Goal: Task Accomplishment & Management: Manage account settings

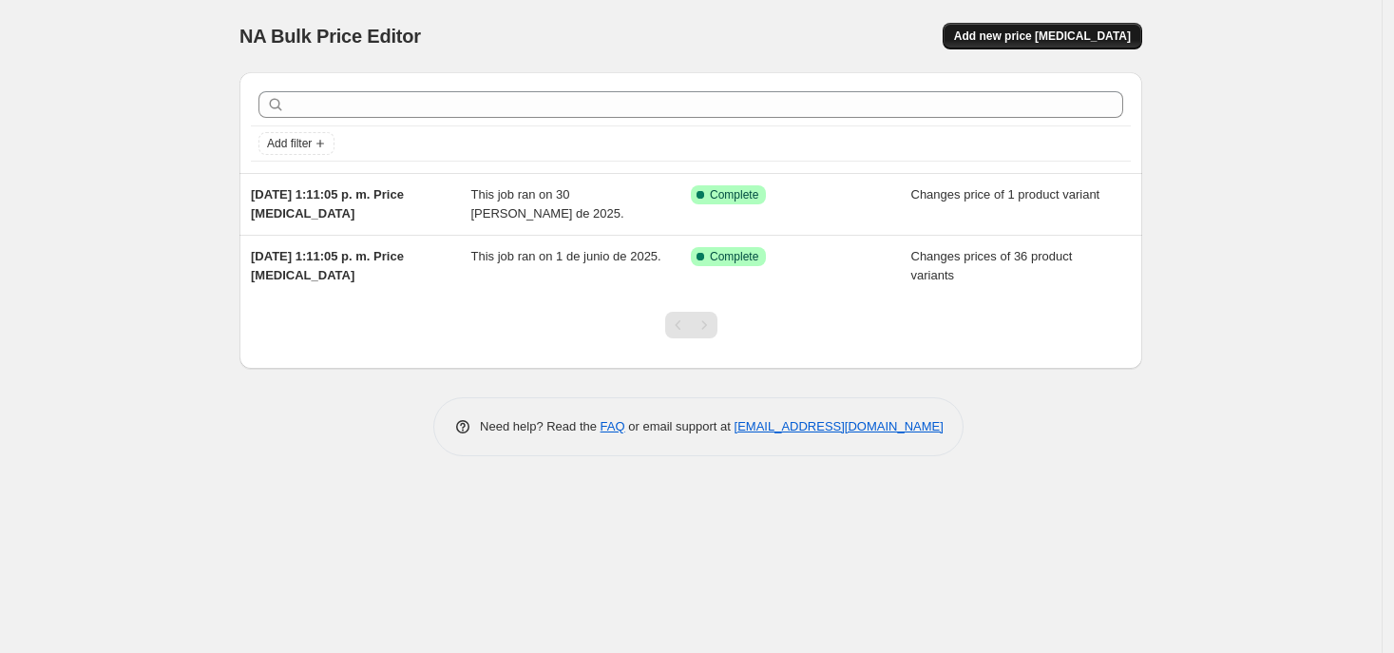
click at [1105, 29] on span "Add new price change job" at bounding box center [1042, 36] width 177 height 15
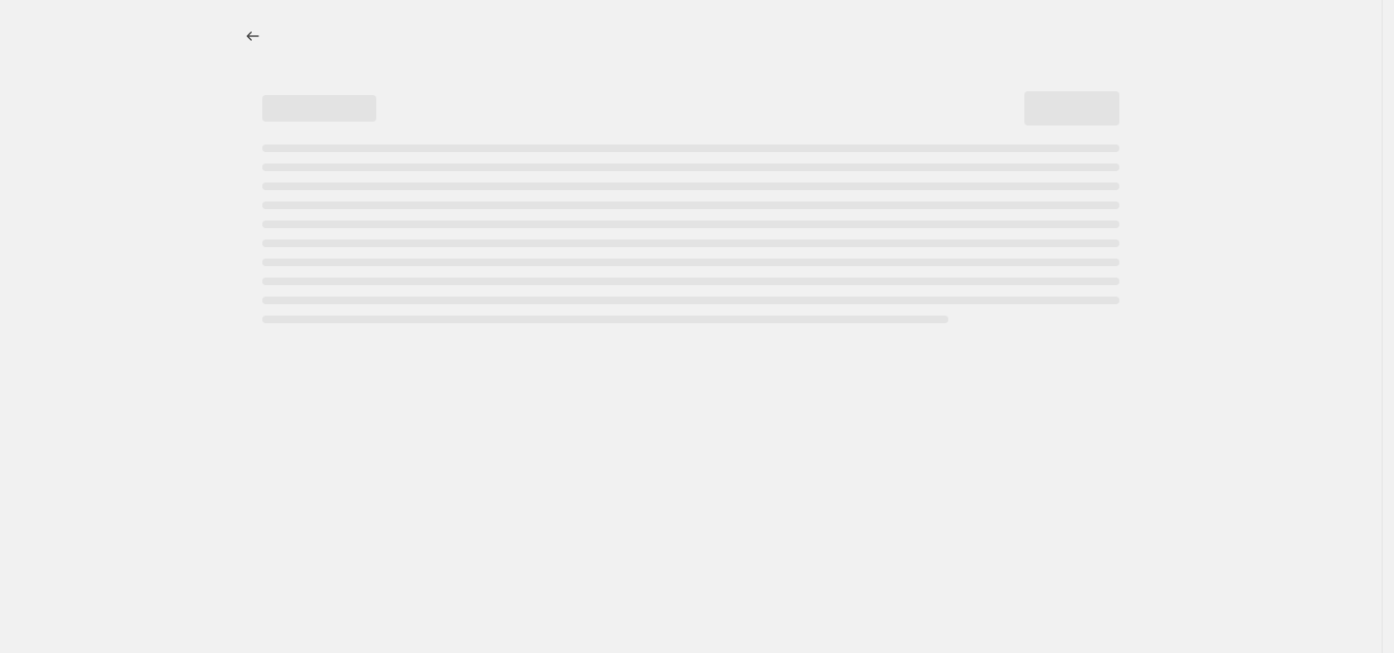
select select "percentage"
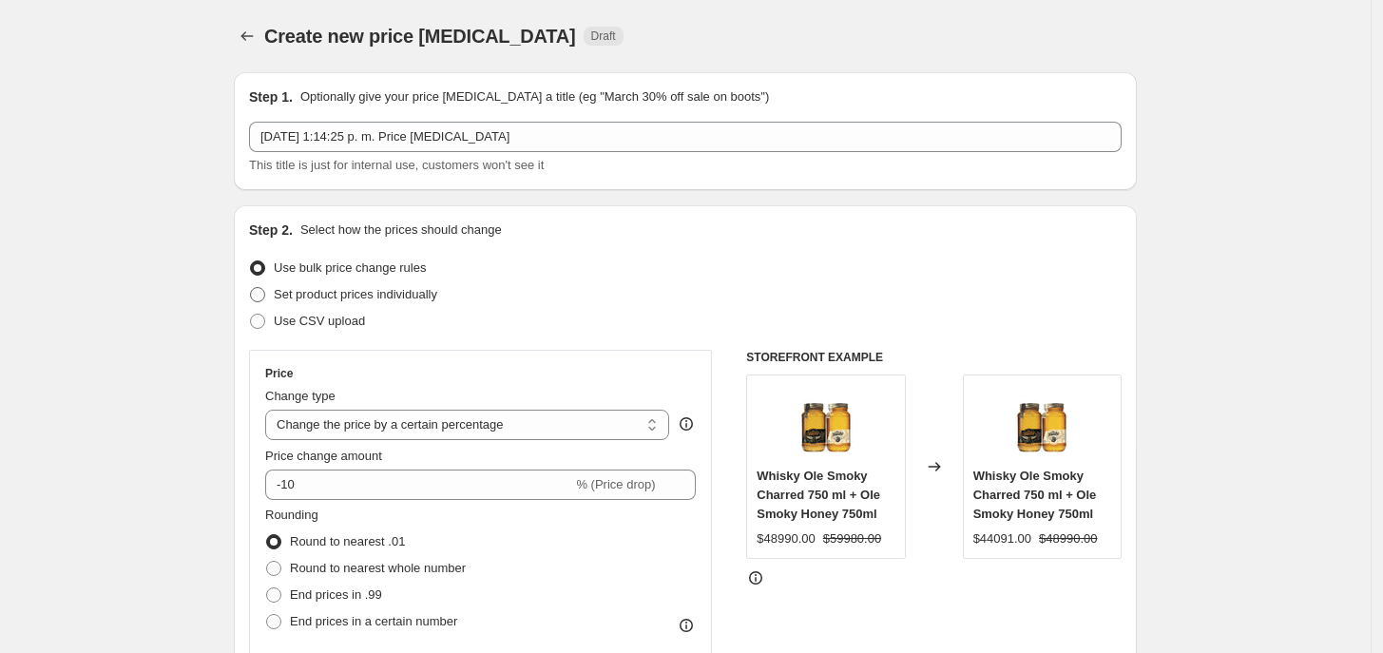
click at [343, 303] on span "Set product prices individually" at bounding box center [355, 294] width 163 height 19
click at [251, 288] on input "Set product prices individually" at bounding box center [250, 287] width 1 height 1
radio input "true"
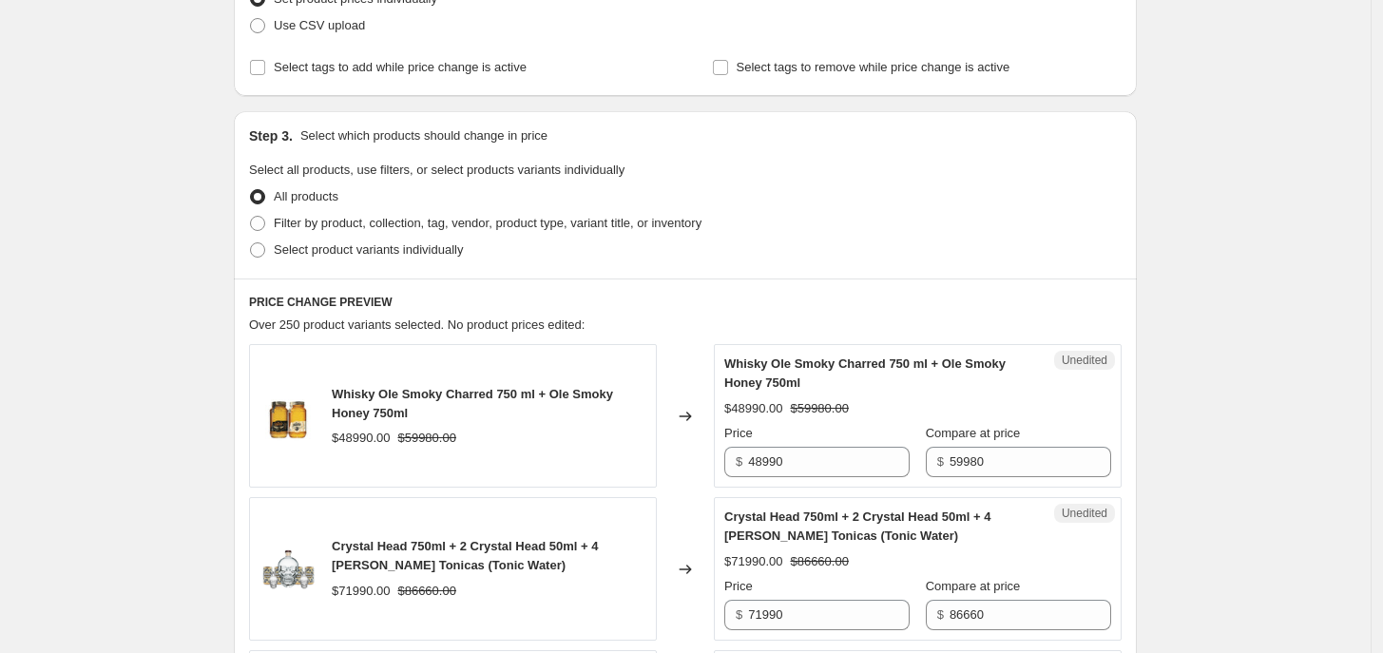
scroll to position [302, 0]
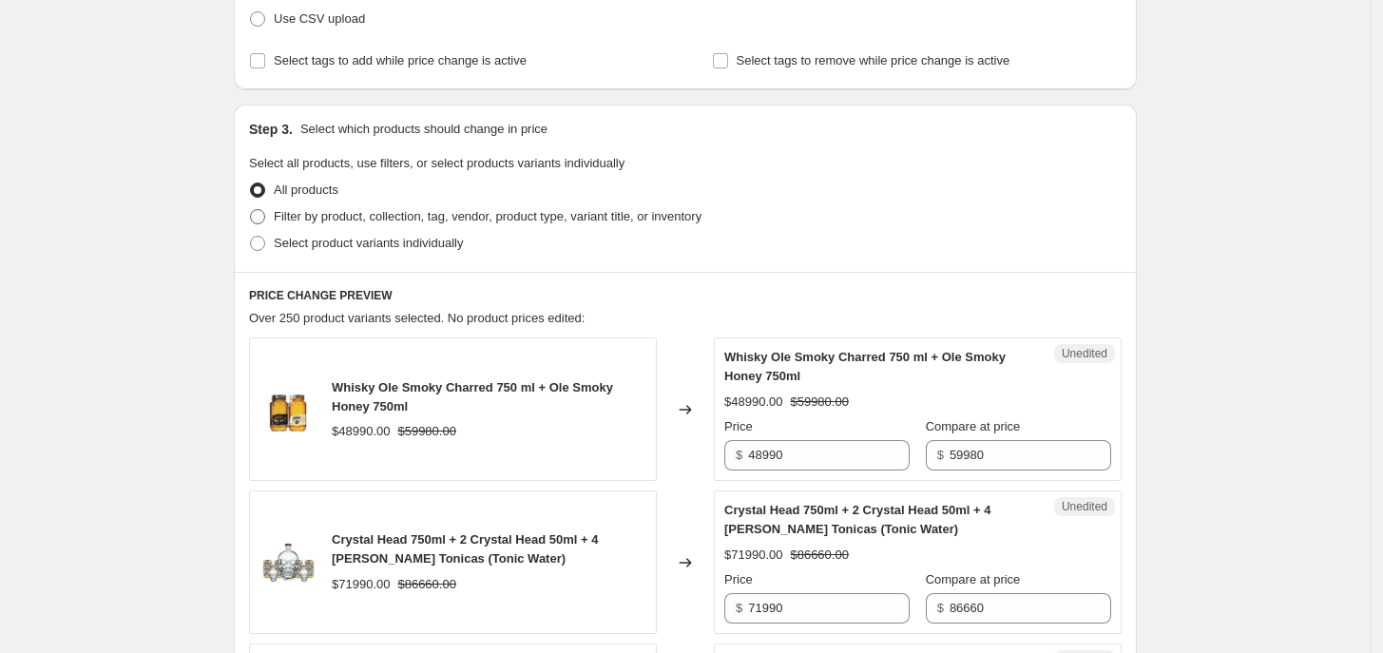
click at [652, 220] on span "Filter by product, collection, tag, vendor, product type, variant title, or inv…" at bounding box center [488, 216] width 428 height 14
click at [251, 210] on input "Filter by product, collection, tag, vendor, product type, variant title, or inv…" at bounding box center [250, 209] width 1 height 1
radio input "true"
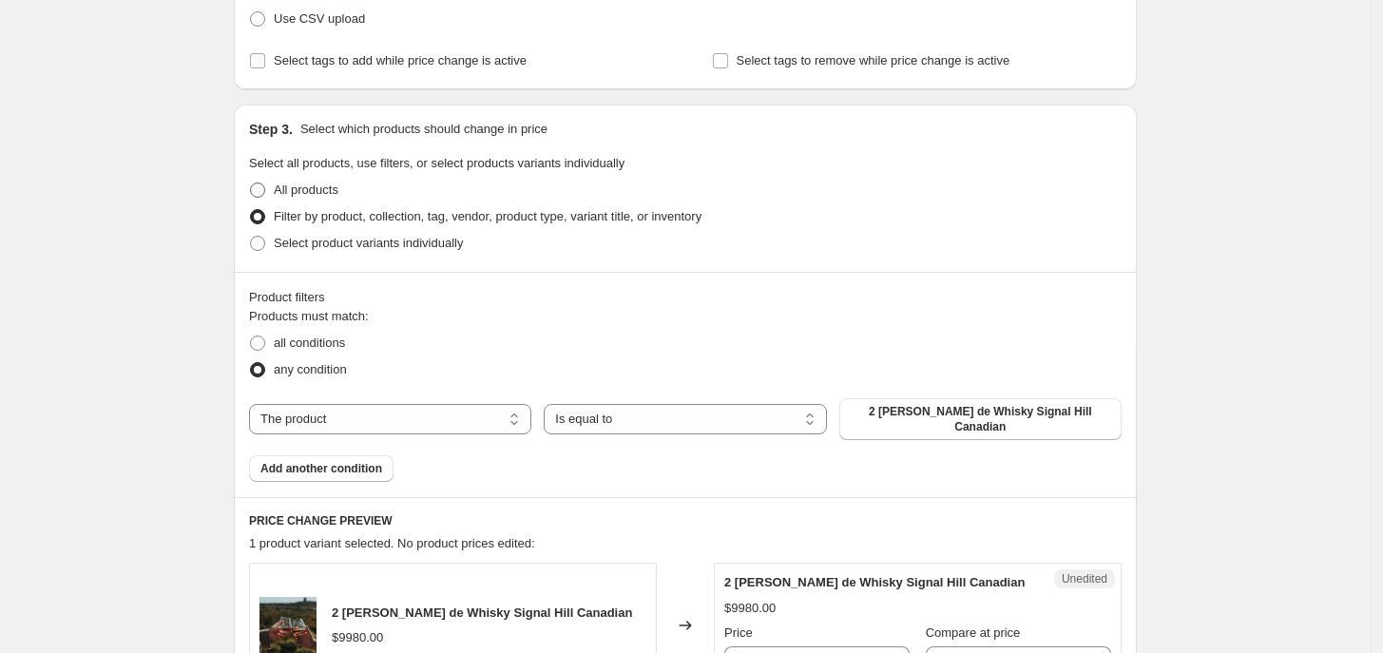
click at [315, 189] on span "All products" at bounding box center [306, 189] width 65 height 14
click at [251, 183] on input "All products" at bounding box center [250, 182] width 1 height 1
radio input "true"
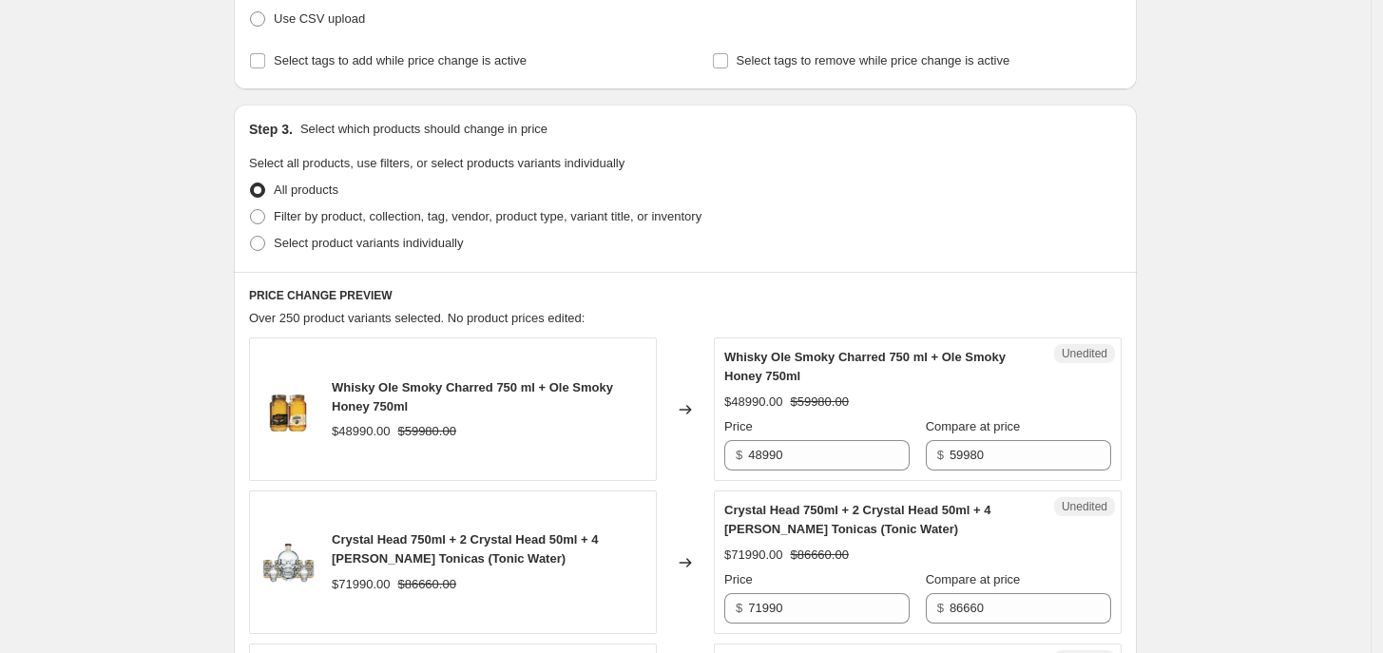
scroll to position [0, 0]
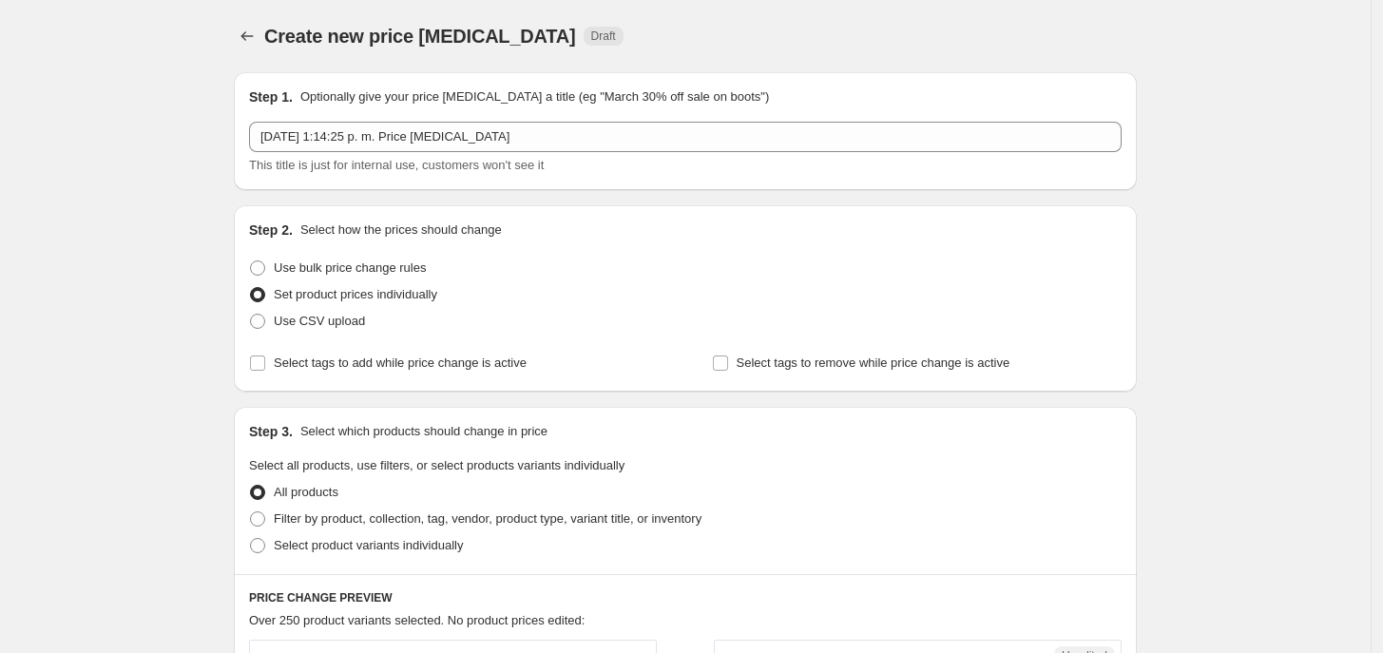
click at [349, 153] on div "3 oct 2025, 1:14:25 p. m. Price change job This title is just for internal use,…" at bounding box center [685, 148] width 873 height 53
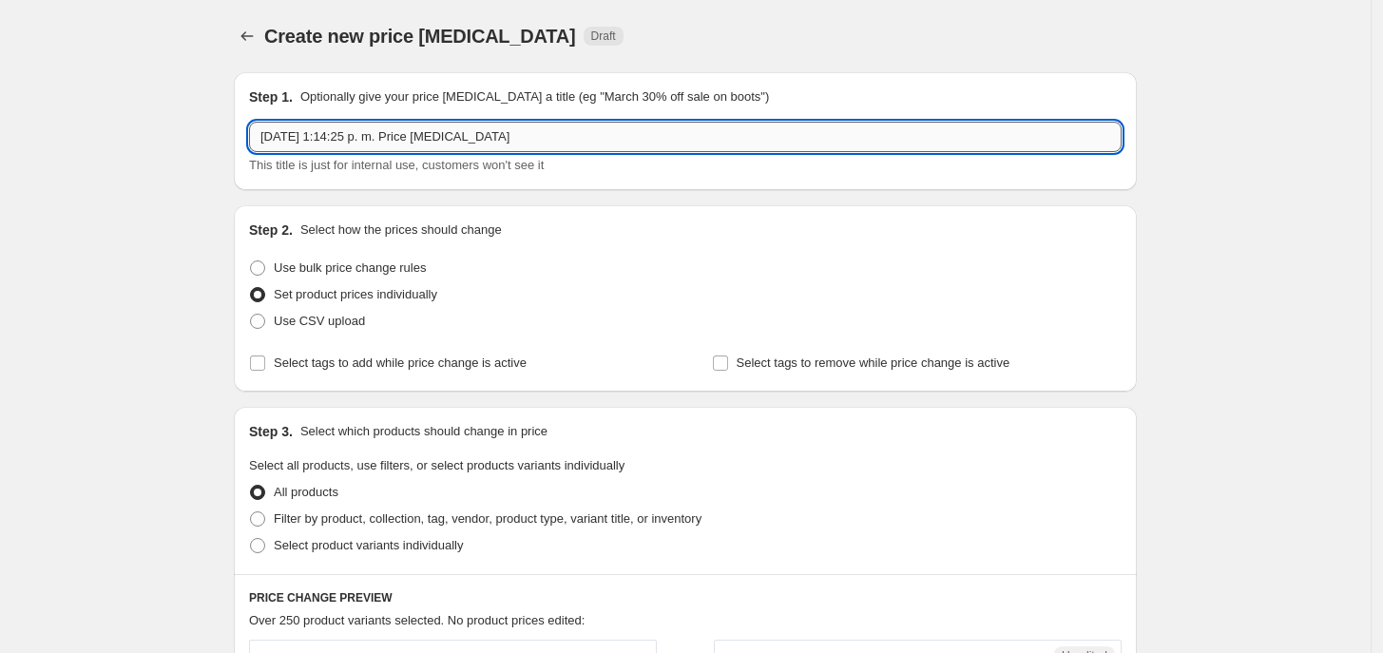
click at [353, 139] on input "3 oct 2025, 1:14:25 p. m. Price change job" at bounding box center [685, 137] width 873 height 30
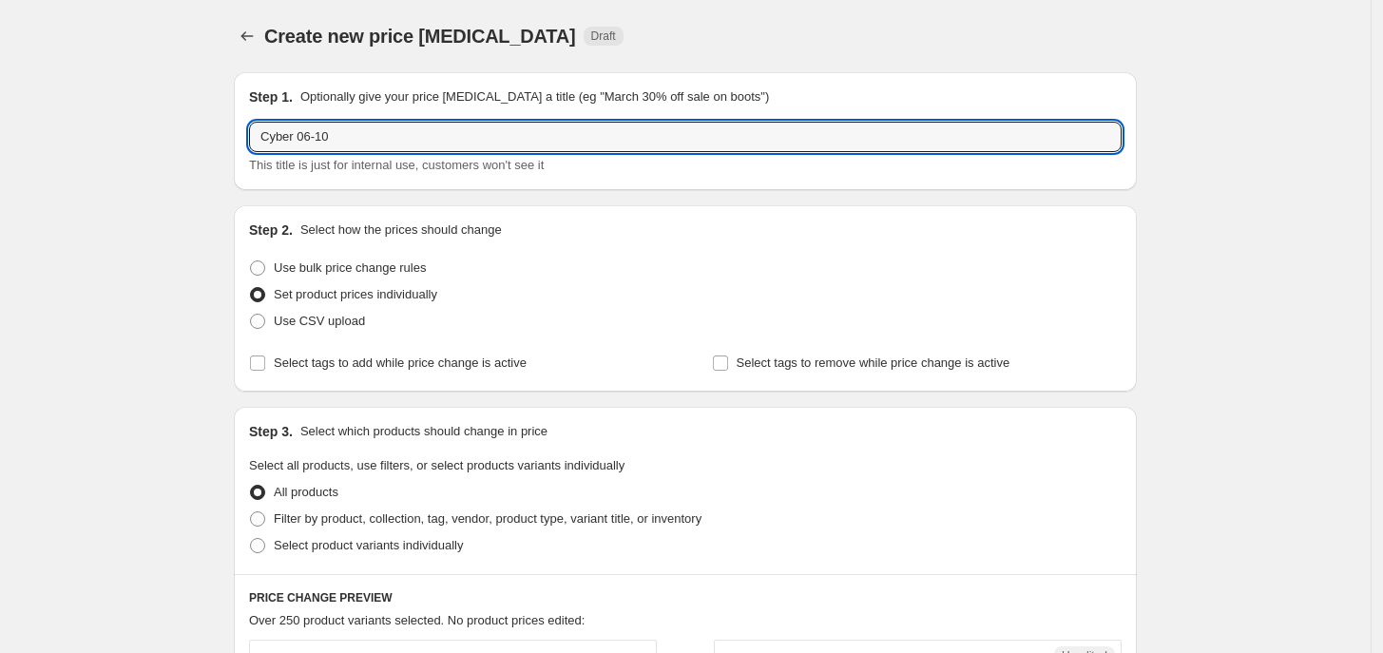
type input "Cyber 06-10"
click at [1101, 561] on div "Step 3. Select which products should change in price Select all products, use f…" at bounding box center [685, 490] width 903 height 167
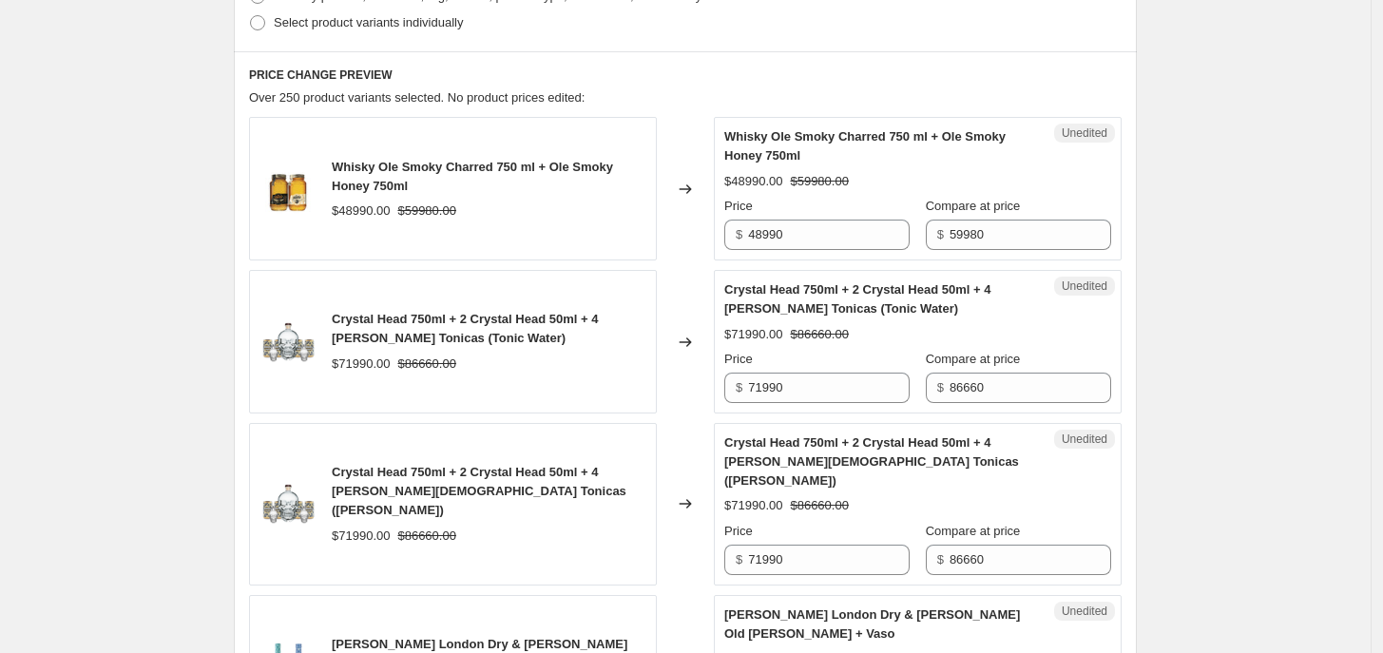
scroll to position [570, 0]
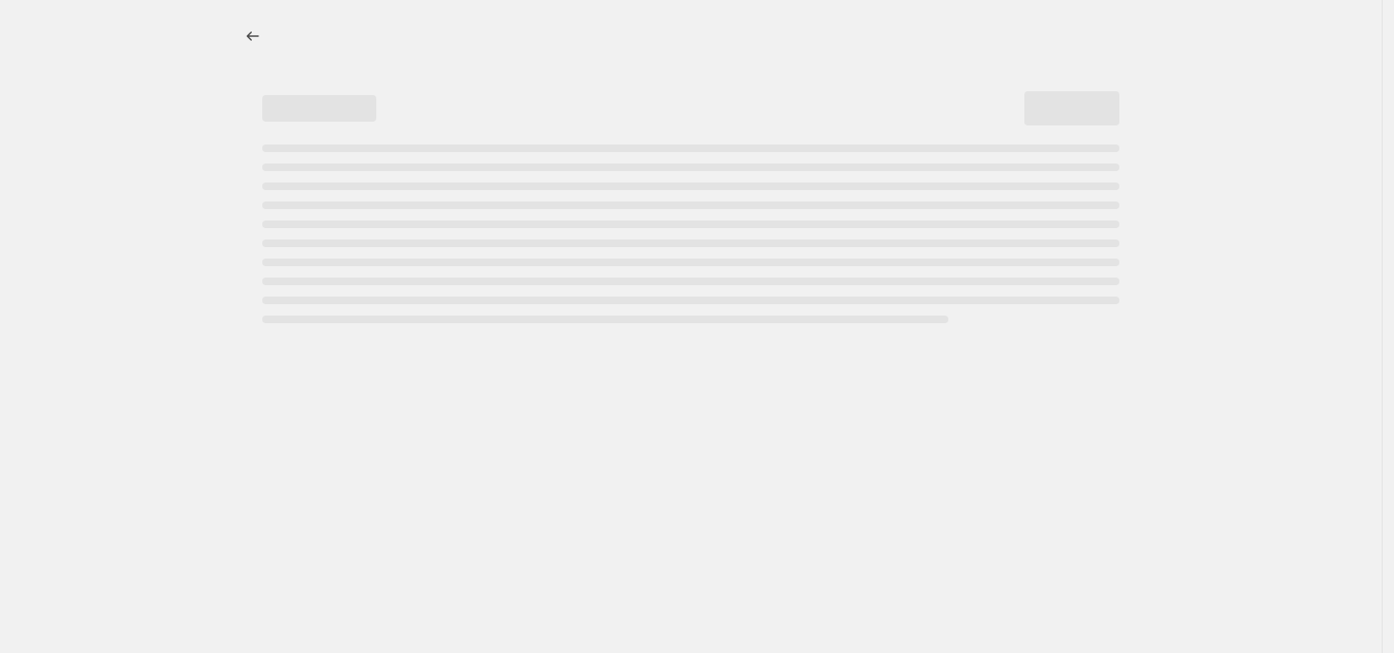
select select "percentage"
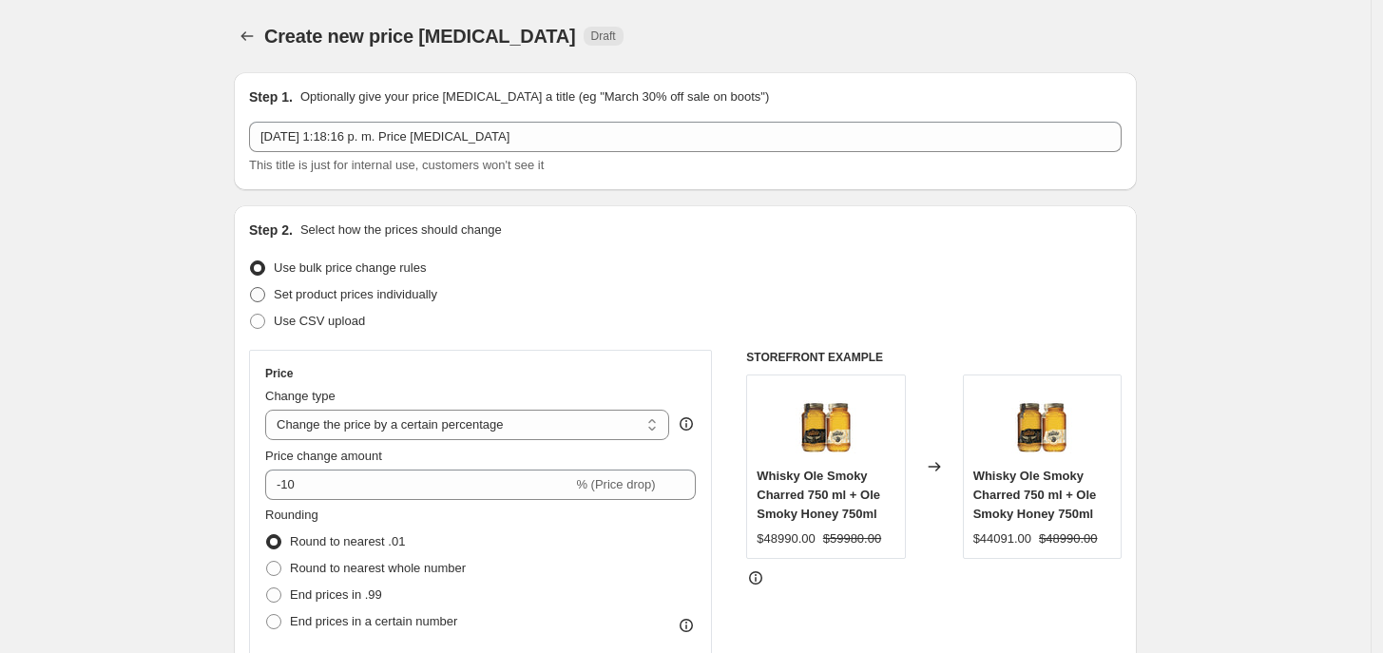
click at [320, 296] on span "Set product prices individually" at bounding box center [355, 294] width 163 height 14
click at [251, 288] on input "Set product prices individually" at bounding box center [250, 287] width 1 height 1
radio input "true"
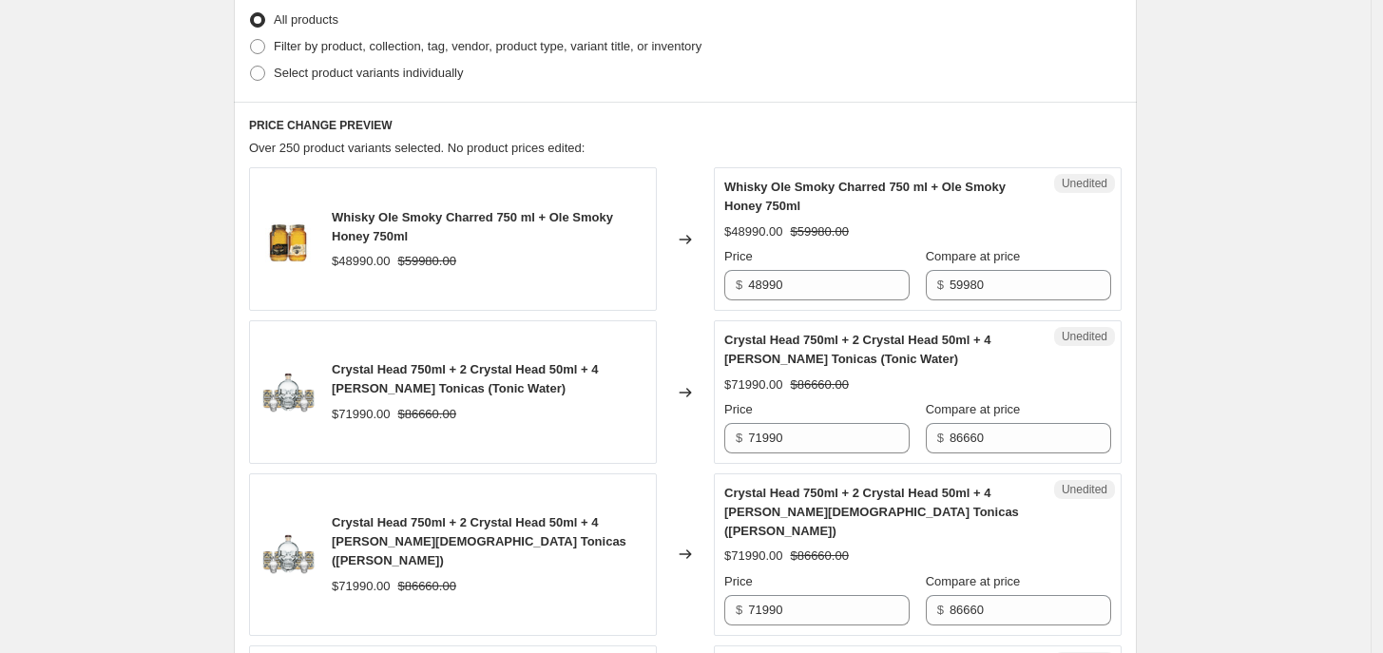
scroll to position [475, 0]
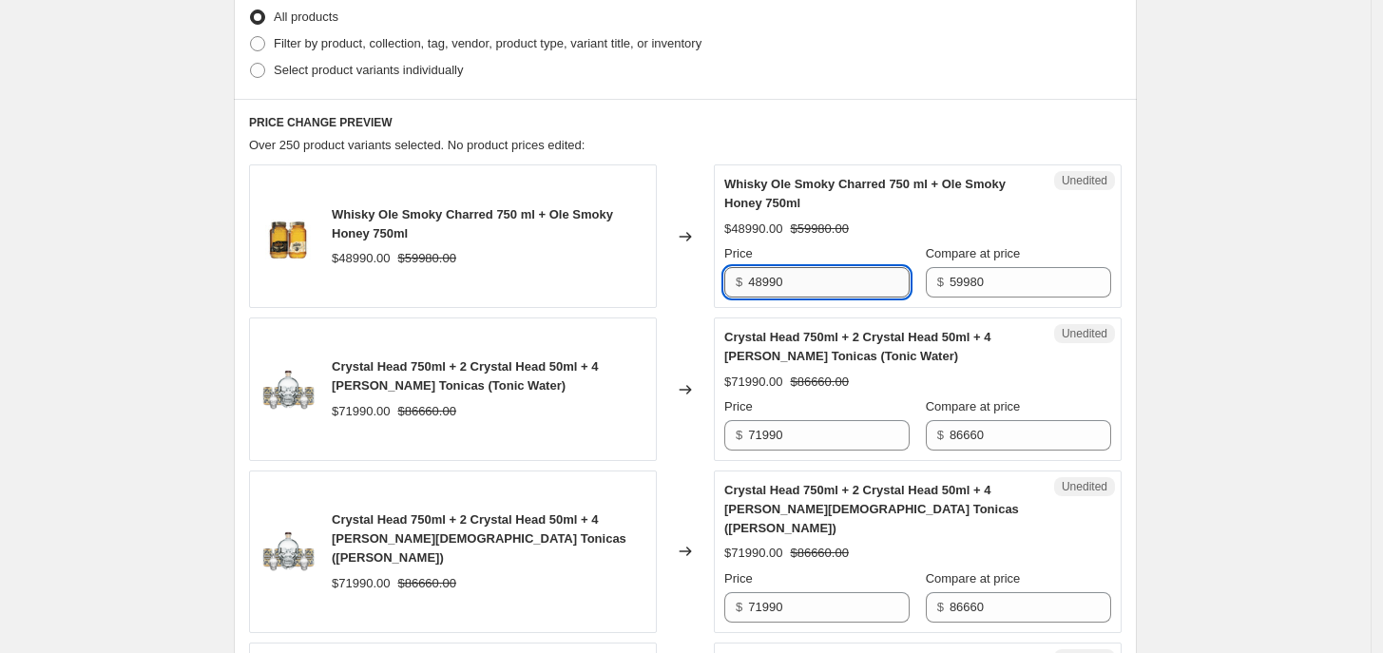
click at [770, 285] on input "48990" at bounding box center [829, 282] width 162 height 30
click at [768, 288] on input "48990" at bounding box center [829, 282] width 162 height 30
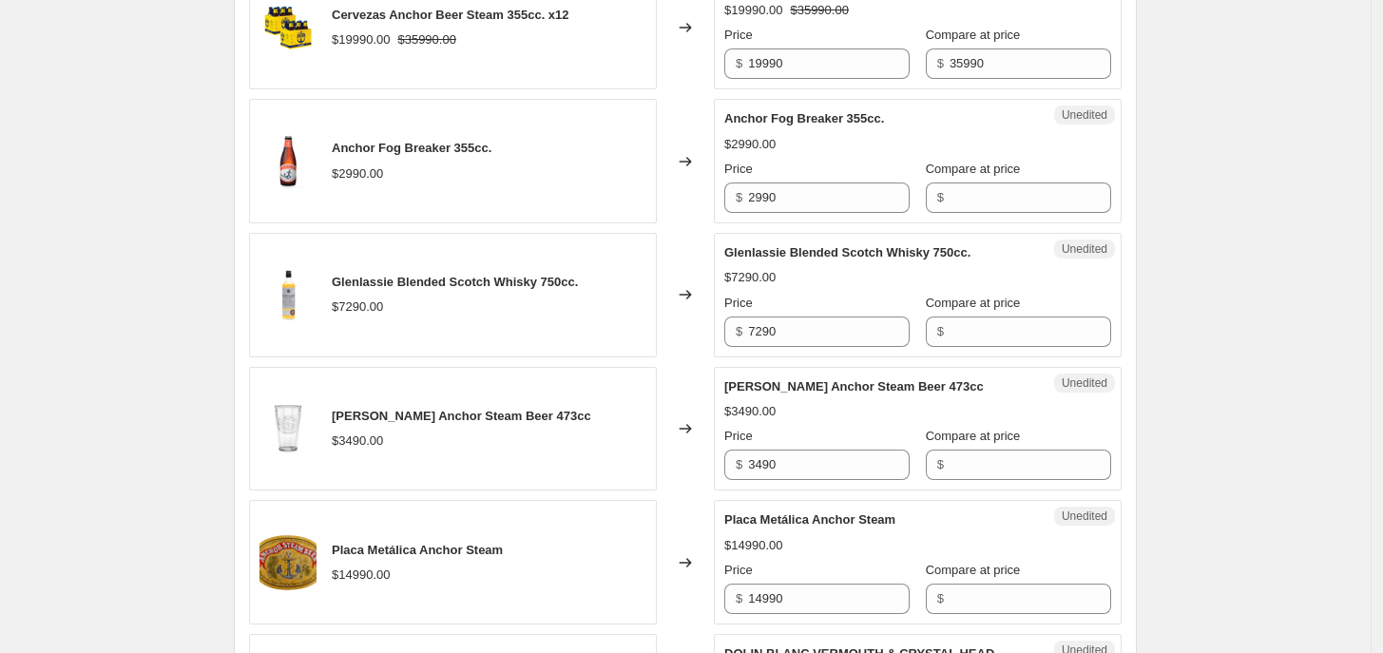
scroll to position [3090, 0]
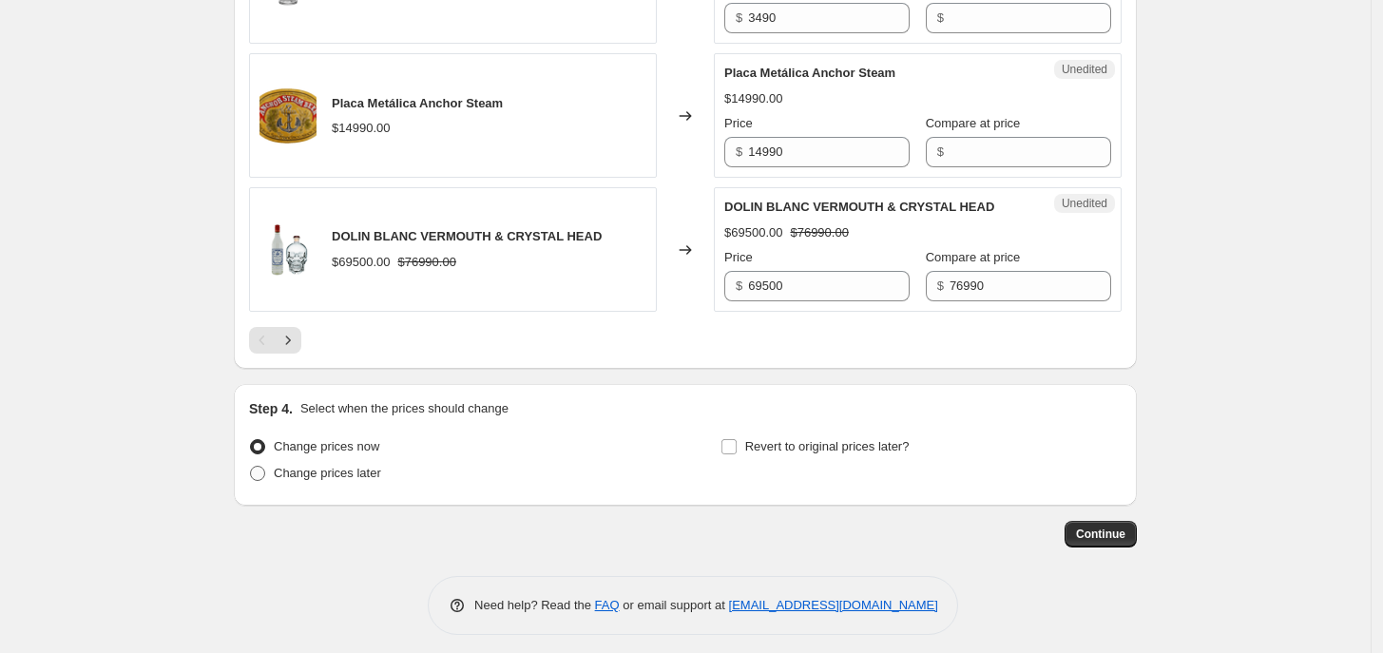
type input "42990"
click at [348, 466] on span "Change prices later" at bounding box center [327, 473] width 107 height 14
click at [251, 466] on input "Change prices later" at bounding box center [250, 466] width 1 height 1
radio input "true"
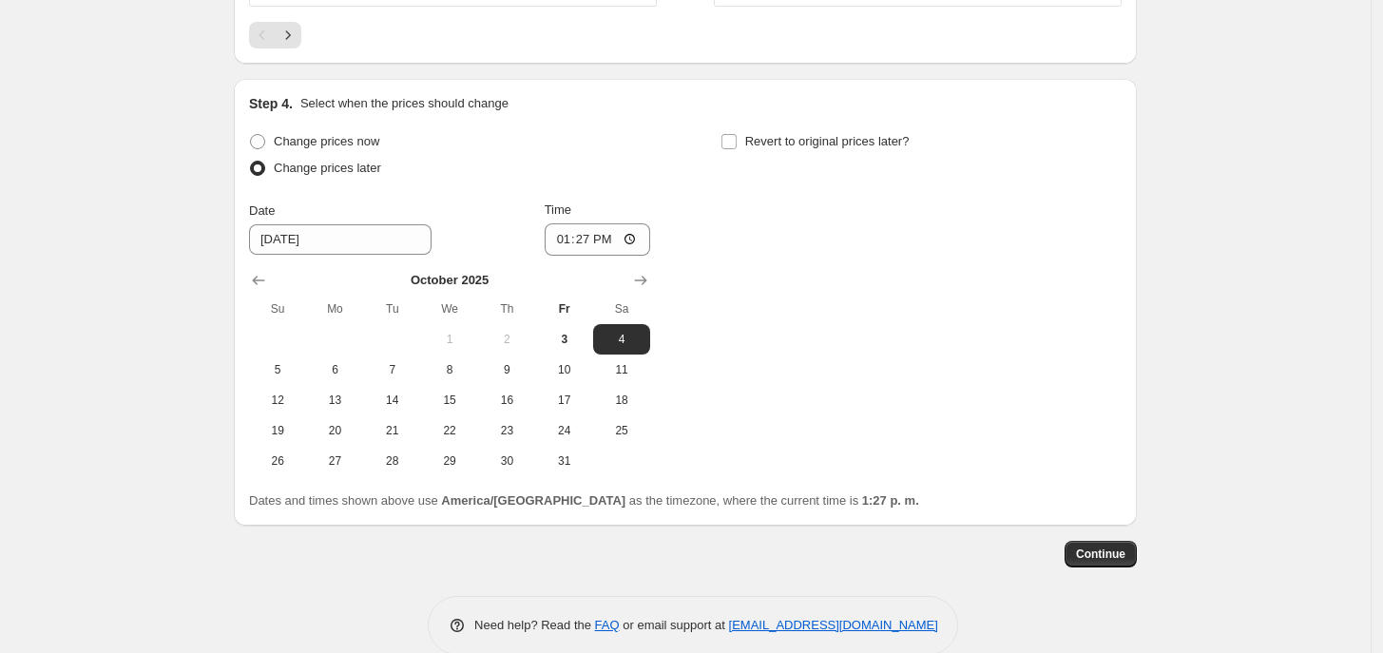
scroll to position [3414, 0]
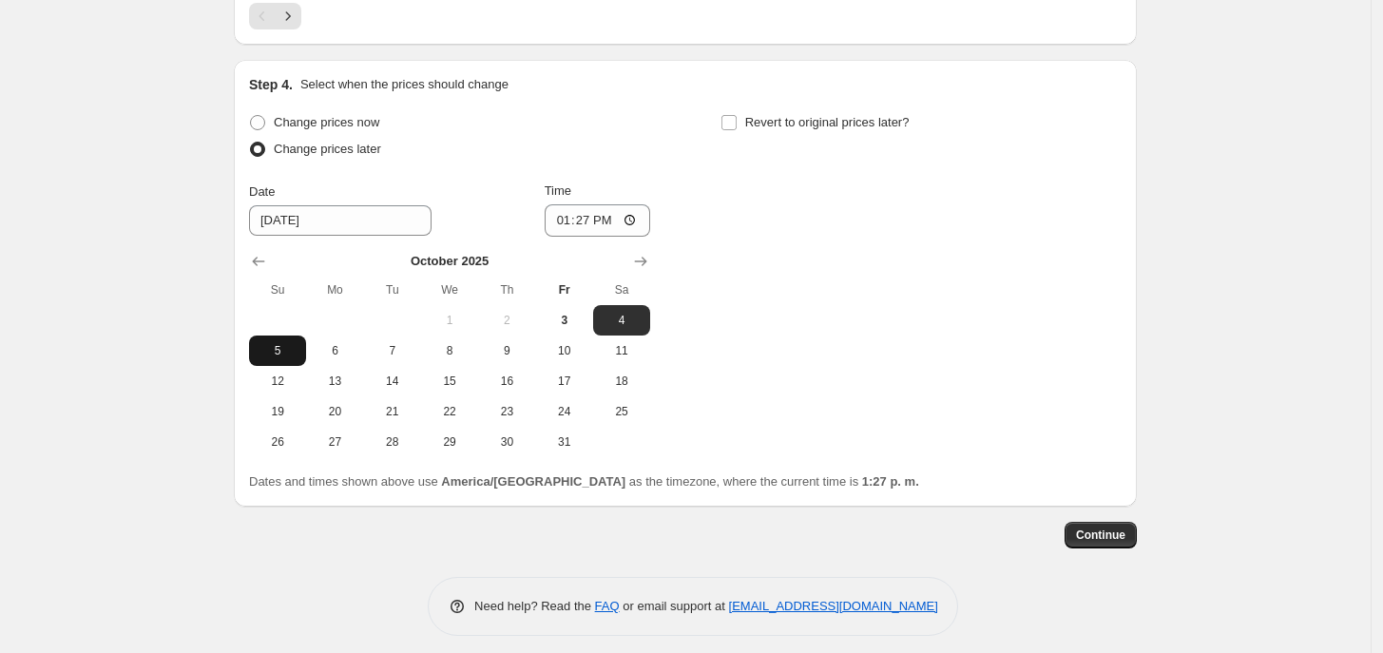
click at [298, 343] on span "5" at bounding box center [278, 350] width 42 height 15
click at [350, 343] on span "6" at bounding box center [335, 350] width 42 height 15
type input "[DATE]"
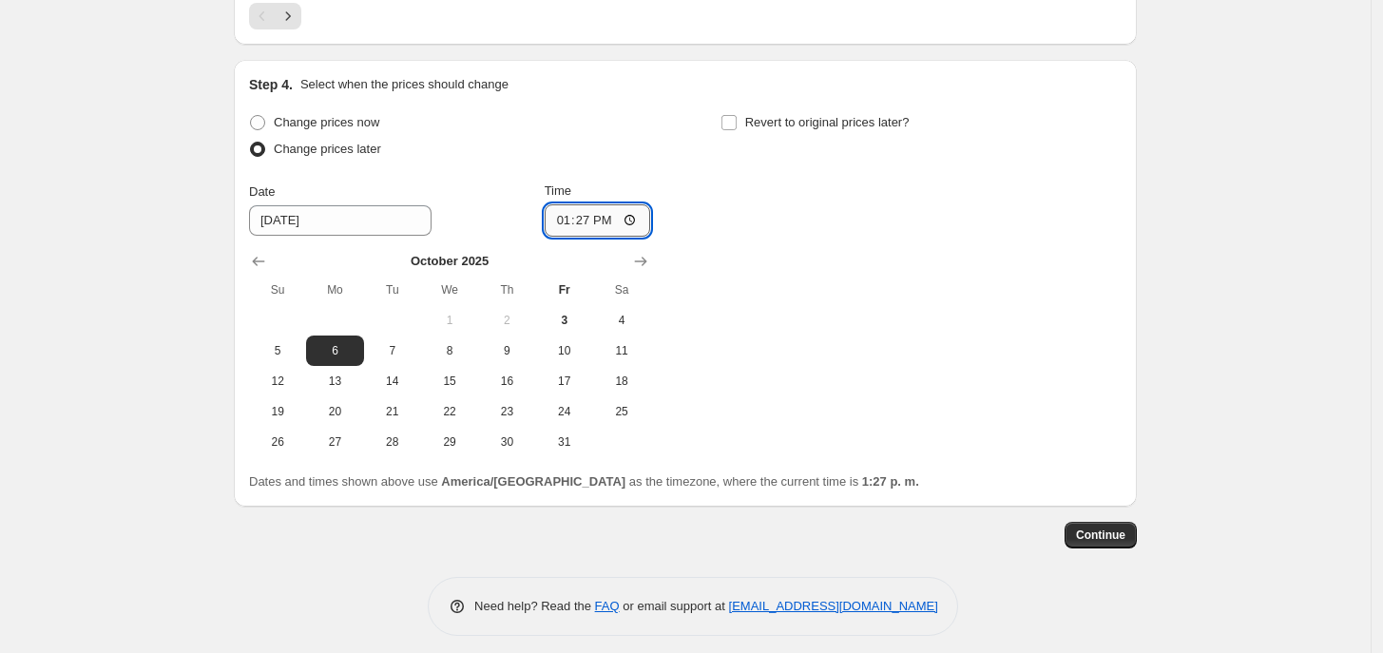
click at [627, 209] on input "13:27" at bounding box center [598, 220] width 106 height 32
click at [595, 207] on input "13:27" at bounding box center [598, 220] width 106 height 32
type input "00:00"
click at [1084, 195] on div "Change prices now Change prices later Date 10/6/2025 Time 00:00 October 2025 Su…" at bounding box center [685, 283] width 873 height 348
click at [843, 115] on span "Revert to original prices later?" at bounding box center [827, 122] width 164 height 14
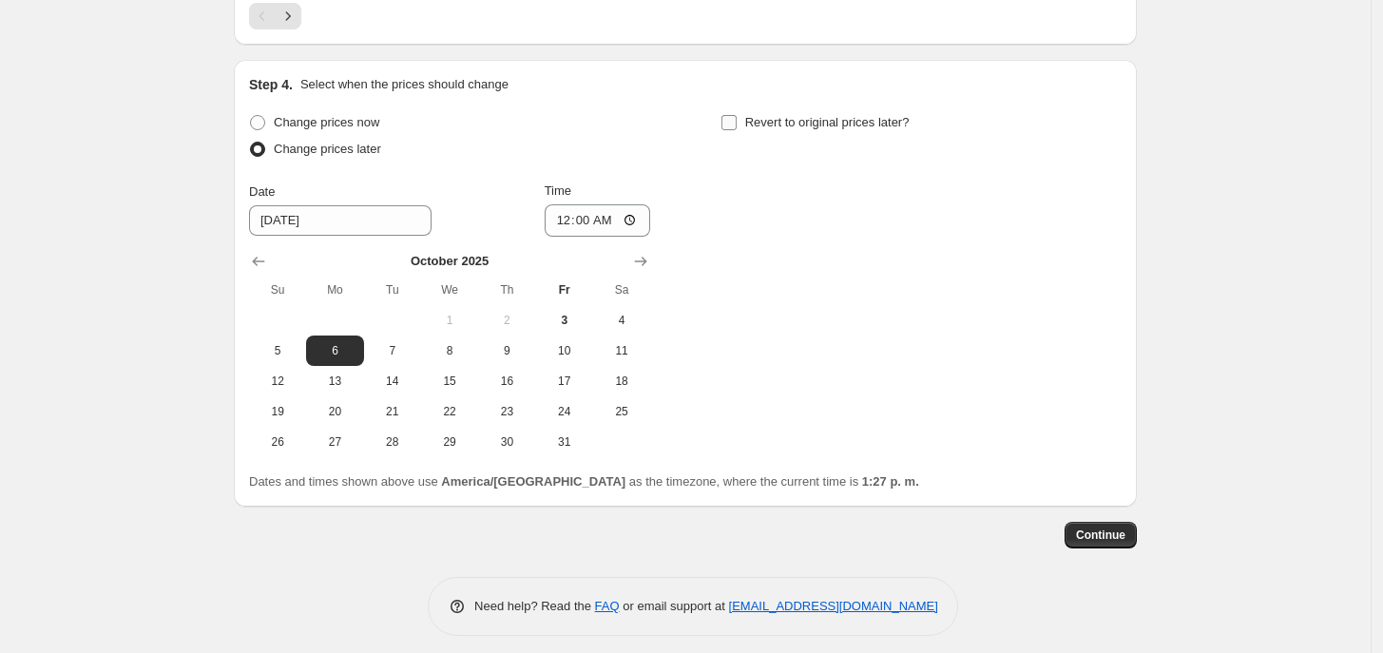
click at [737, 115] on input "Revert to original prices later?" at bounding box center [728, 122] width 15 height 15
checkbox input "true"
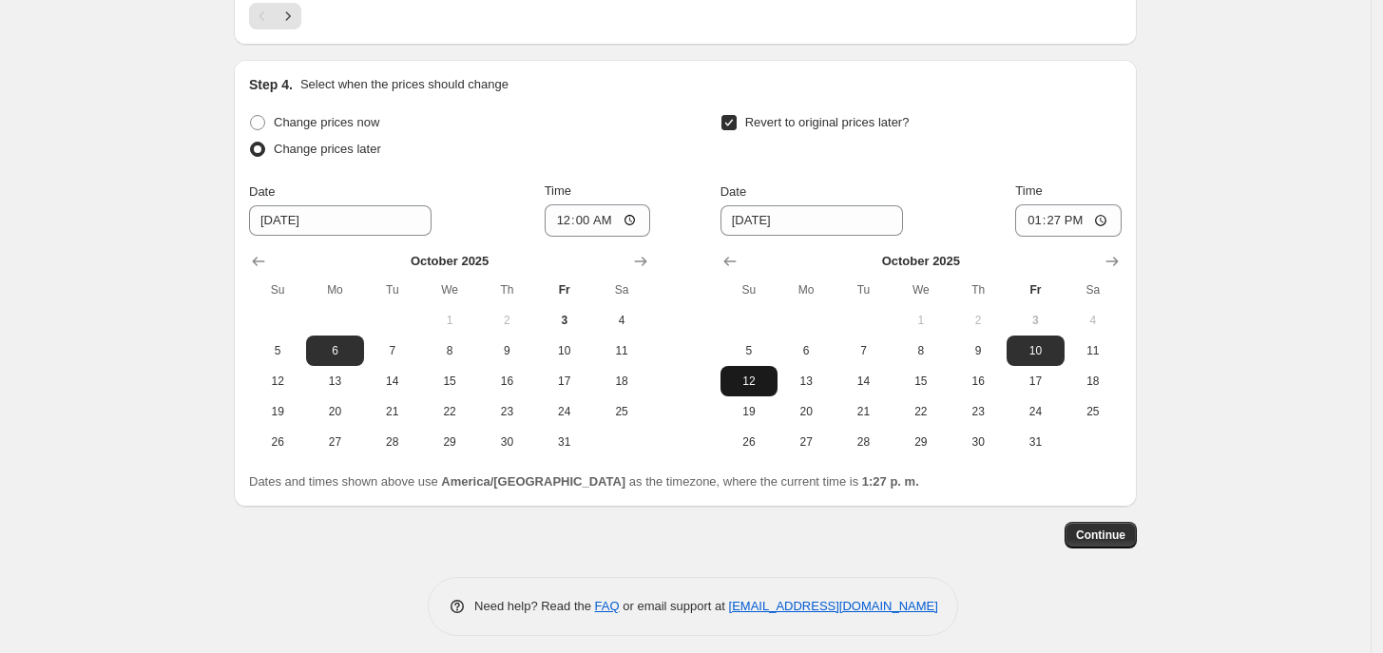
click at [741, 376] on span "12" at bounding box center [749, 381] width 42 height 15
type input "10/12/2025"
click at [1088, 218] on input "13:27" at bounding box center [1068, 220] width 106 height 32
click at [1067, 218] on input "13:27" at bounding box center [1068, 220] width 106 height 32
type input "23:59"
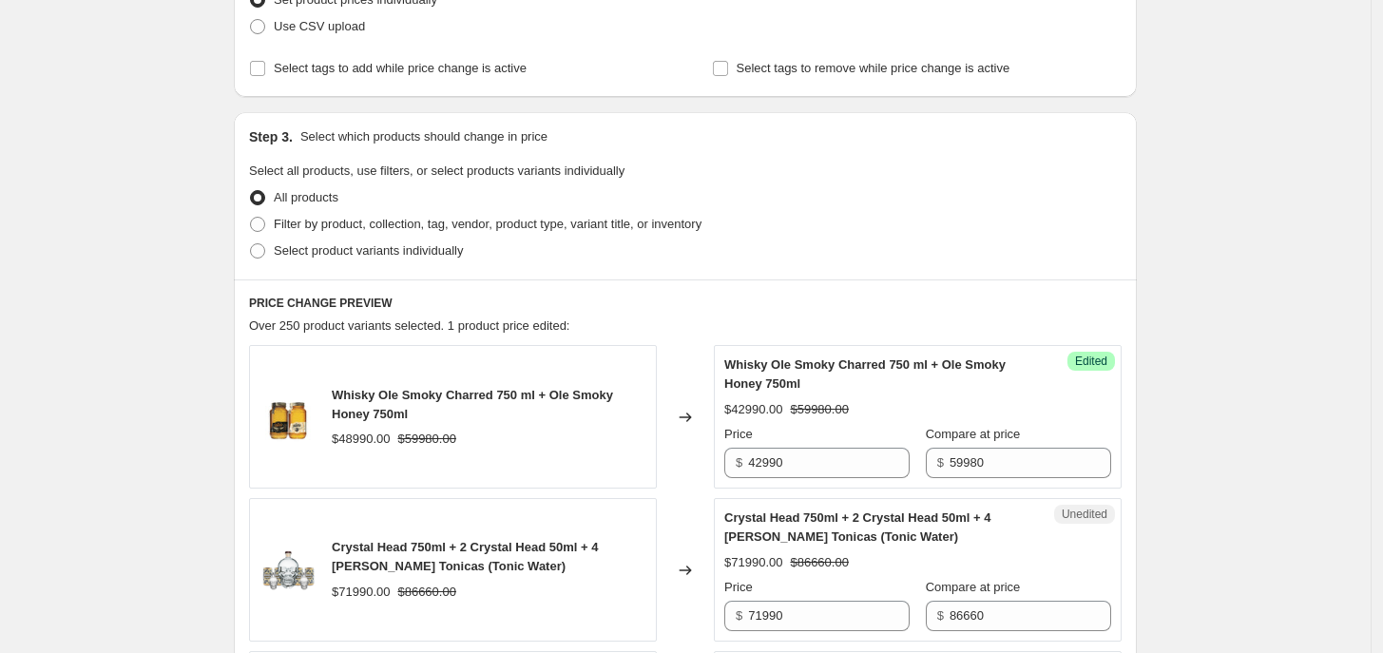
scroll to position [278, 0]
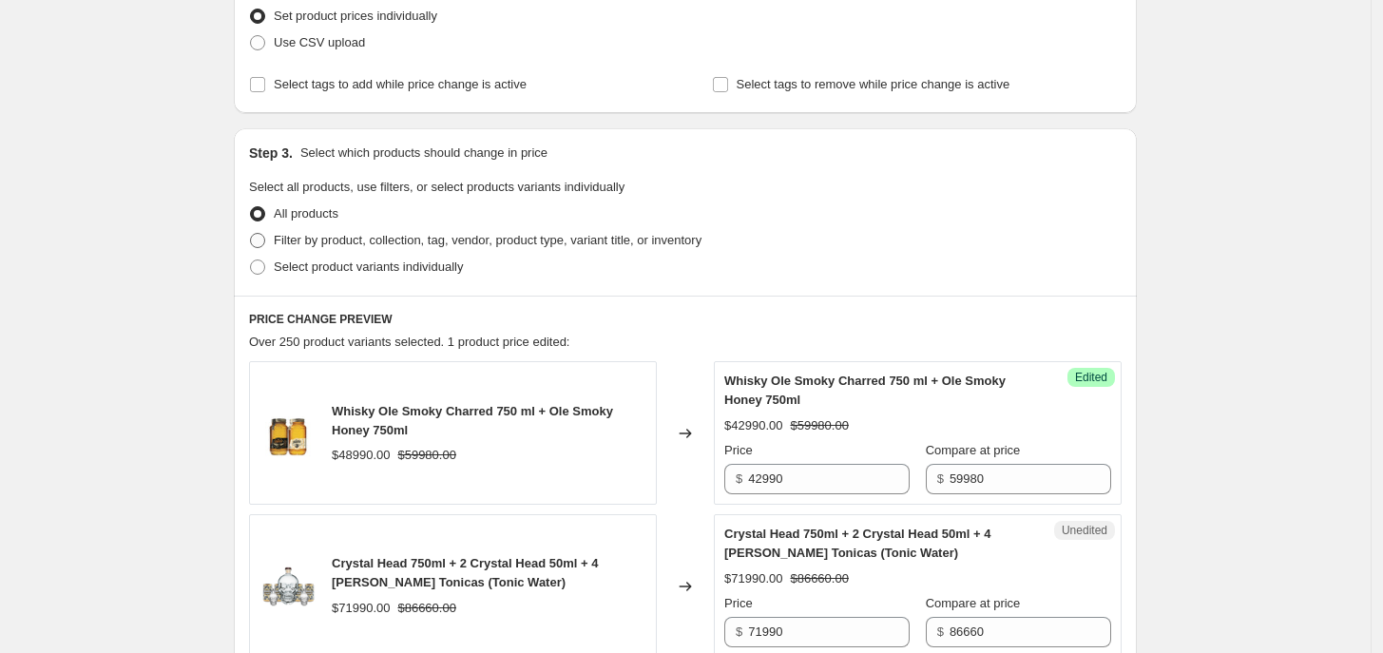
click at [390, 247] on span "Filter by product, collection, tag, vendor, product type, variant title, or inv…" at bounding box center [488, 240] width 428 height 14
click at [251, 234] on input "Filter by product, collection, tag, vendor, product type, variant title, or inv…" at bounding box center [250, 233] width 1 height 1
radio input "true"
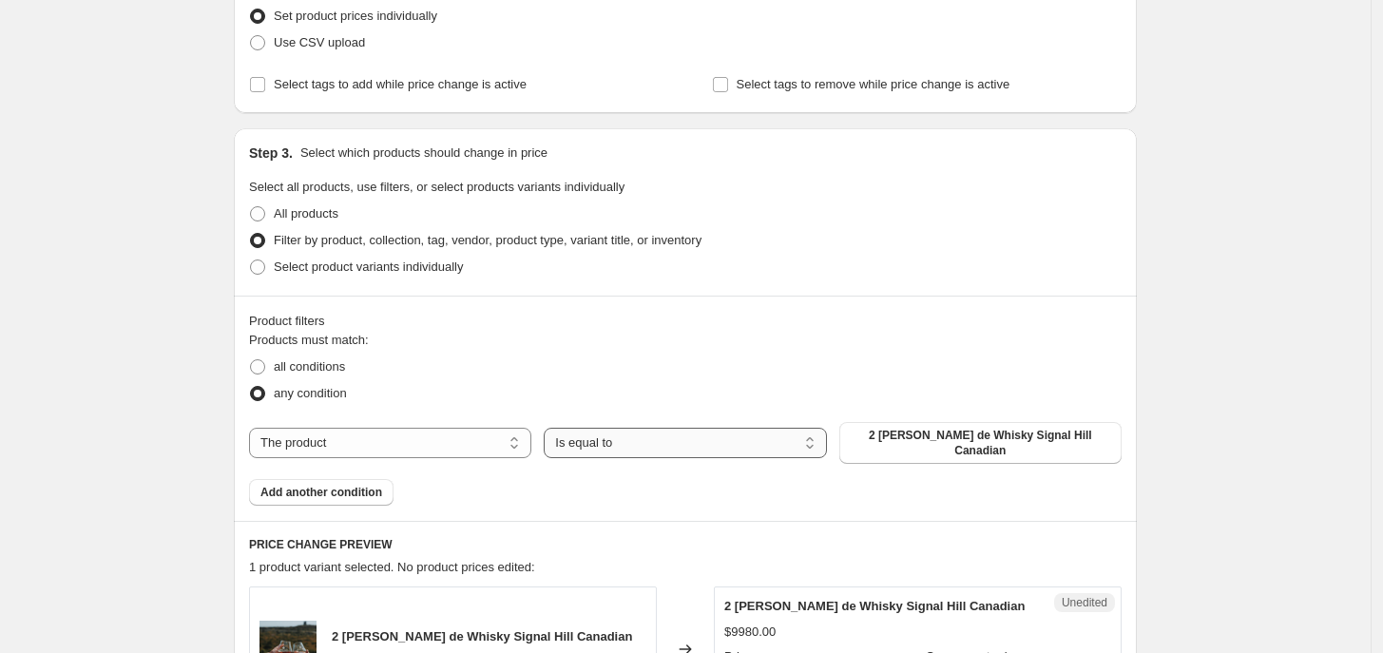
click at [723, 436] on select "Is equal to Is not equal to" at bounding box center [685, 443] width 282 height 30
click at [885, 440] on span "2 [PERSON_NAME] de Whisky Signal Hill Canadian" at bounding box center [980, 443] width 259 height 30
click at [324, 217] on span "All products" at bounding box center [306, 213] width 65 height 14
click at [251, 207] on input "All products" at bounding box center [250, 206] width 1 height 1
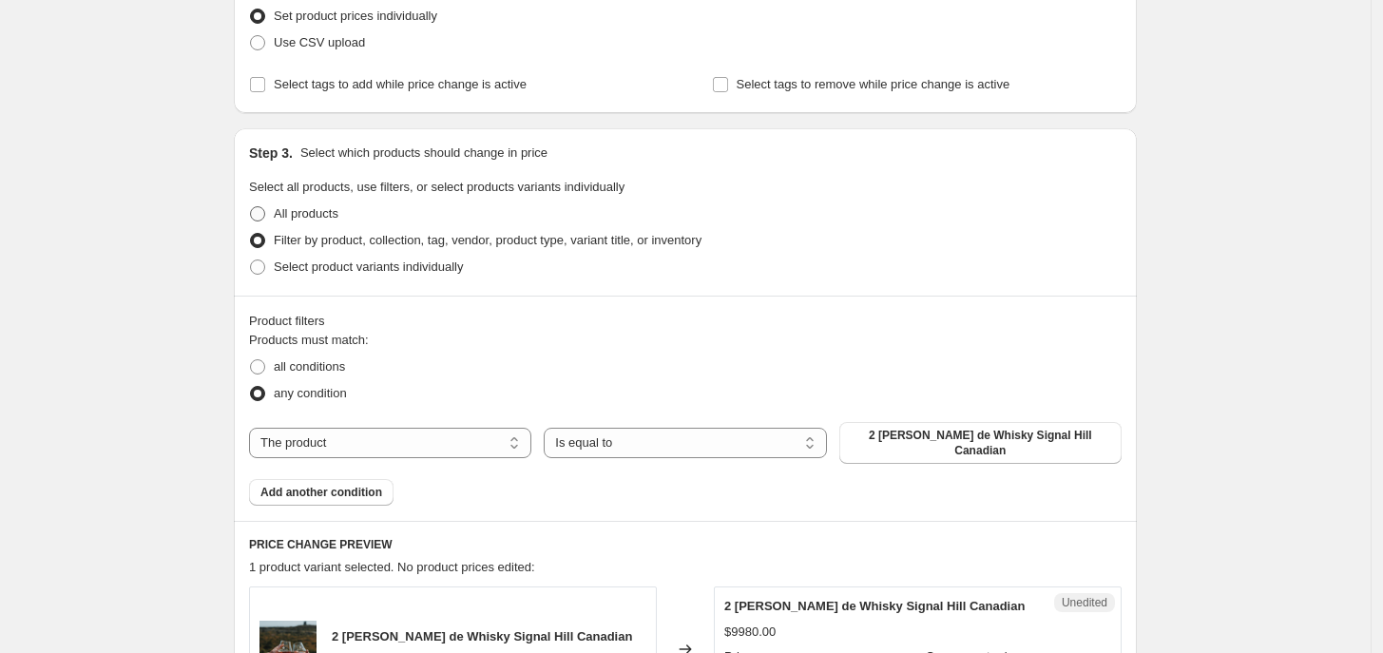
radio input "true"
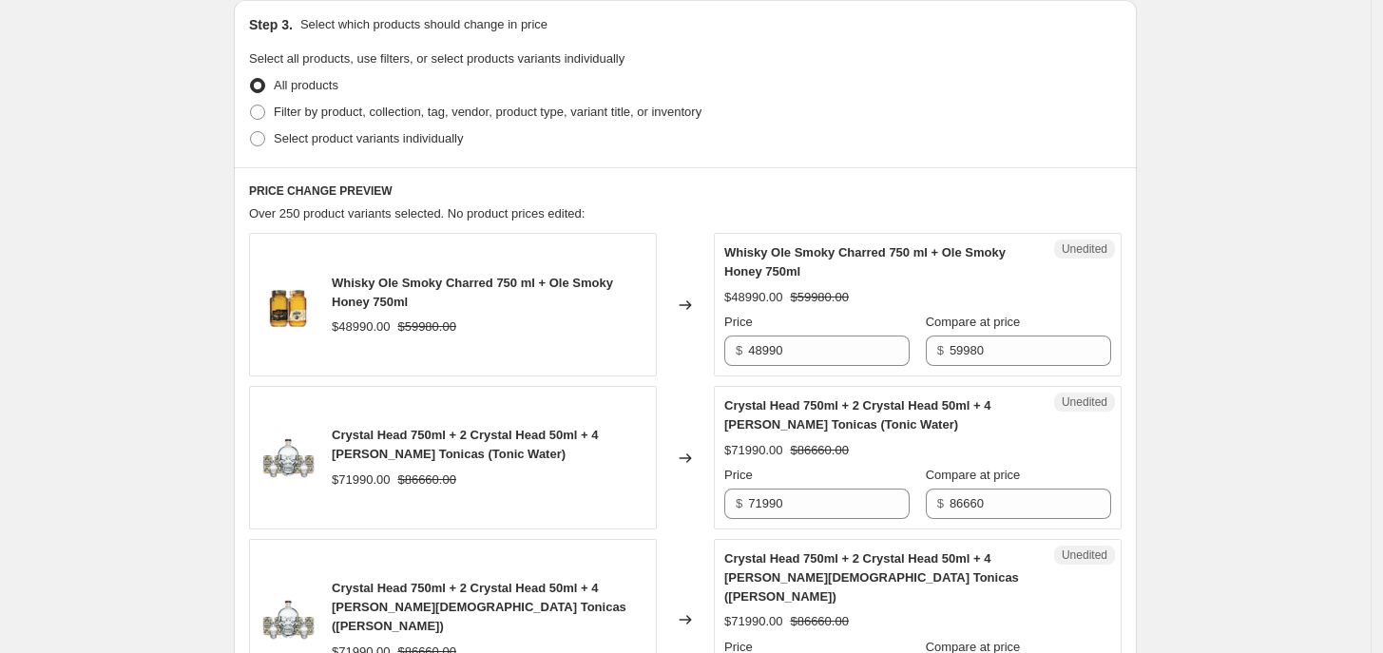
scroll to position [430, 0]
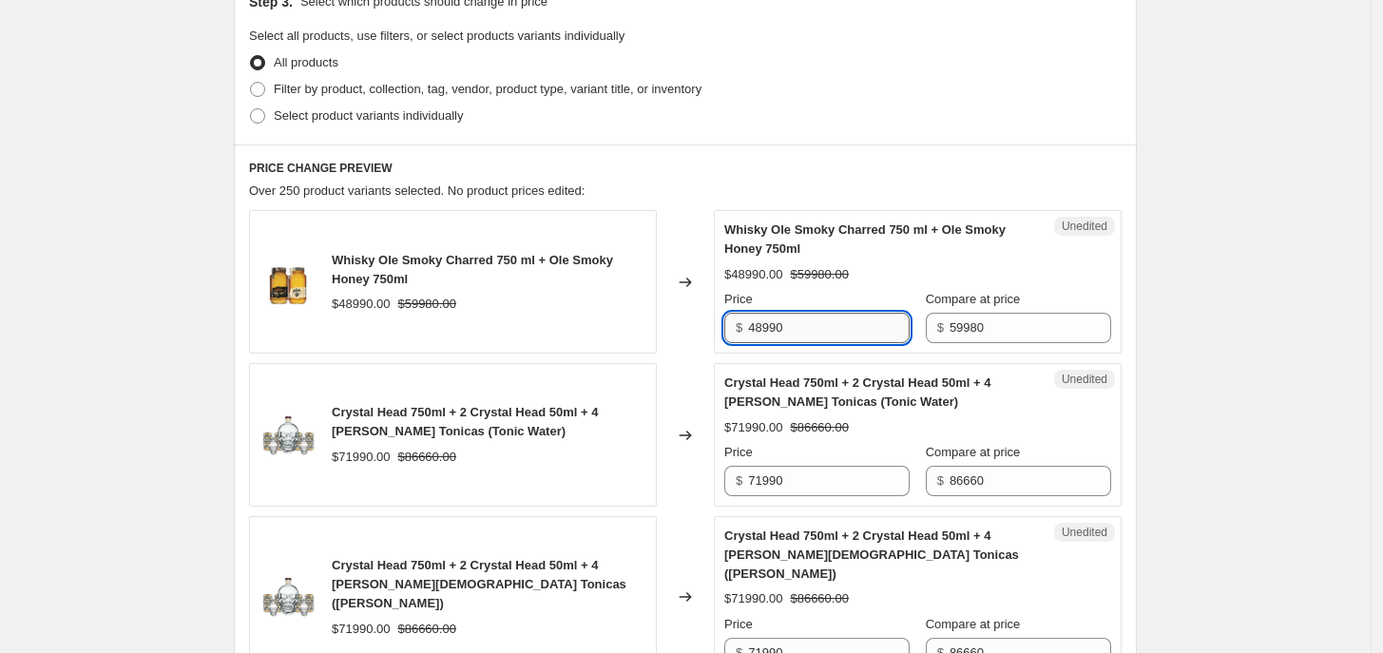
click at [767, 333] on input "48990" at bounding box center [829, 328] width 162 height 30
type input "42990"
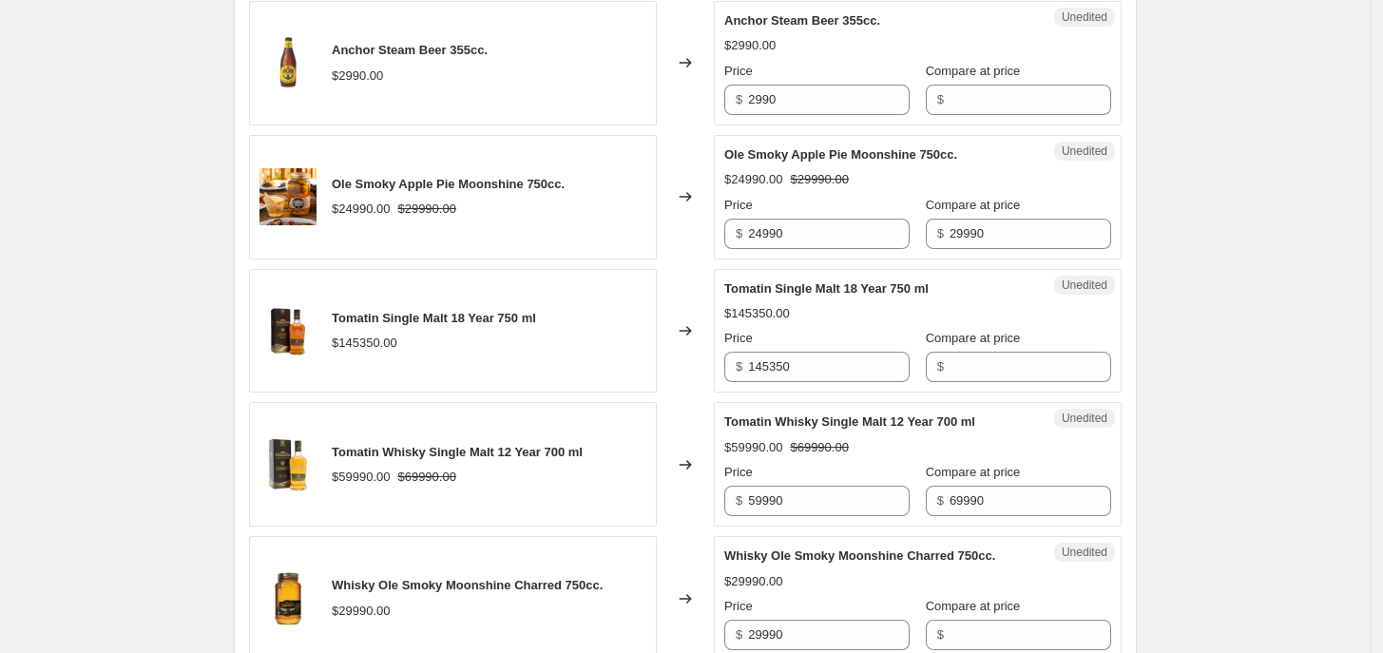
scroll to position [1760, 0]
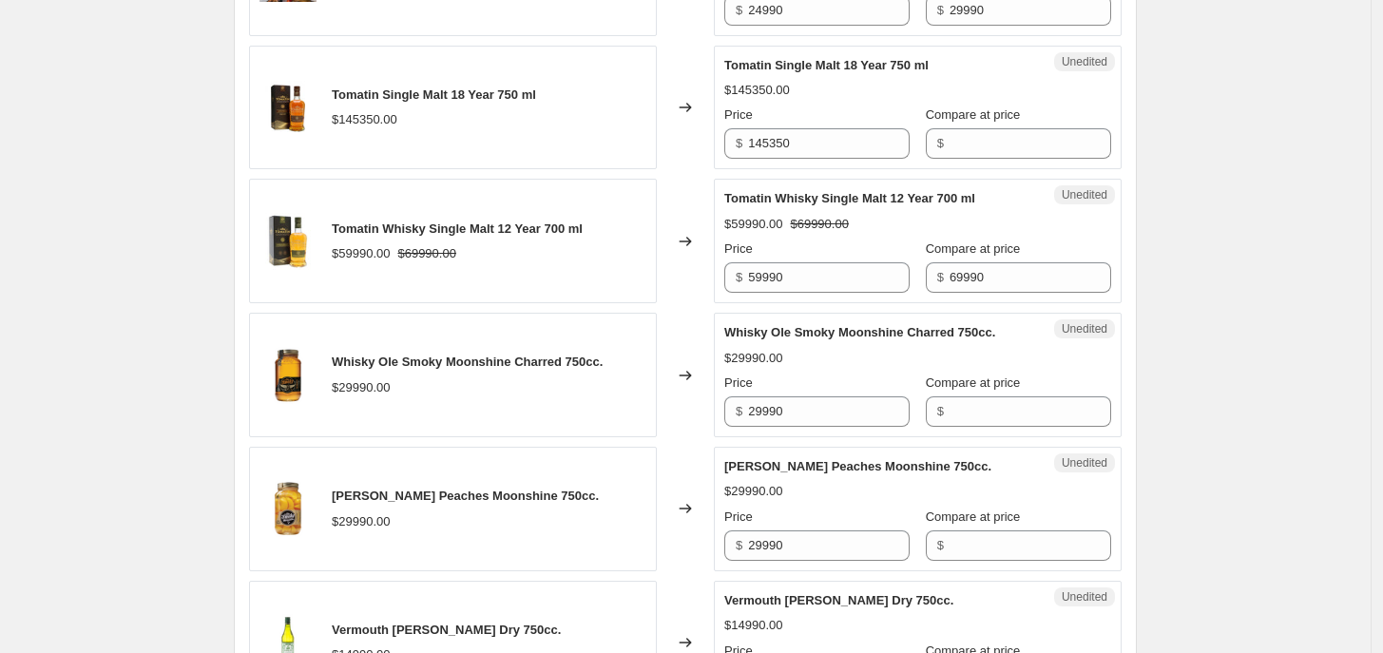
click at [1335, 383] on div "Create new price change job. This page is ready Create new price change job Dra…" at bounding box center [685, 279] width 1371 height 4078
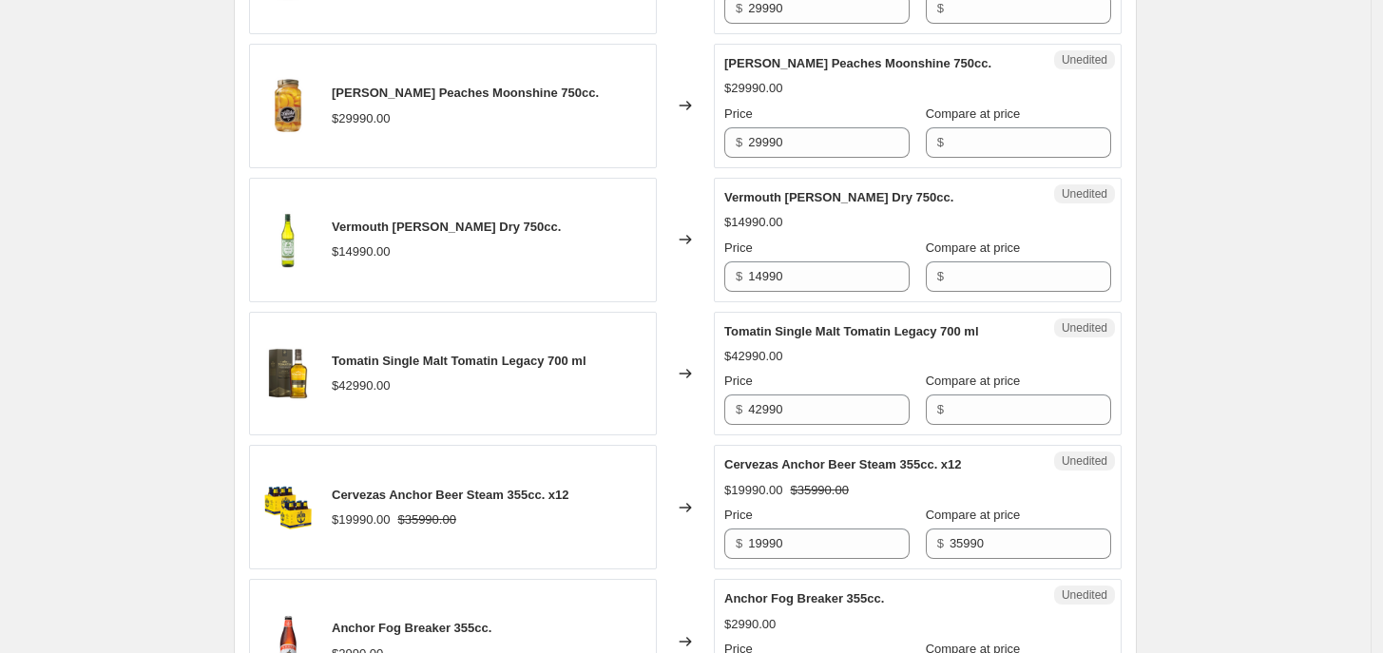
scroll to position [2194, 0]
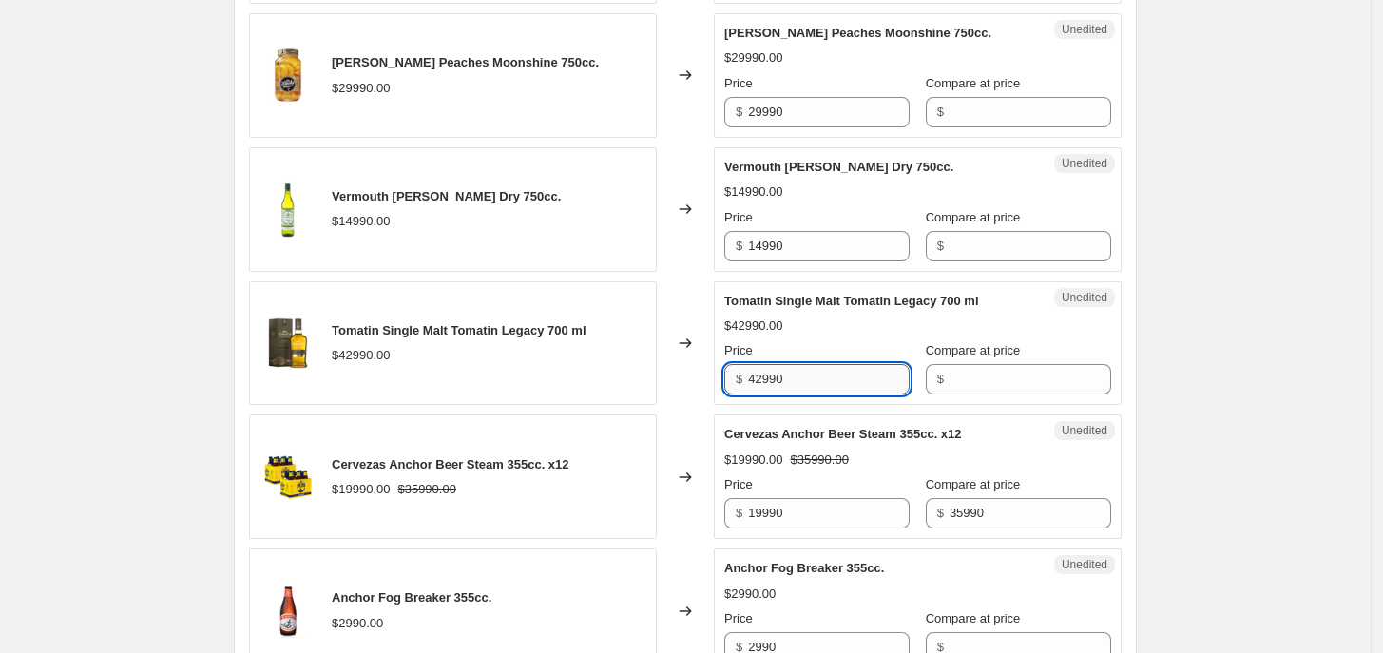
click at [866, 380] on input "42990" at bounding box center [829, 379] width 162 height 30
type input "35990"
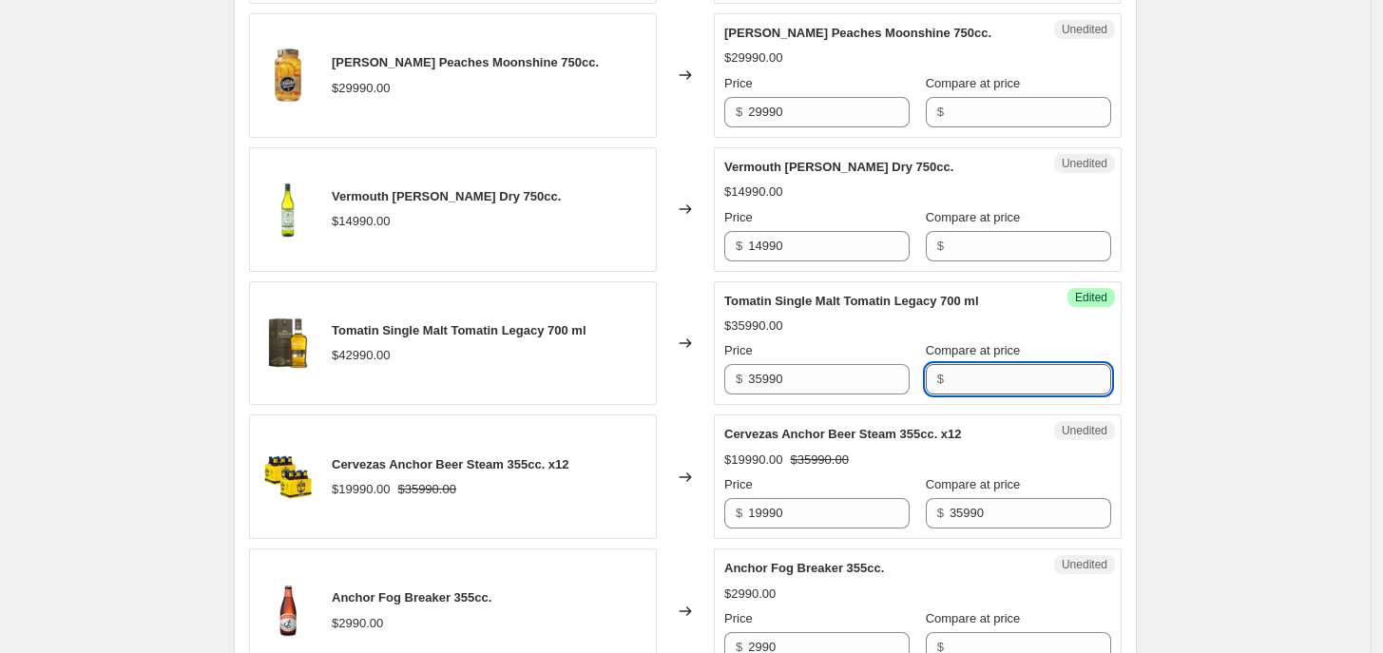
click at [981, 364] on input "Compare at price" at bounding box center [1030, 379] width 162 height 30
type input "42990"
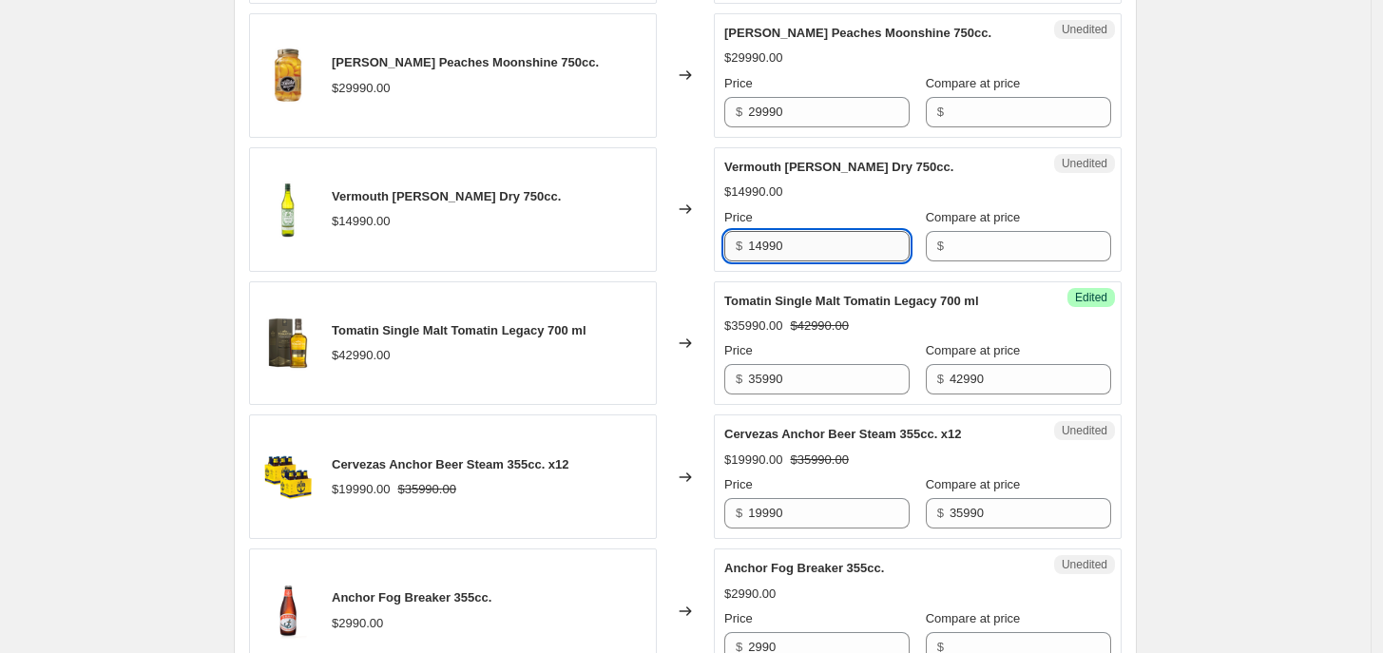
click at [852, 238] on input "14990" at bounding box center [829, 246] width 162 height 30
type input "2"
type input "10990"
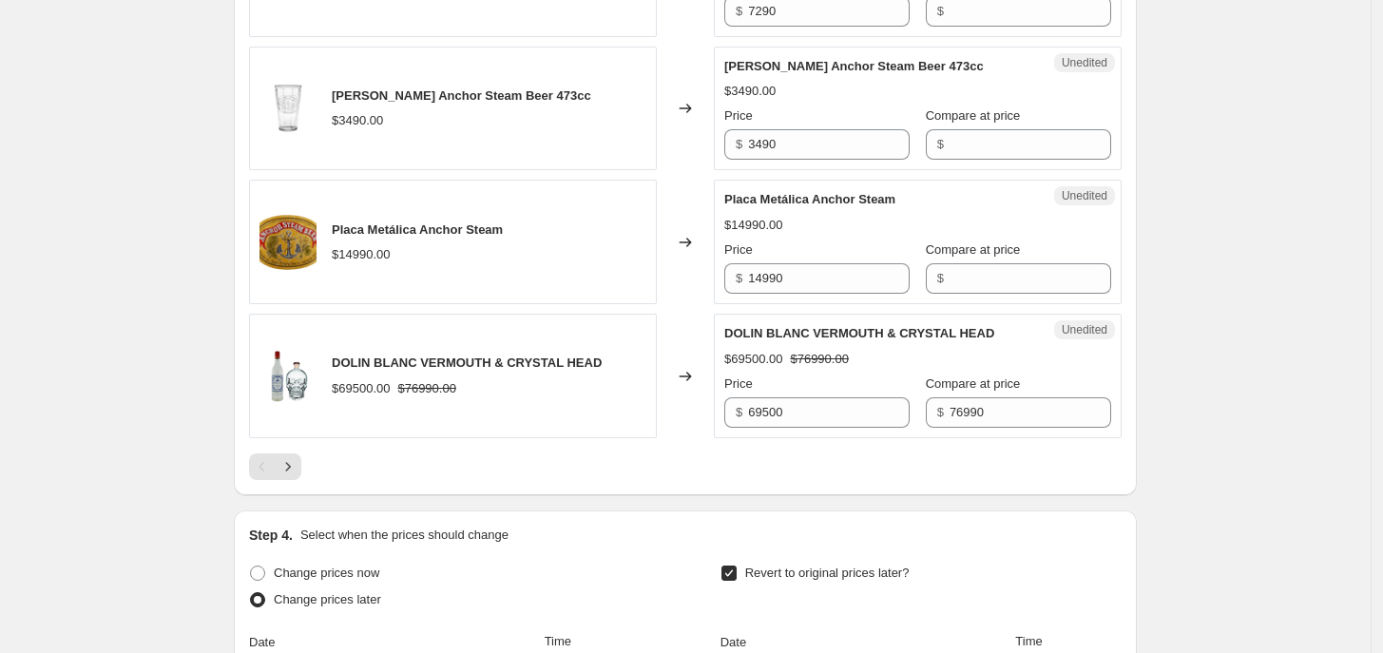
scroll to position [2971, 0]
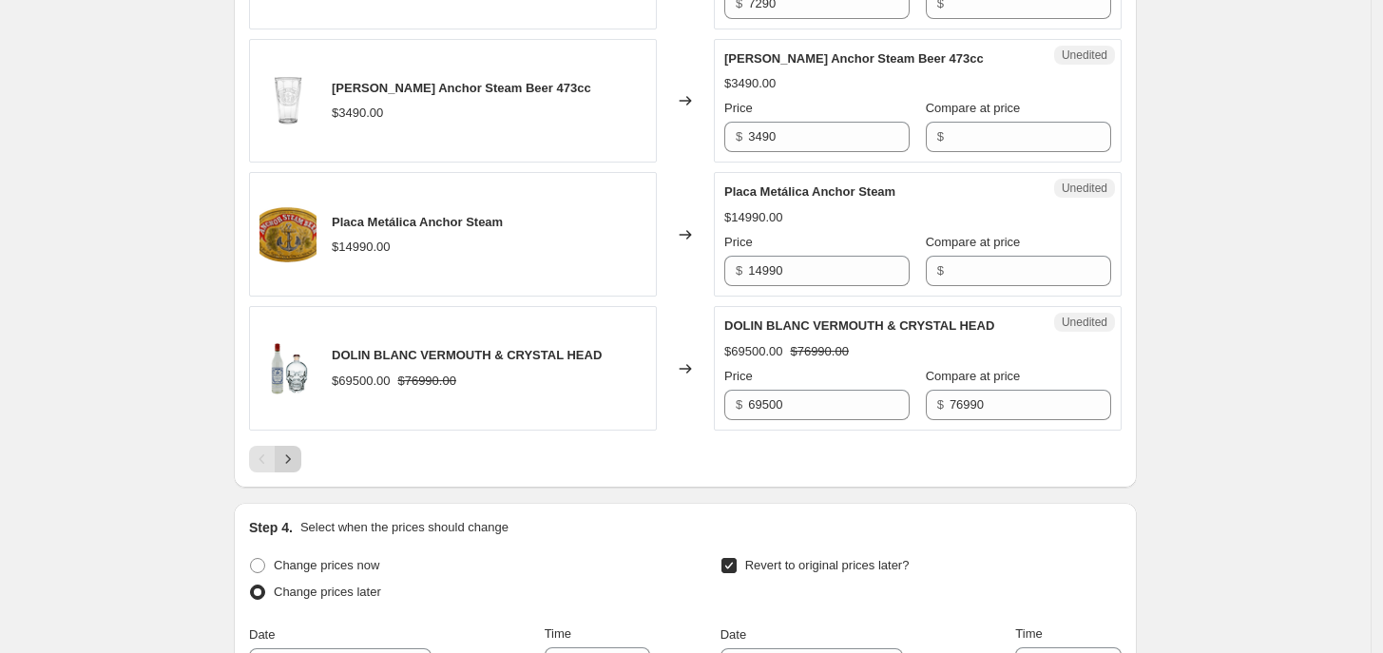
type input "14990"
click at [301, 461] on button "Next" at bounding box center [288, 459] width 27 height 27
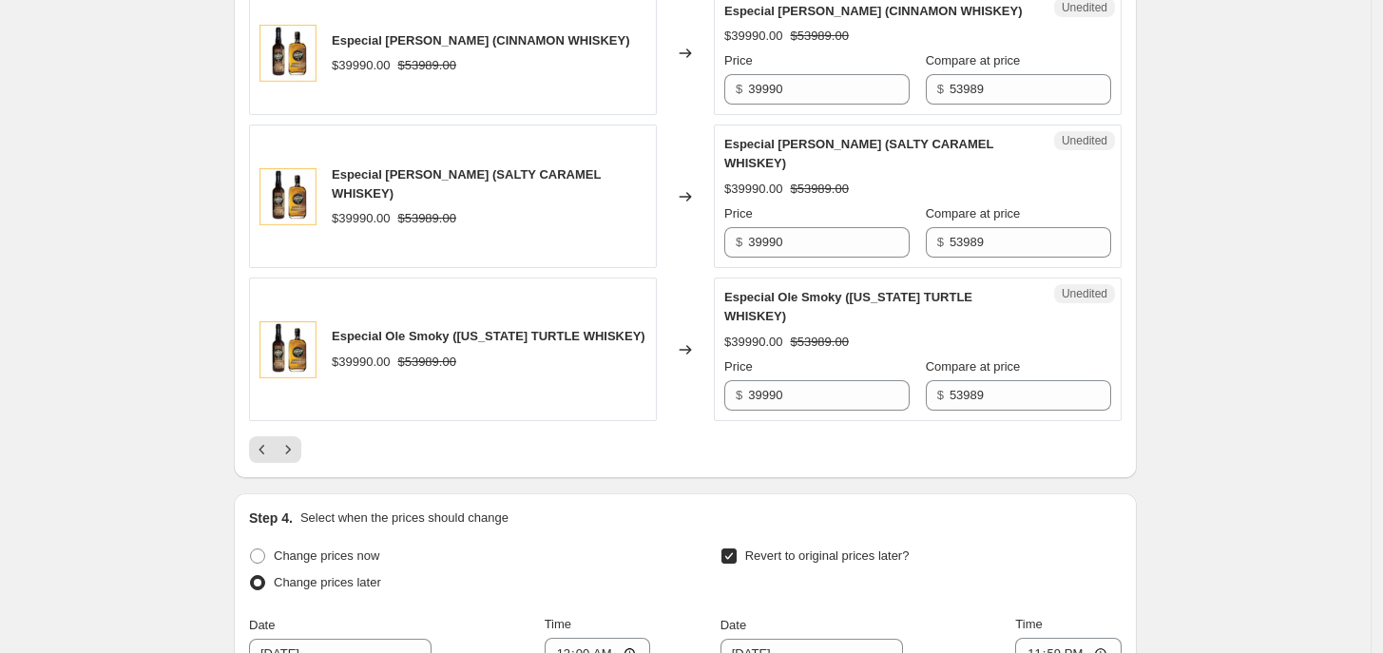
scroll to position [3116, 0]
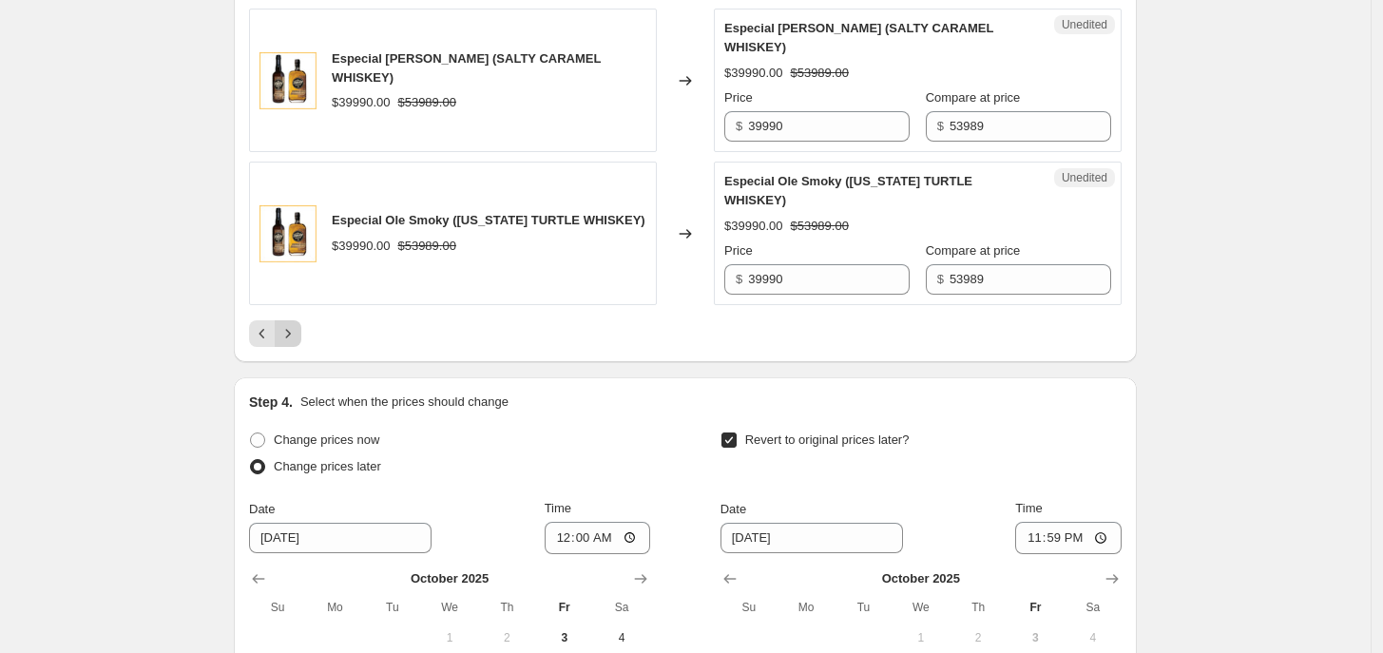
click at [295, 324] on icon "Next" at bounding box center [287, 333] width 19 height 19
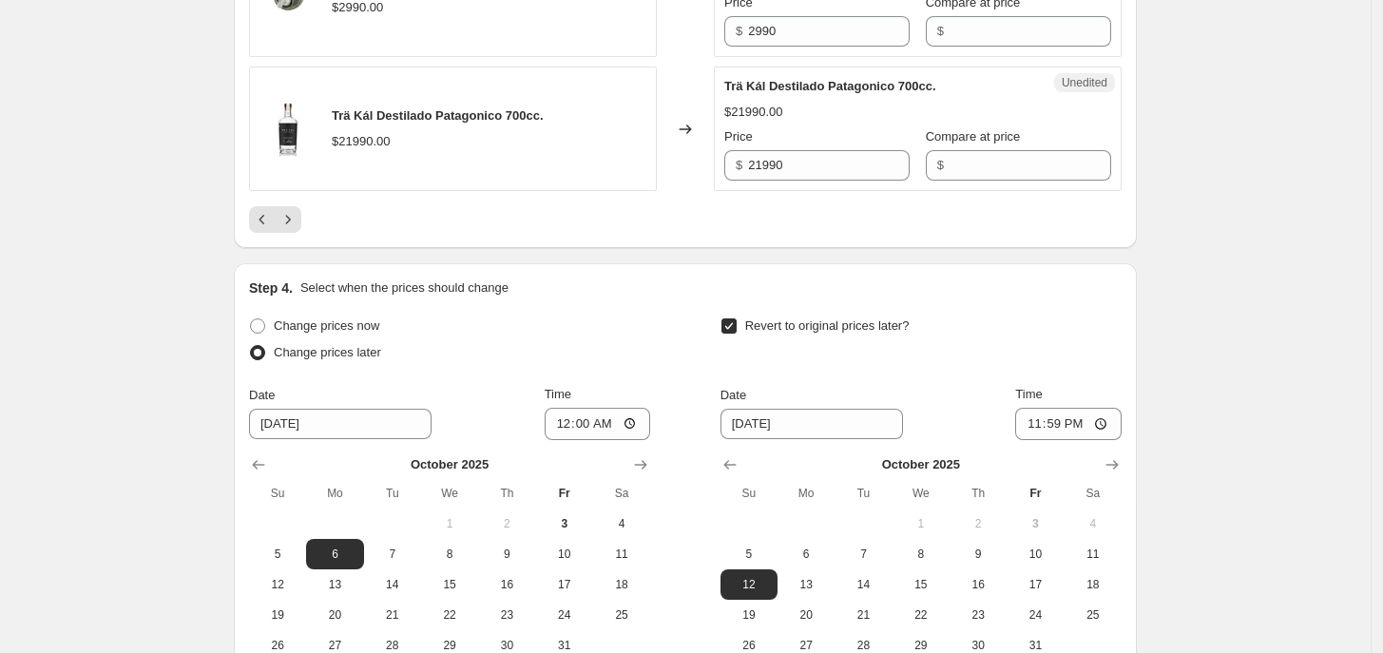
drag, startPoint x: 295, startPoint y: 312, endPoint x: 283, endPoint y: 319, distance: 13.7
click at [285, 319] on div "Step 4. Select when the prices should change Change prices now Change prices la…" at bounding box center [685, 486] width 903 height 447
click at [287, 229] on icon "Next" at bounding box center [287, 219] width 19 height 19
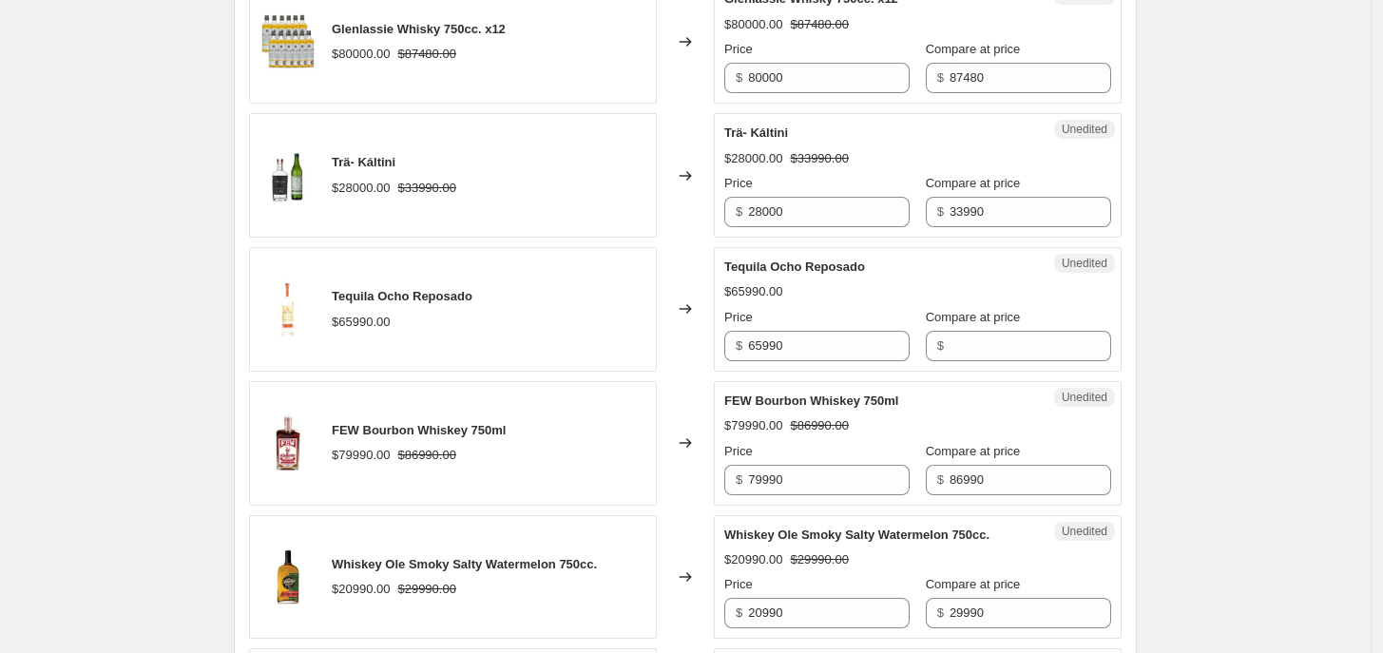
scroll to position [621, 0]
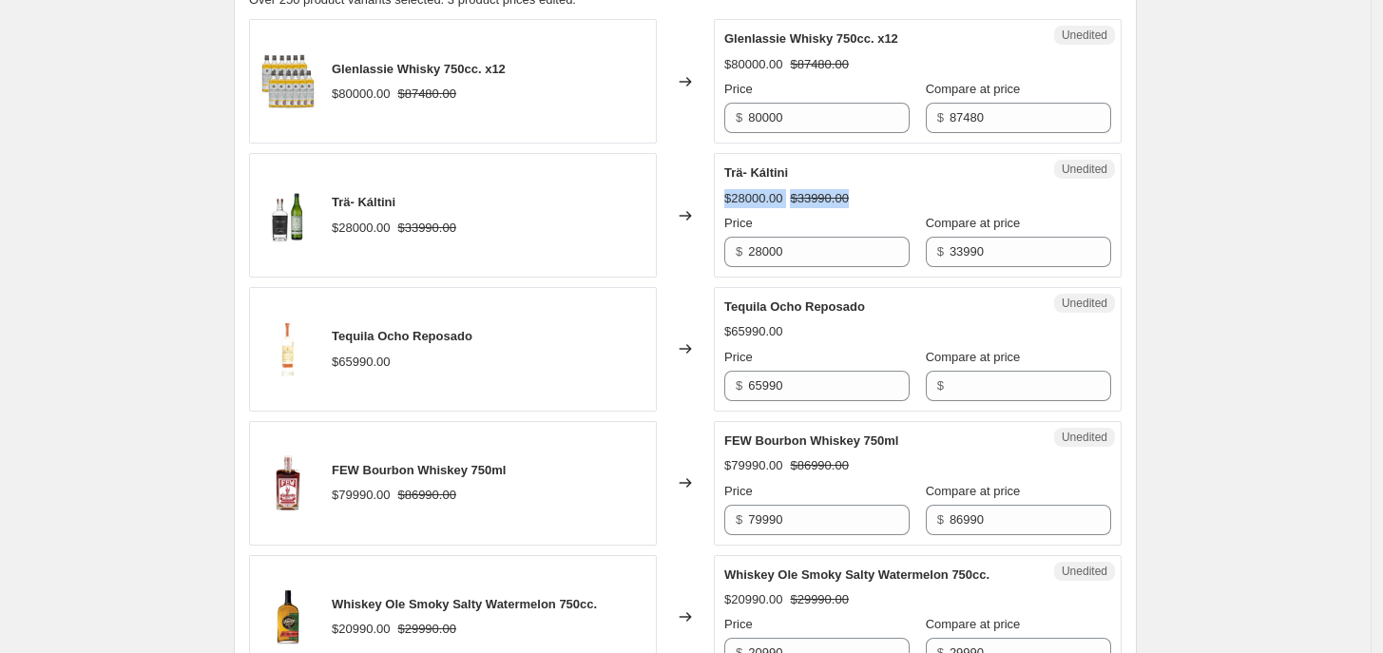
drag, startPoint x: 1381, startPoint y: 191, endPoint x: 1388, endPoint y: 172, distance: 20.1
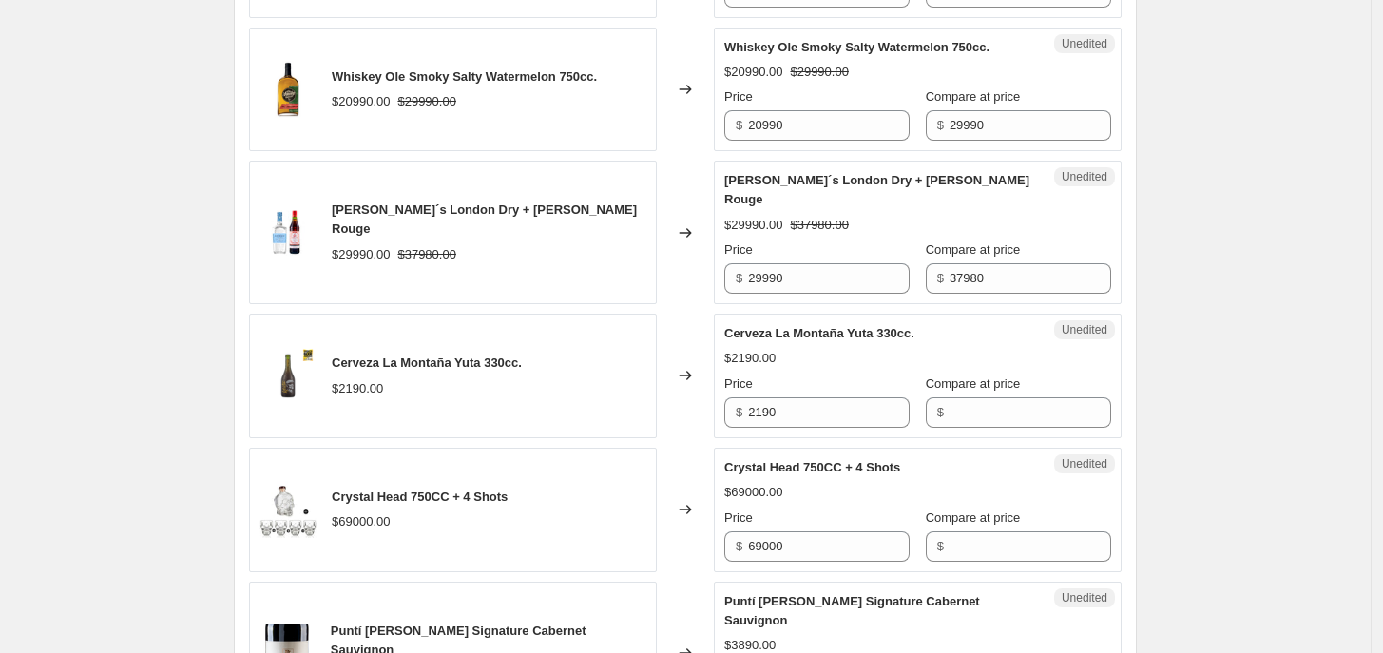
scroll to position [1157, 0]
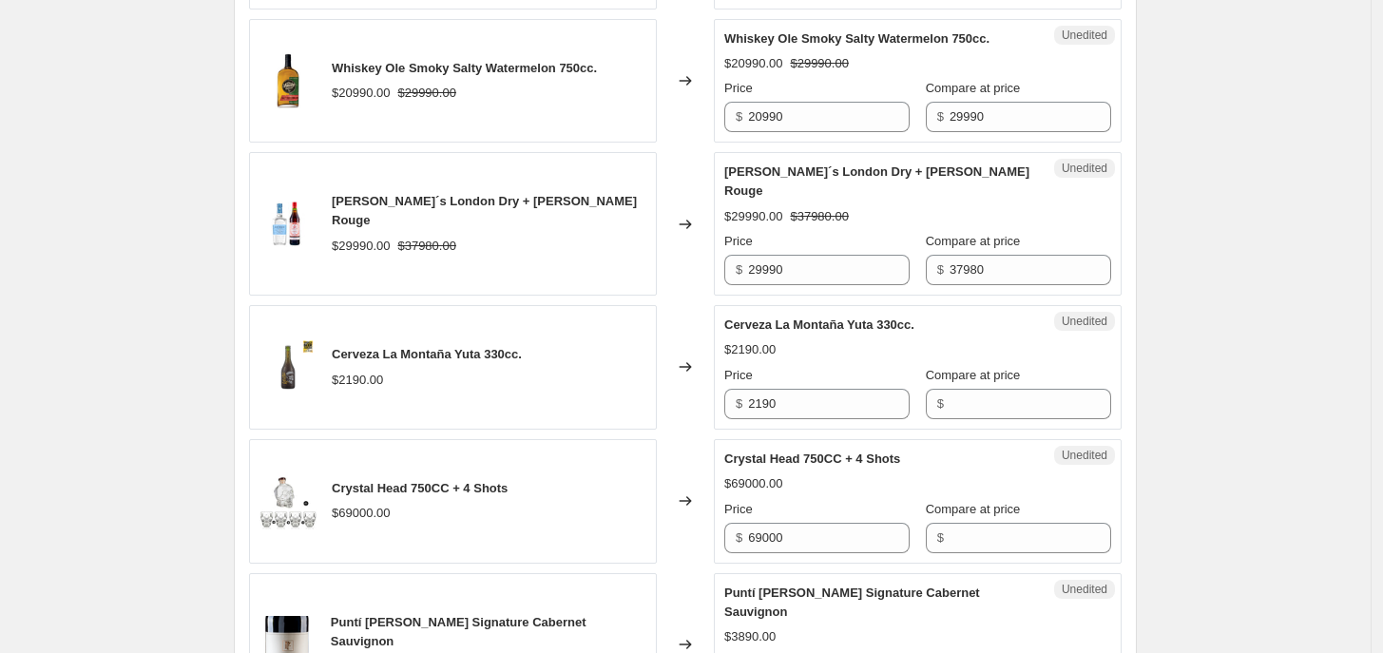
click at [763, 124] on input "20990" at bounding box center [829, 117] width 162 height 30
type input "22990"
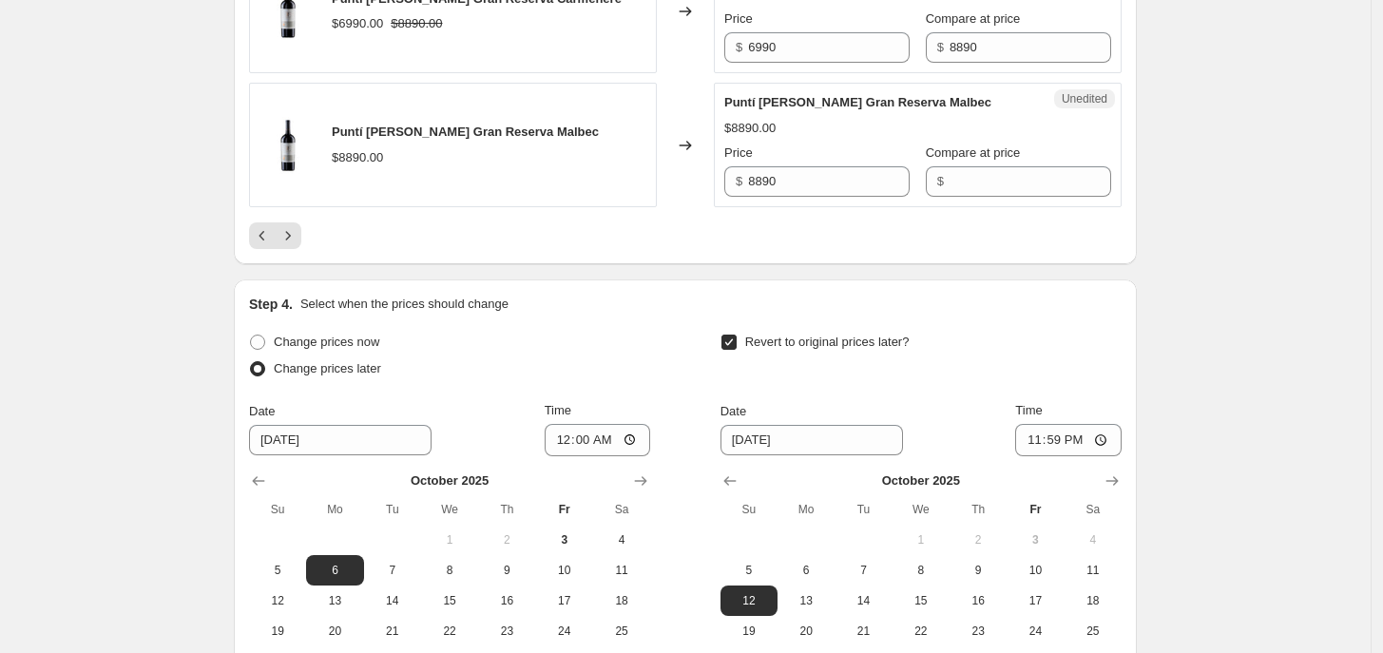
scroll to position [3163, 0]
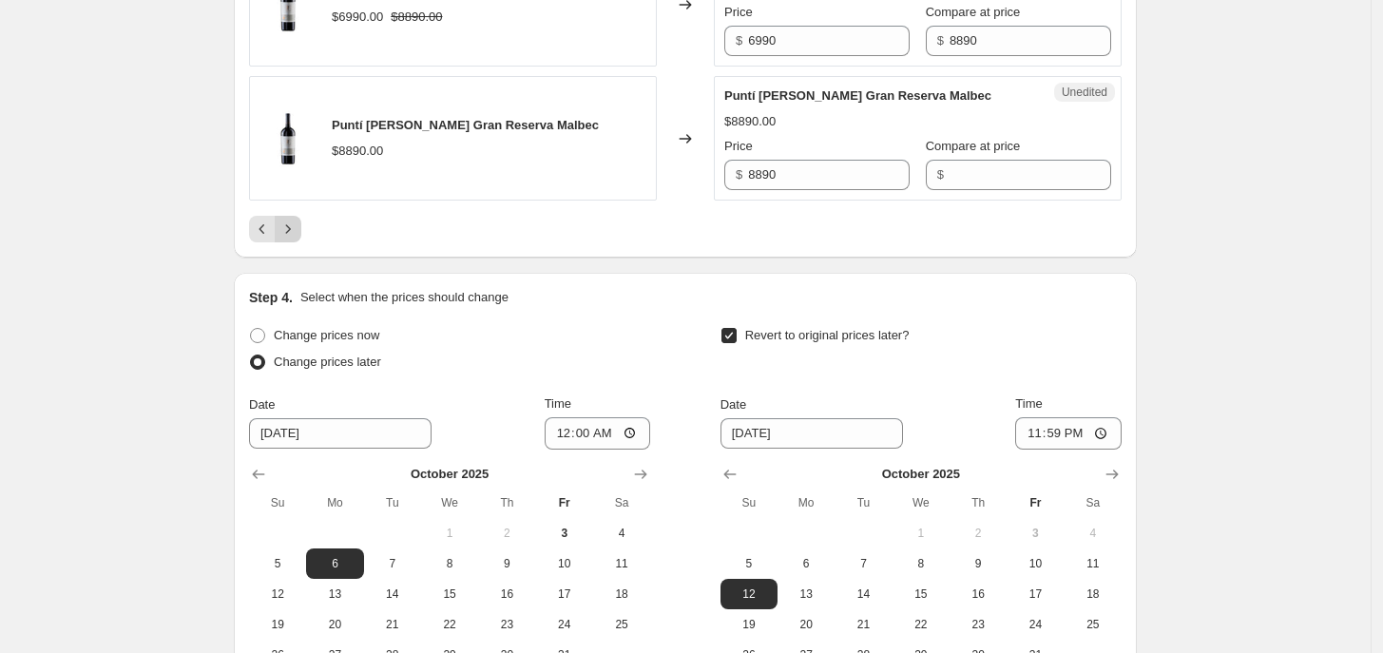
click at [292, 220] on icon "Next" at bounding box center [287, 229] width 19 height 19
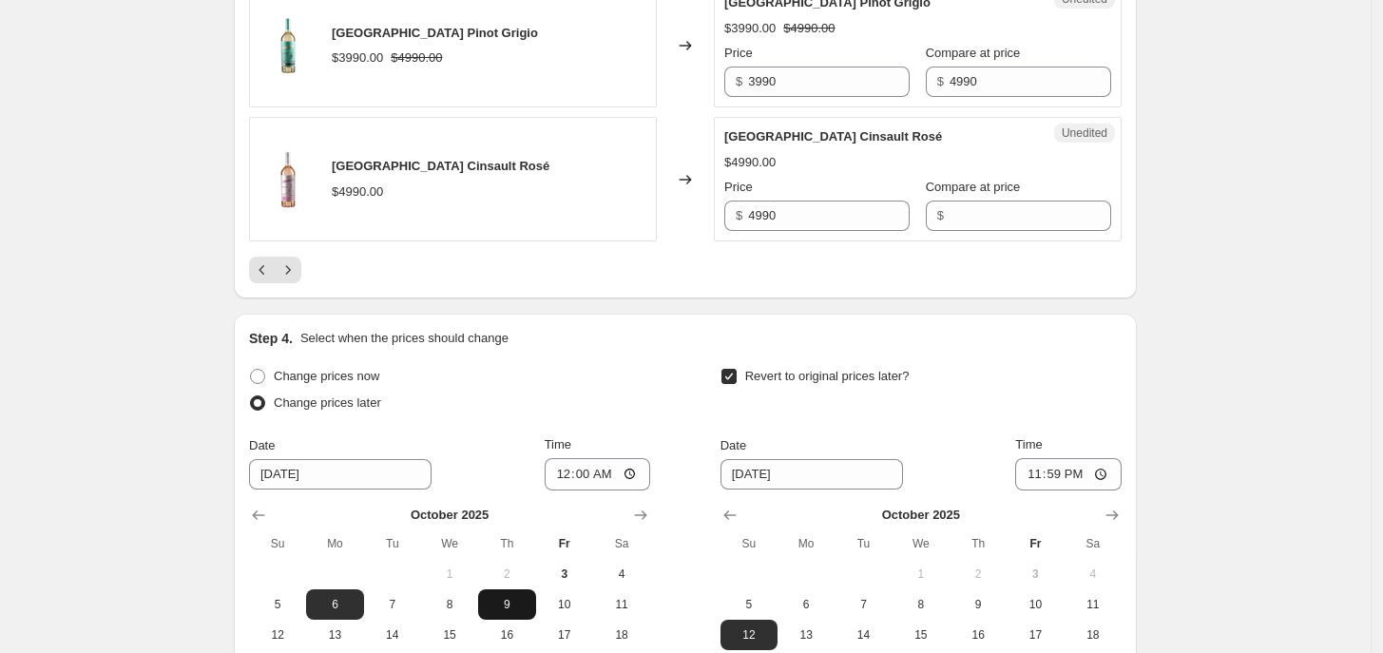
scroll to position [3309, 0]
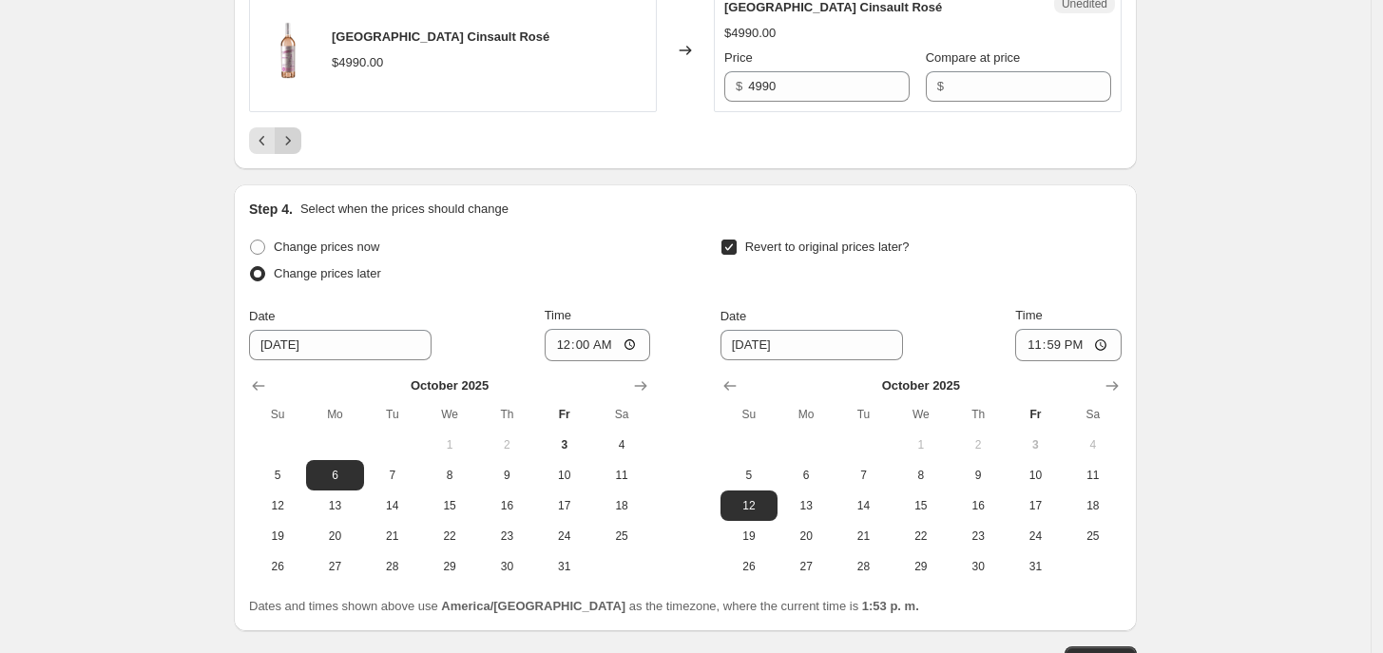
click at [295, 131] on icon "Next" at bounding box center [287, 140] width 19 height 19
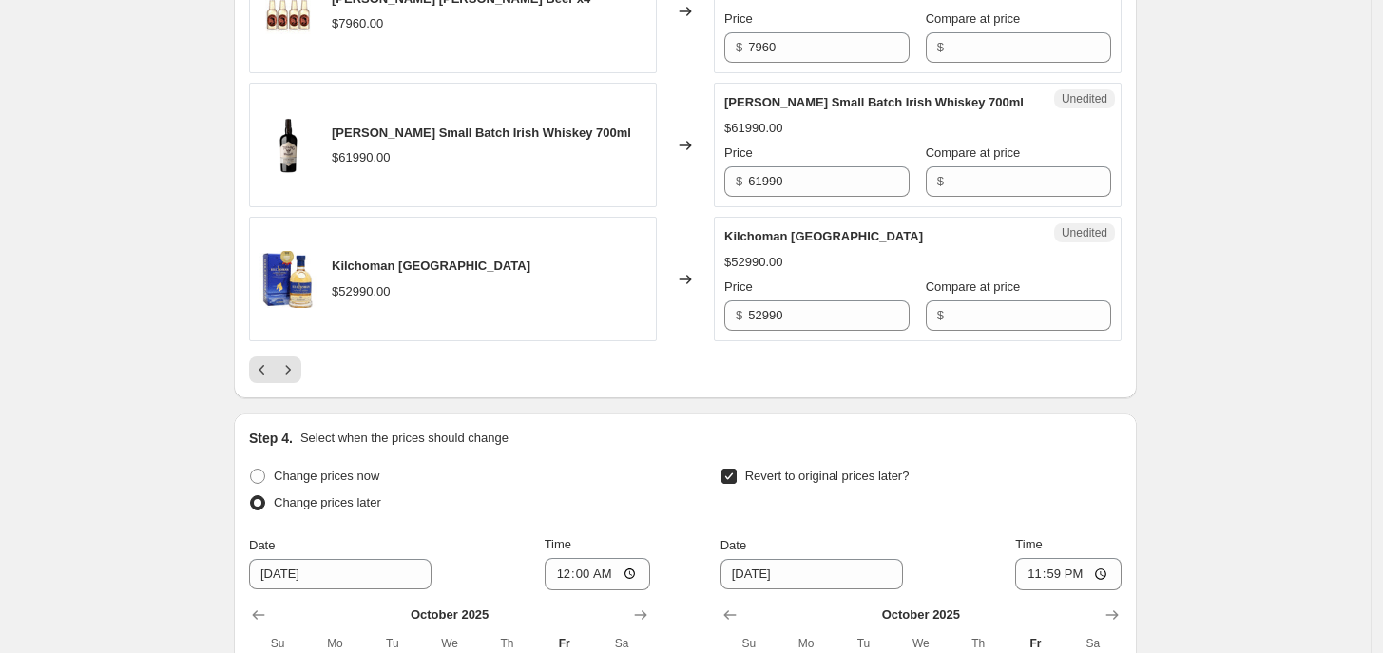
scroll to position [3061, 0]
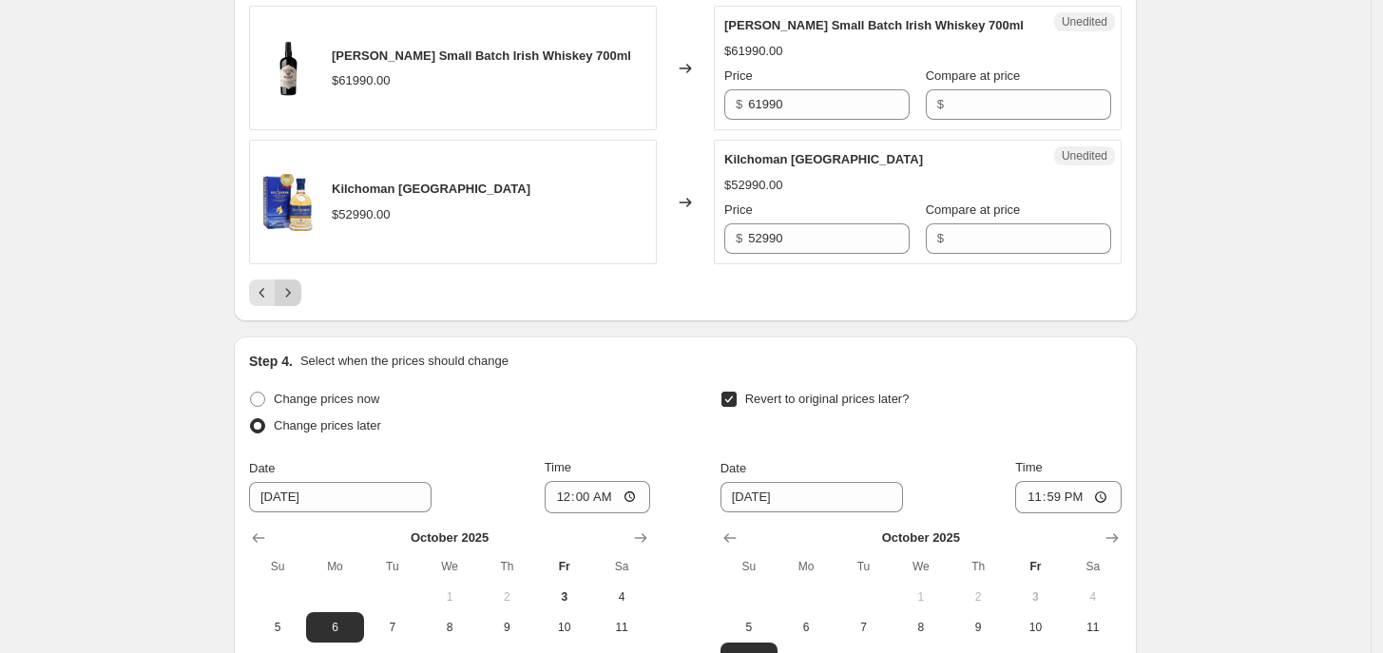
click at [297, 302] on icon "Next" at bounding box center [287, 292] width 19 height 19
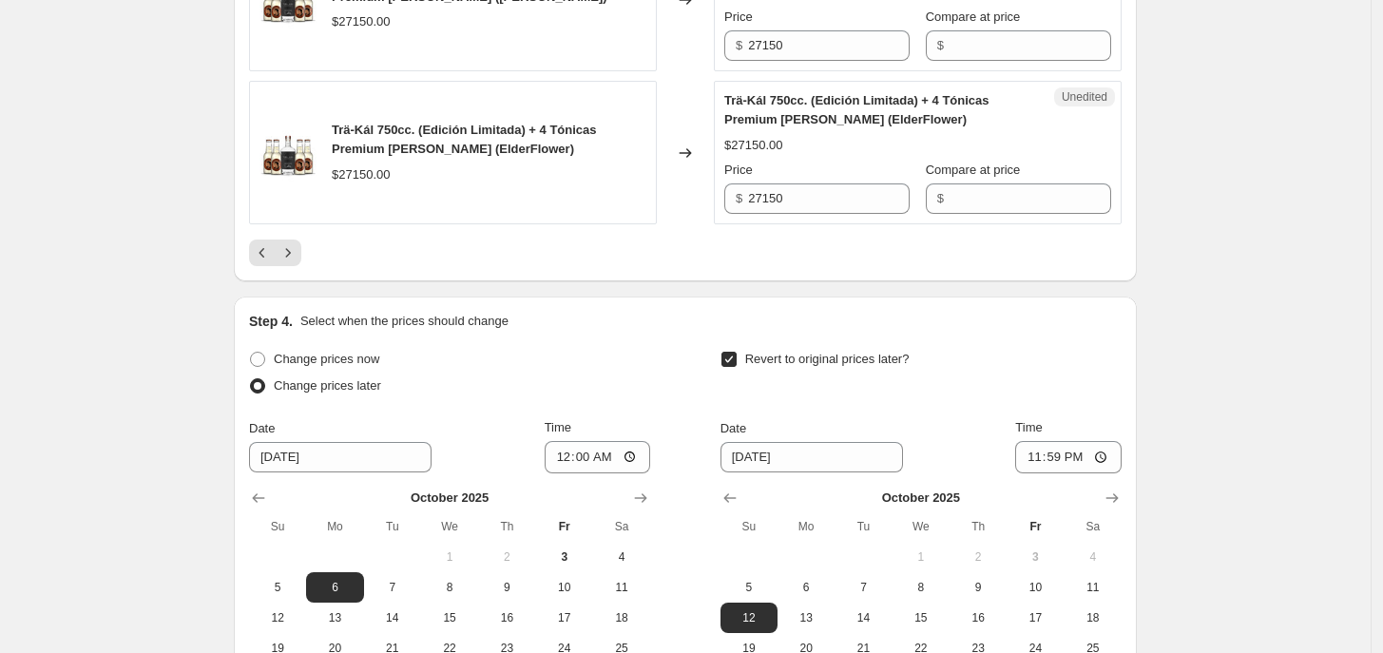
scroll to position [3214, 0]
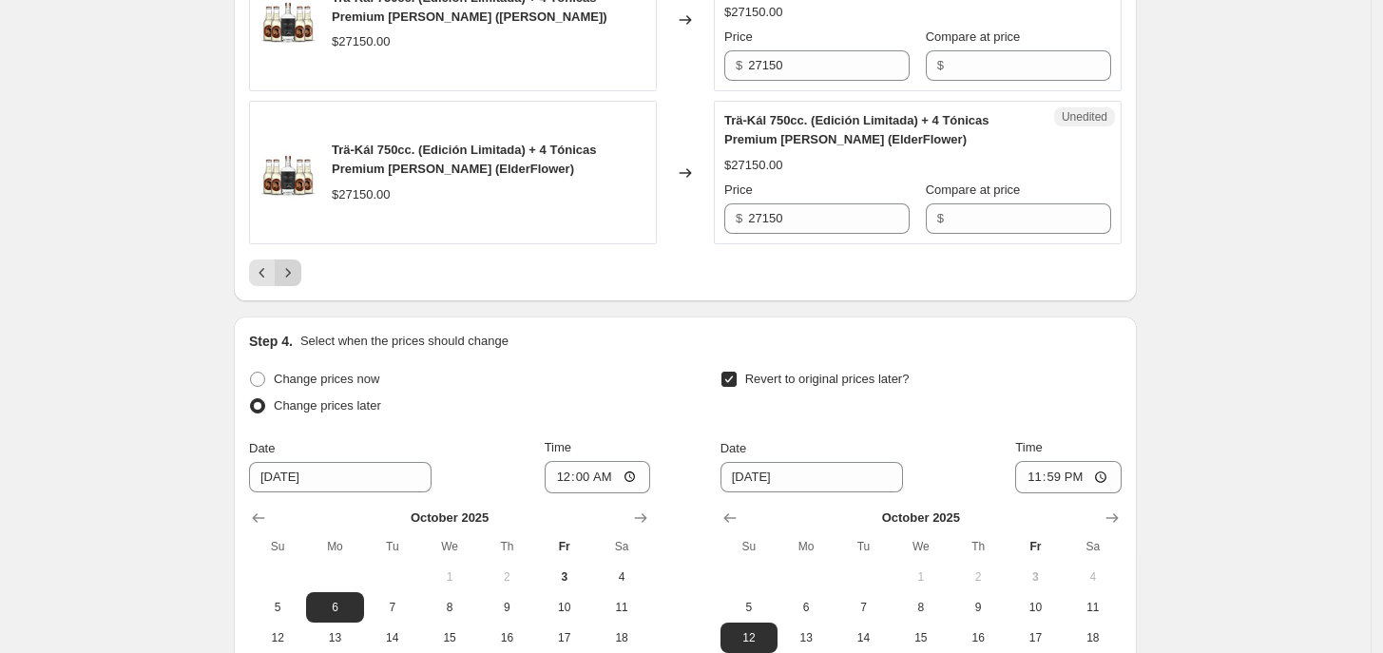
click at [297, 263] on icon "Next" at bounding box center [287, 272] width 19 height 19
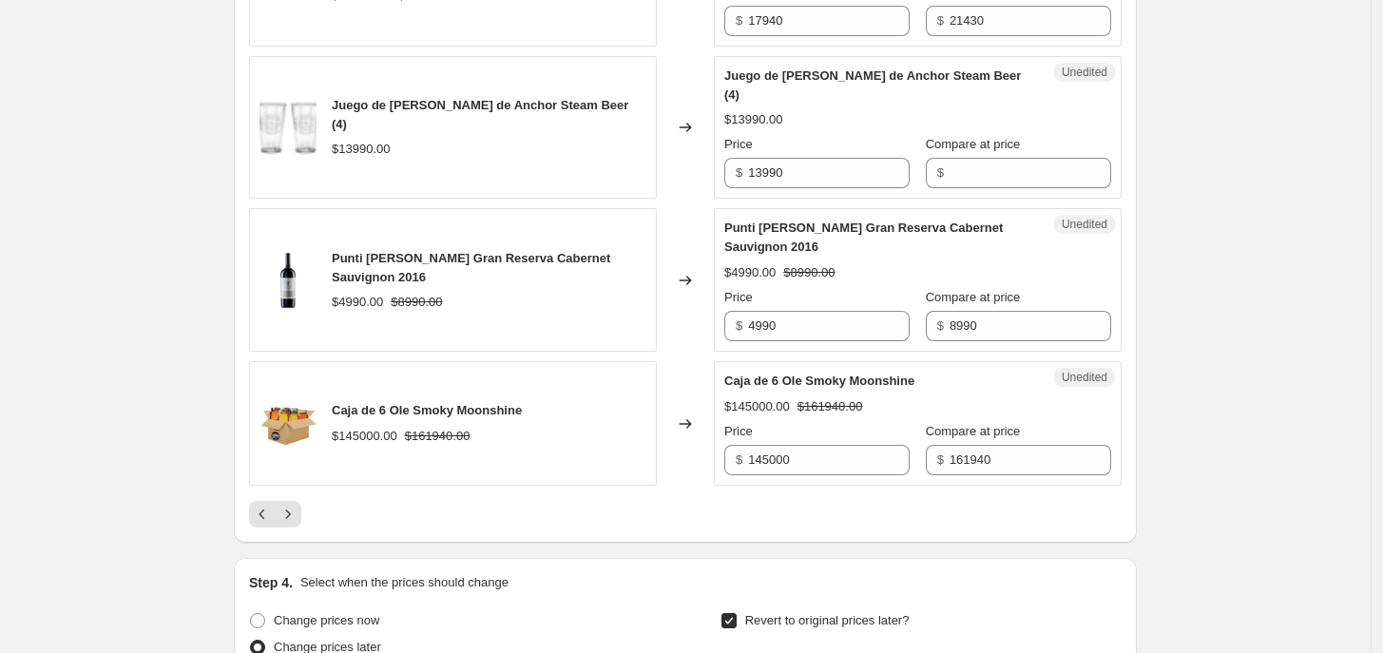
scroll to position [2989, 0]
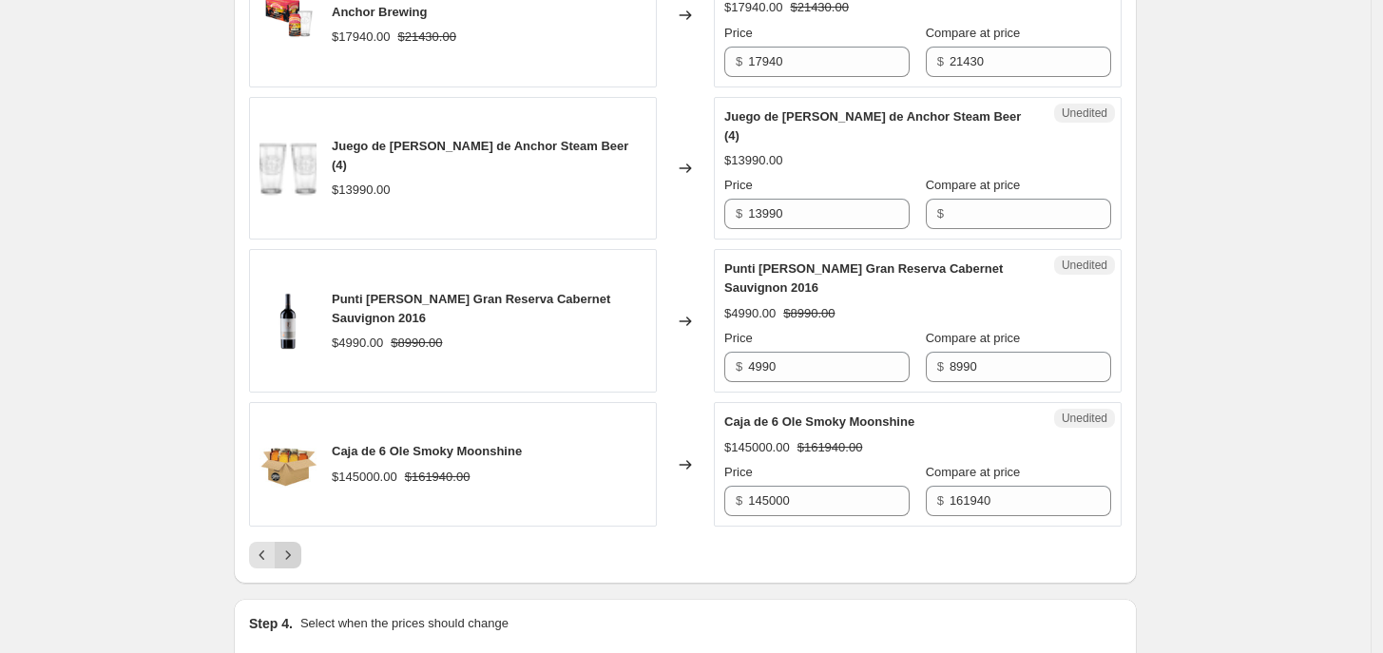
click at [297, 565] on icon "Next" at bounding box center [287, 555] width 19 height 19
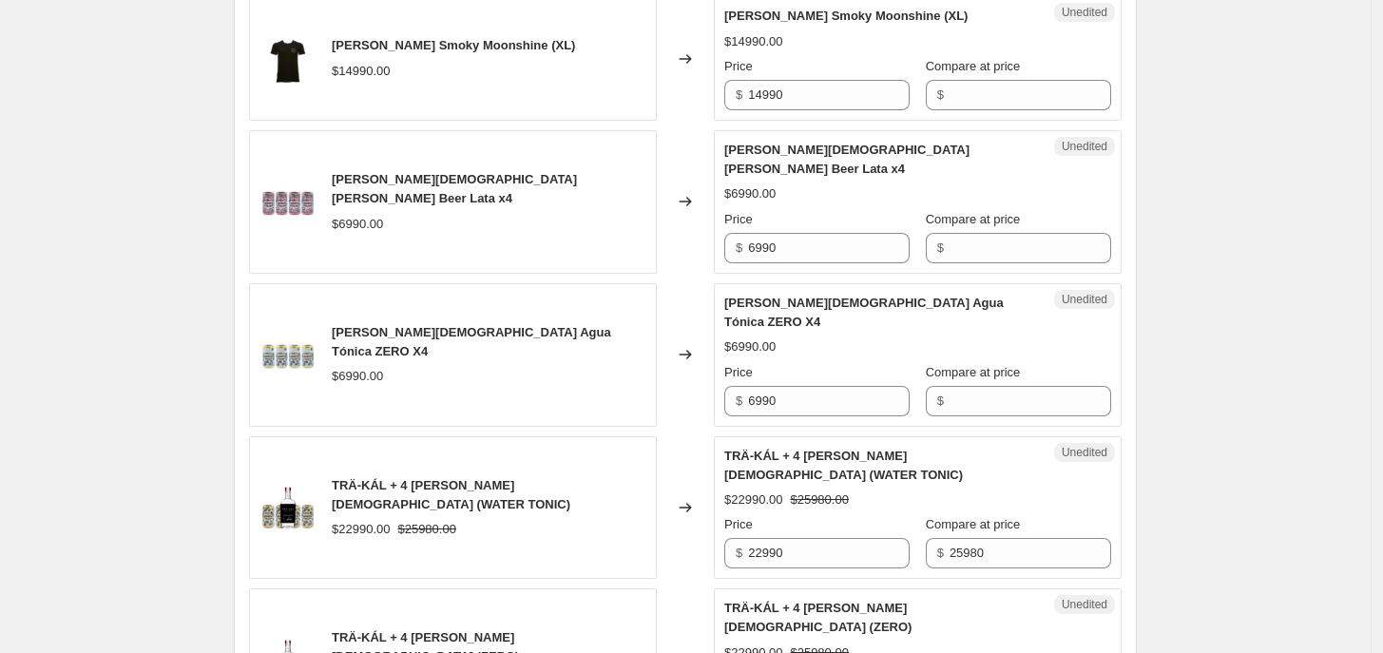
scroll to position [766, 0]
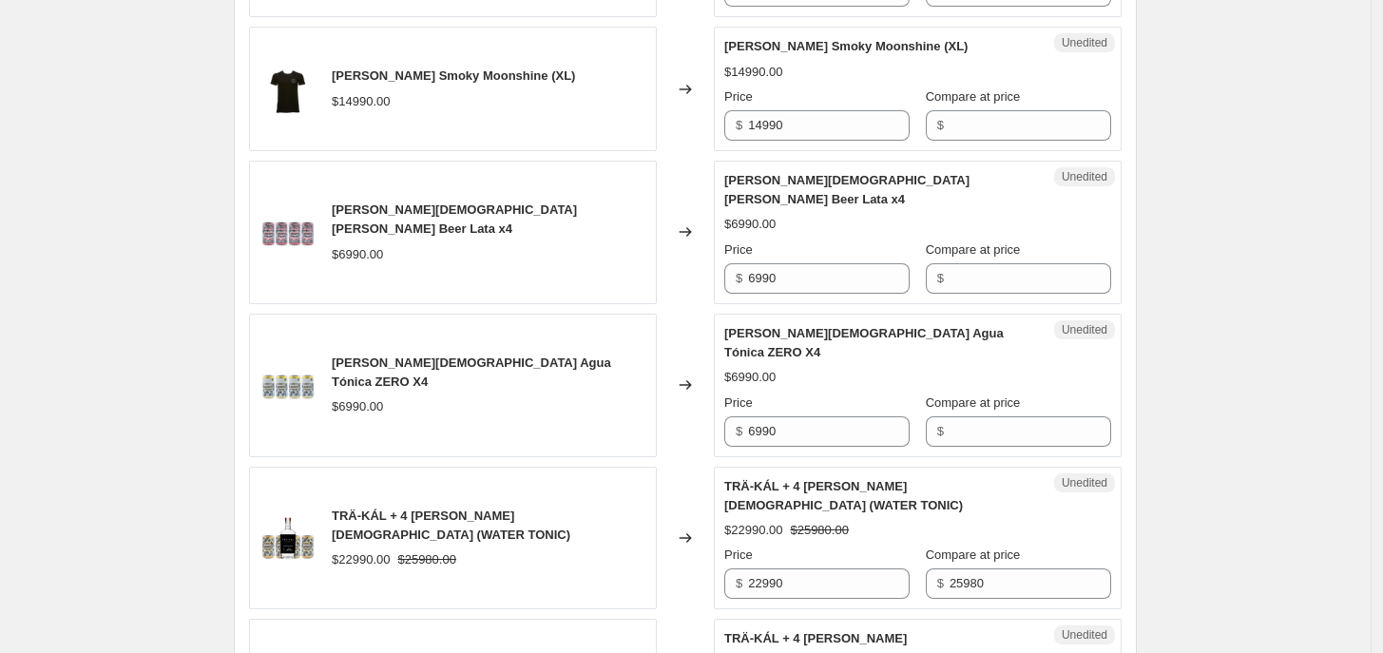
click at [830, 416] on input "6990" at bounding box center [829, 431] width 162 height 30
type input "5490"
click at [937, 424] on span "$" at bounding box center [940, 431] width 7 height 14
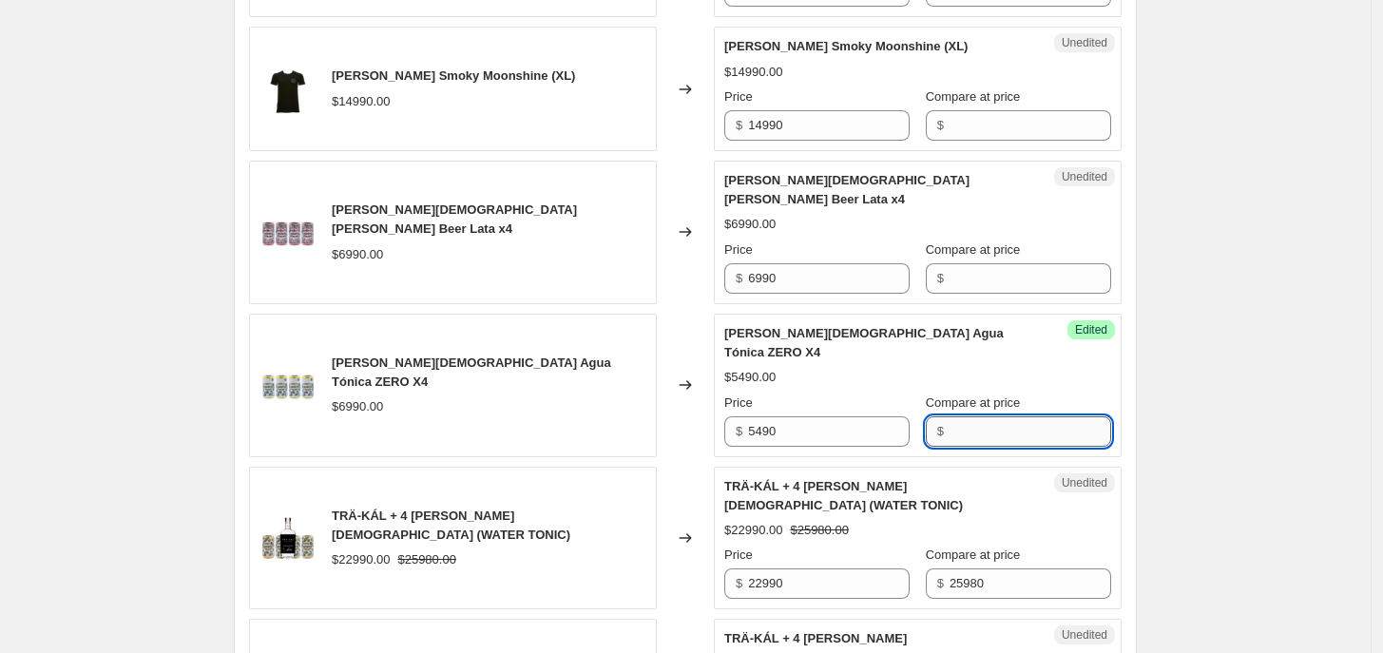
click at [953, 416] on input "Compare at price" at bounding box center [1030, 431] width 162 height 30
type input "6990"
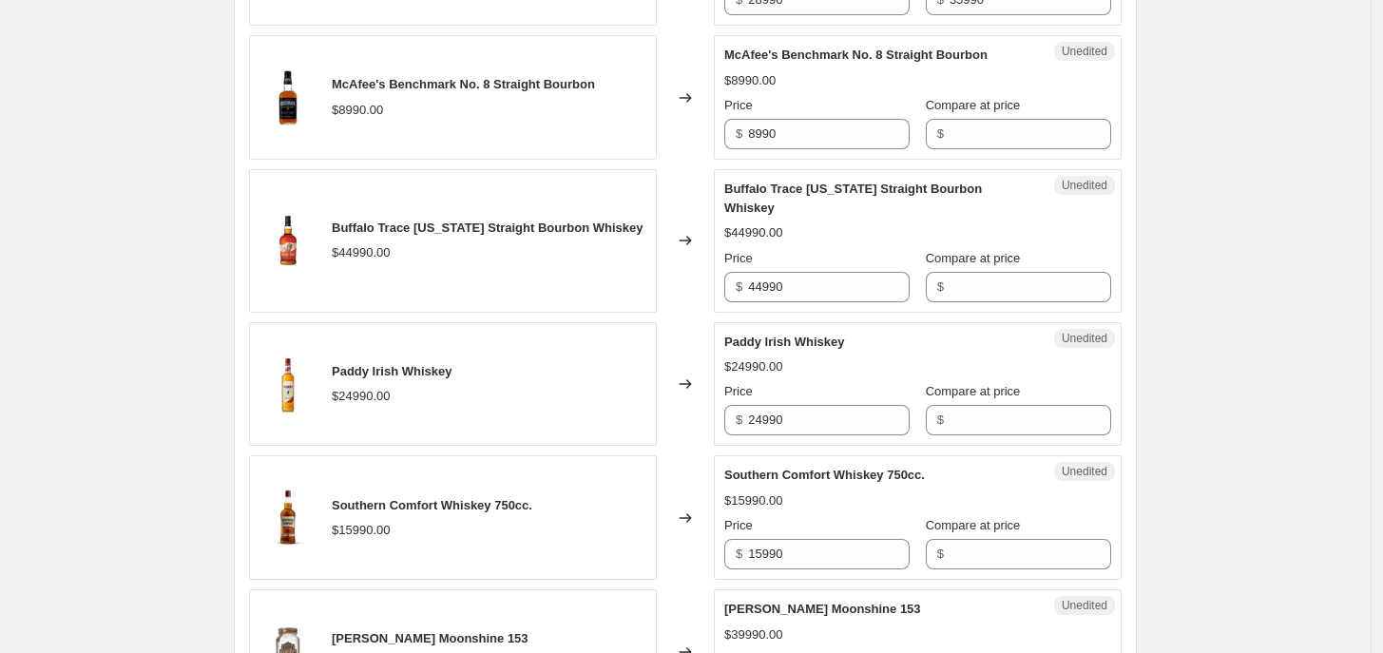
scroll to position [3208, 0]
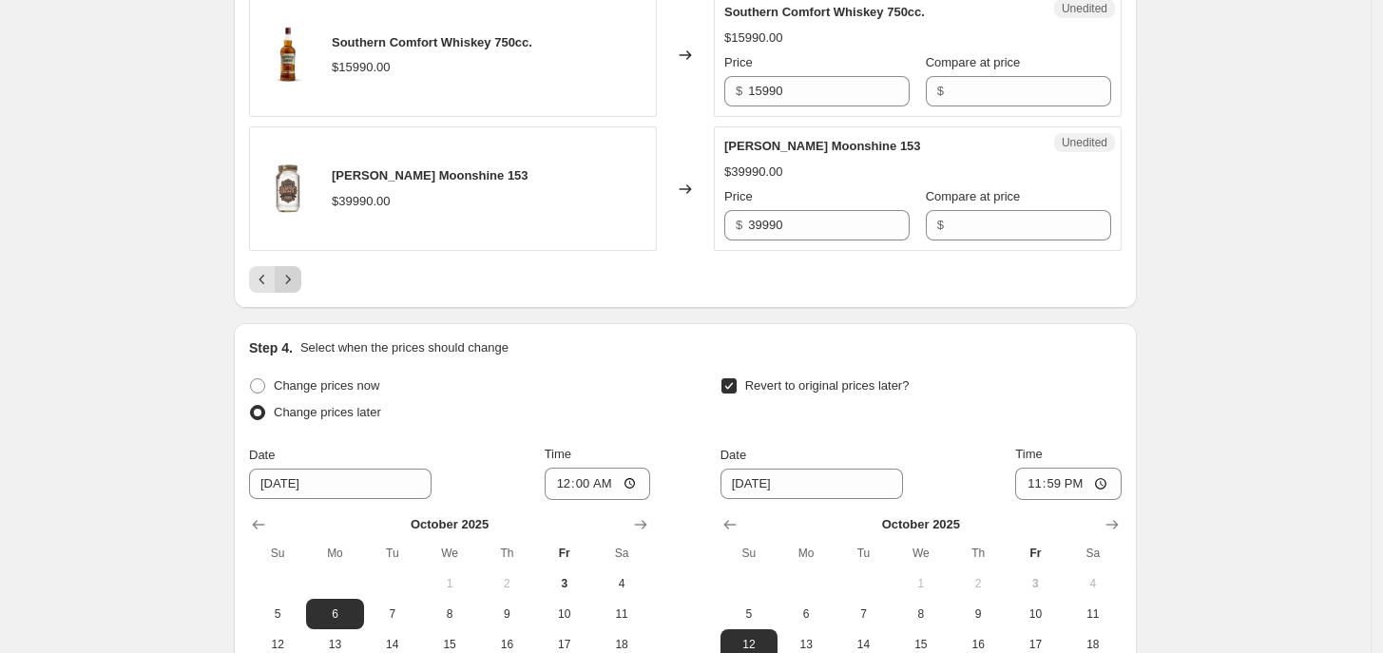
click at [295, 270] on icon "Next" at bounding box center [287, 279] width 19 height 19
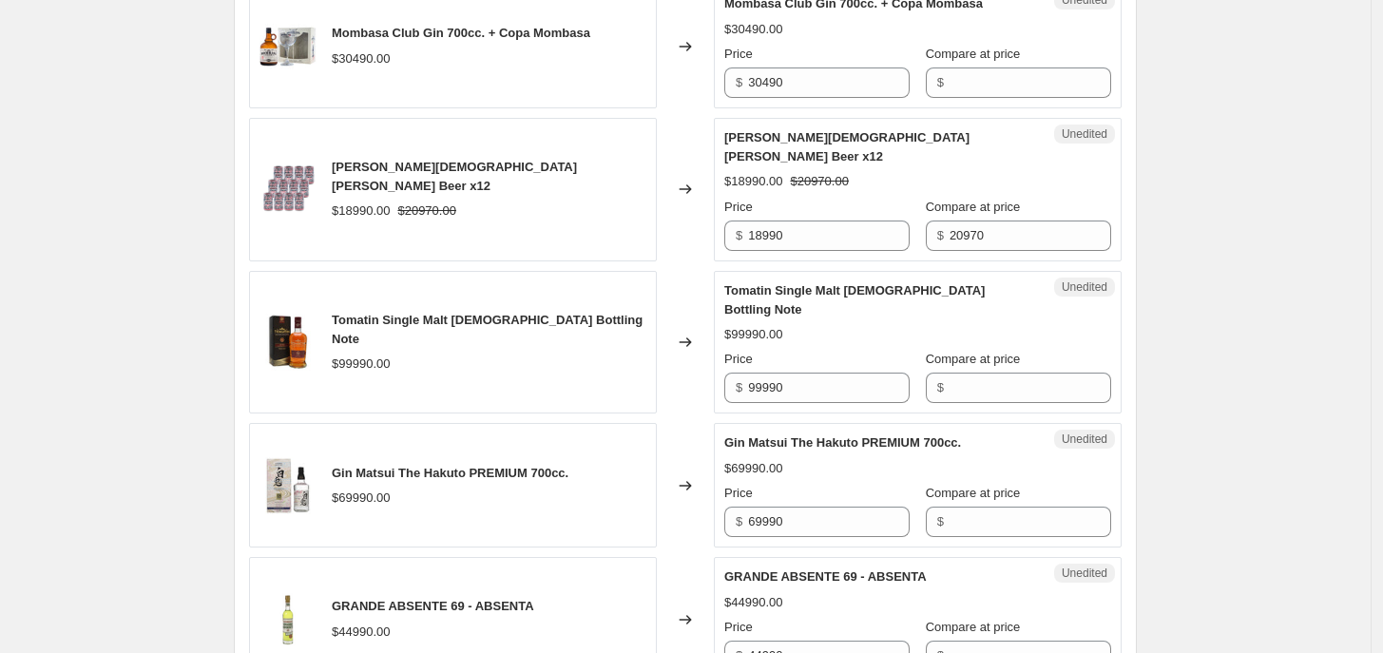
scroll to position [2733, 0]
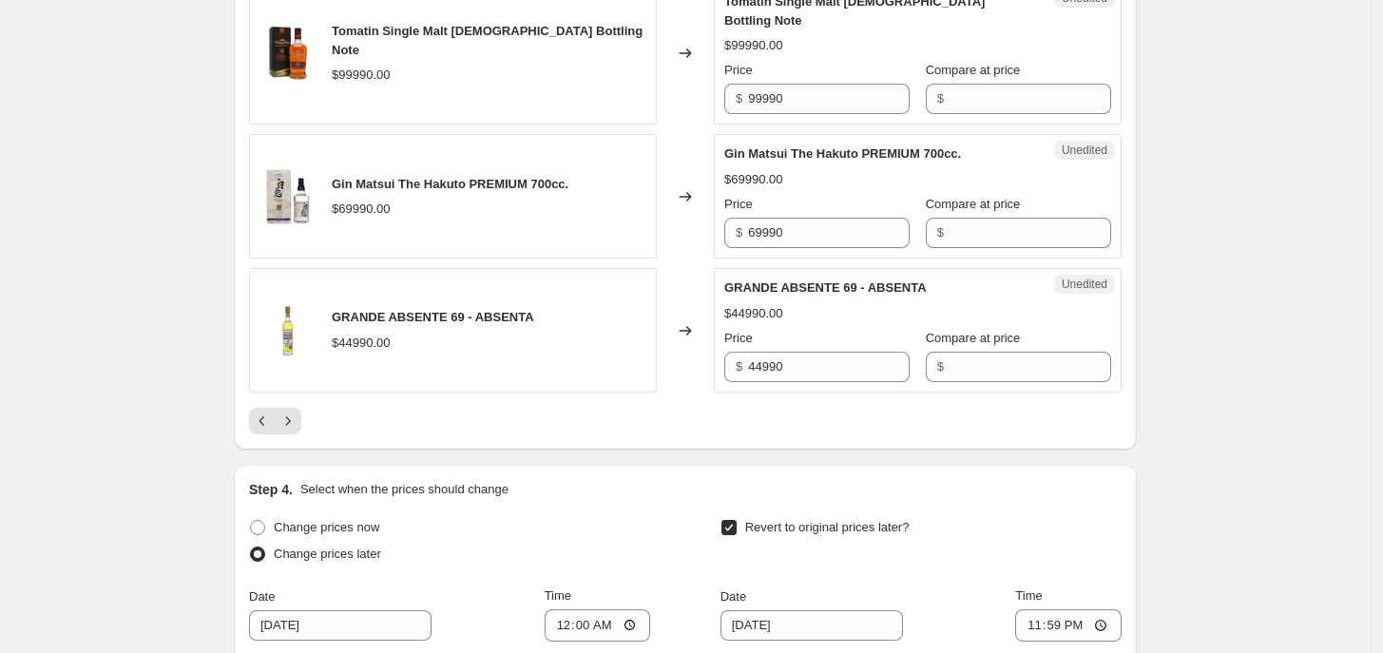
scroll to position [3181, 0]
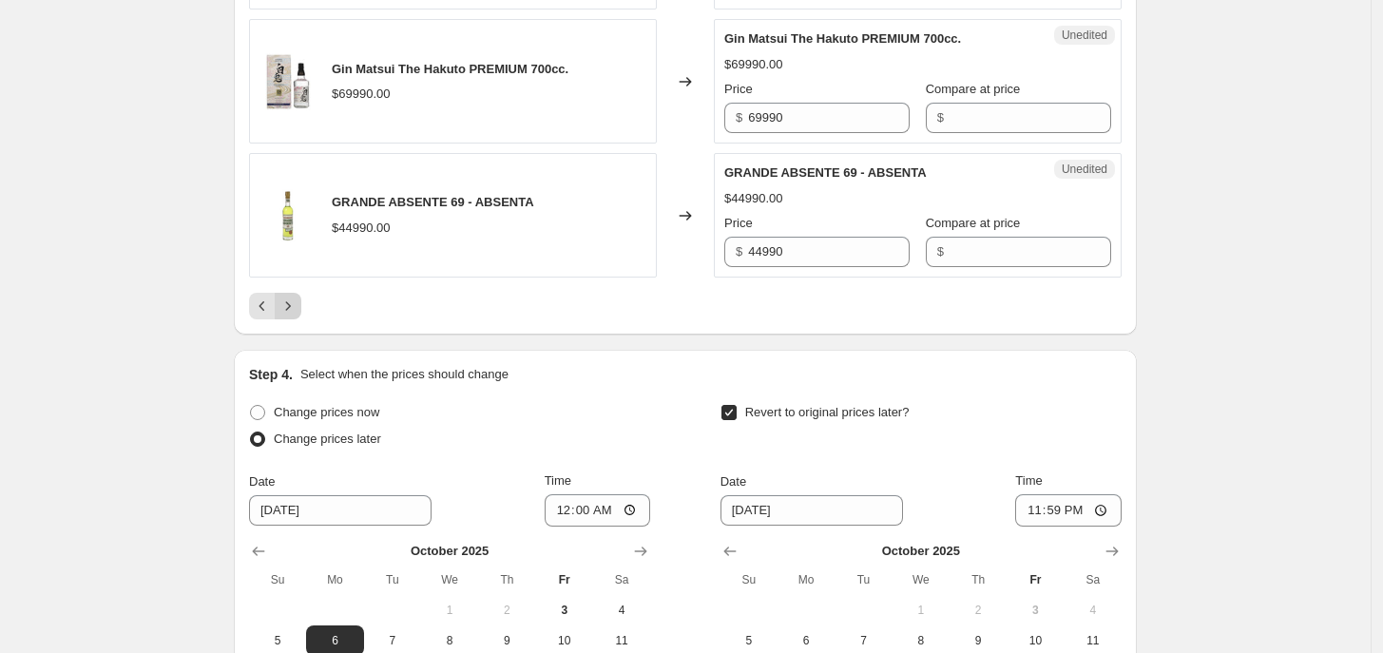
click at [297, 297] on icon "Next" at bounding box center [287, 306] width 19 height 19
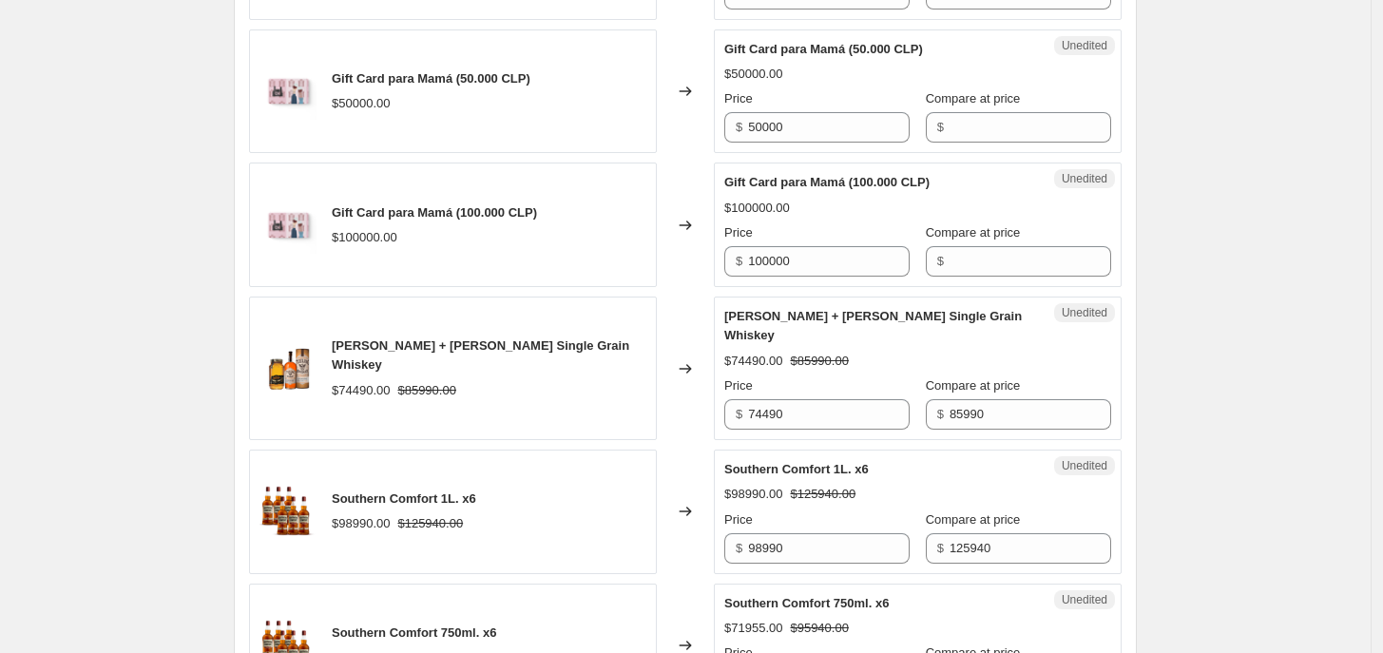
scroll to position [2350, 0]
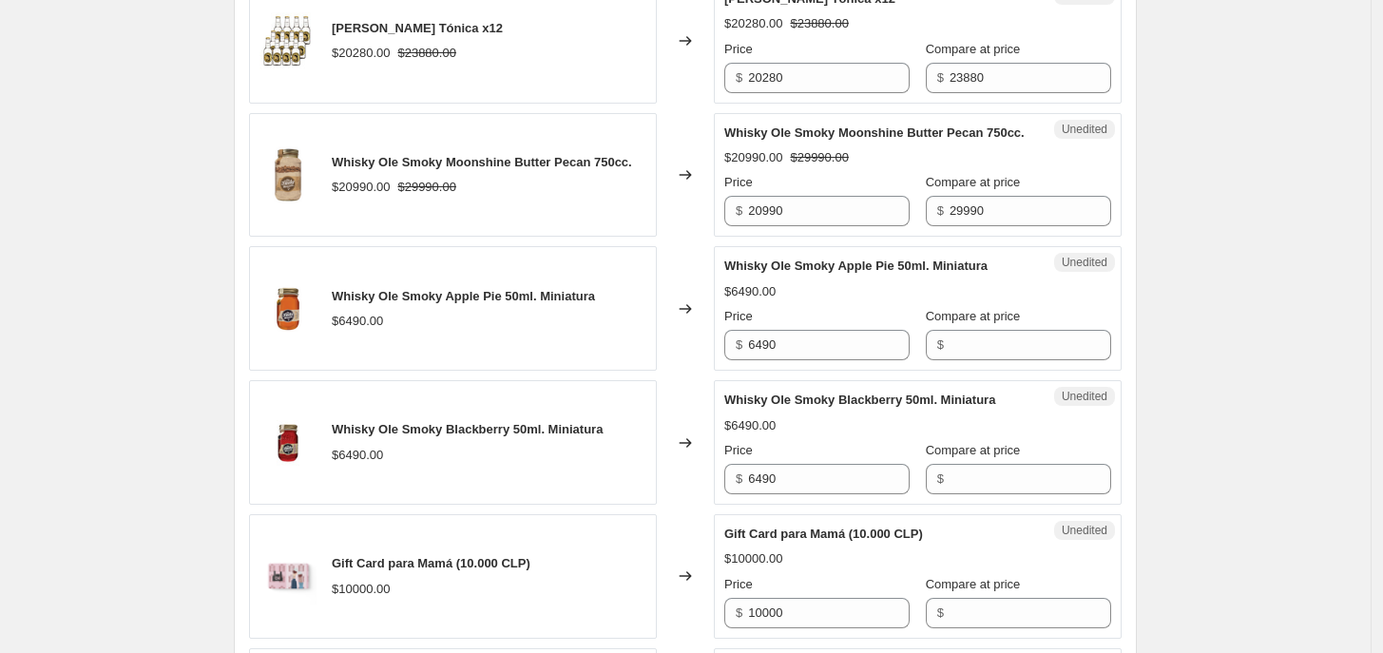
scroll to position [1637, 0]
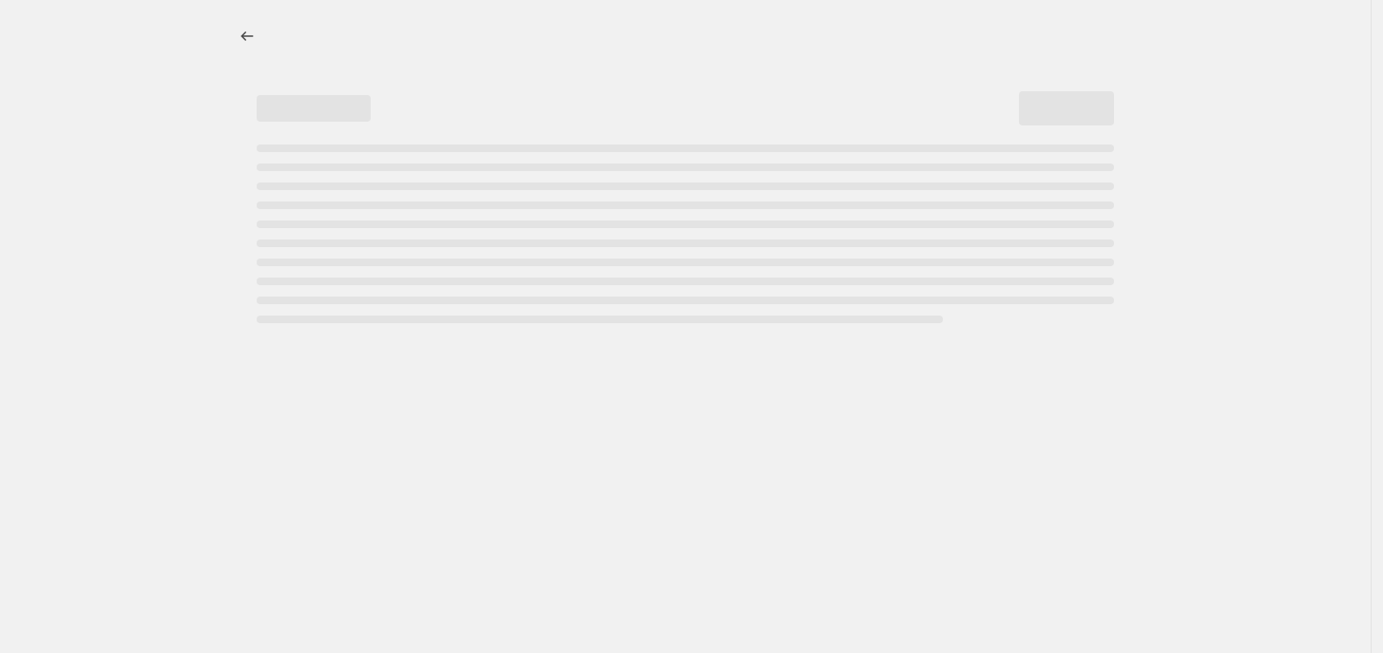
select select "percentage"
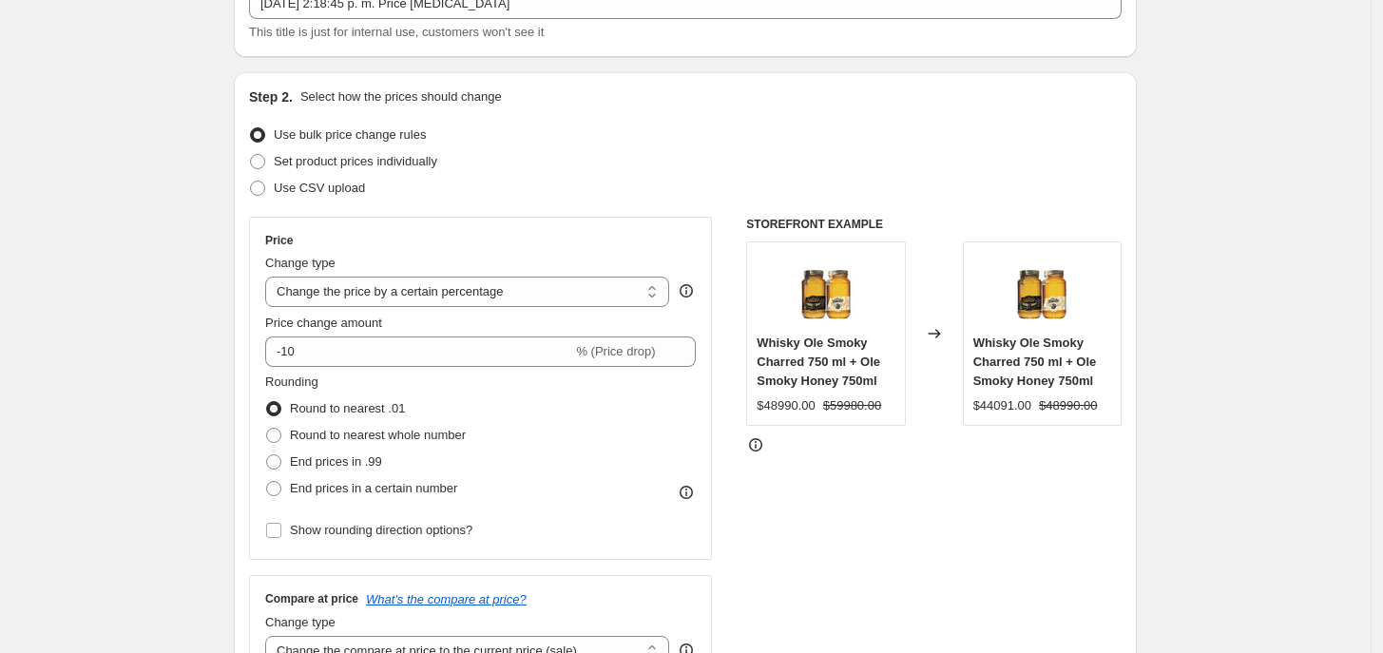
scroll to position [106, 0]
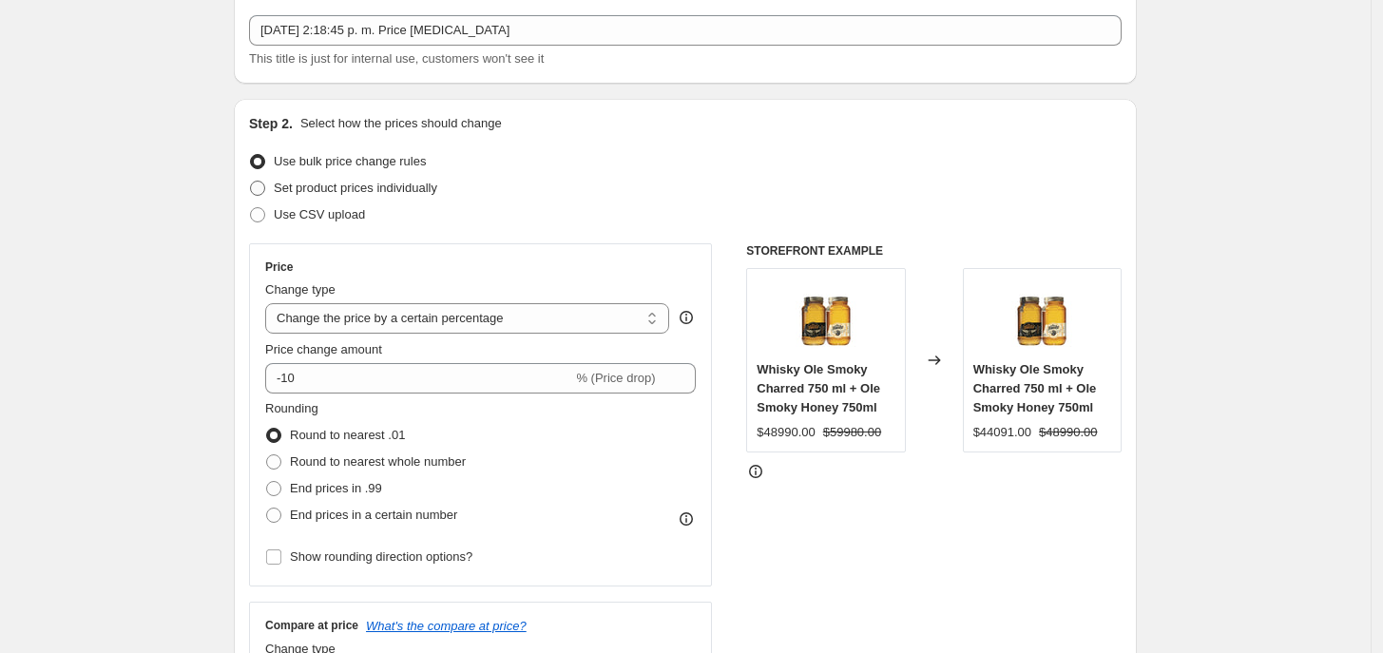
click at [325, 191] on span "Set product prices individually" at bounding box center [355, 188] width 163 height 14
click at [251, 182] on input "Set product prices individually" at bounding box center [250, 181] width 1 height 1
radio input "true"
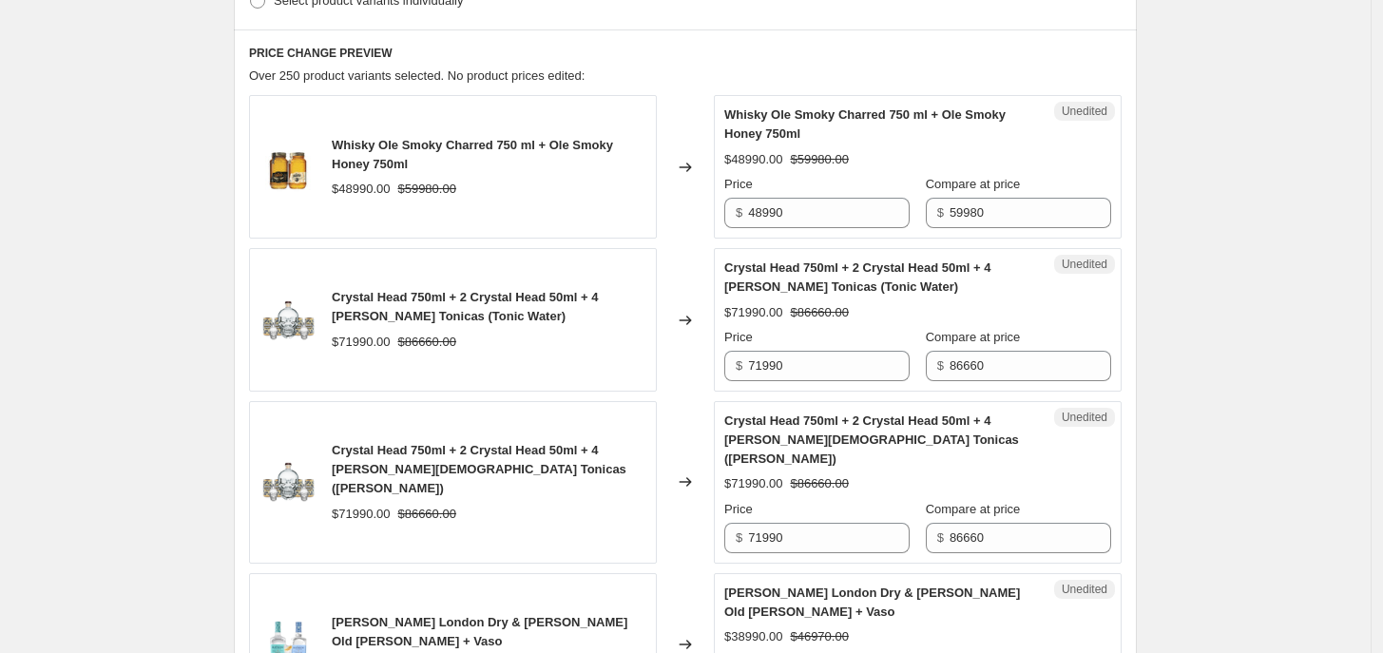
scroll to position [700, 0]
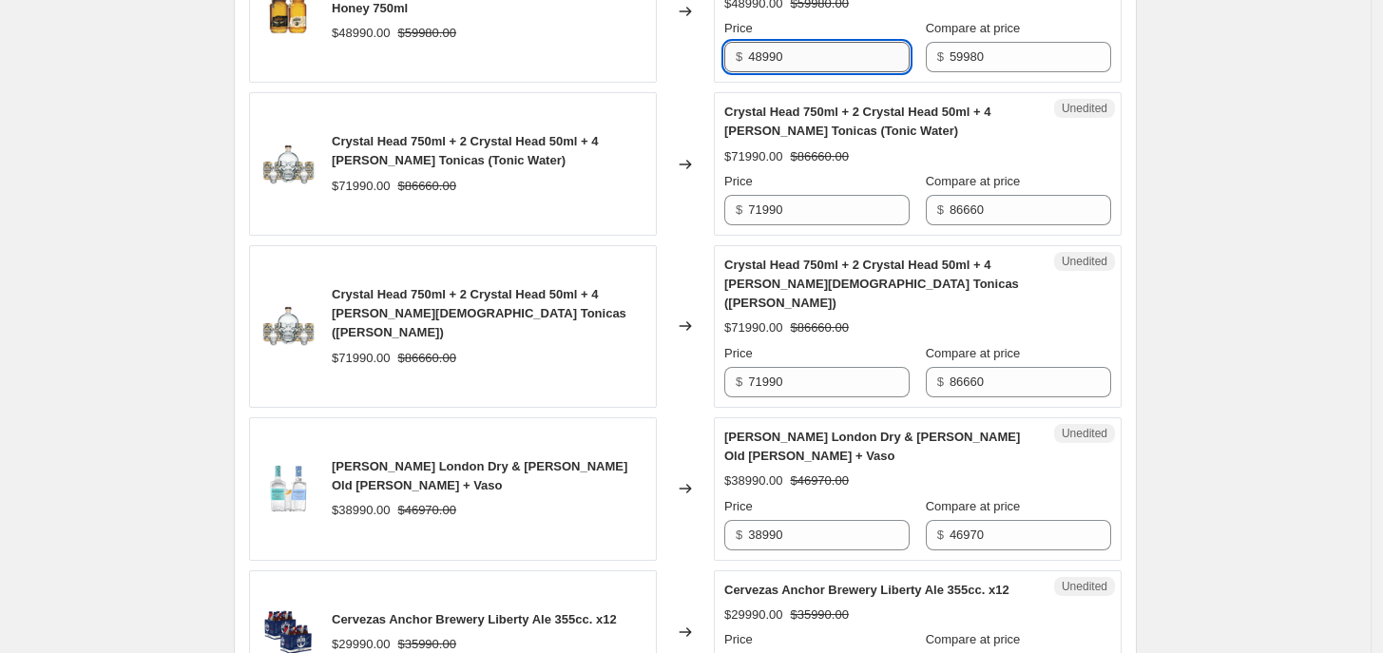
click at [767, 58] on input "48990" at bounding box center [829, 57] width 162 height 30
type input "42990"
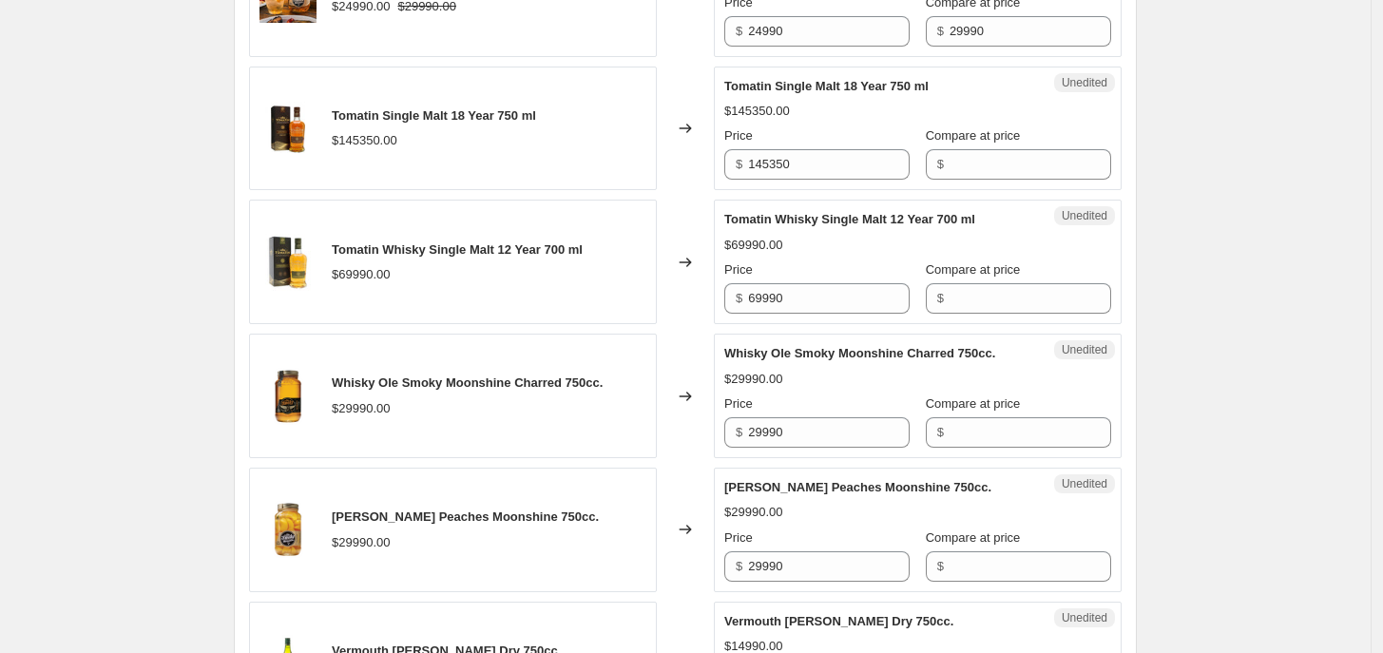
scroll to position [1889, 0]
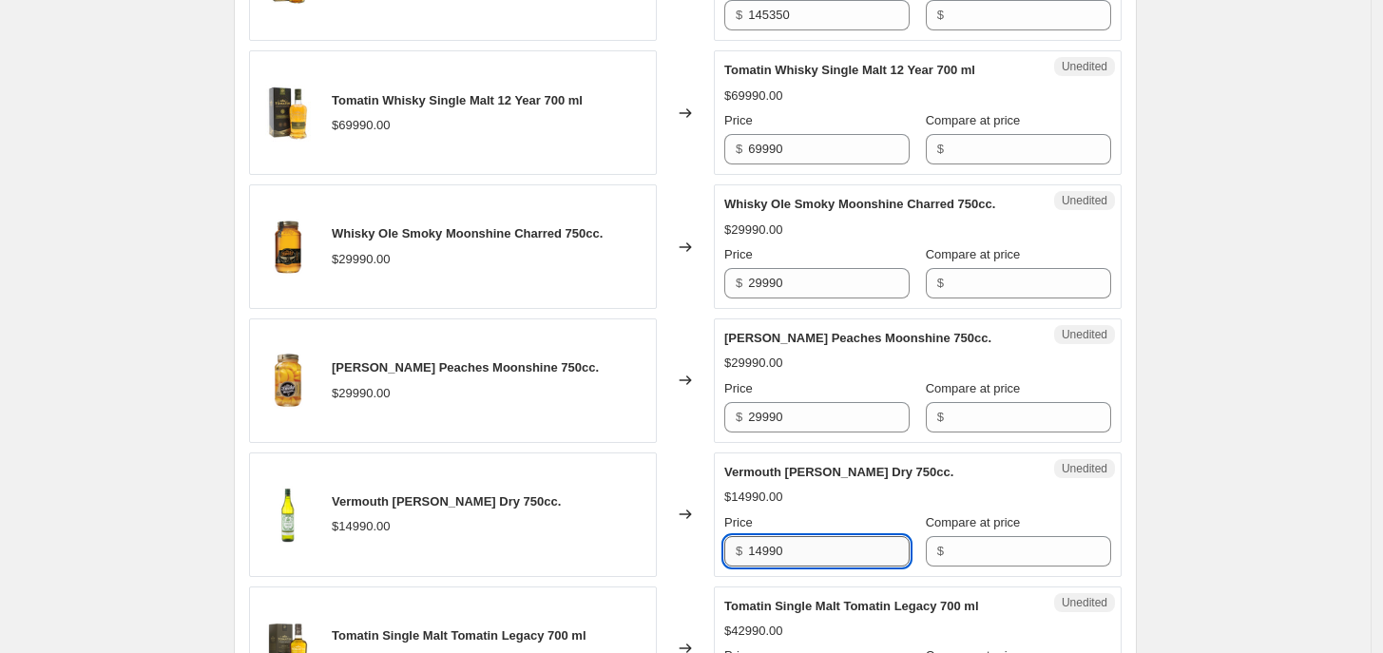
click at [847, 536] on input "14990" at bounding box center [829, 551] width 162 height 30
click at [851, 536] on input "14990" at bounding box center [829, 551] width 162 height 30
click at [852, 536] on input "14990" at bounding box center [829, 551] width 162 height 30
click at [852, 537] on input "14990" at bounding box center [829, 551] width 162 height 30
type input "10990"
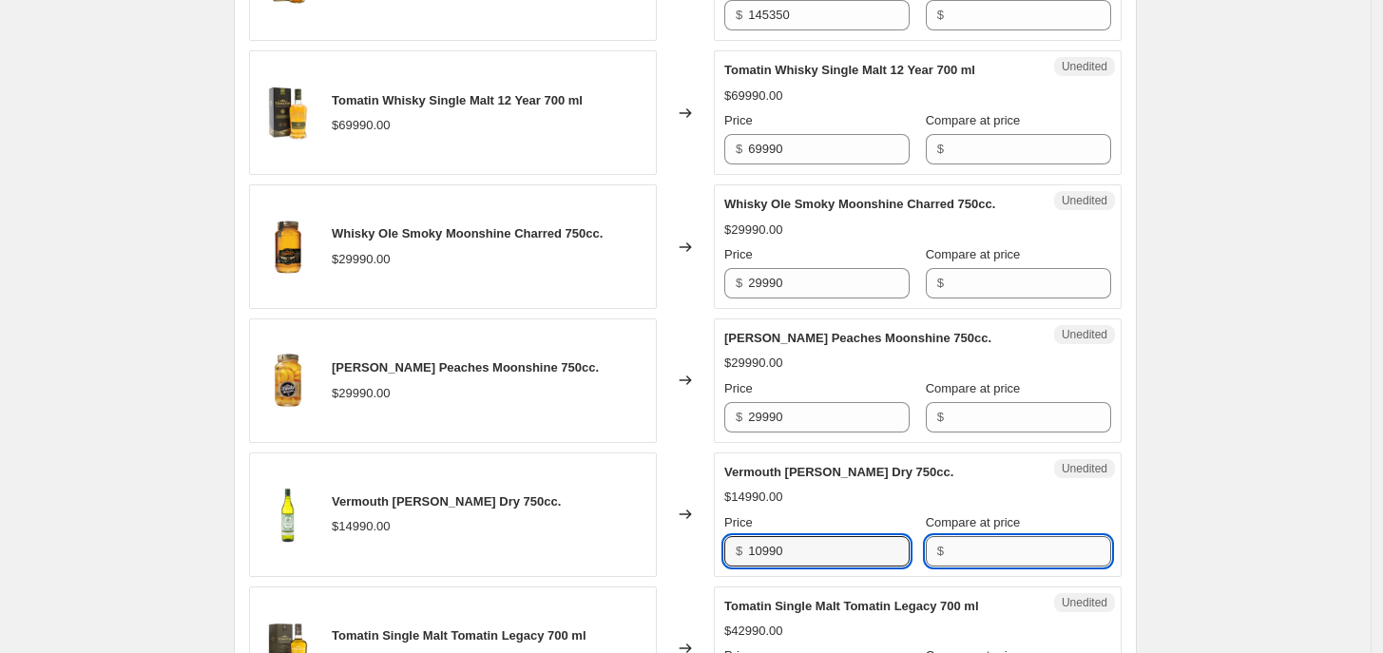
click at [972, 536] on input "Compare at price" at bounding box center [1030, 551] width 162 height 30
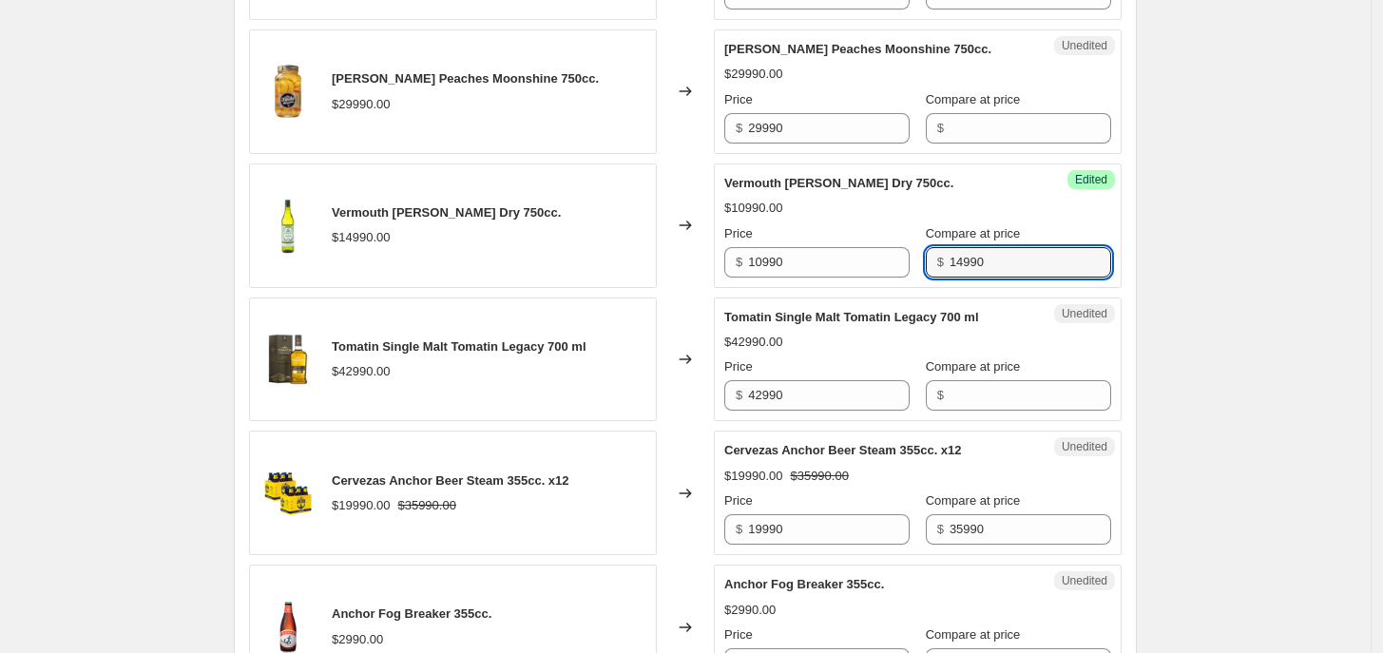
scroll to position [2206, 0]
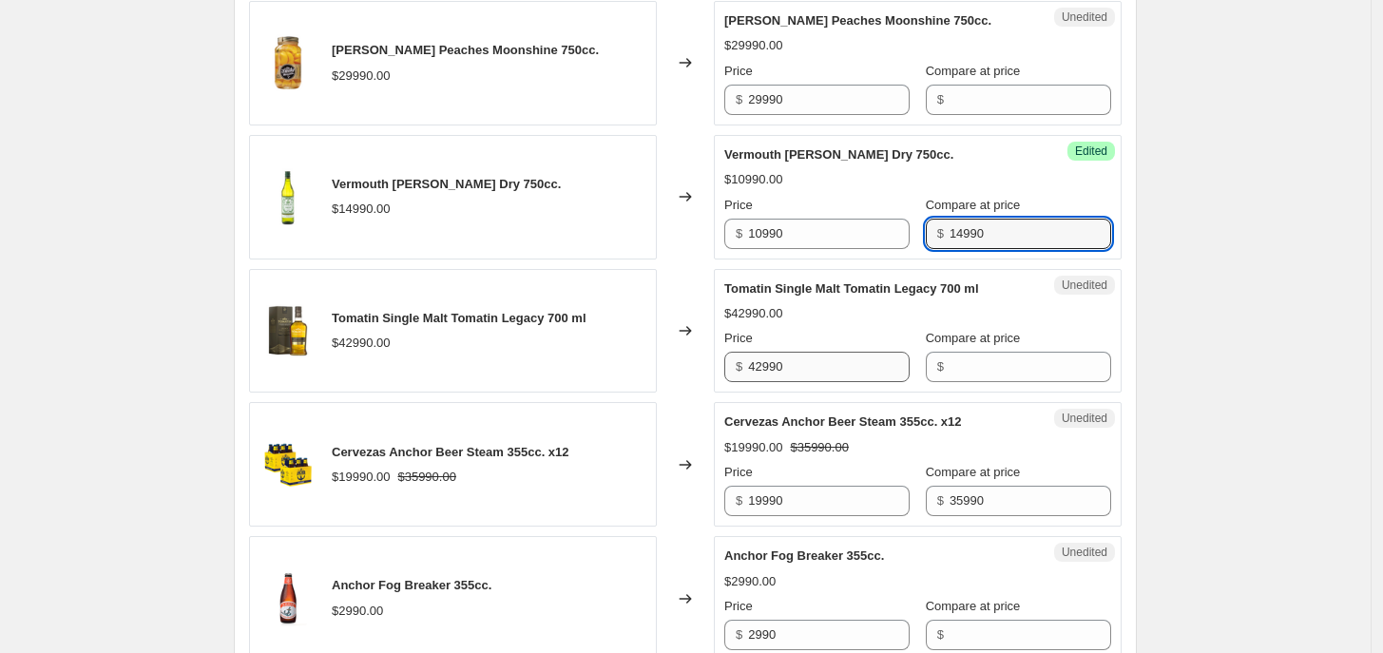
type input "14990"
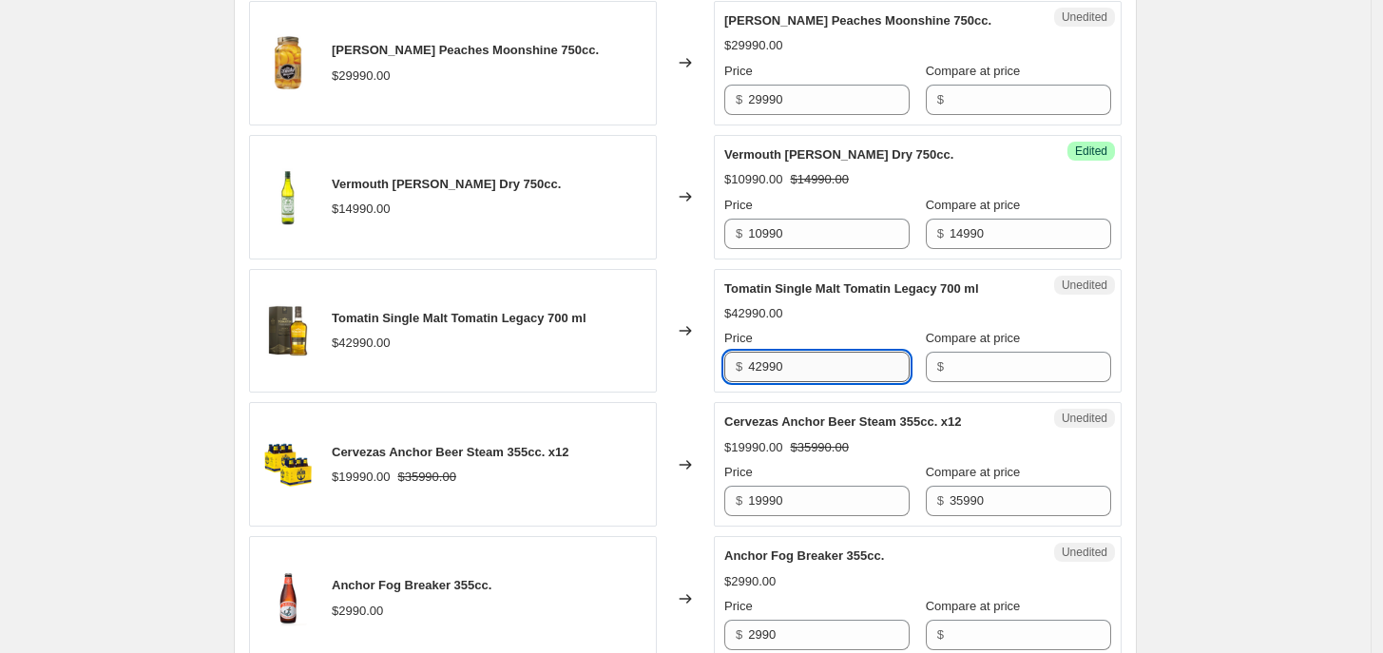
click at [843, 360] on input "42990" at bounding box center [829, 367] width 162 height 30
type input "35990"
click at [961, 352] on input "Compare at price" at bounding box center [1030, 367] width 162 height 30
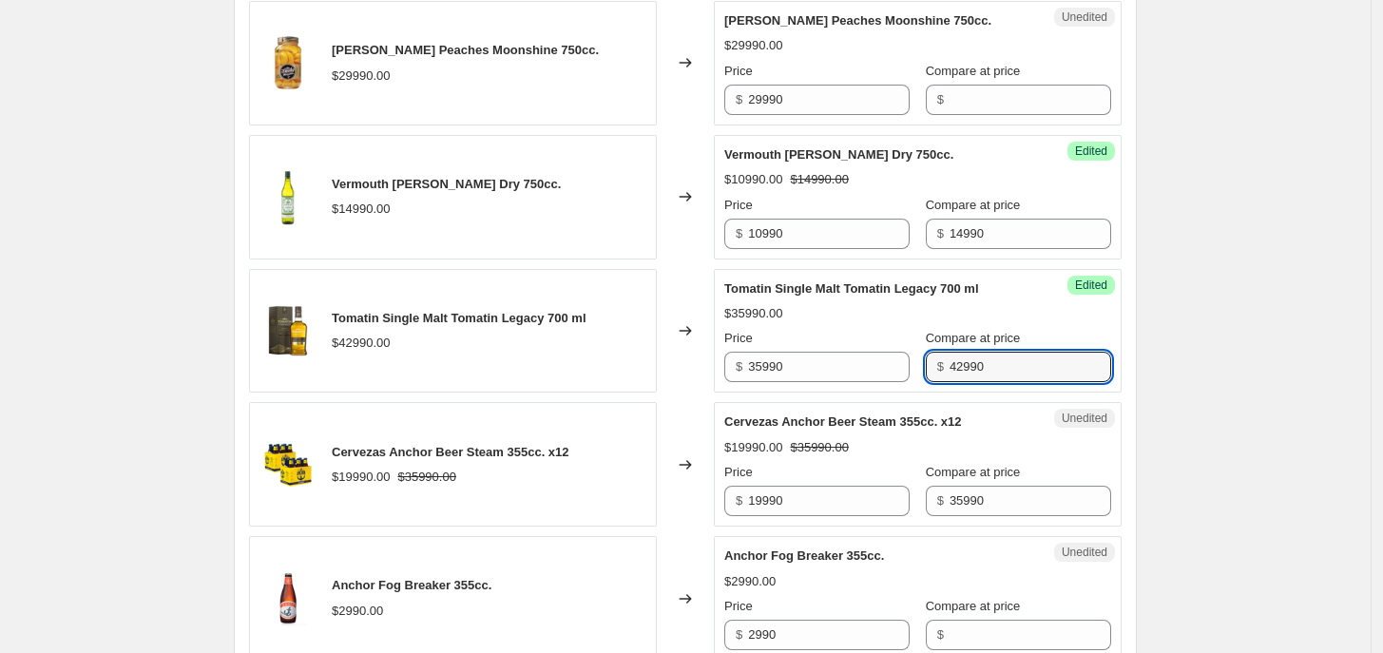
type input "42990"
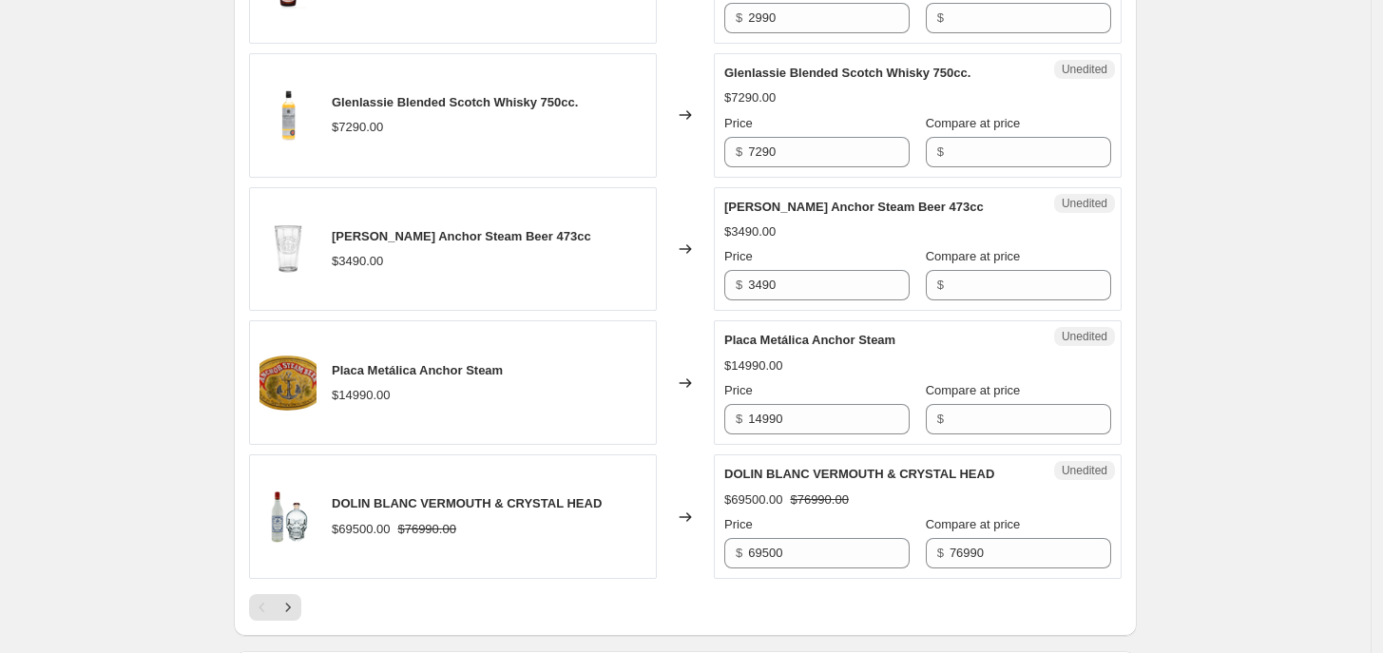
scroll to position [3090, 0]
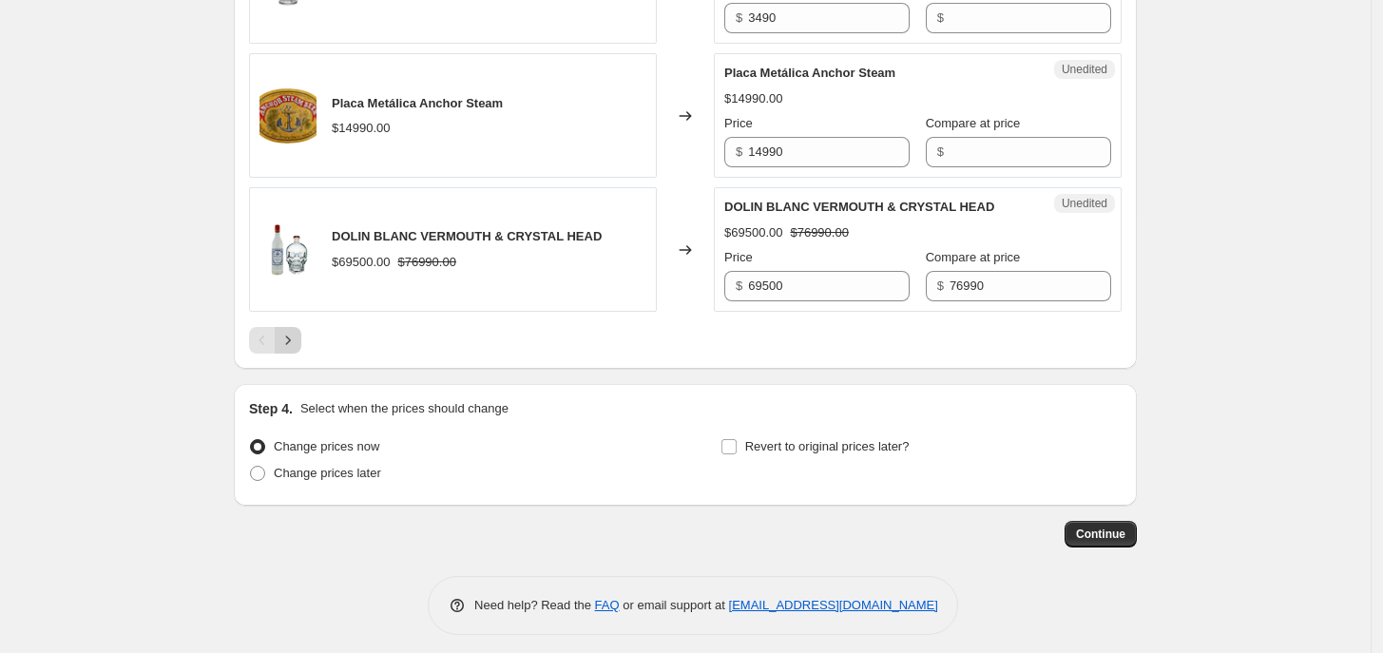
click at [296, 331] on icon "Next" at bounding box center [287, 340] width 19 height 19
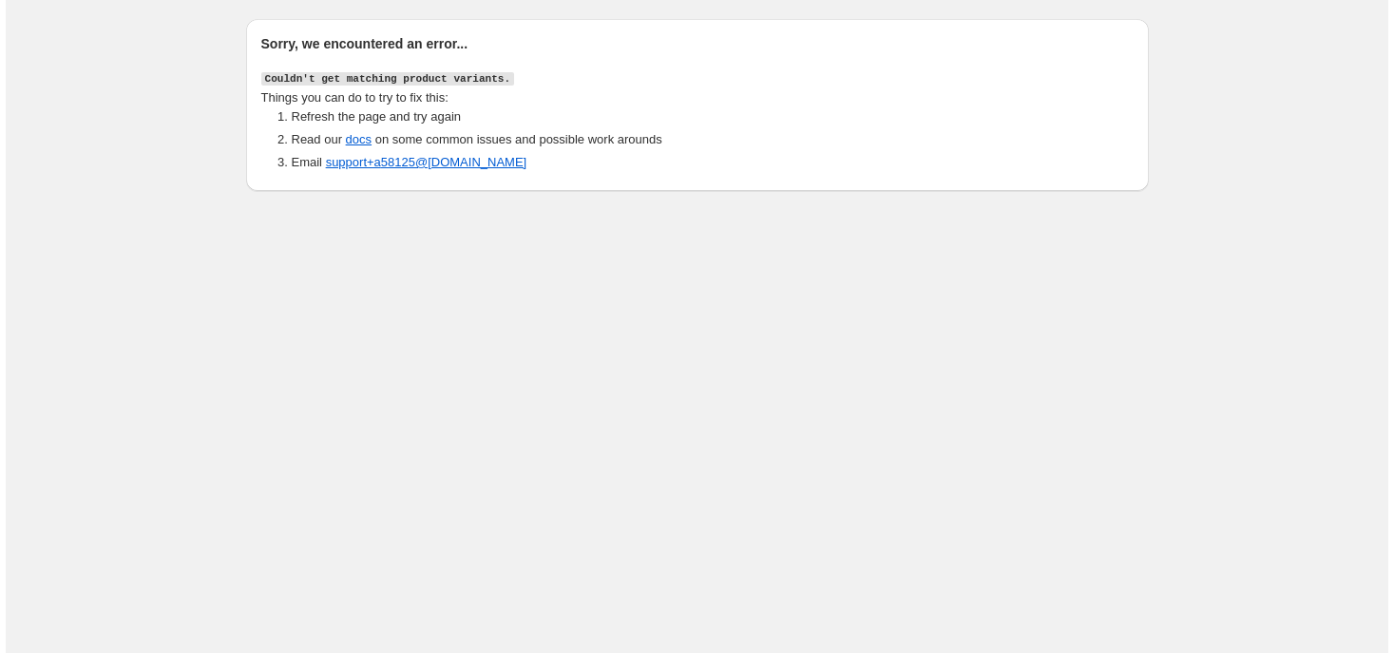
scroll to position [0, 0]
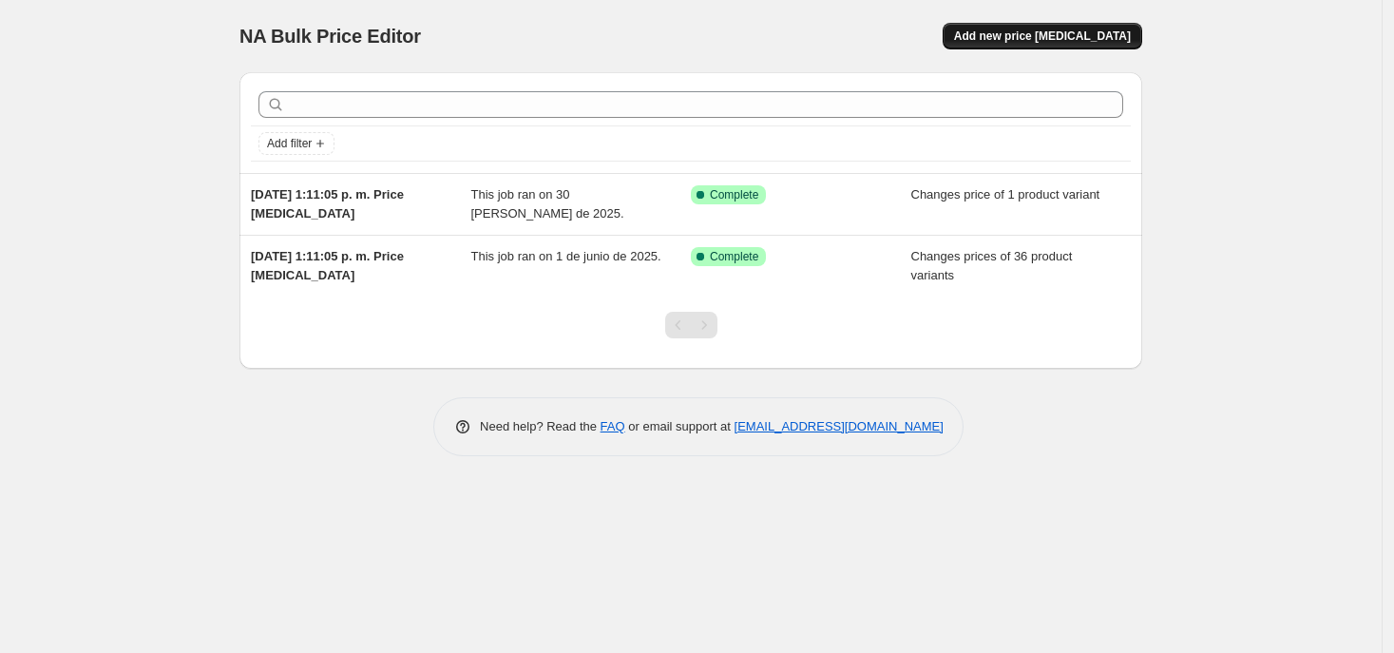
click at [1026, 35] on span "Add new price [MEDICAL_DATA]" at bounding box center [1042, 36] width 177 height 15
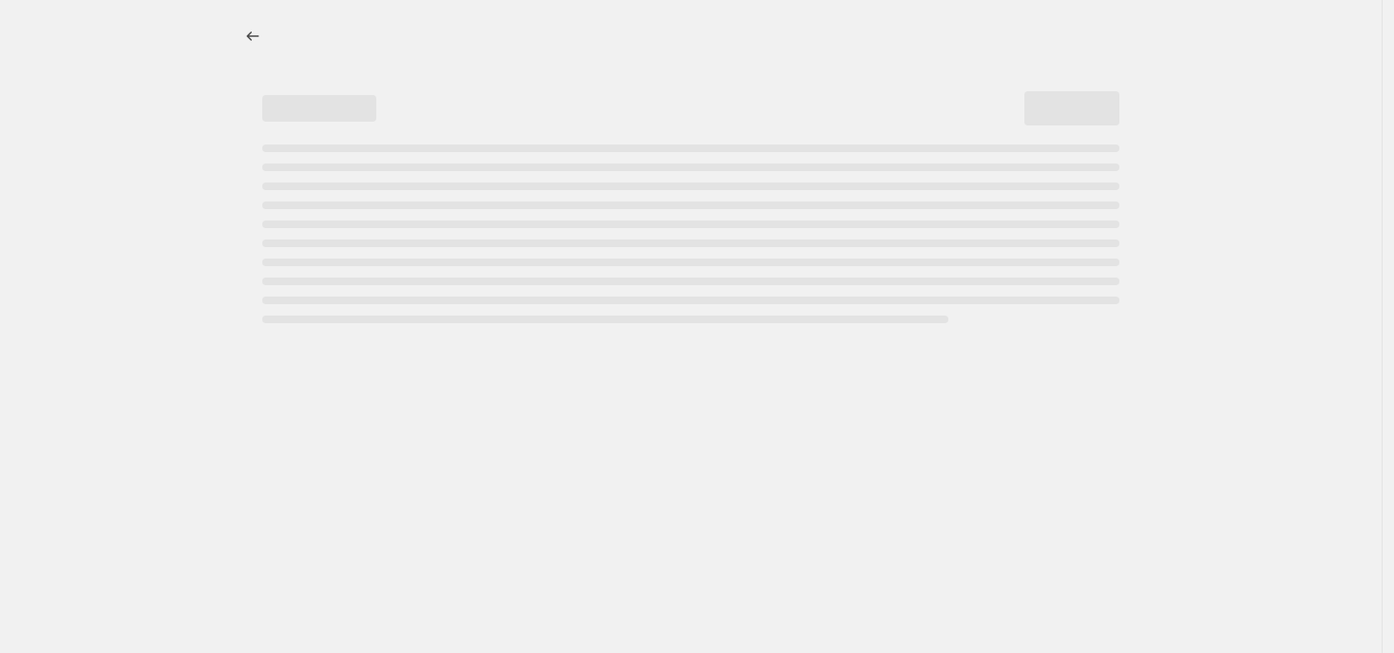
select select "percentage"
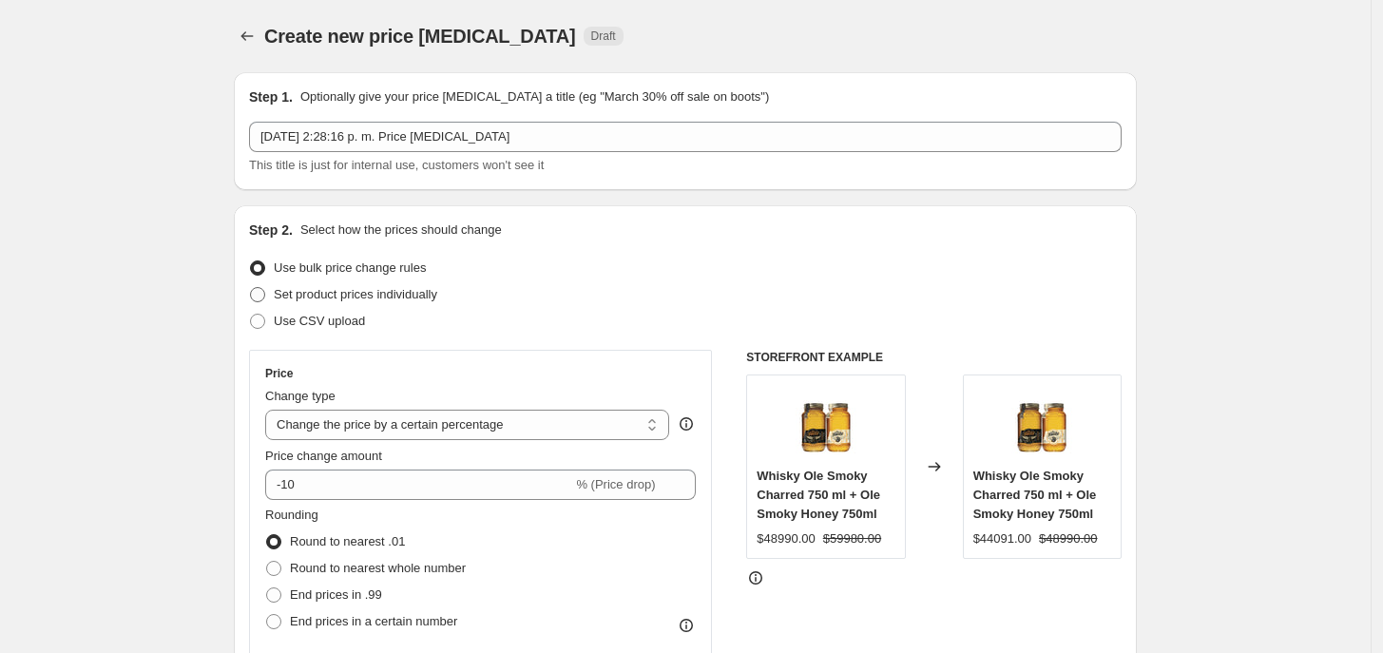
click at [374, 300] on span "Set product prices individually" at bounding box center [355, 294] width 163 height 14
click at [251, 288] on input "Set product prices individually" at bounding box center [250, 287] width 1 height 1
radio input "true"
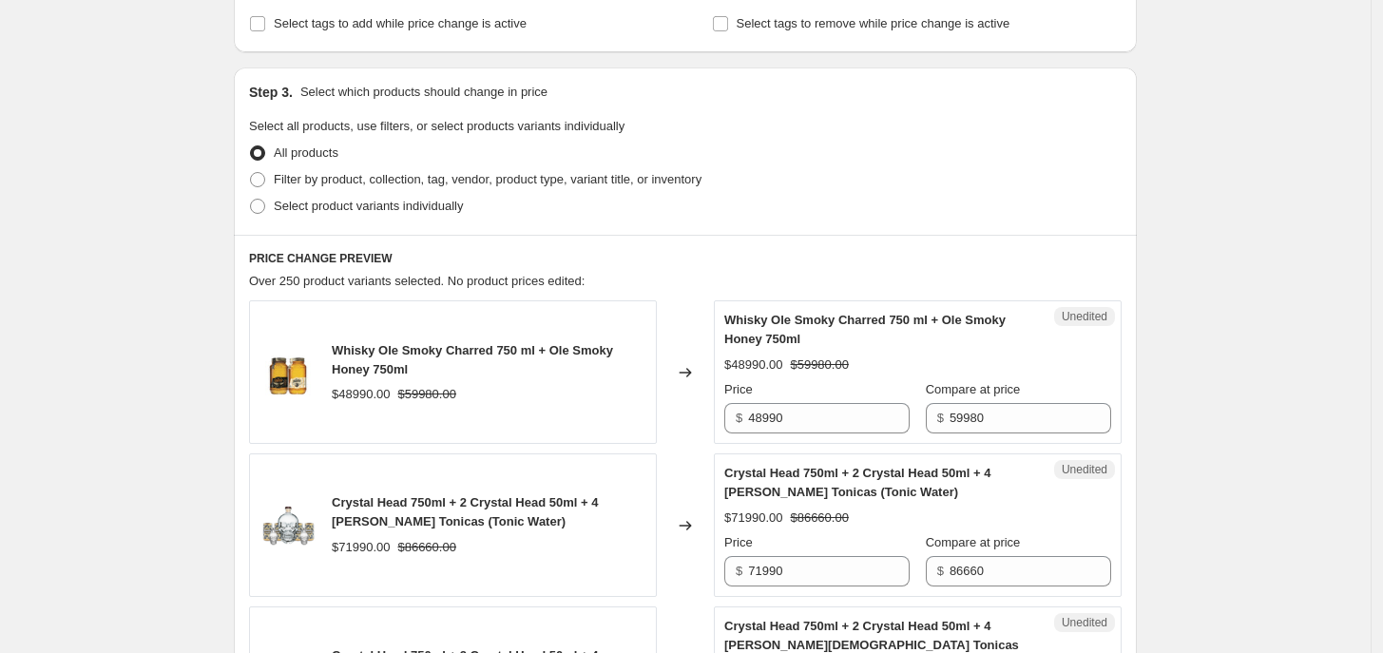
scroll to position [356, 0]
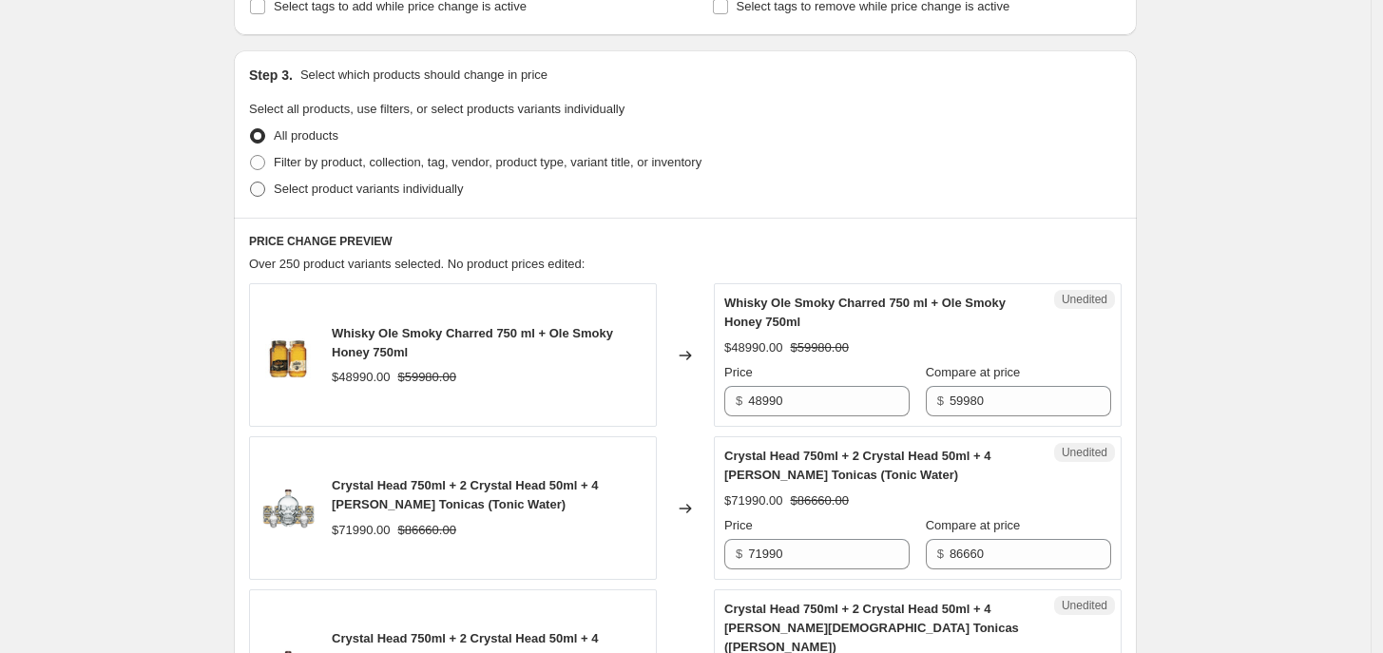
click at [357, 182] on span "Select product variants individually" at bounding box center [368, 189] width 189 height 14
click at [251, 182] on input "Select product variants individually" at bounding box center [250, 182] width 1 height 1
radio input "true"
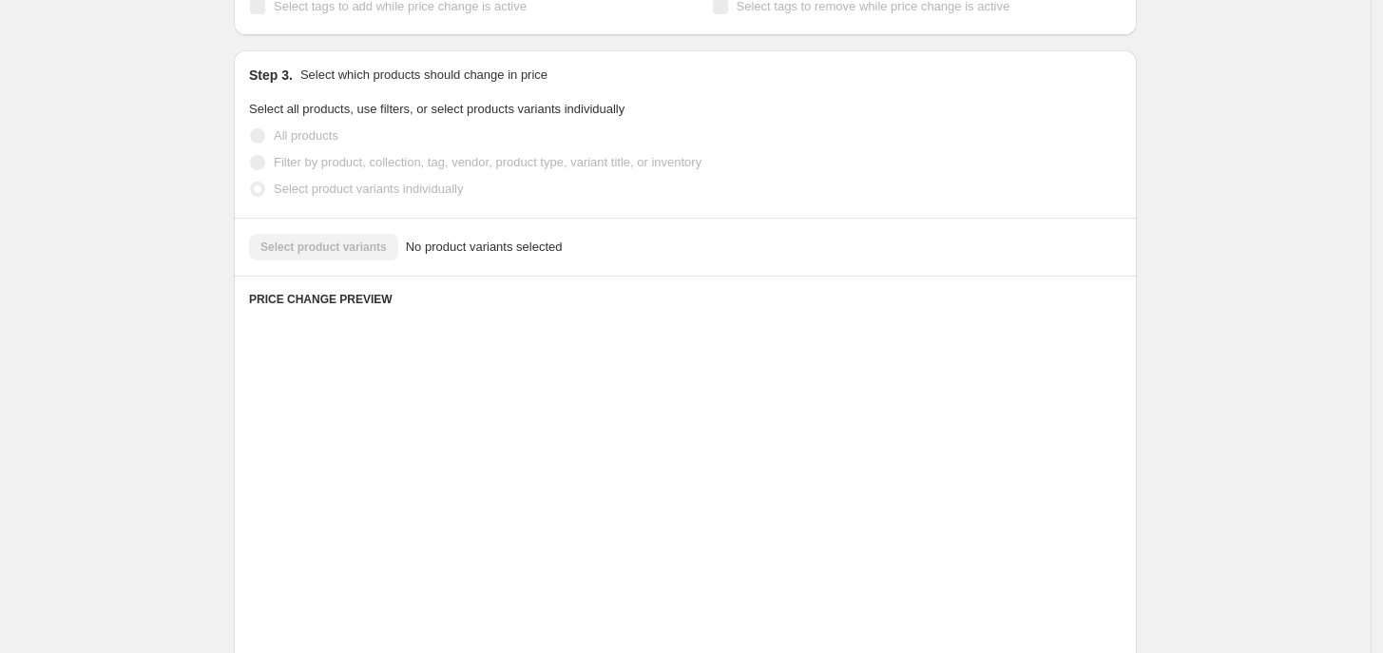
scroll to position [345, 0]
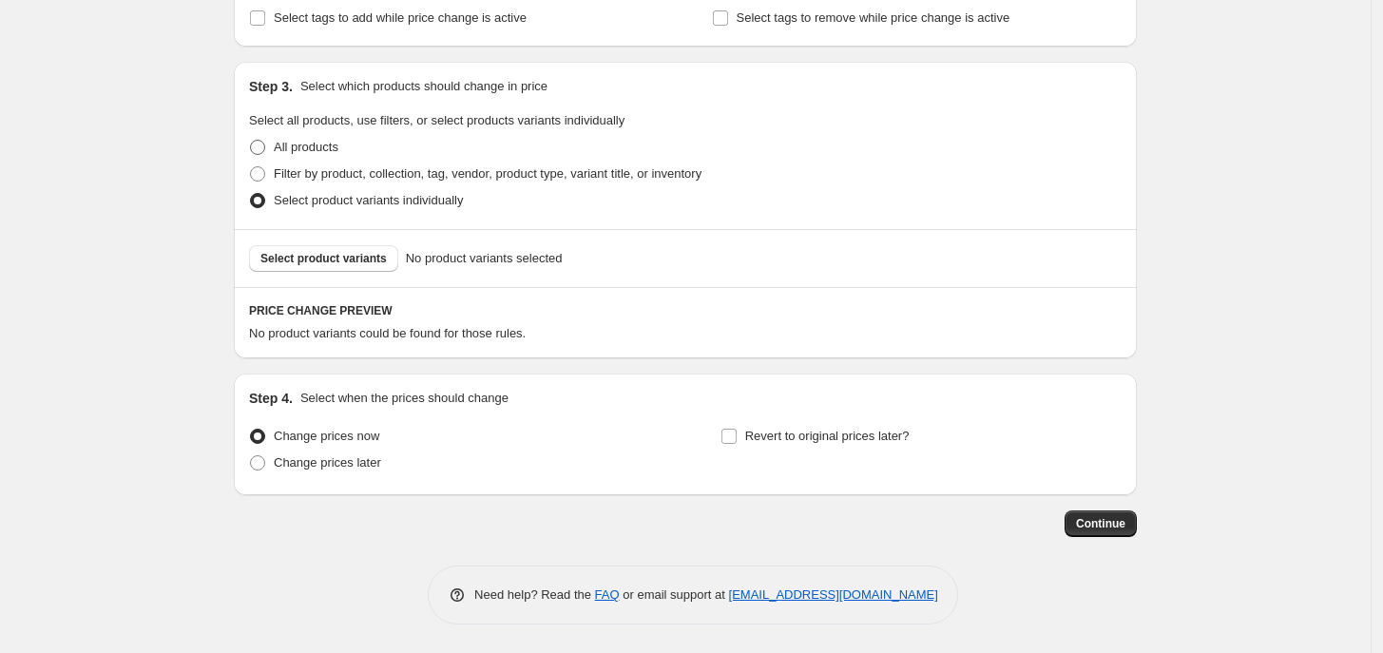
click at [310, 150] on span "All products" at bounding box center [306, 147] width 65 height 14
click at [251, 141] on input "All products" at bounding box center [250, 140] width 1 height 1
radio input "true"
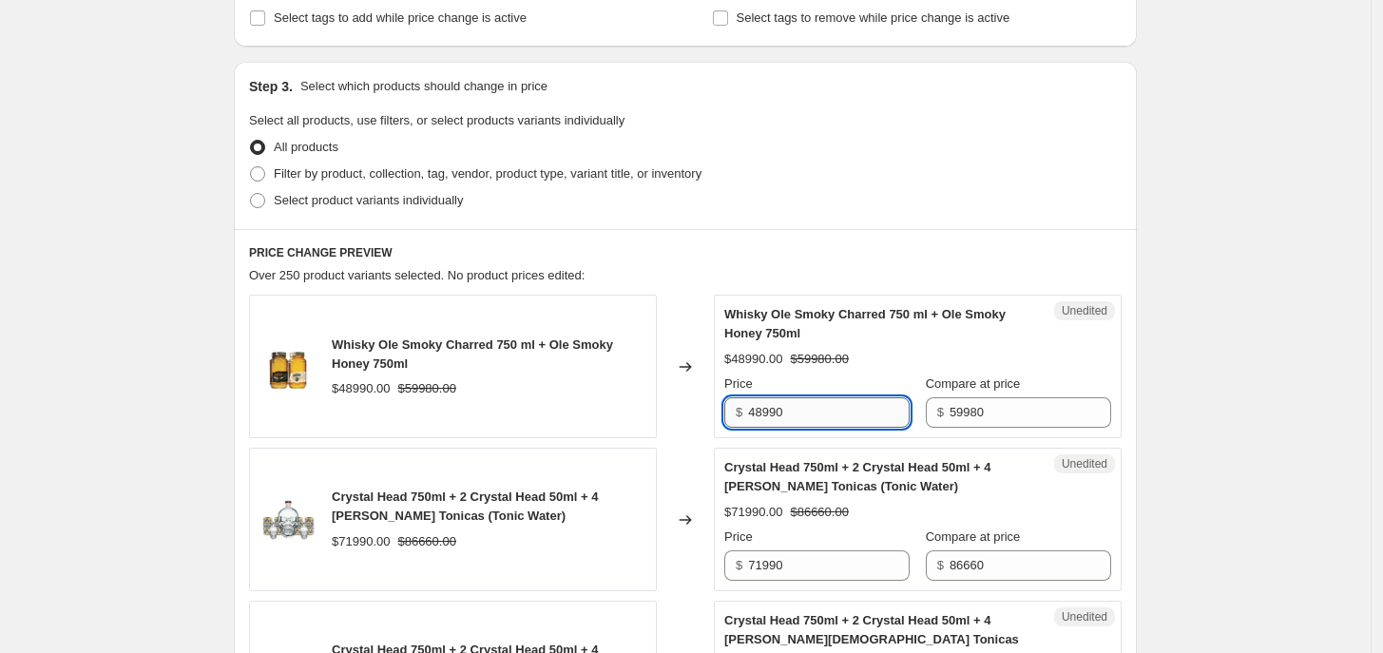
click at [763, 424] on input "48990" at bounding box center [829, 412] width 162 height 30
type input "42990"
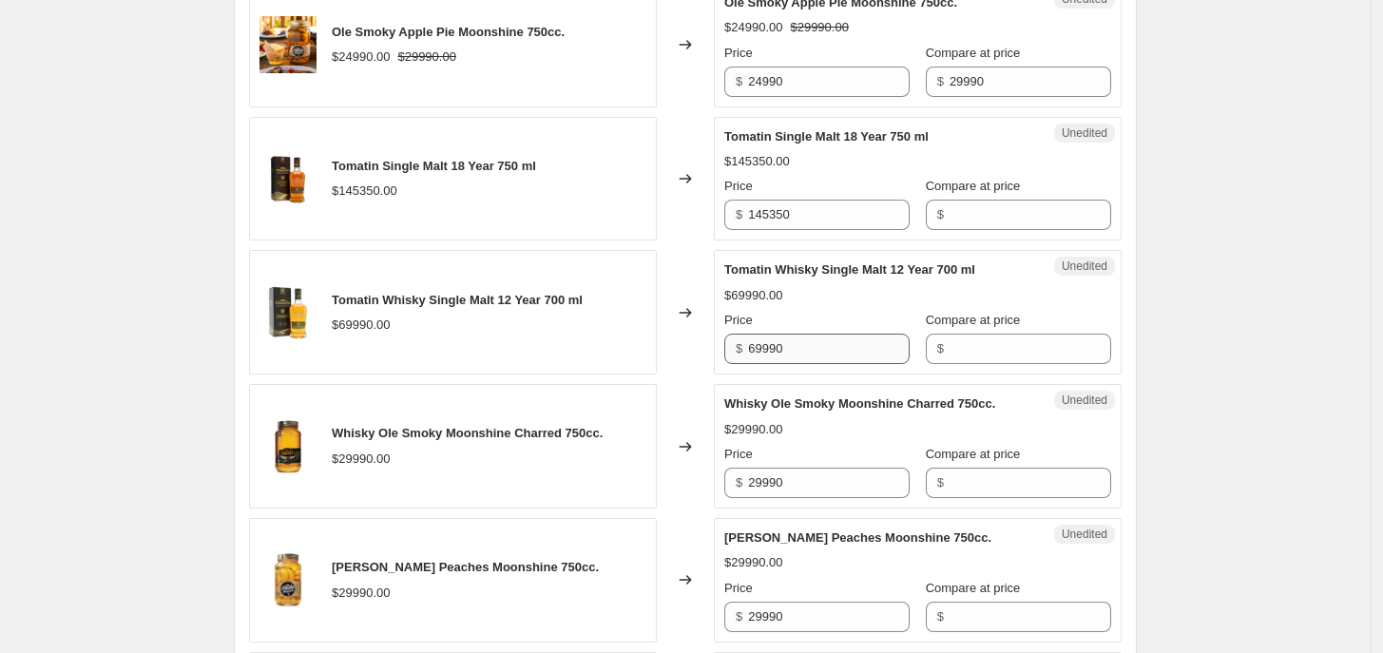
scroll to position [1652, 0]
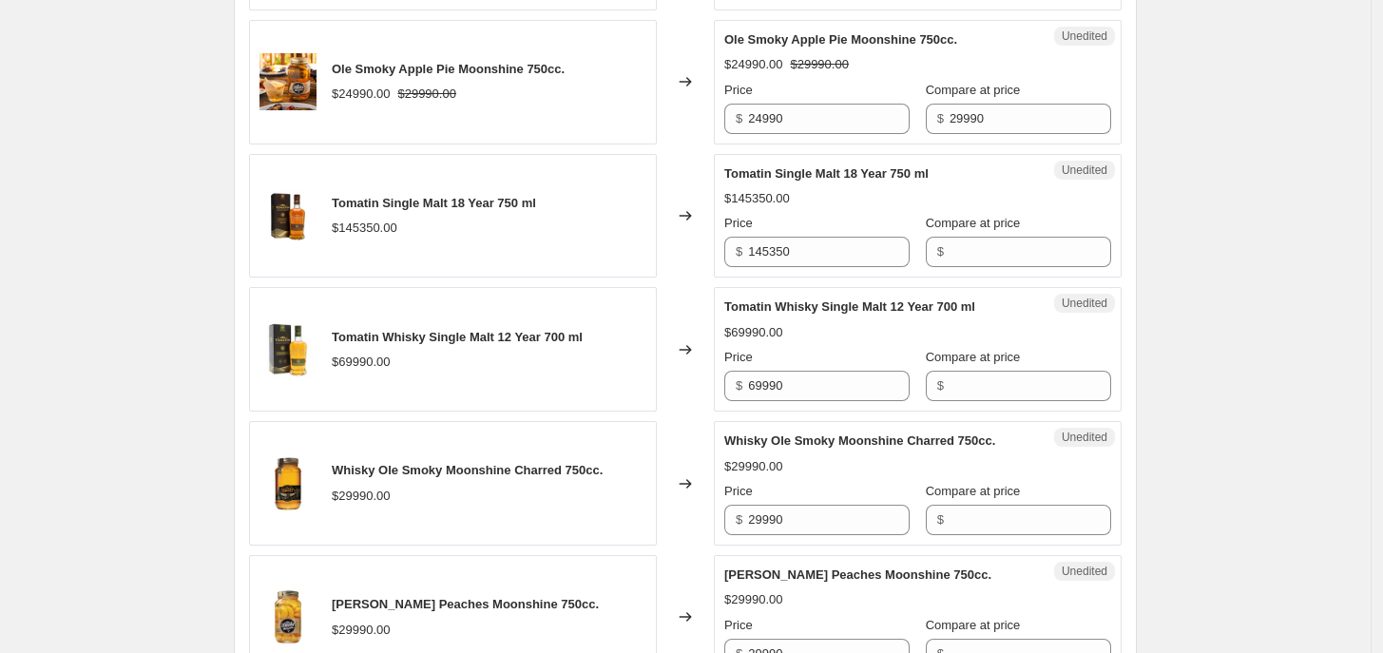
click at [803, 488] on div "Price $ 29990" at bounding box center [816, 508] width 185 height 53
drag, startPoint x: 791, startPoint y: 508, endPoint x: 734, endPoint y: 521, distance: 58.6
click at [734, 520] on div "Unedited Whisky Ole Smoky Moonshine Charred 750cc. $29990.00 Price $ 29990 Comp…" at bounding box center [918, 483] width 408 height 125
type input "20990"
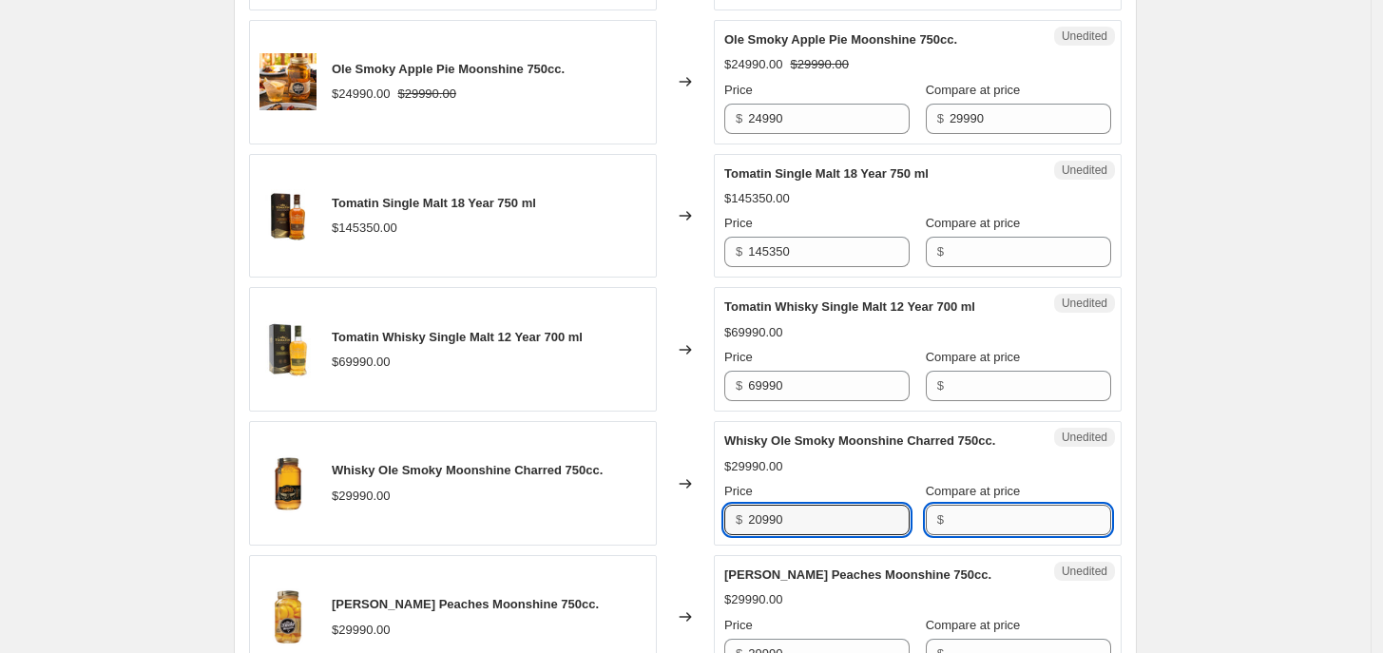
click at [951, 508] on input "Compare at price" at bounding box center [1030, 520] width 162 height 30
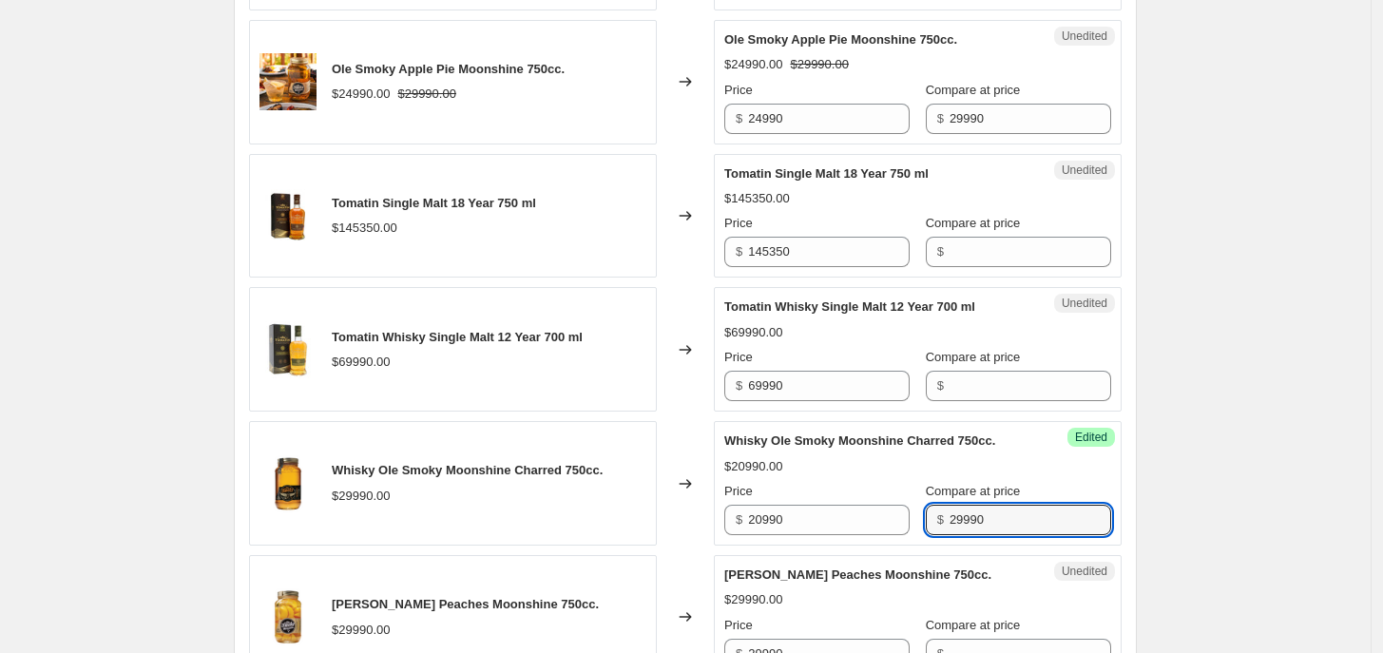
type input "29990"
click at [1166, 483] on div "Create new price [MEDICAL_DATA]. This page is ready Create new price [MEDICAL_D…" at bounding box center [685, 224] width 1371 height 3753
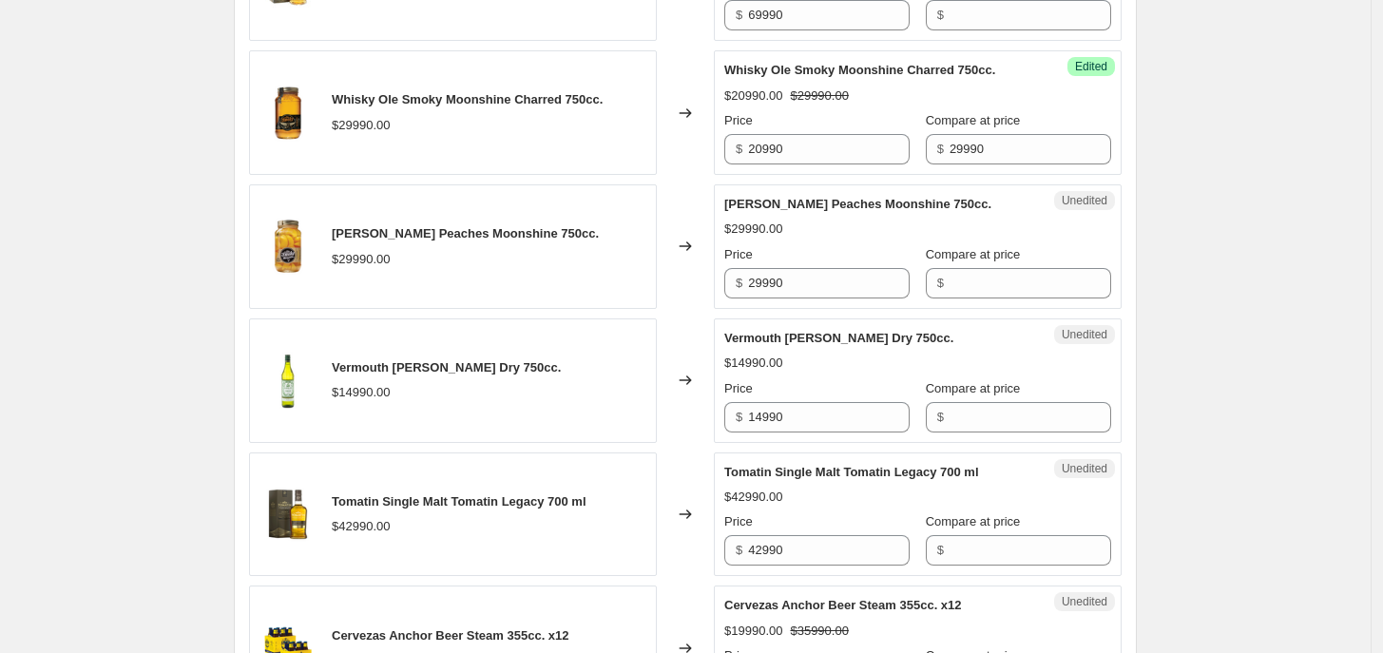
scroll to position [2127, 0]
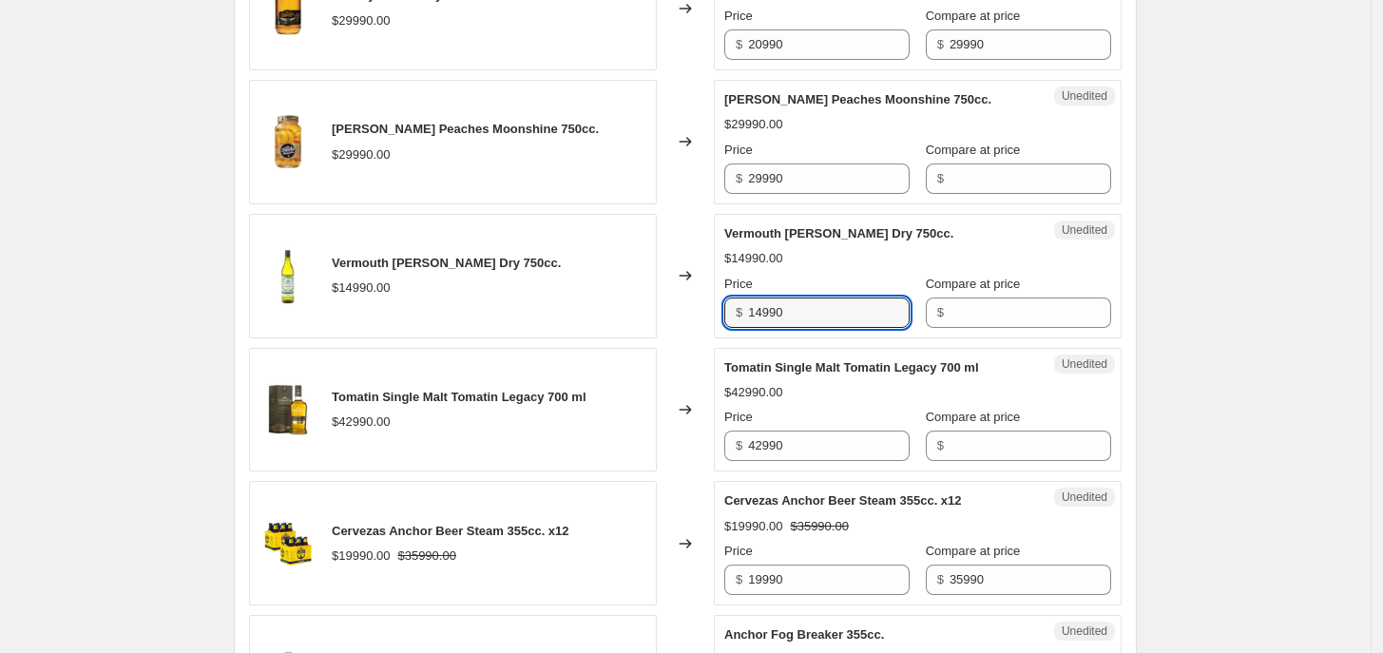
drag, startPoint x: 791, startPoint y: 296, endPoint x: 722, endPoint y: 313, distance: 70.5
click at [724, 310] on div "Unedited Vermouth [PERSON_NAME] Dry 750cc. $14990.00 Price $ 14990 Compare at p…" at bounding box center [918, 276] width 408 height 125
type input "10990"
click at [984, 303] on input "Compare at price" at bounding box center [1030, 312] width 162 height 30
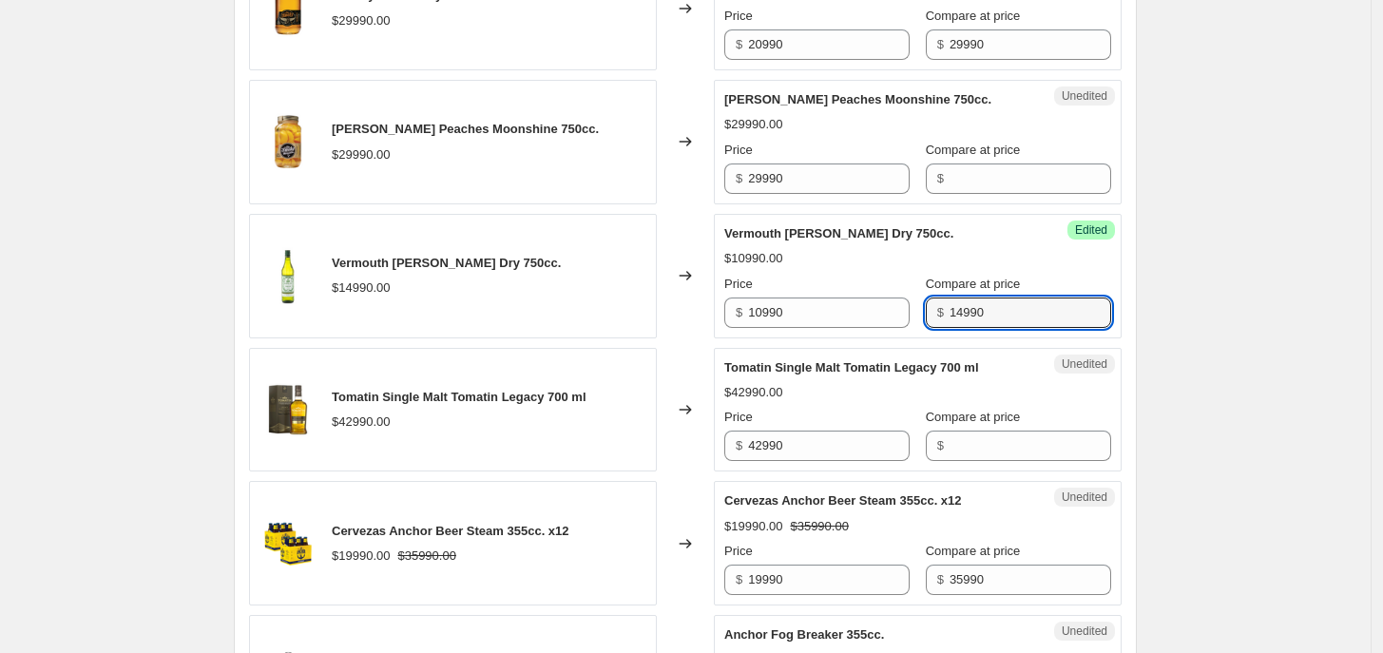
type input "14990"
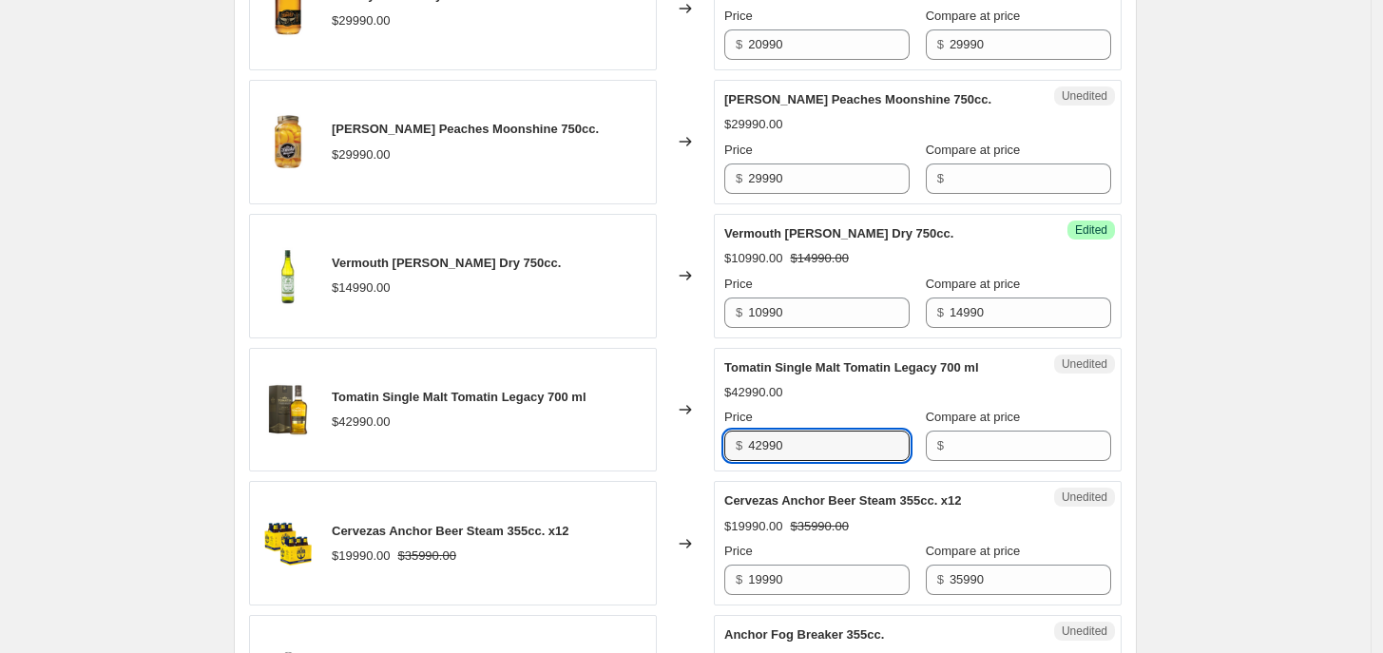
drag, startPoint x: 810, startPoint y: 433, endPoint x: 744, endPoint y: 433, distance: 65.6
click at [744, 433] on div "$ 42990" at bounding box center [816, 446] width 185 height 30
type input "35990"
click at [1004, 431] on input "Compare at price" at bounding box center [1030, 446] width 162 height 30
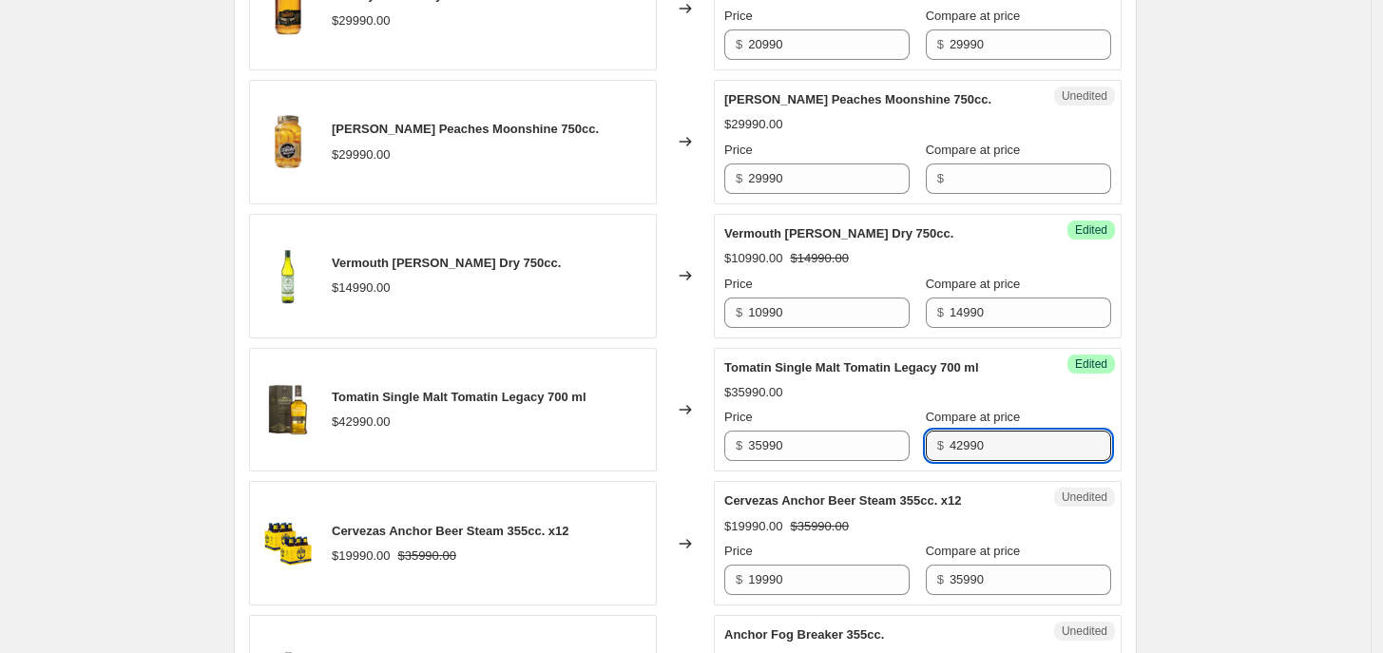
type input "42990"
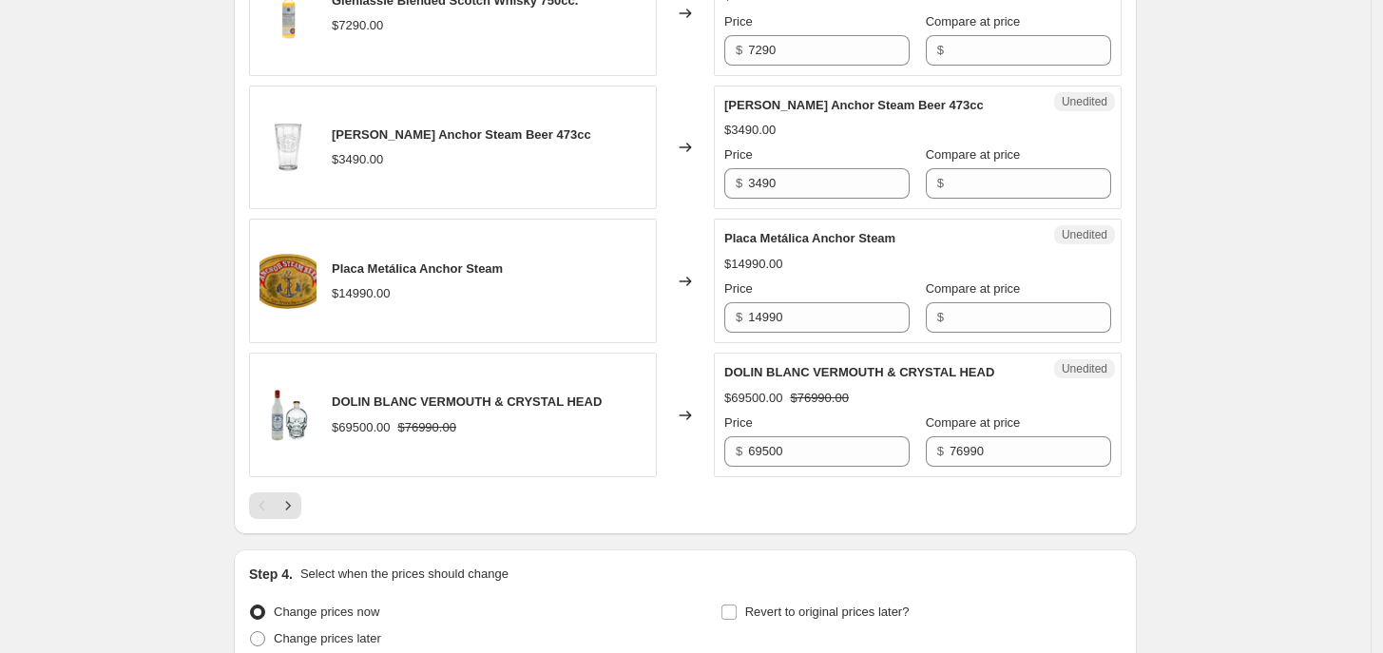
scroll to position [3090, 0]
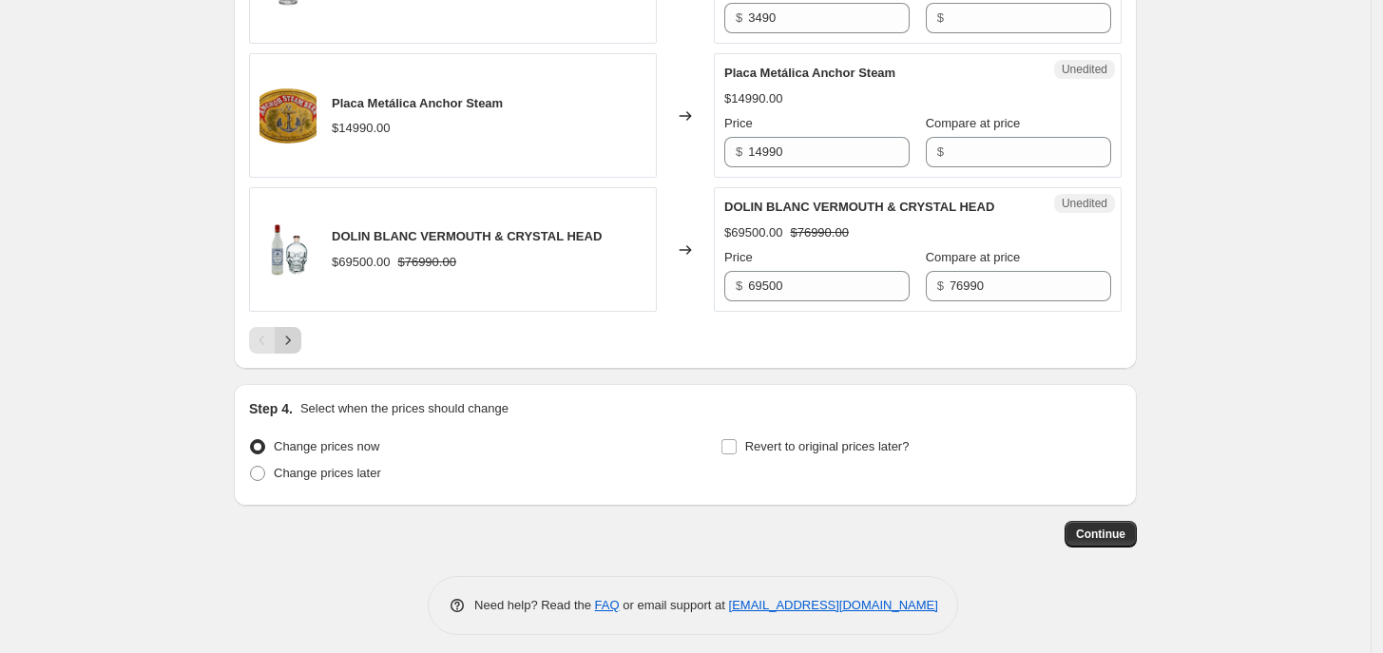
click at [286, 336] on icon "Next" at bounding box center [287, 340] width 19 height 19
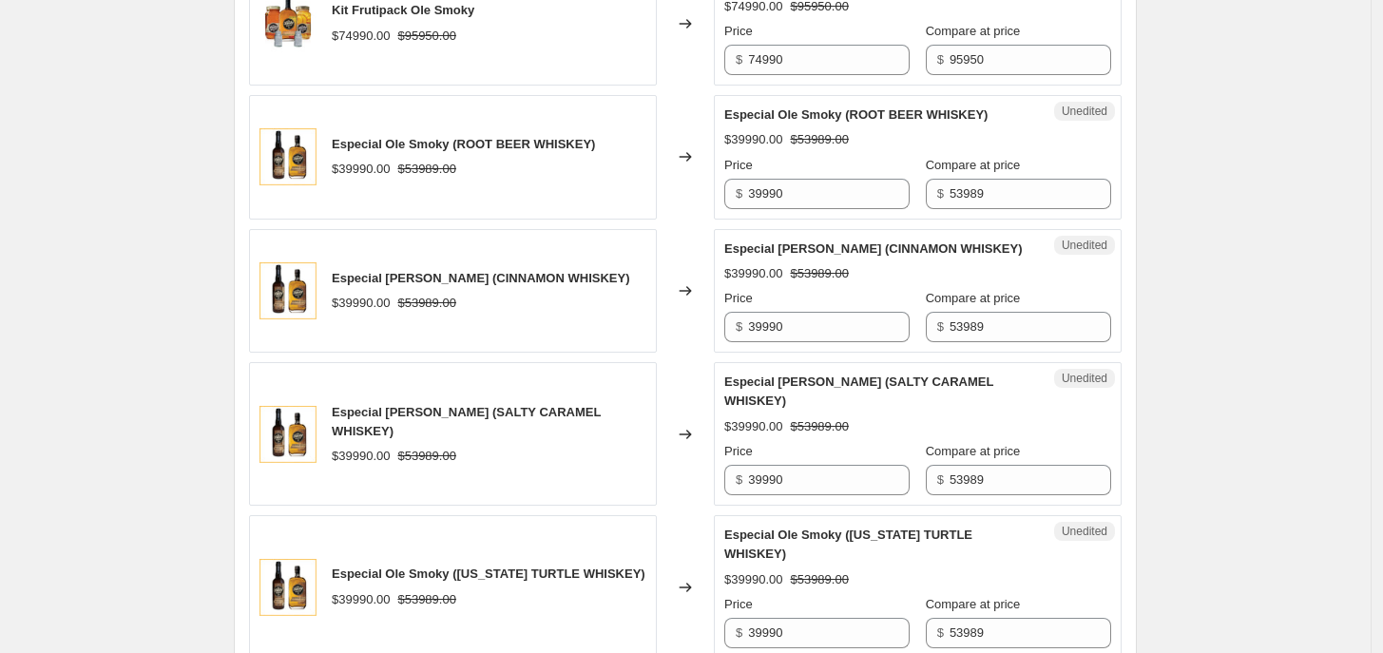
scroll to position [2983, 0]
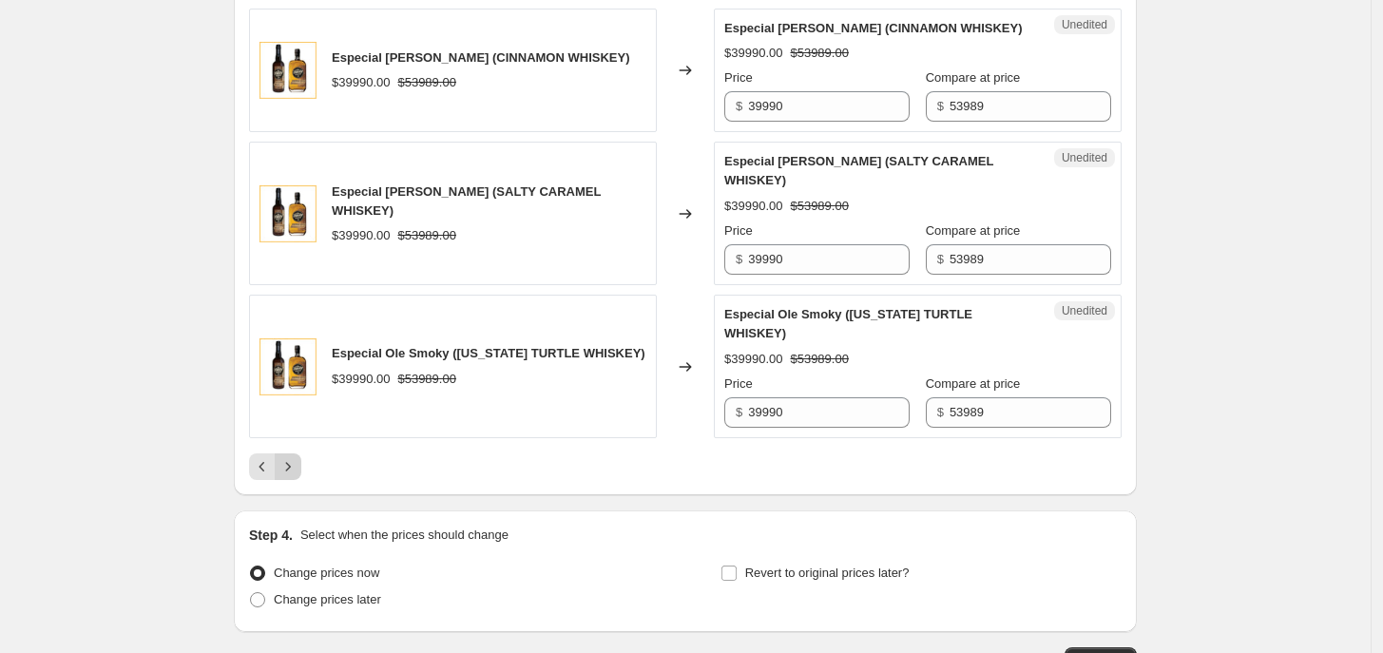
click at [296, 453] on button "Next" at bounding box center [288, 466] width 27 height 27
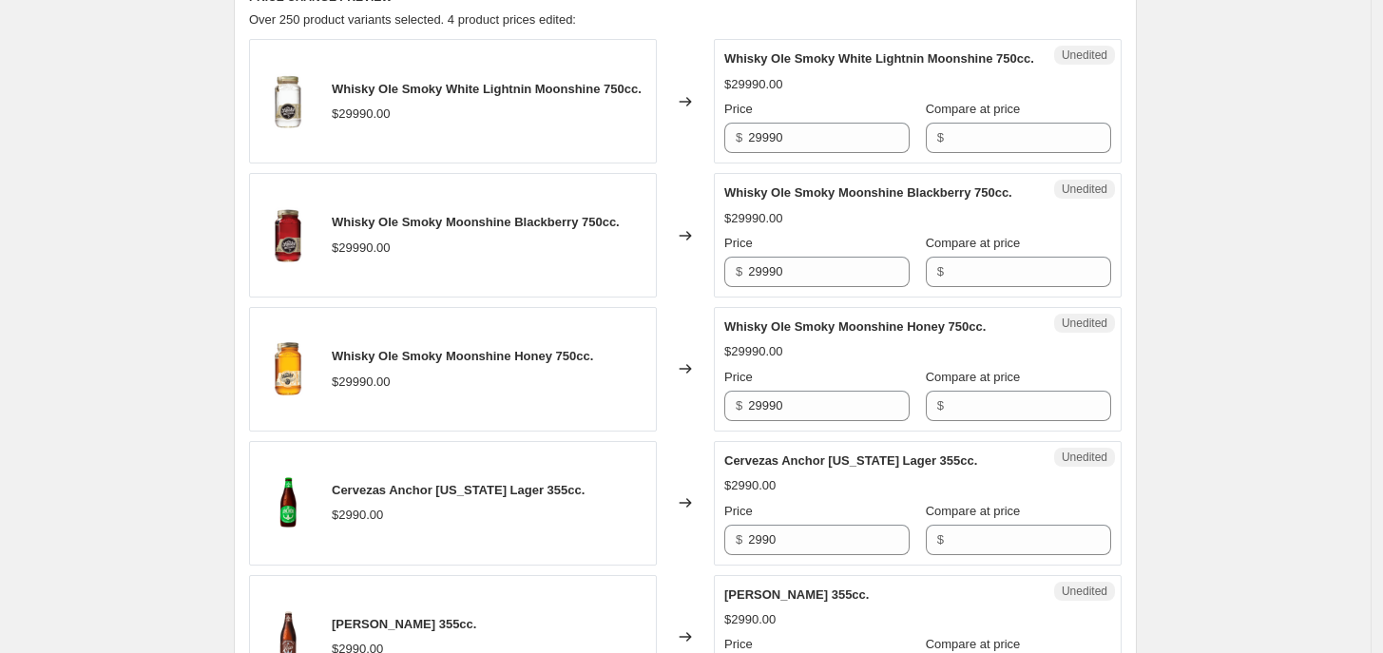
scroll to position [481, 0]
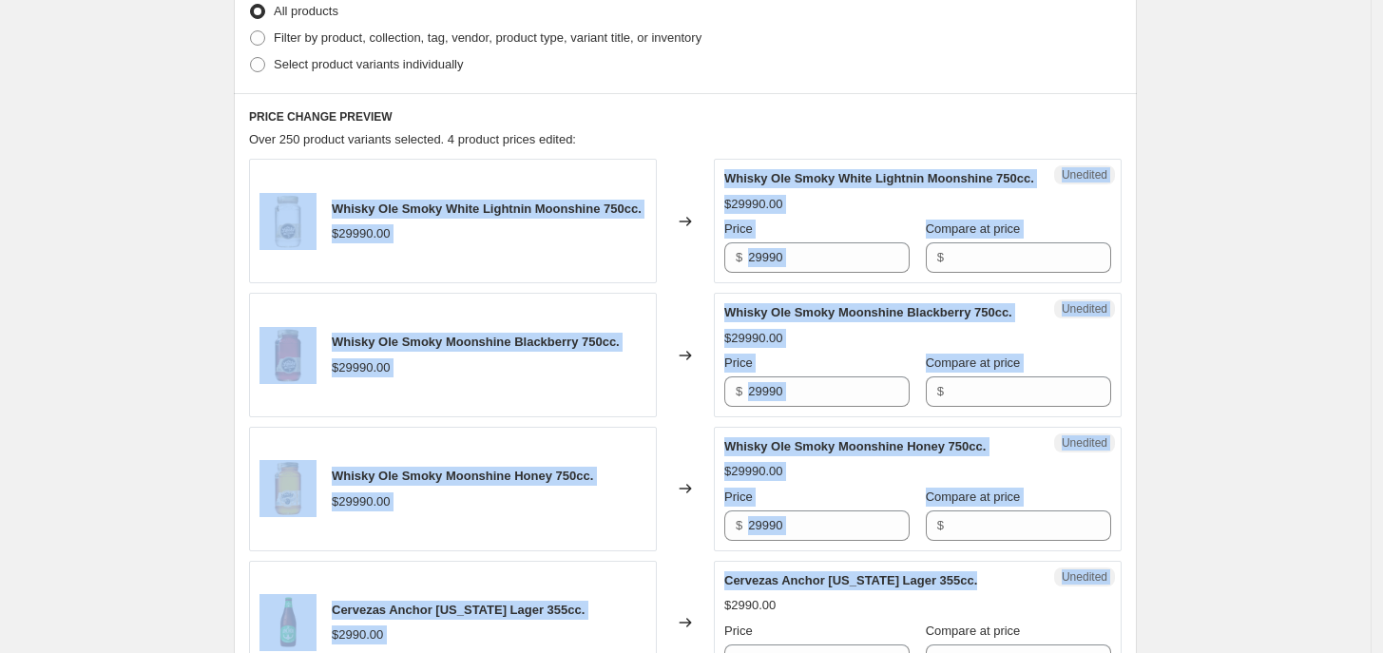
drag, startPoint x: 1381, startPoint y: 148, endPoint x: 1393, endPoint y: 608, distance: 460.2
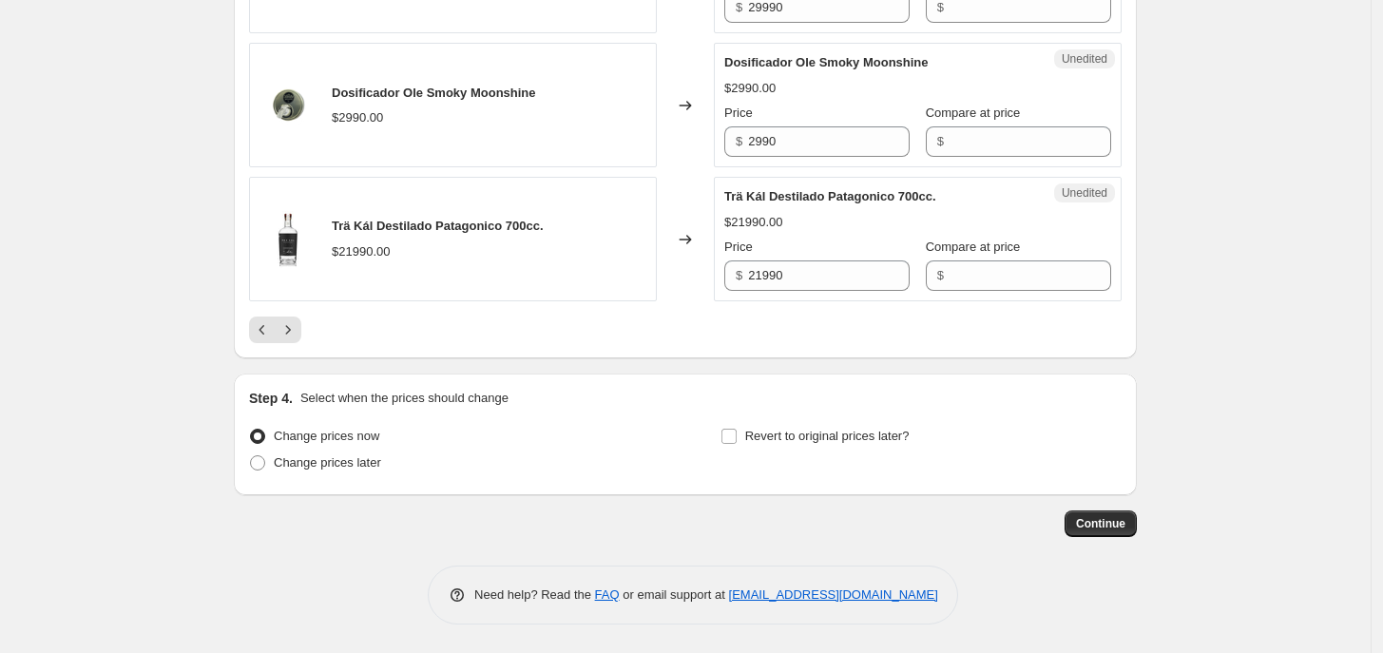
scroll to position [3052, 0]
click at [286, 332] on icon "Next" at bounding box center [287, 329] width 19 height 19
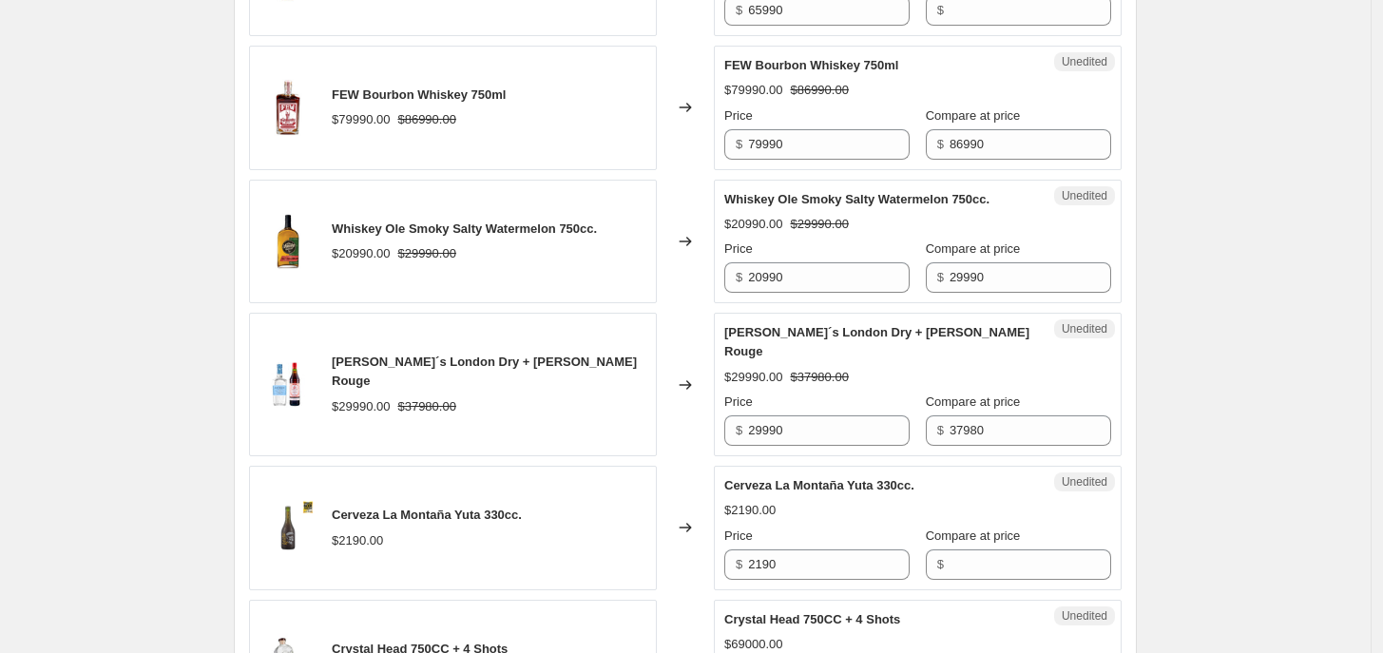
scroll to position [994, 0]
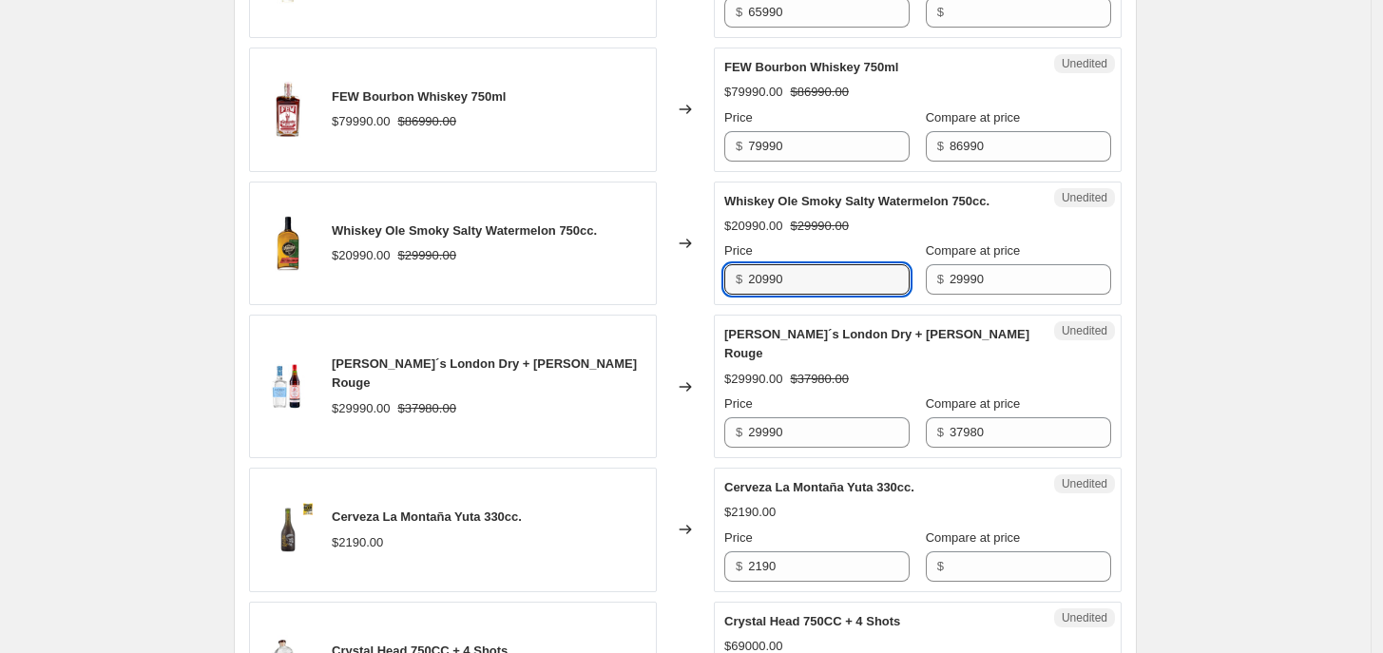
drag, startPoint x: 794, startPoint y: 286, endPoint x: 672, endPoint y: 286, distance: 121.7
click at [672, 286] on div "Whiskey Ole Smoky Salty Watermelon 750cc. $20990.00 $29990.00 Changed to Unedit…" at bounding box center [685, 244] width 873 height 125
type input "22990"
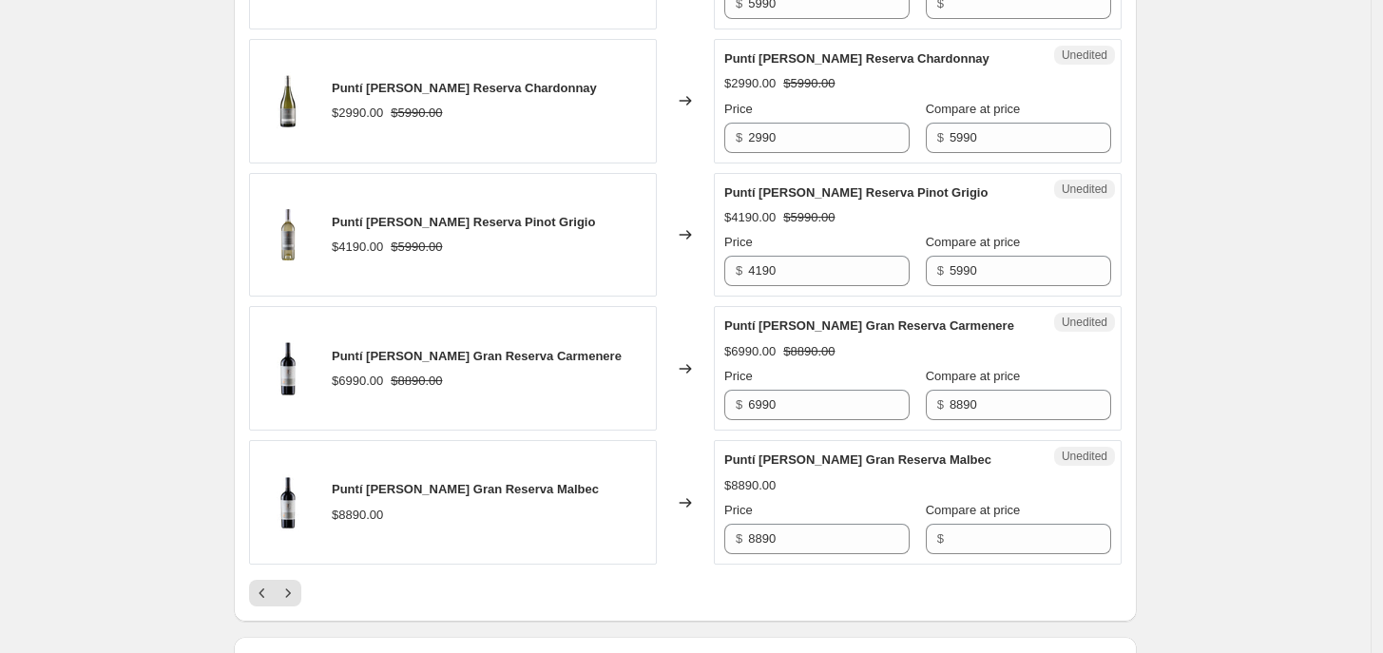
scroll to position [3014, 0]
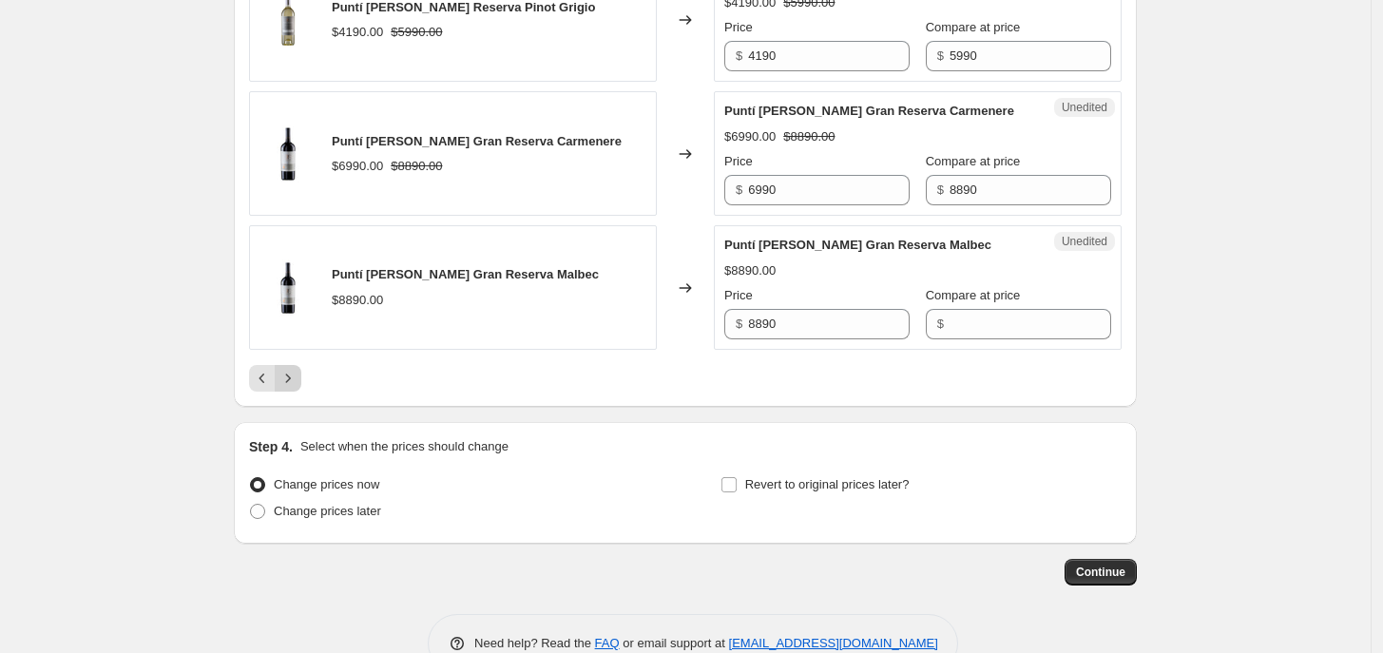
click at [297, 369] on icon "Next" at bounding box center [287, 378] width 19 height 19
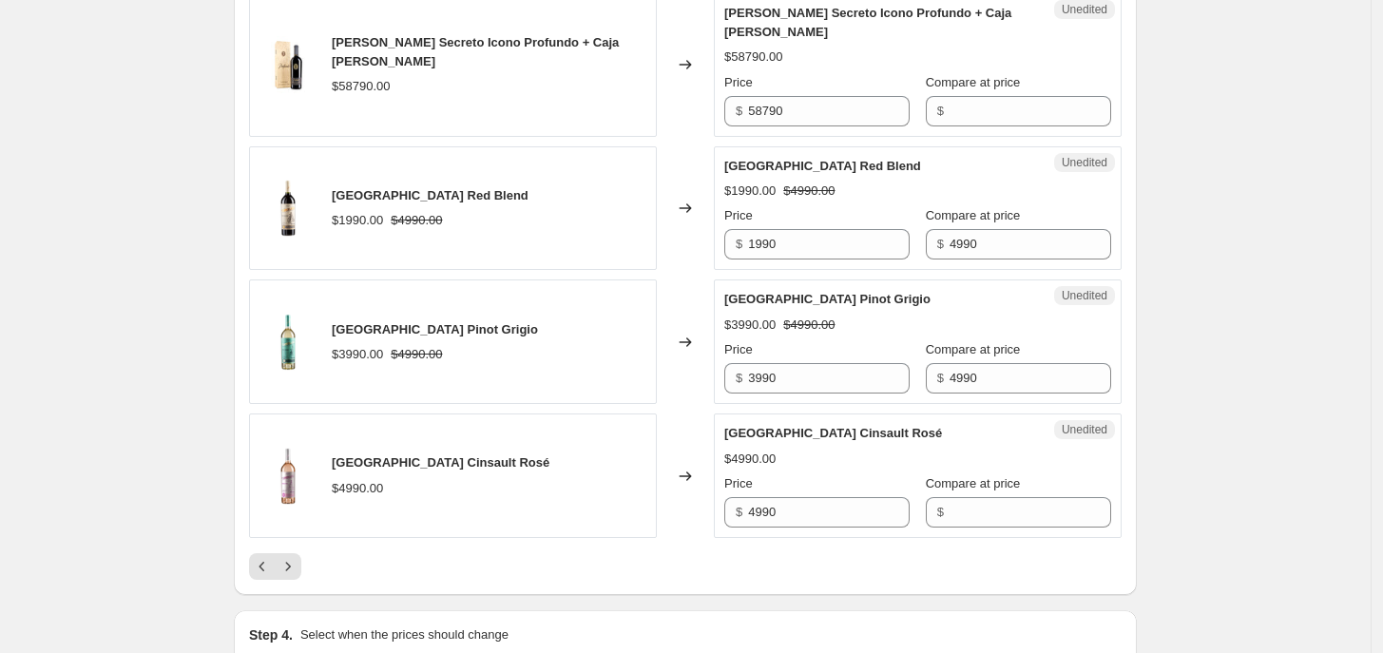
scroll to position [2997, 0]
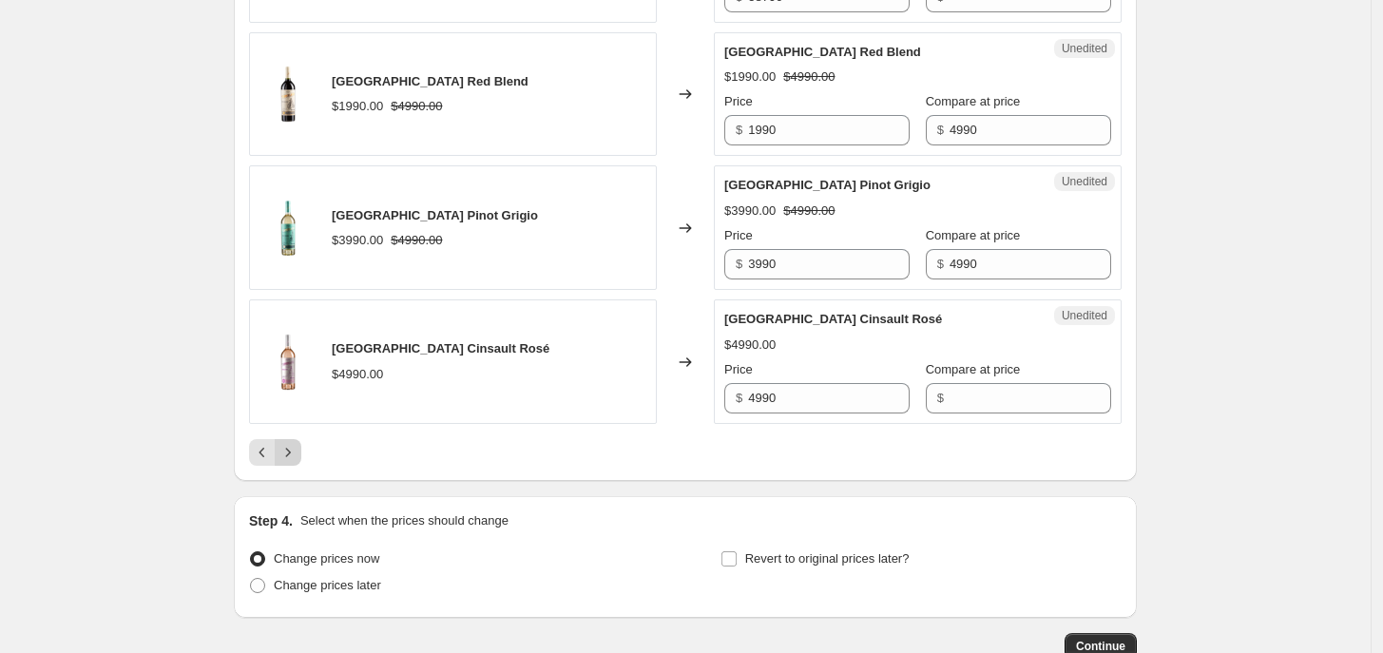
click at [297, 443] on icon "Next" at bounding box center [287, 452] width 19 height 19
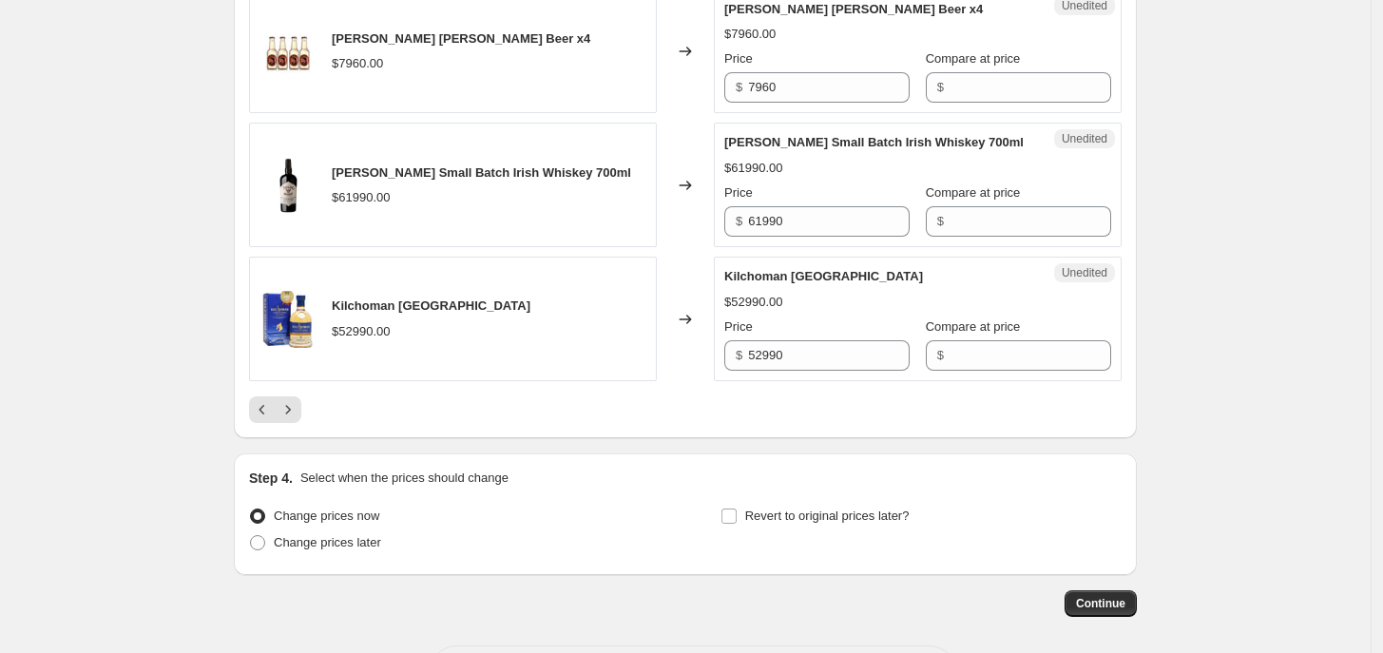
scroll to position [3033, 0]
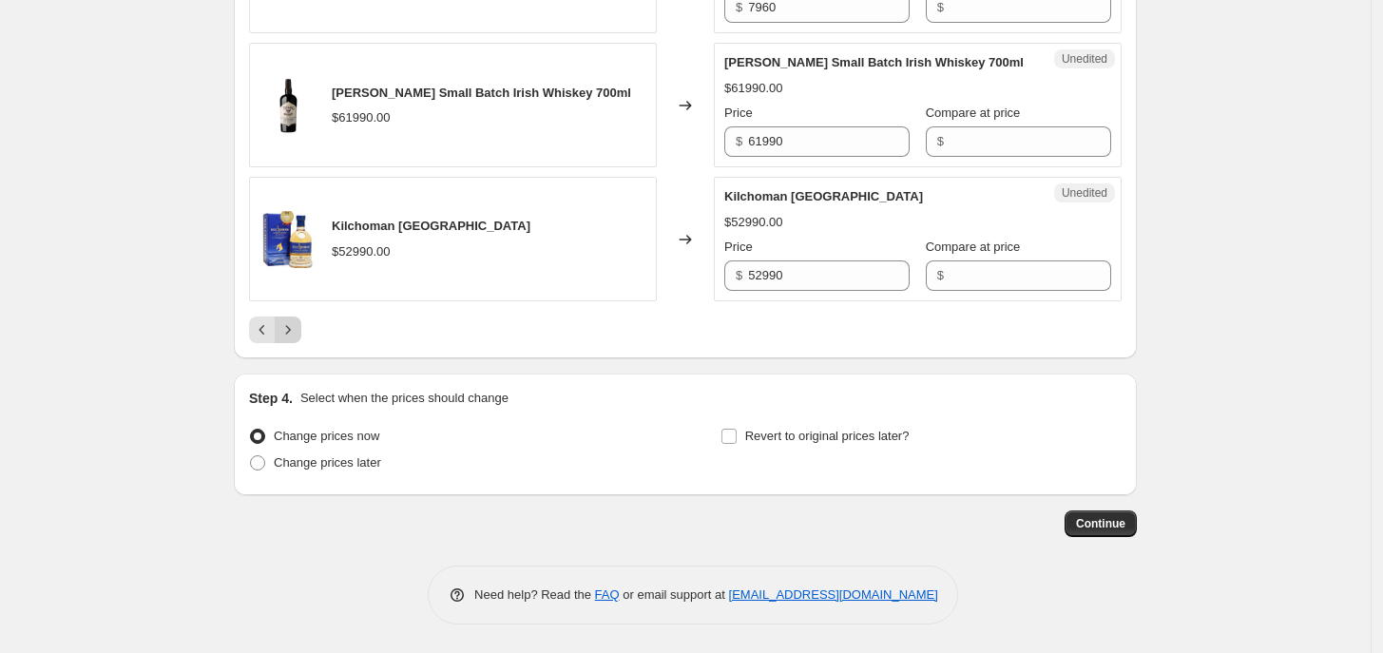
click at [292, 329] on icon "Next" at bounding box center [287, 329] width 19 height 19
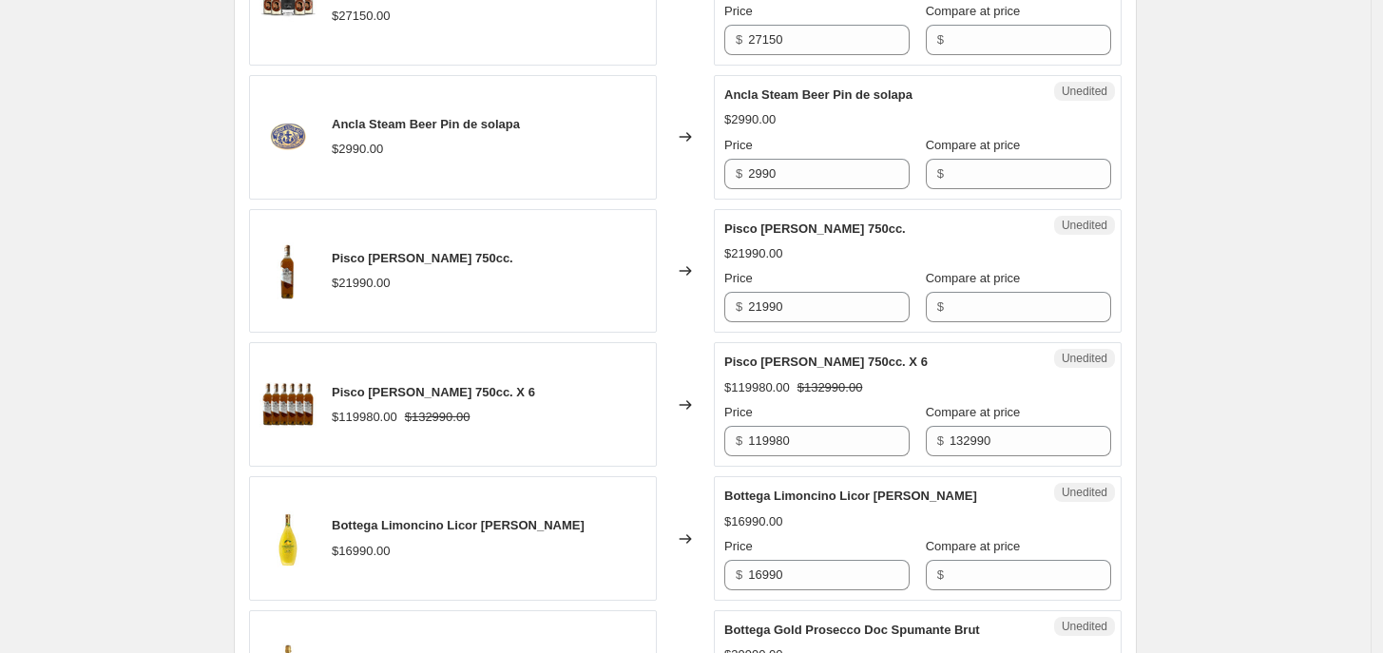
scroll to position [3128, 0]
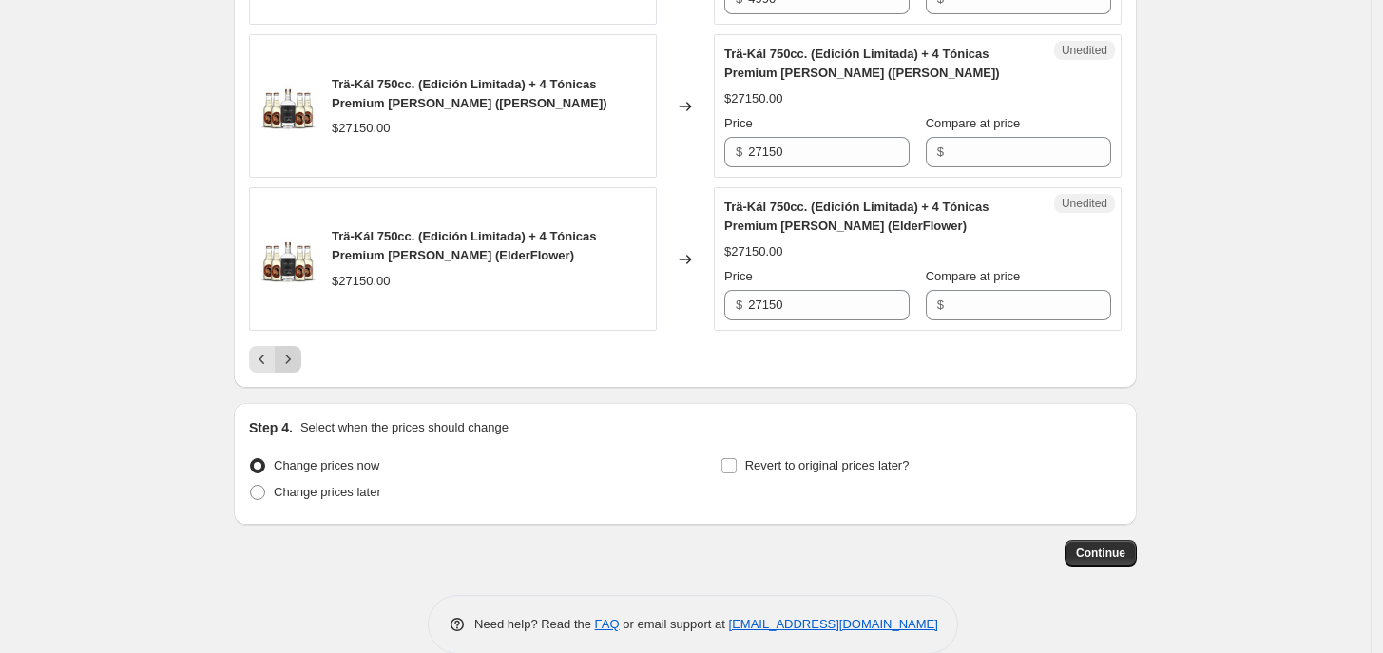
click at [290, 346] on button "Next" at bounding box center [288, 359] width 27 height 27
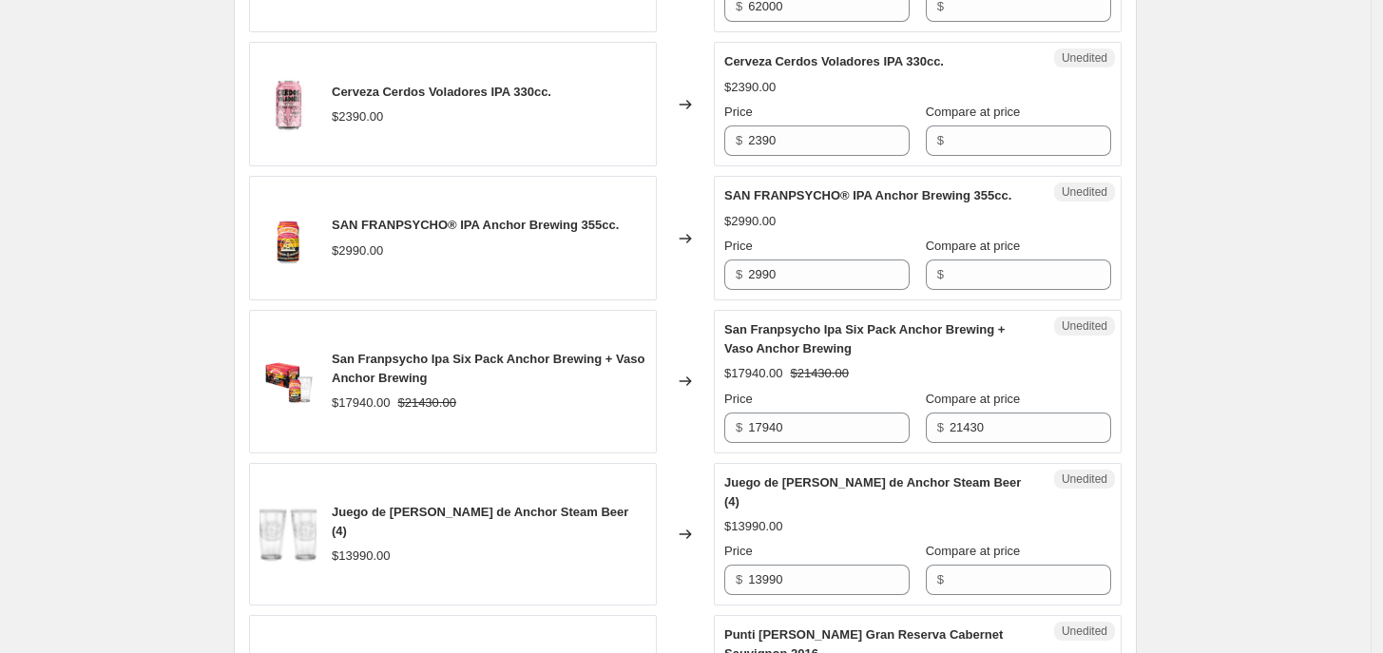
scroll to position [3103, 0]
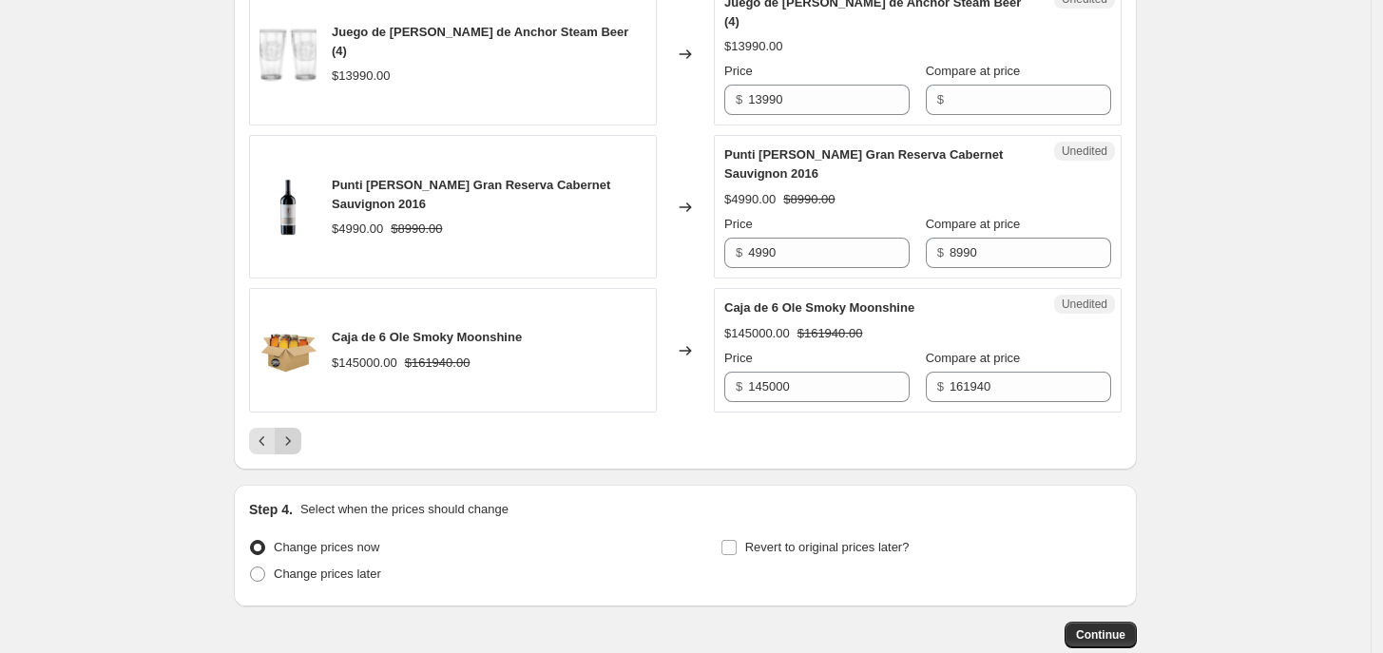
click at [296, 447] on icon "Next" at bounding box center [287, 441] width 19 height 19
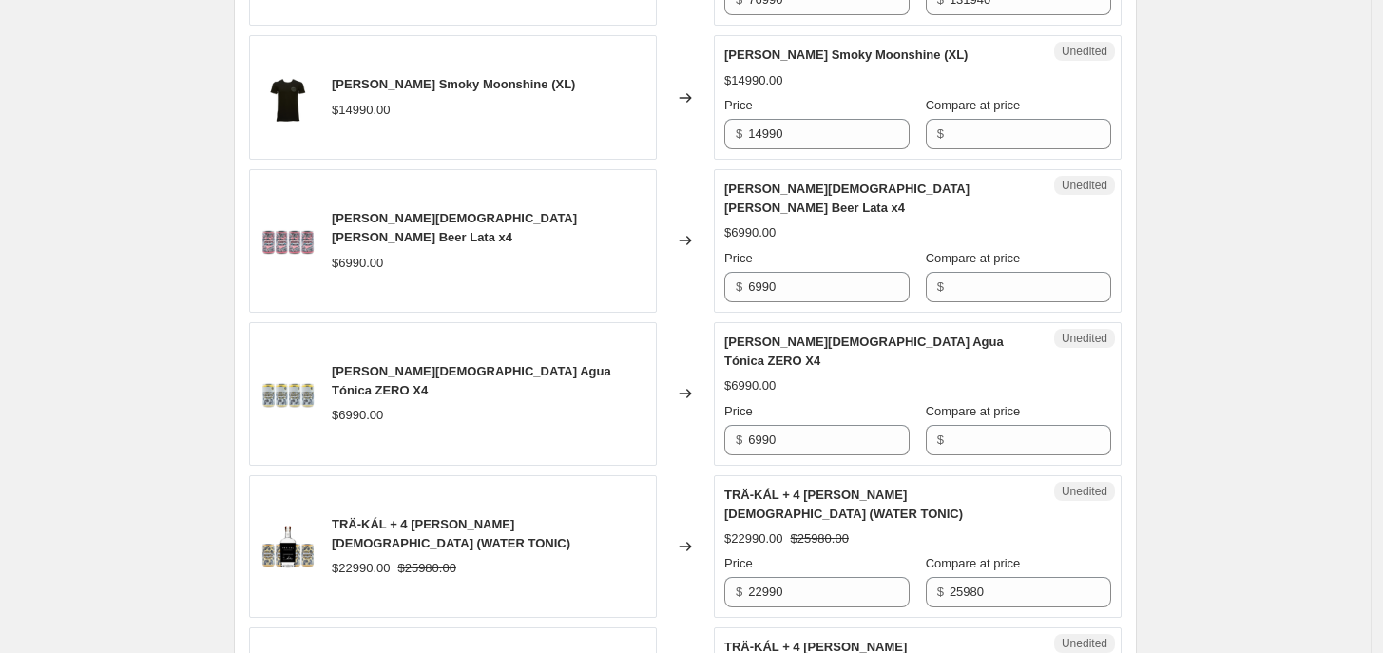
scroll to position [765, 0]
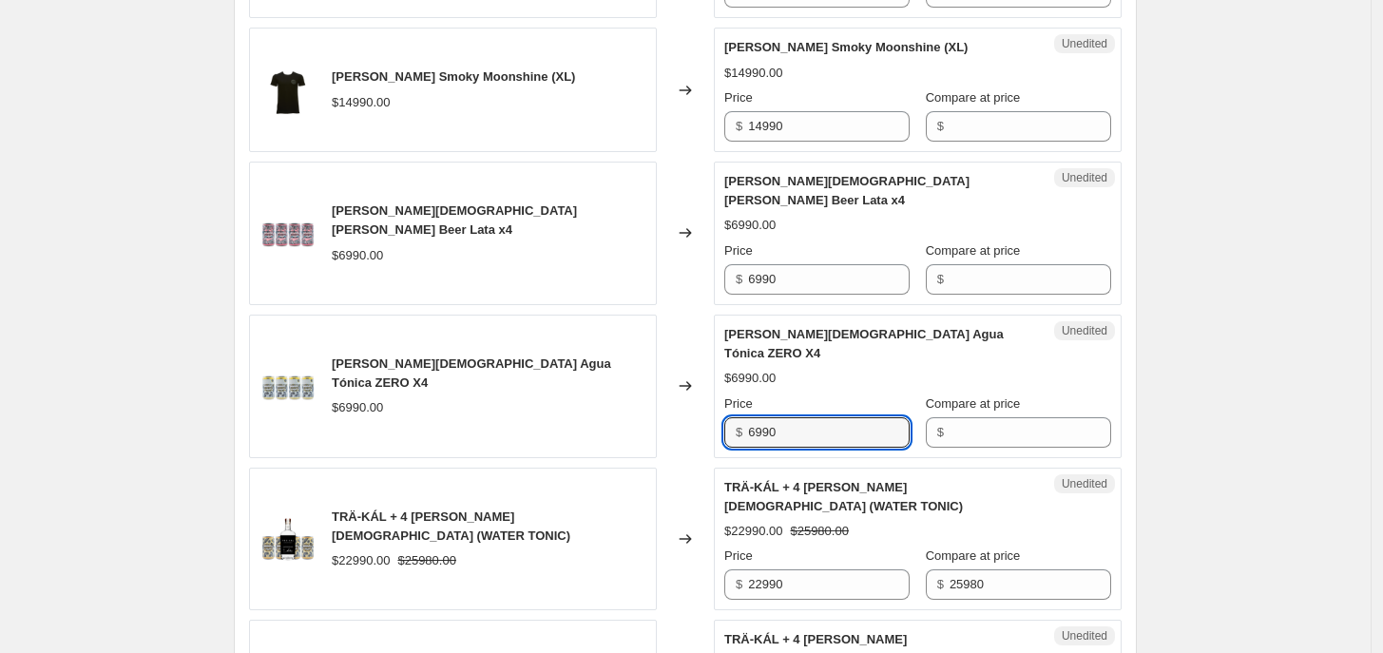
drag, startPoint x: 792, startPoint y: 390, endPoint x: 668, endPoint y: 390, distance: 123.6
click at [668, 390] on div "[PERSON_NAME] Agua Tónica ZERO X4 $6990.00 Changed to Unedited [PERSON_NAME] Ag…" at bounding box center [685, 387] width 873 height 144
type input "5490"
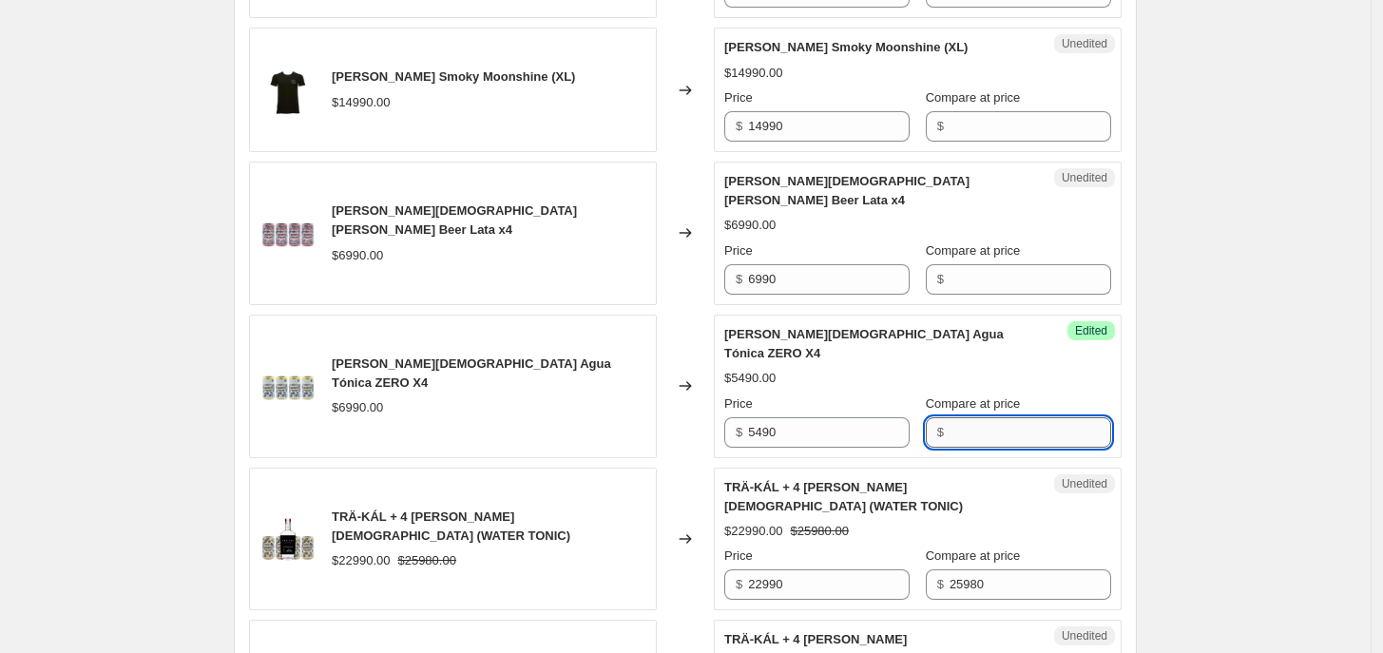
click at [955, 417] on input "Compare at price" at bounding box center [1030, 432] width 162 height 30
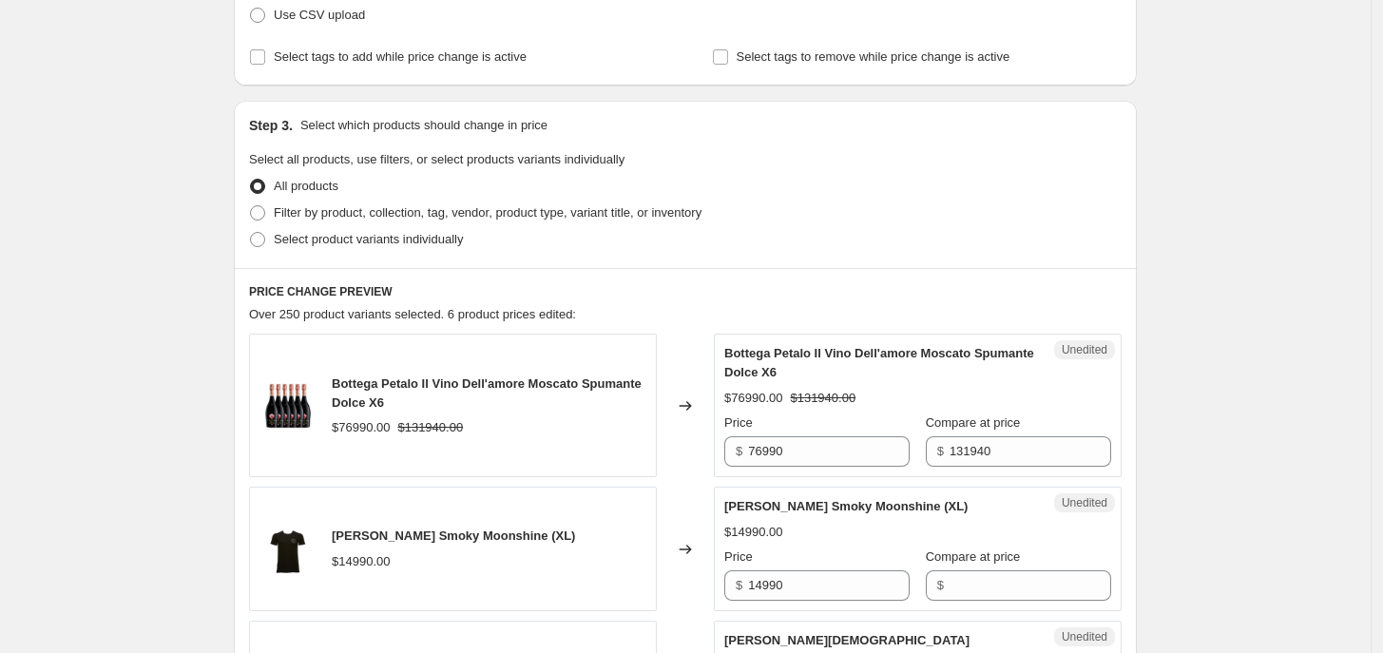
scroll to position [3090, 0]
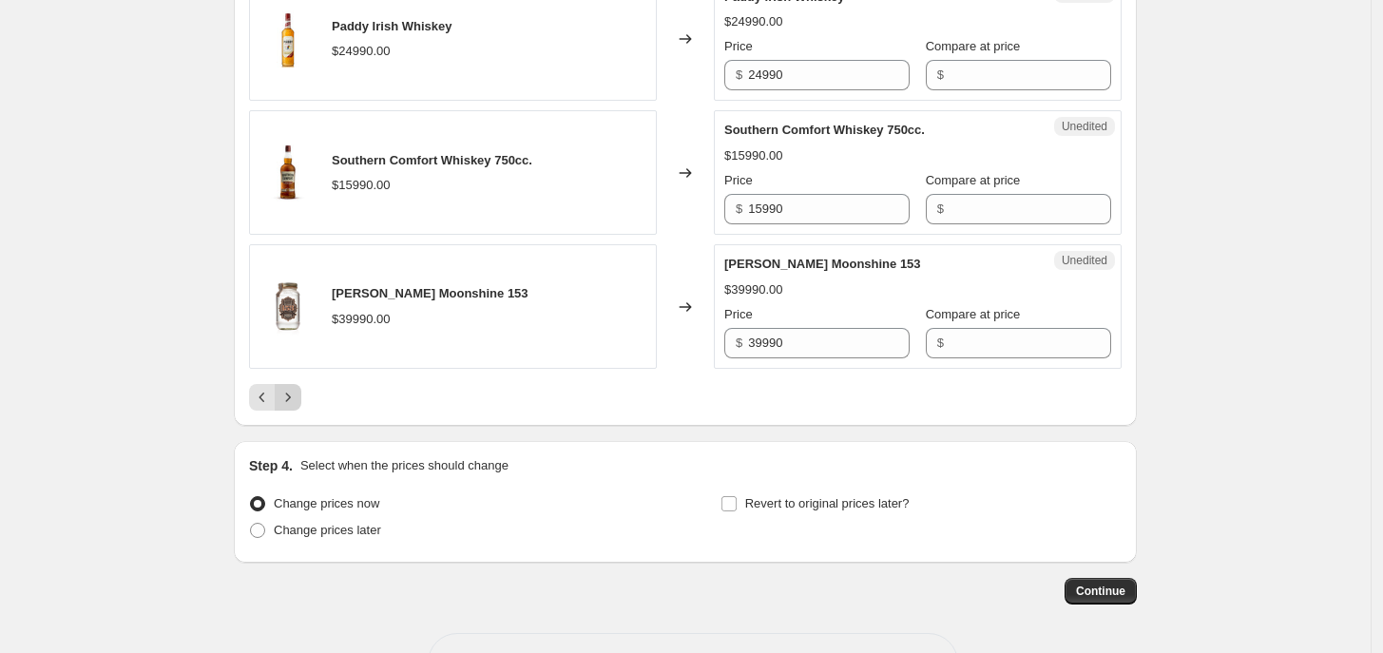
type input "6990"
click at [297, 388] on icon "Next" at bounding box center [287, 397] width 19 height 19
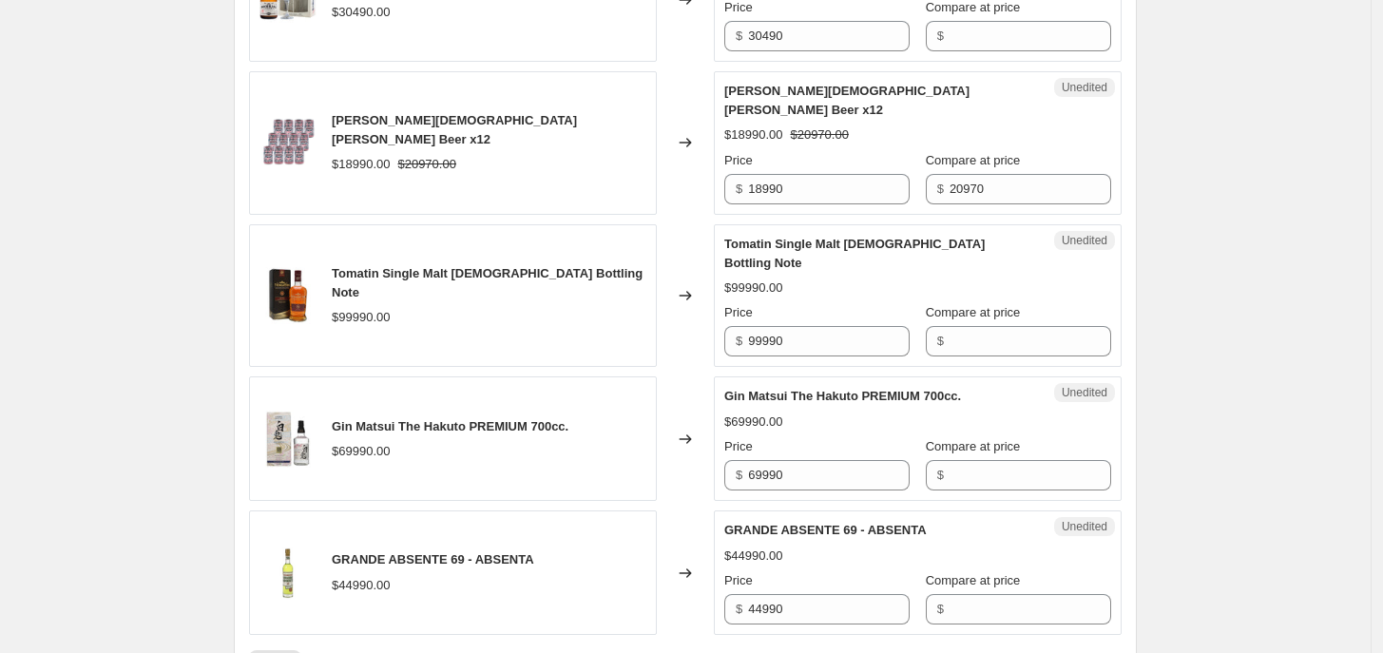
scroll to position [2795, 0]
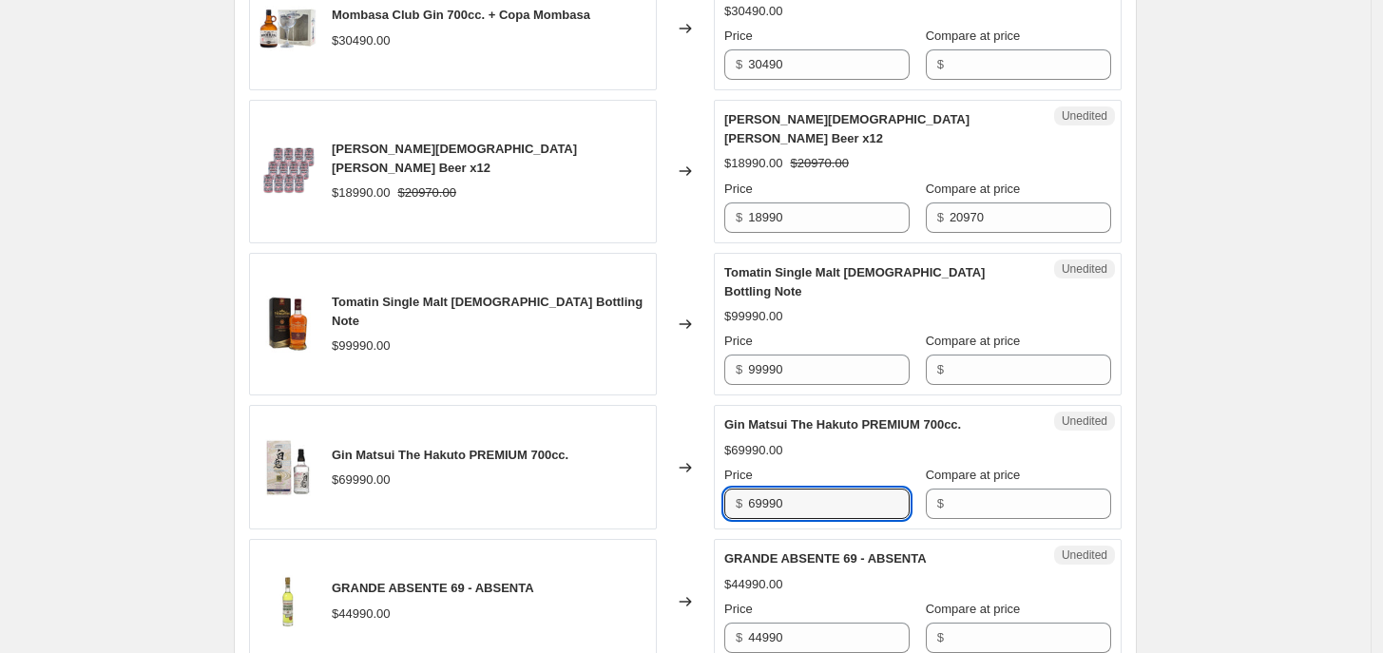
drag, startPoint x: 790, startPoint y: 440, endPoint x: 613, endPoint y: 448, distance: 176.9
click at [613, 448] on div "Gin Matsui The Hakuto PREMIUM 700cc. $69990.00 Changed to Unedited Gin Matsui T…" at bounding box center [685, 467] width 873 height 125
type input "56990"
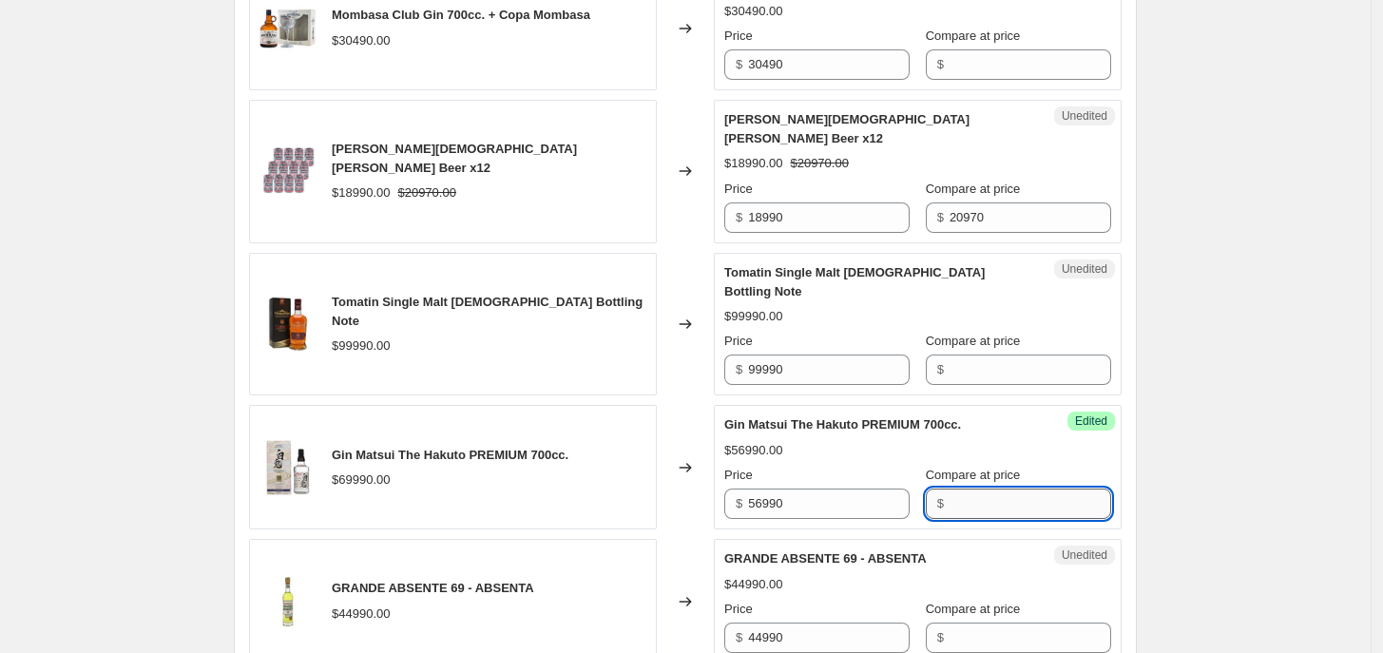
click at [969, 489] on input "Compare at price" at bounding box center [1030, 504] width 162 height 30
type input "69990"
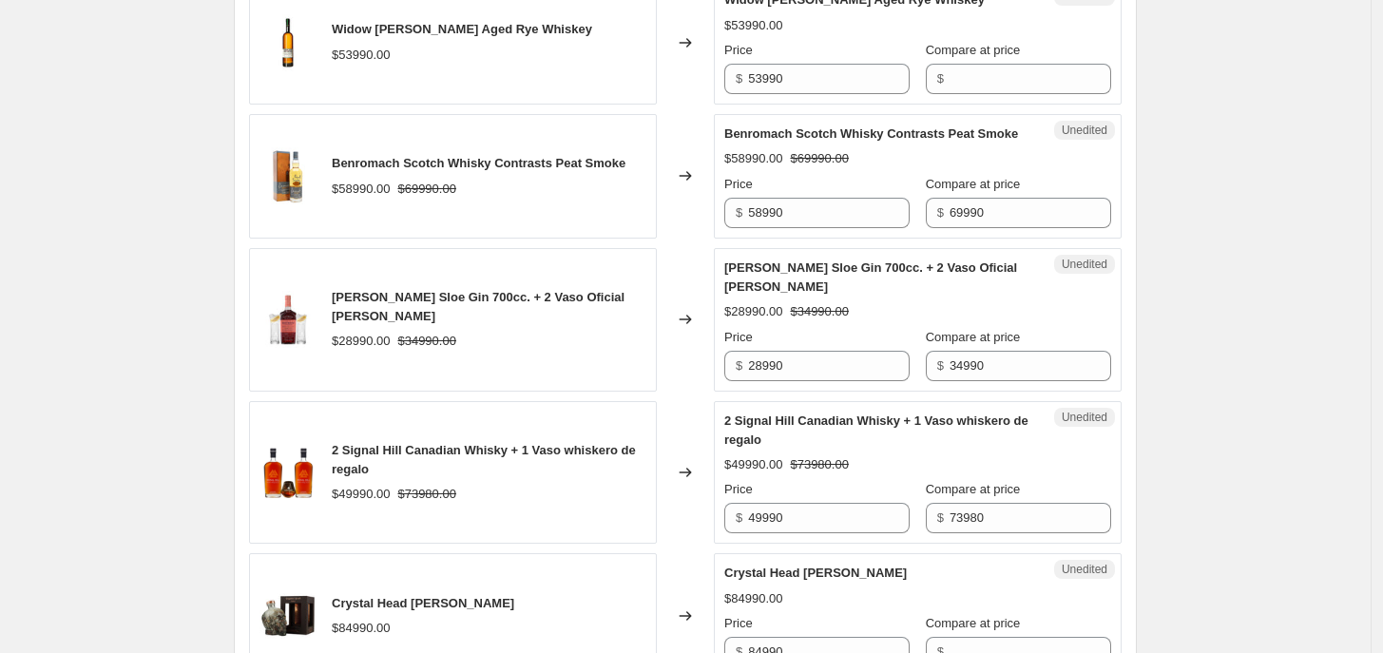
scroll to position [3090, 0]
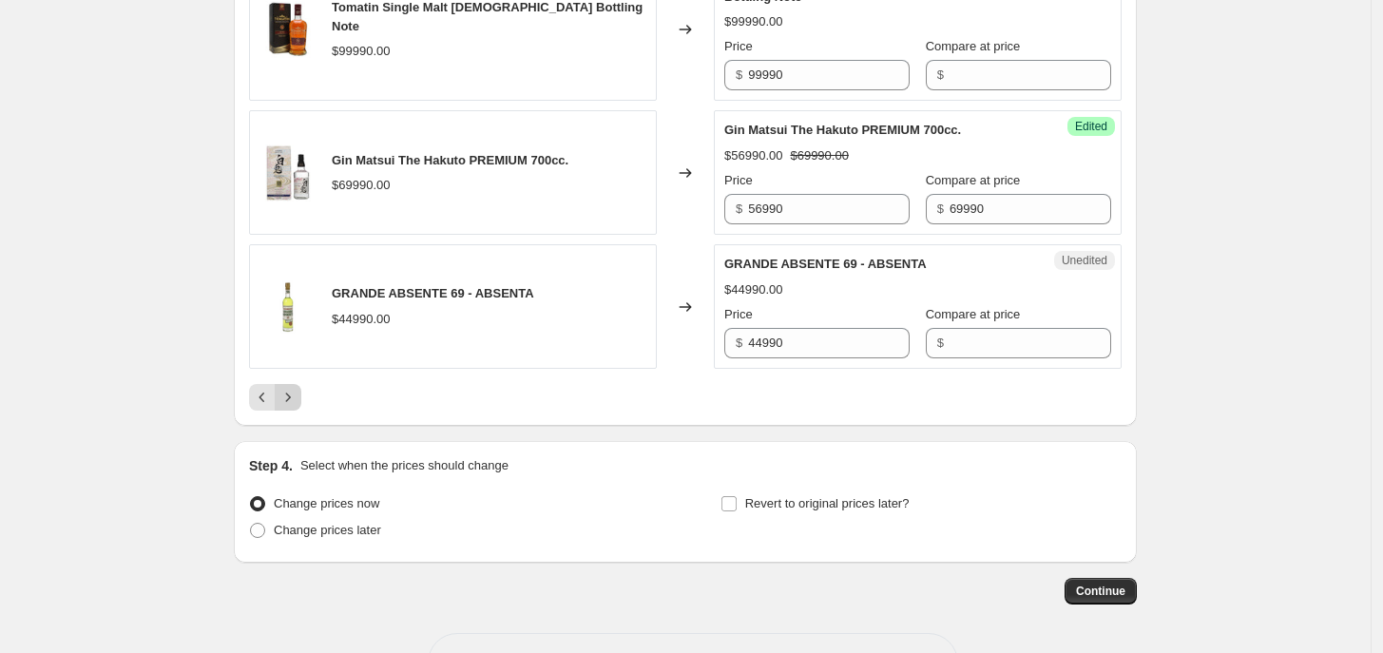
click at [286, 388] on icon "Next" at bounding box center [287, 397] width 19 height 19
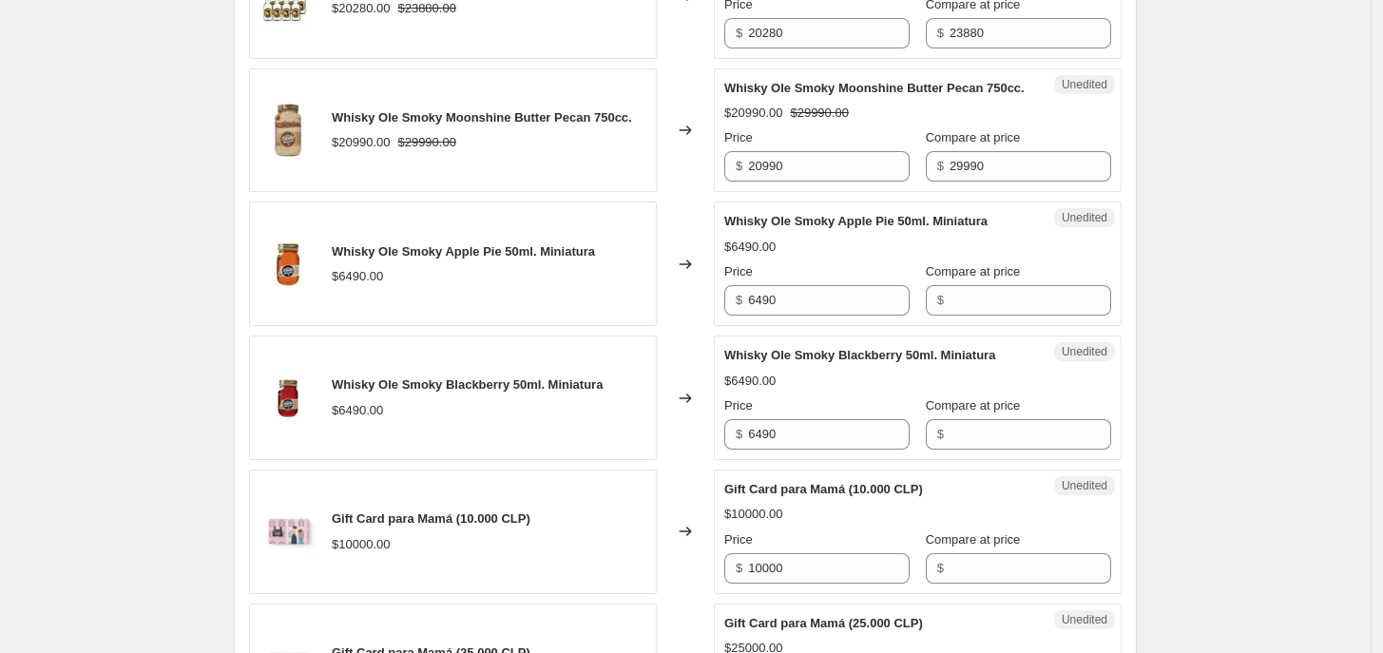
scroll to position [1611, 0]
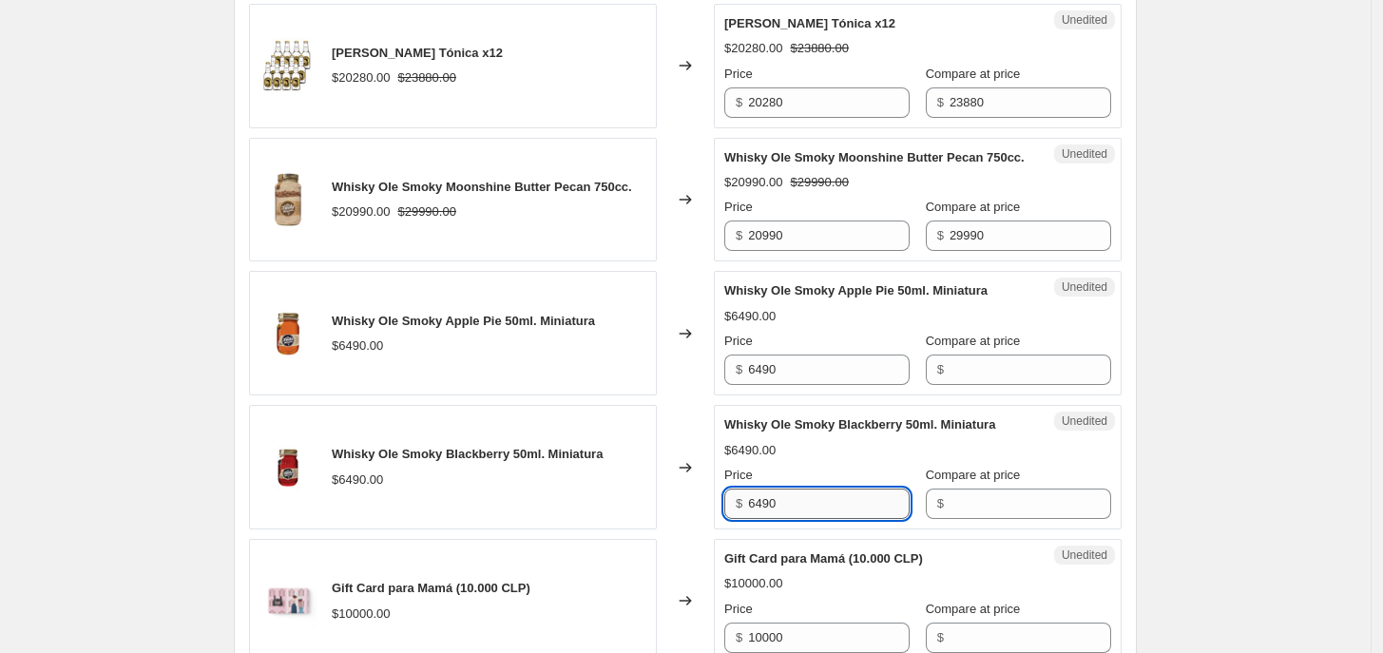
click at [798, 497] on input "6490" at bounding box center [829, 504] width 162 height 30
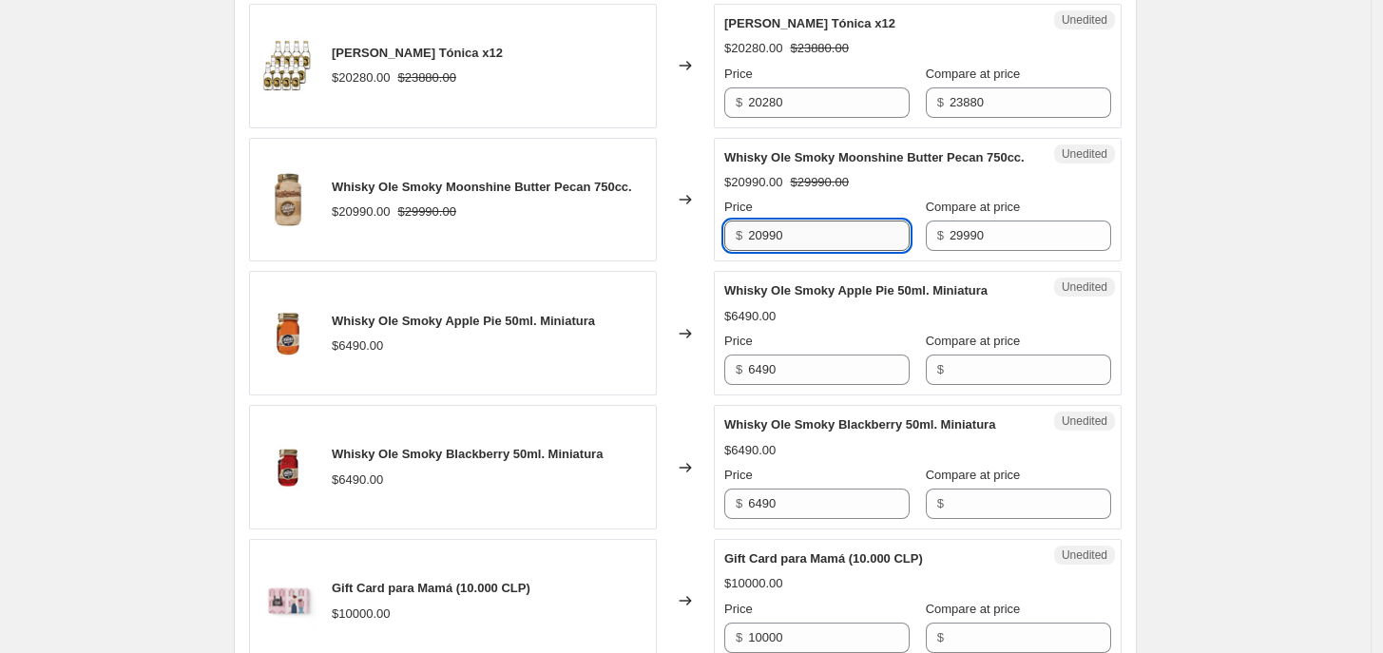
click at [808, 233] on input "20990" at bounding box center [829, 236] width 162 height 30
drag, startPoint x: 770, startPoint y: 229, endPoint x: 760, endPoint y: 228, distance: 9.6
click at [760, 228] on input "20990" at bounding box center [829, 236] width 162 height 30
type input "22990"
click at [1335, 386] on div "Create new price [MEDICAL_DATA]. This page is ready Create new price [MEDICAL_D…" at bounding box center [685, 256] width 1371 height 3734
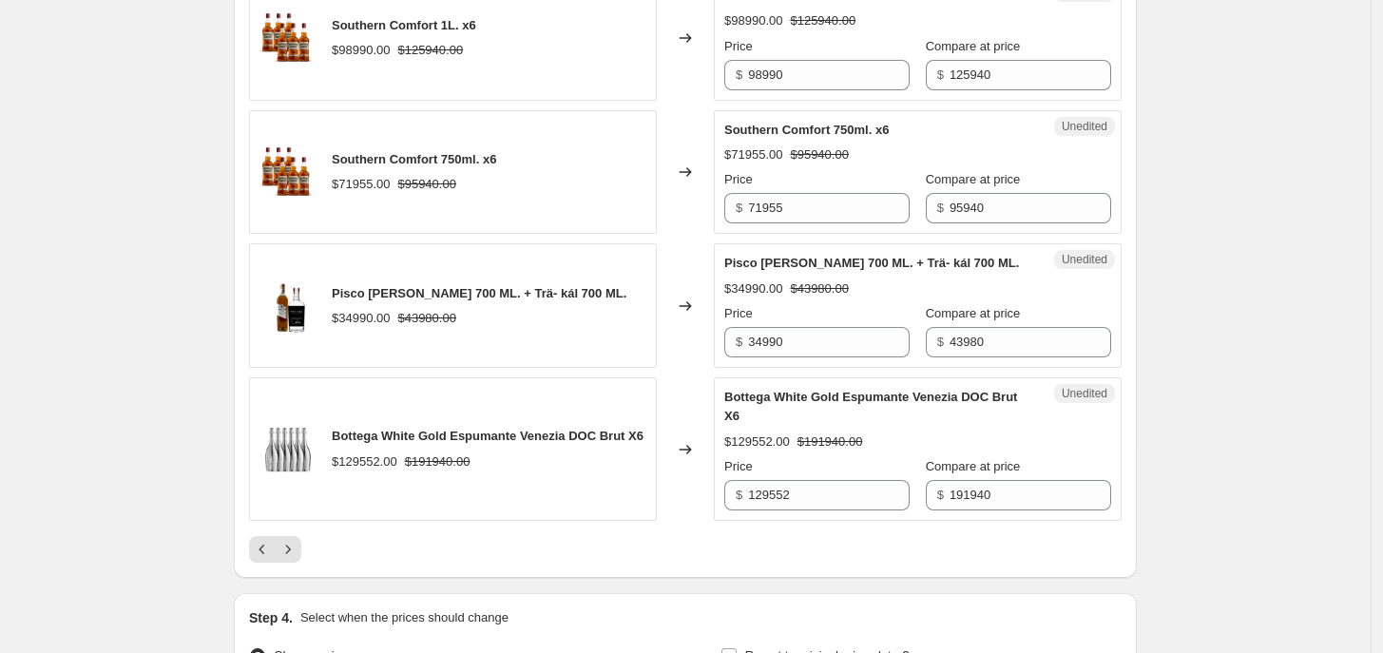
scroll to position [3052, 0]
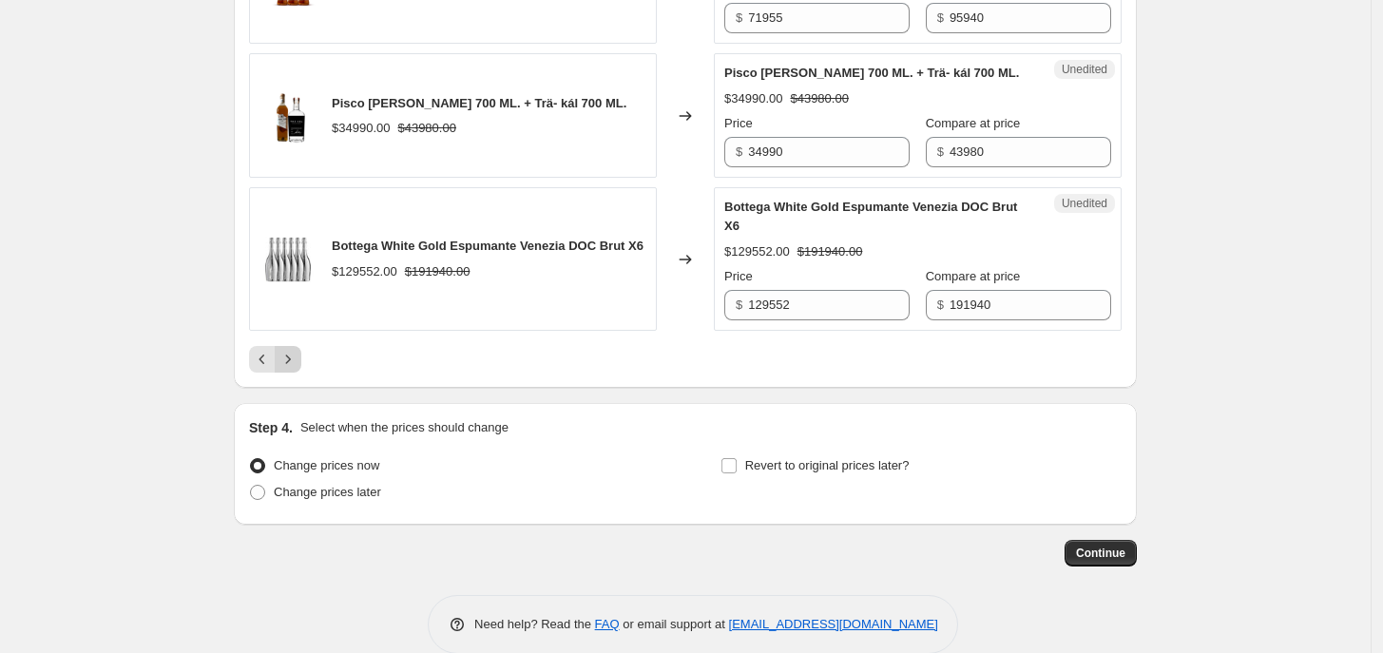
click at [290, 350] on icon "Next" at bounding box center [287, 359] width 19 height 19
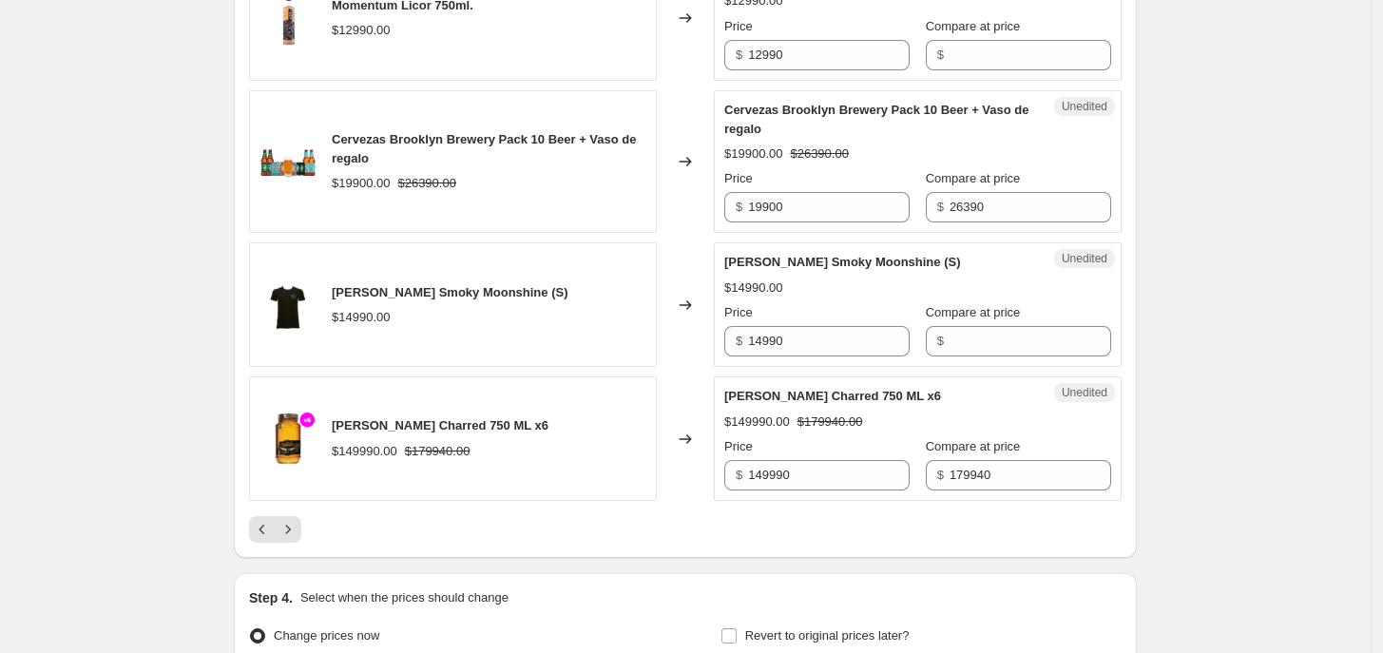
scroll to position [3109, 0]
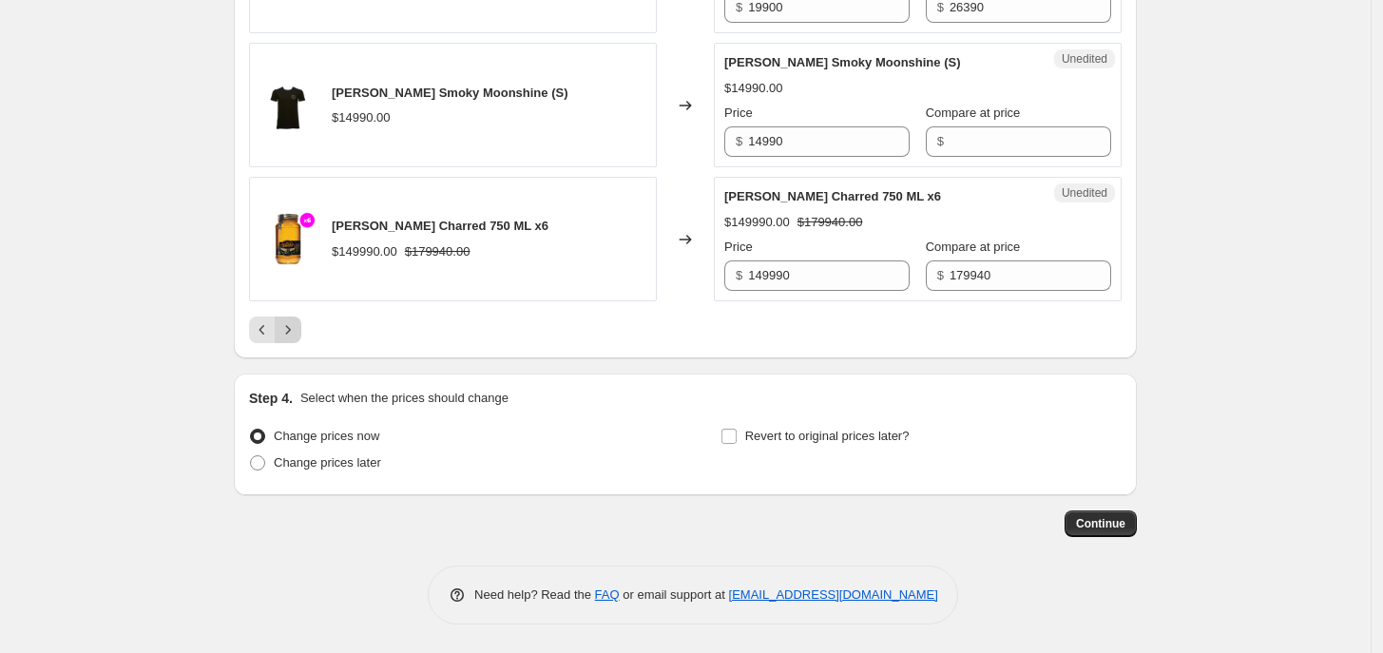
click at [296, 326] on icon "Next" at bounding box center [287, 329] width 19 height 19
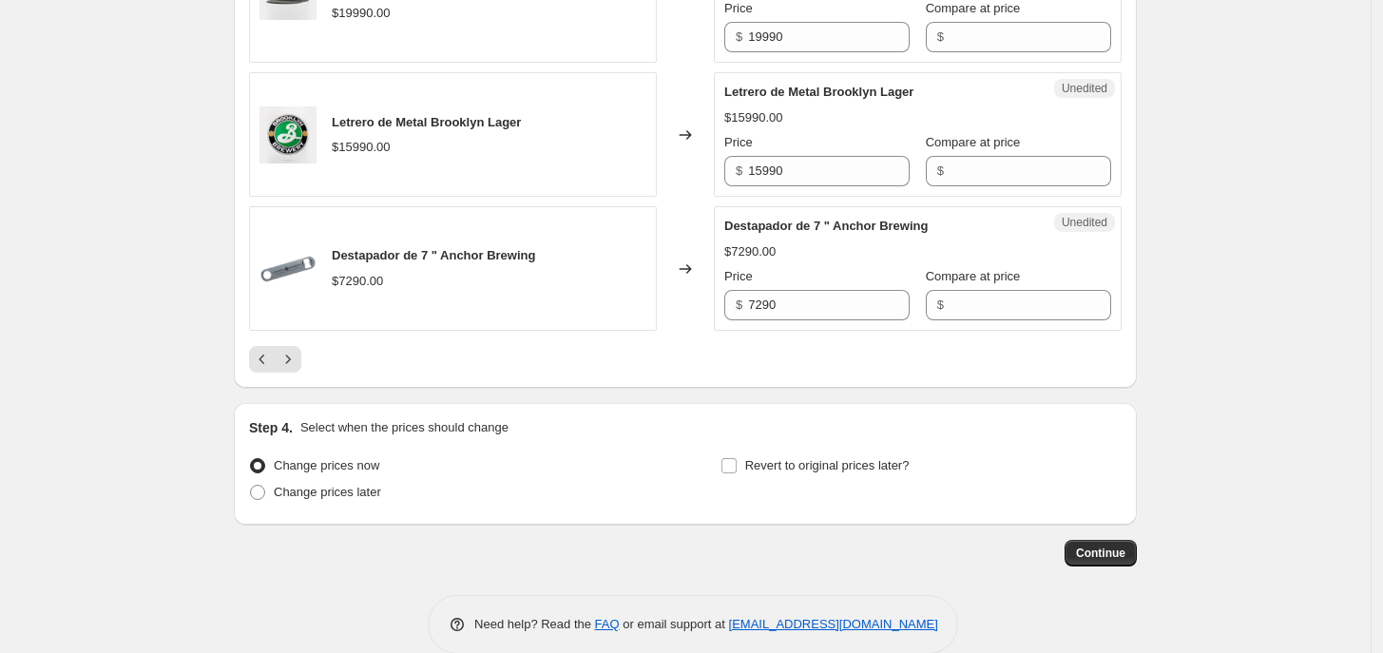
scroll to position [3166, 0]
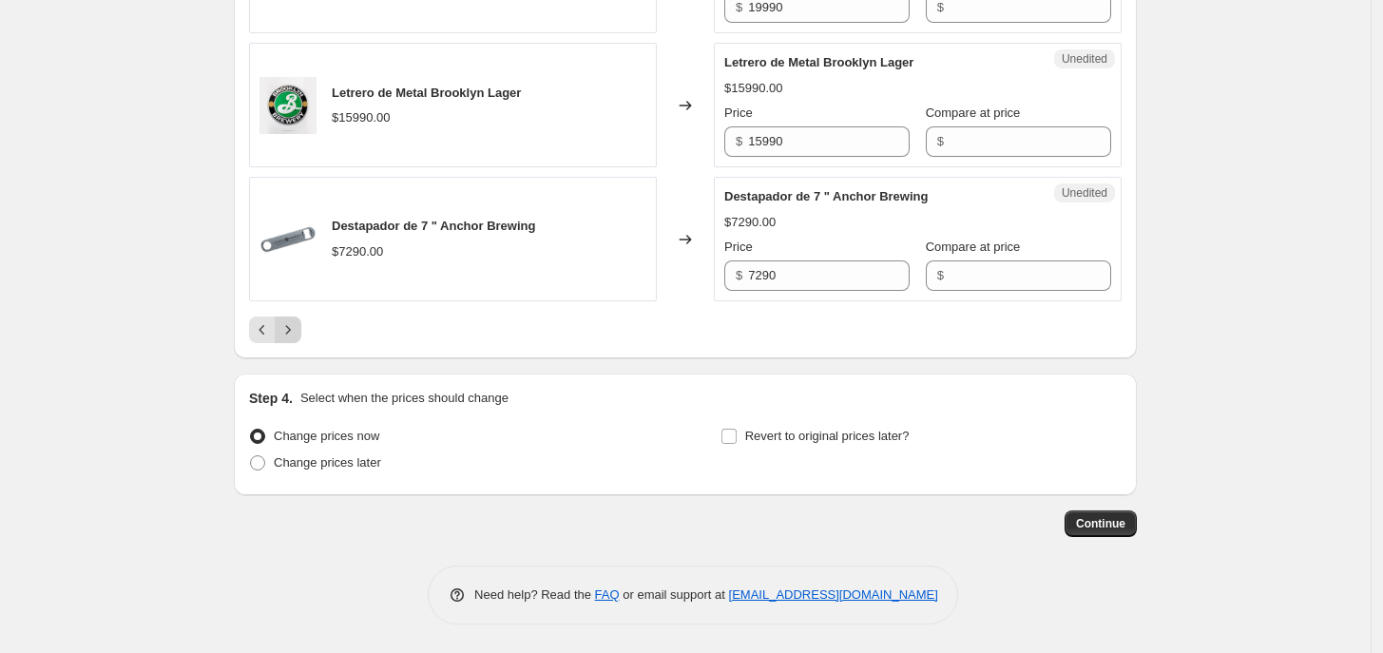
click at [290, 333] on icon "Next" at bounding box center [287, 329] width 19 height 19
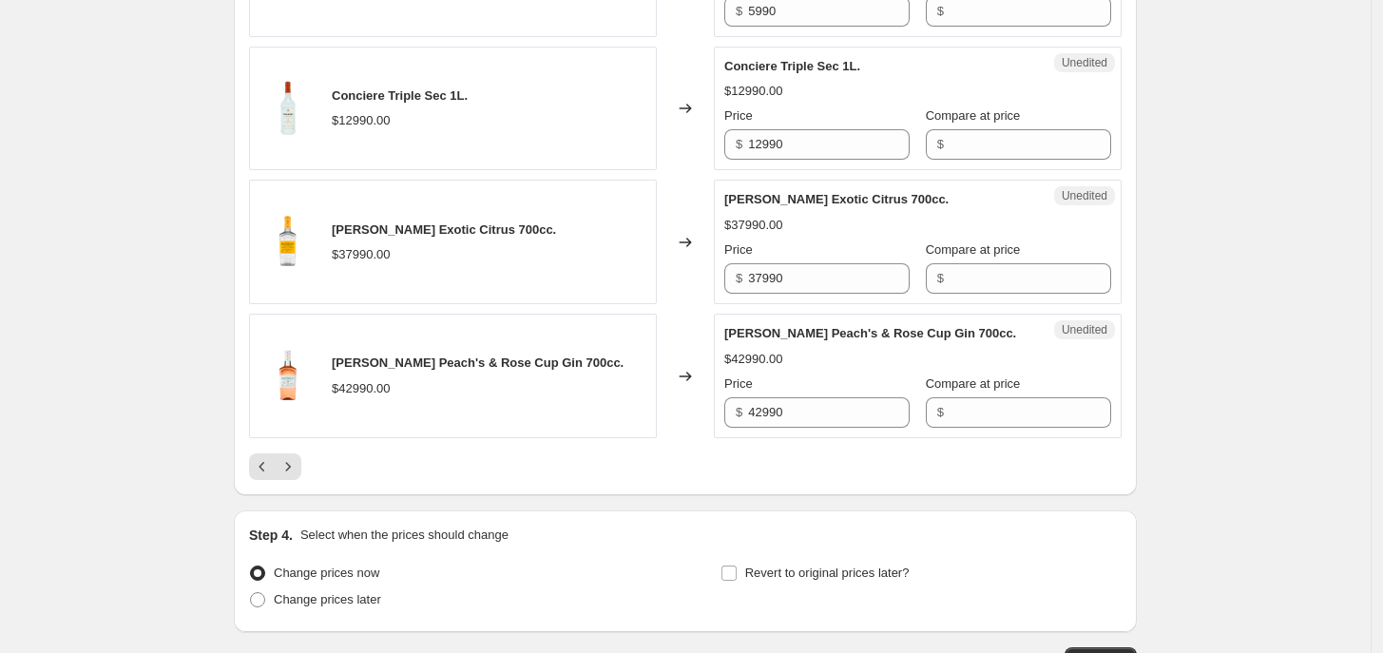
scroll to position [3042, 0]
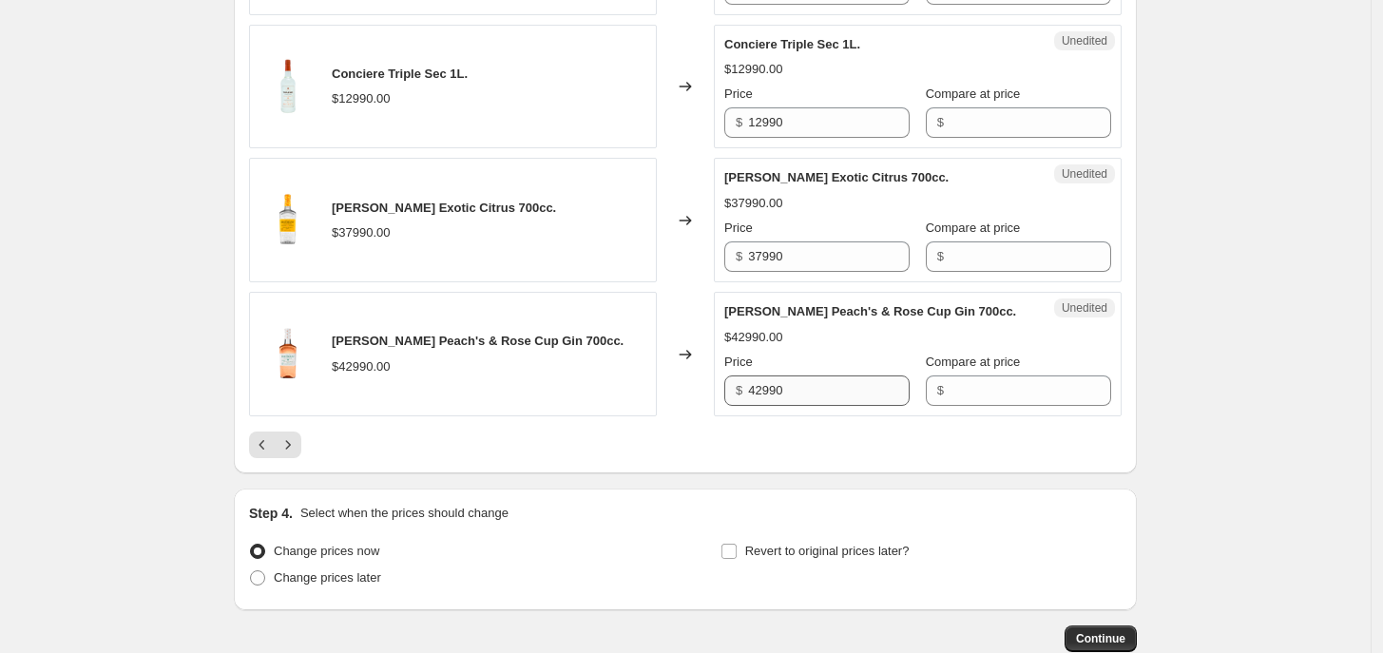
drag, startPoint x: 758, startPoint y: 386, endPoint x: 822, endPoint y: 383, distance: 63.7
click at [822, 383] on div "$ 42990" at bounding box center [816, 390] width 185 height 30
click at [818, 384] on input "42990" at bounding box center [829, 390] width 162 height 30
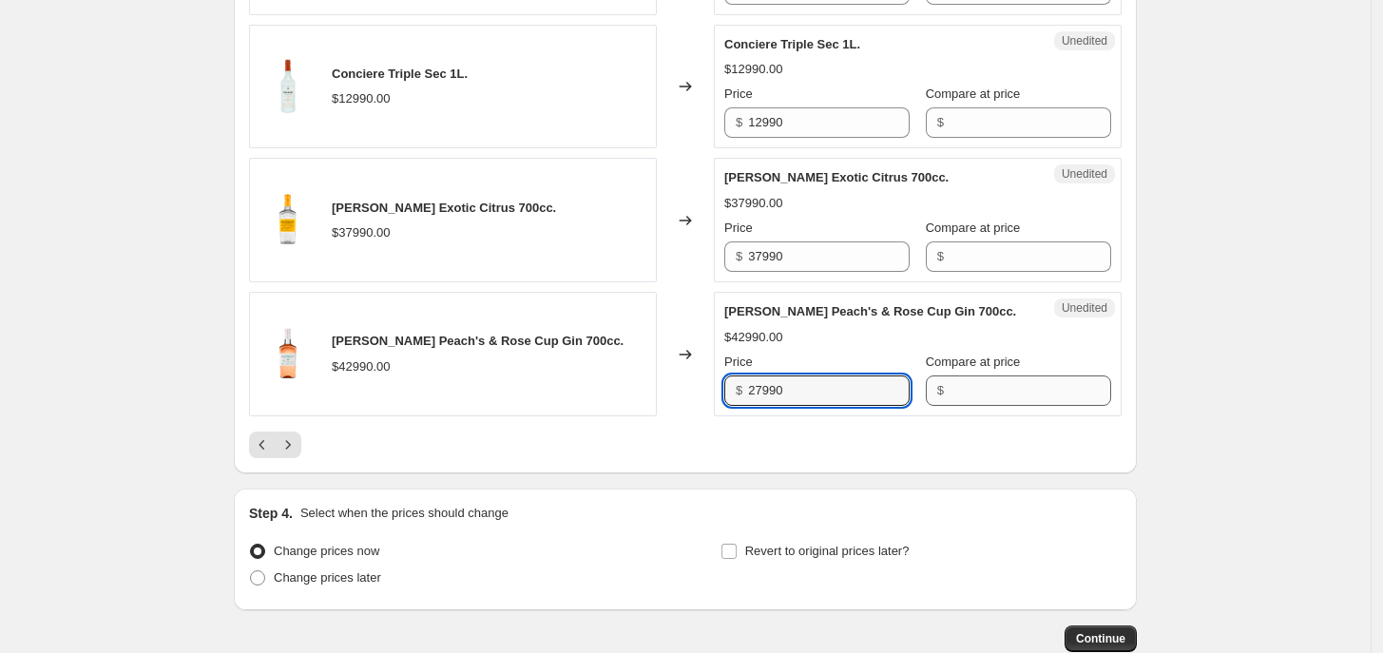
type input "27990"
click at [958, 375] on input "Compare at price" at bounding box center [1030, 390] width 162 height 30
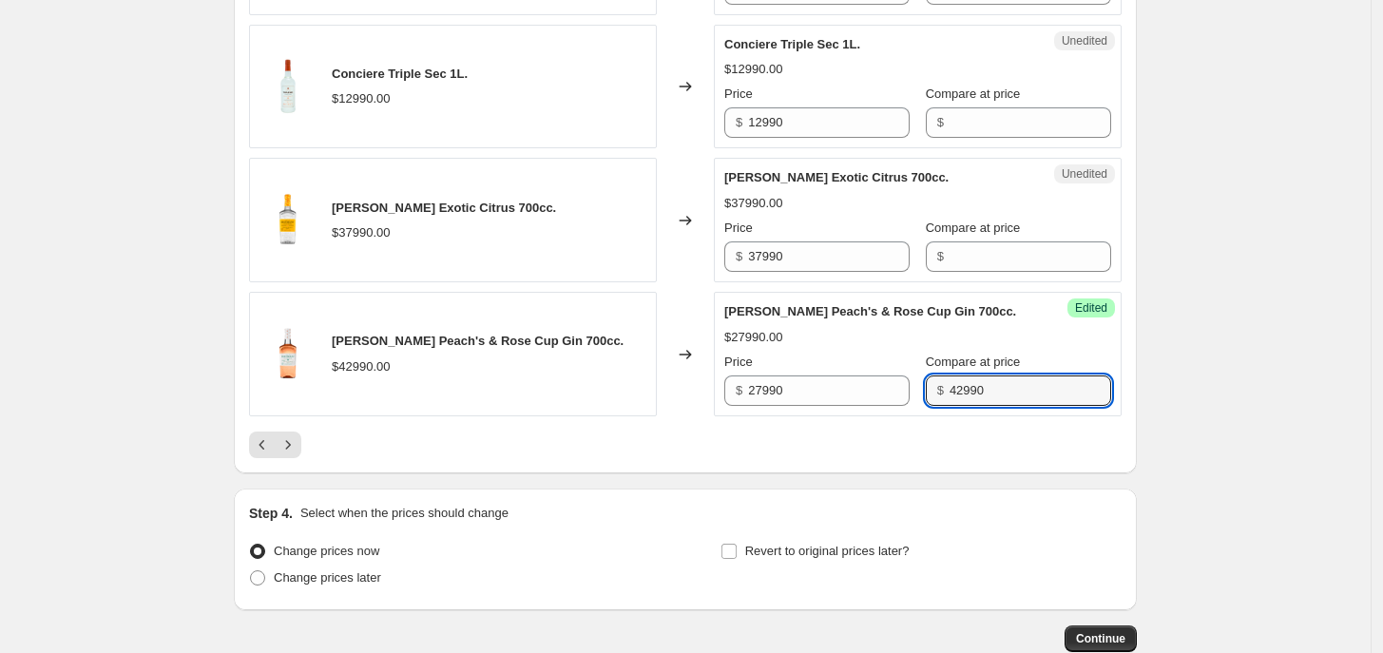
type input "42990"
click at [815, 270] on div "Unedited [PERSON_NAME] Exotic Citrus 700cc. $37990.00 Price $ 37990 Compare at …" at bounding box center [918, 220] width 408 height 125
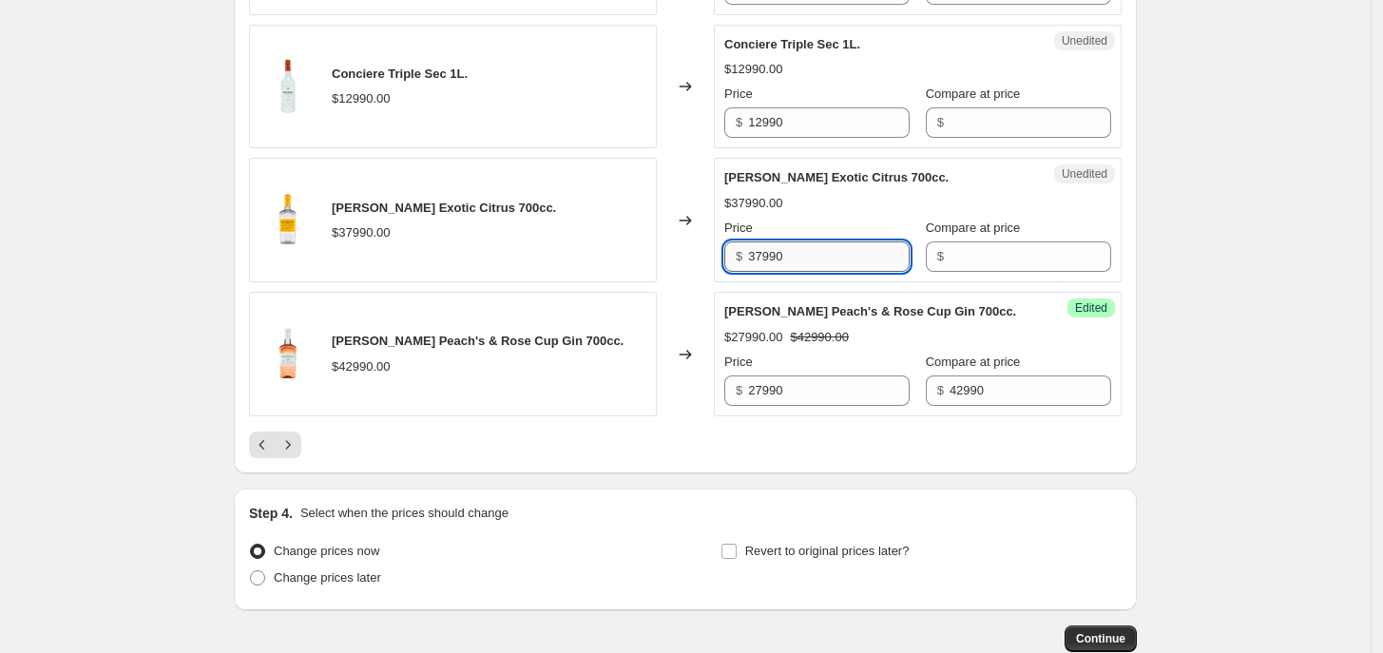
click at [815, 257] on input "37990" at bounding box center [829, 256] width 162 height 30
type input "23990"
click at [963, 248] on input "Compare at price" at bounding box center [1030, 256] width 162 height 30
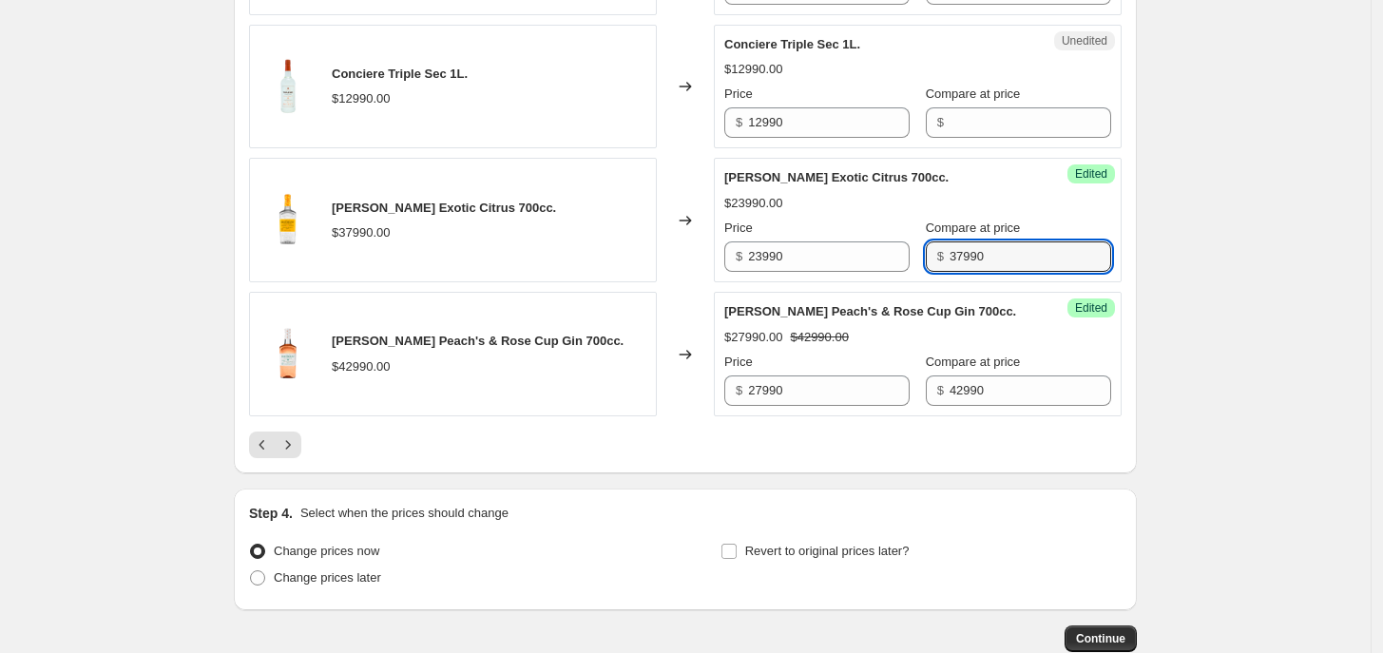
type input "37990"
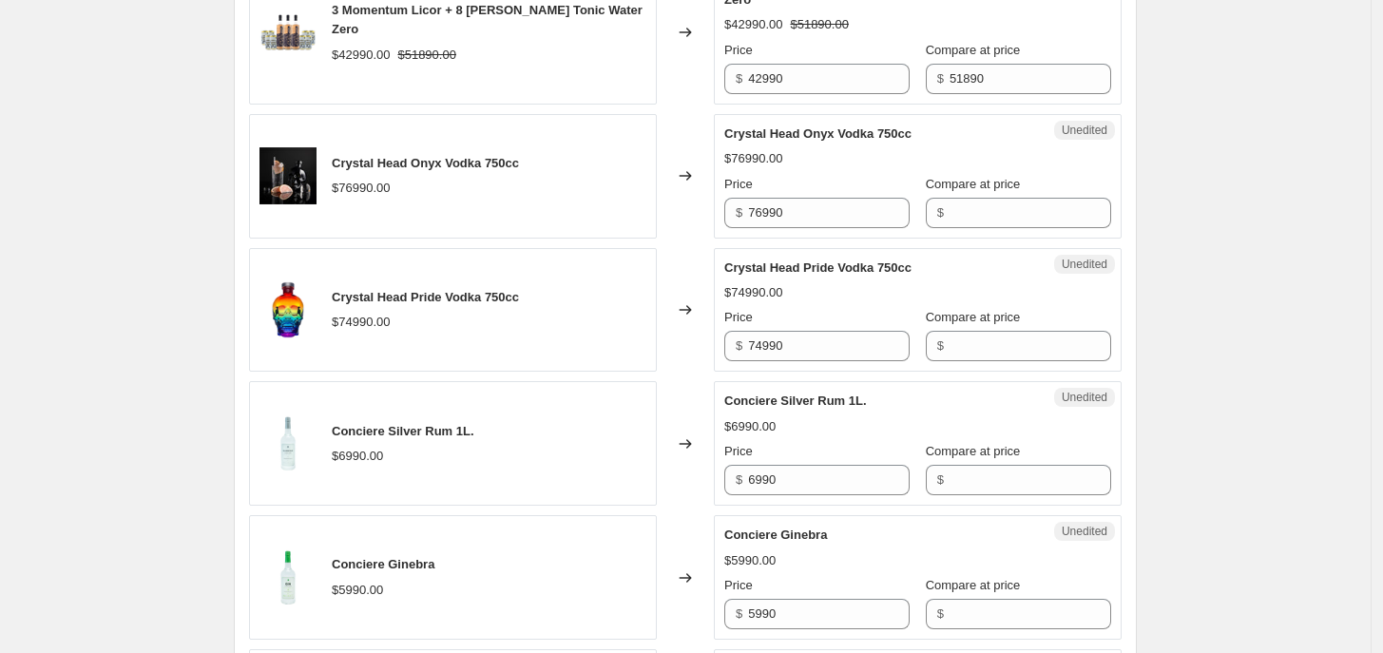
scroll to position [2092, 0]
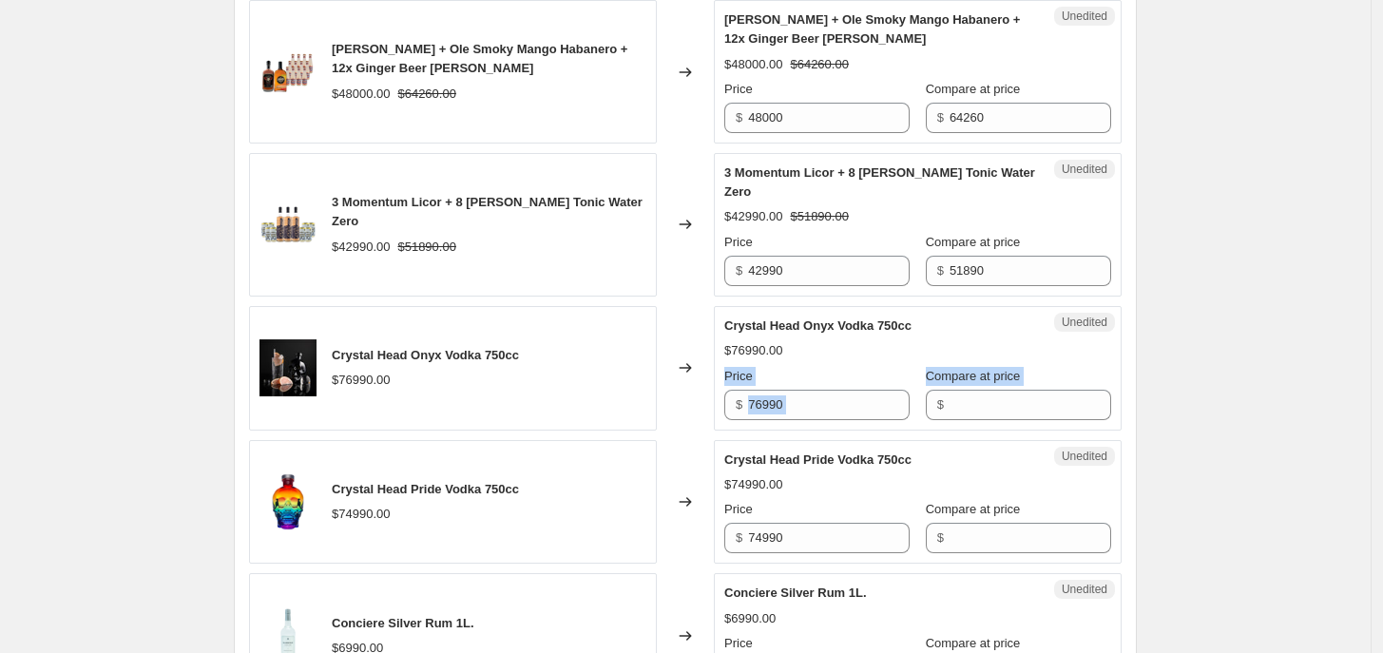
drag, startPoint x: 1380, startPoint y: 386, endPoint x: 1385, endPoint y: 345, distance: 41.1
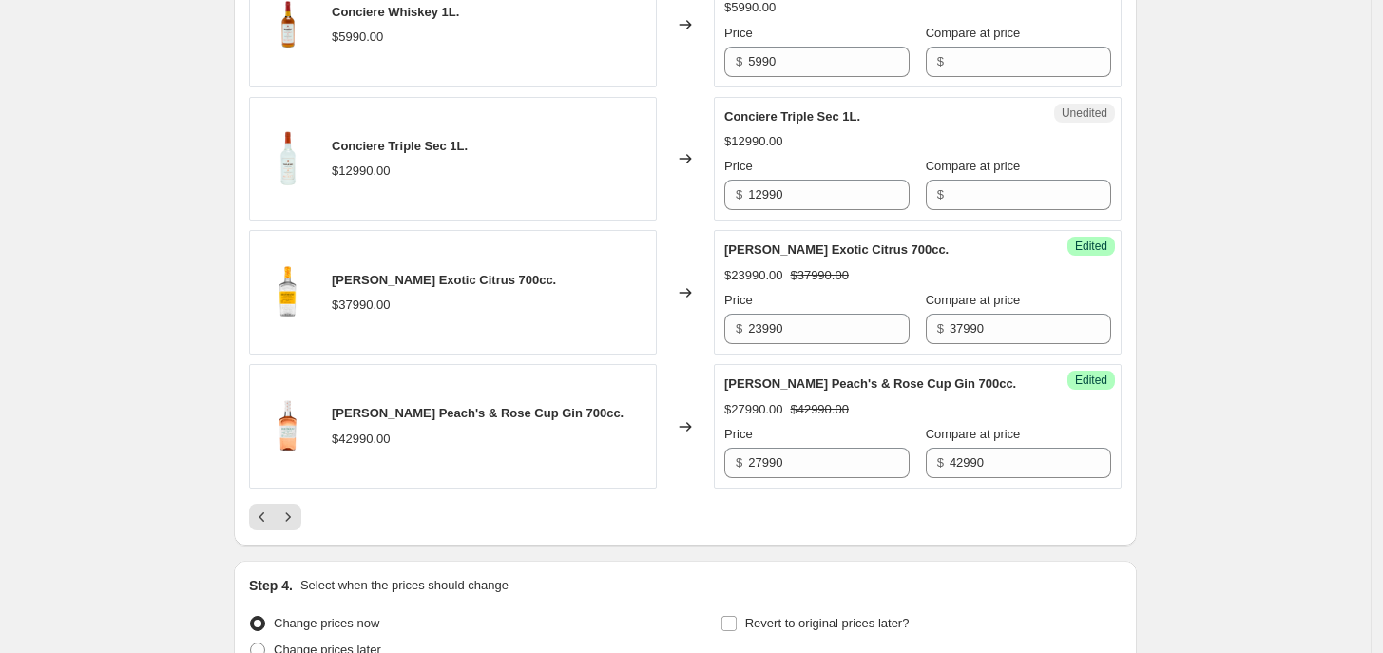
scroll to position [3147, 0]
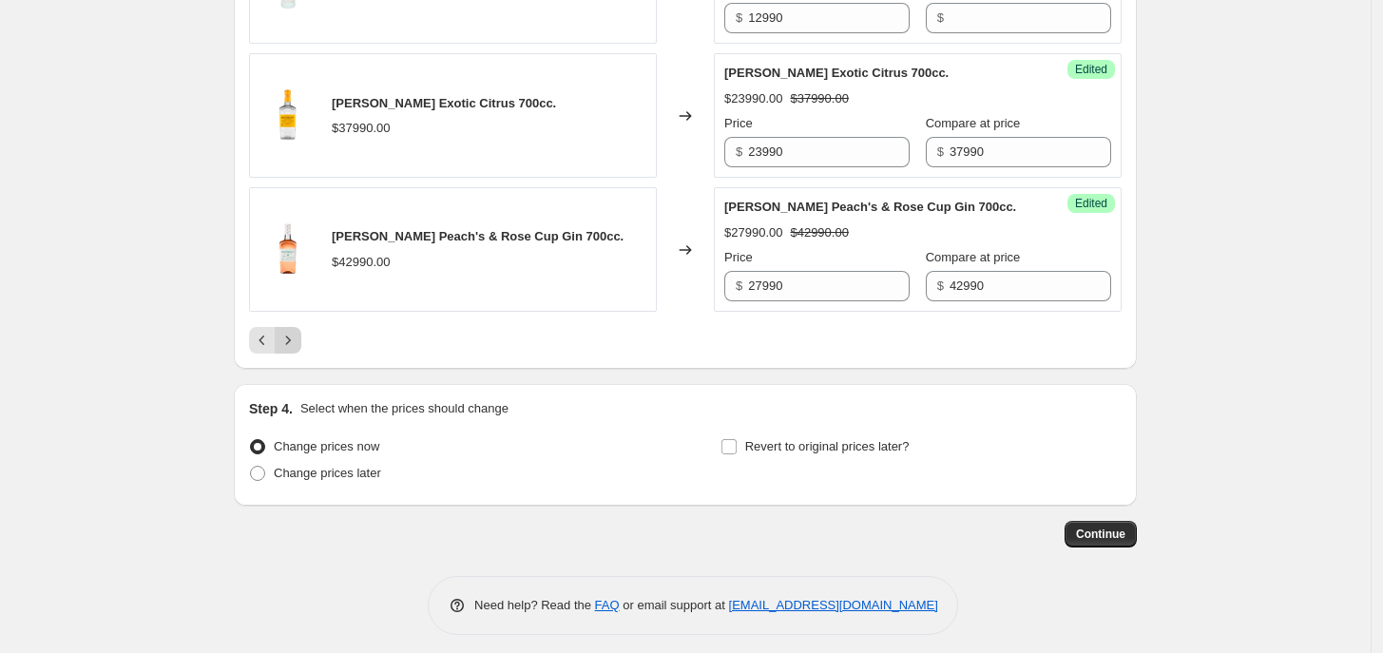
click at [291, 332] on icon "Next" at bounding box center [287, 340] width 19 height 19
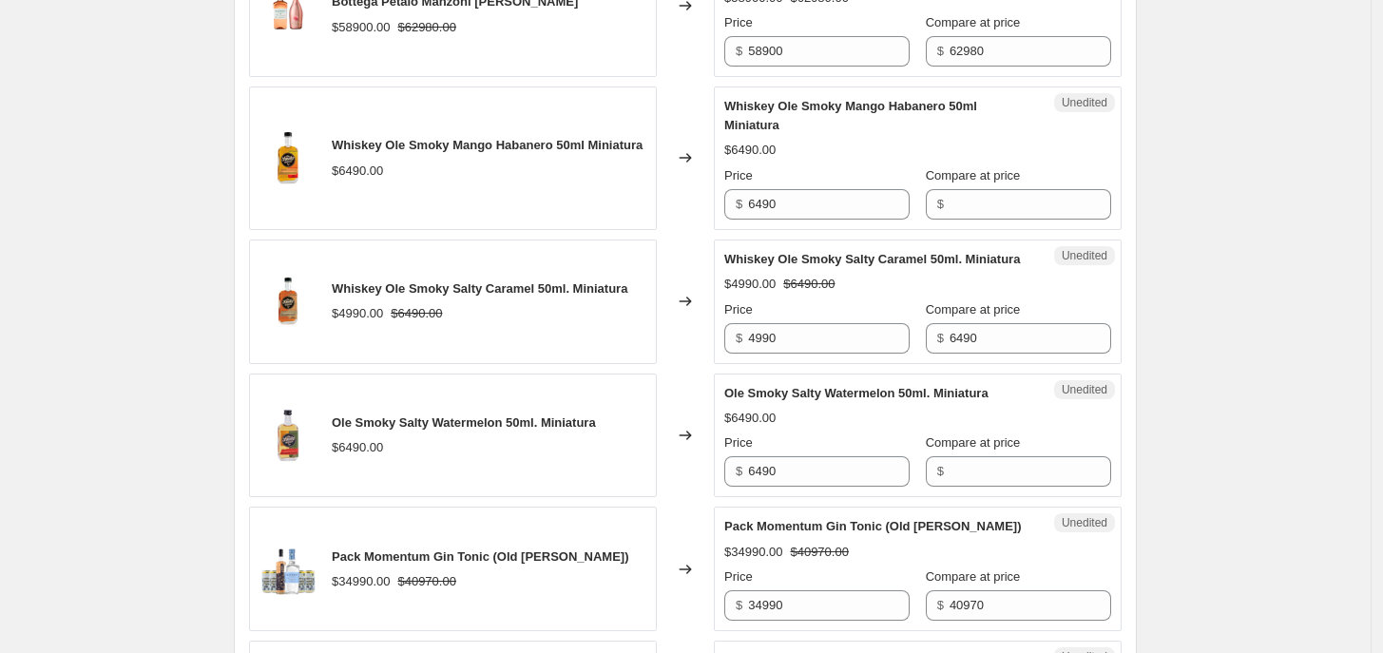
scroll to position [2112, 0]
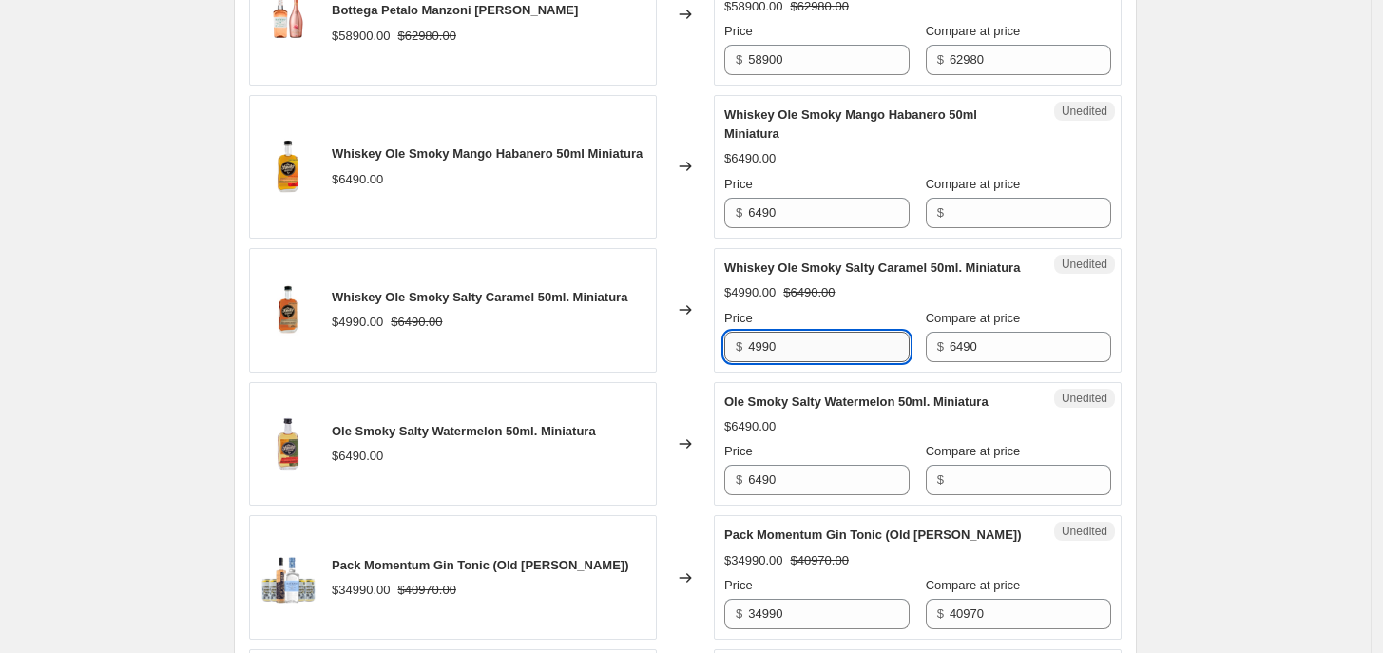
click at [868, 362] on input "4990" at bounding box center [829, 347] width 162 height 30
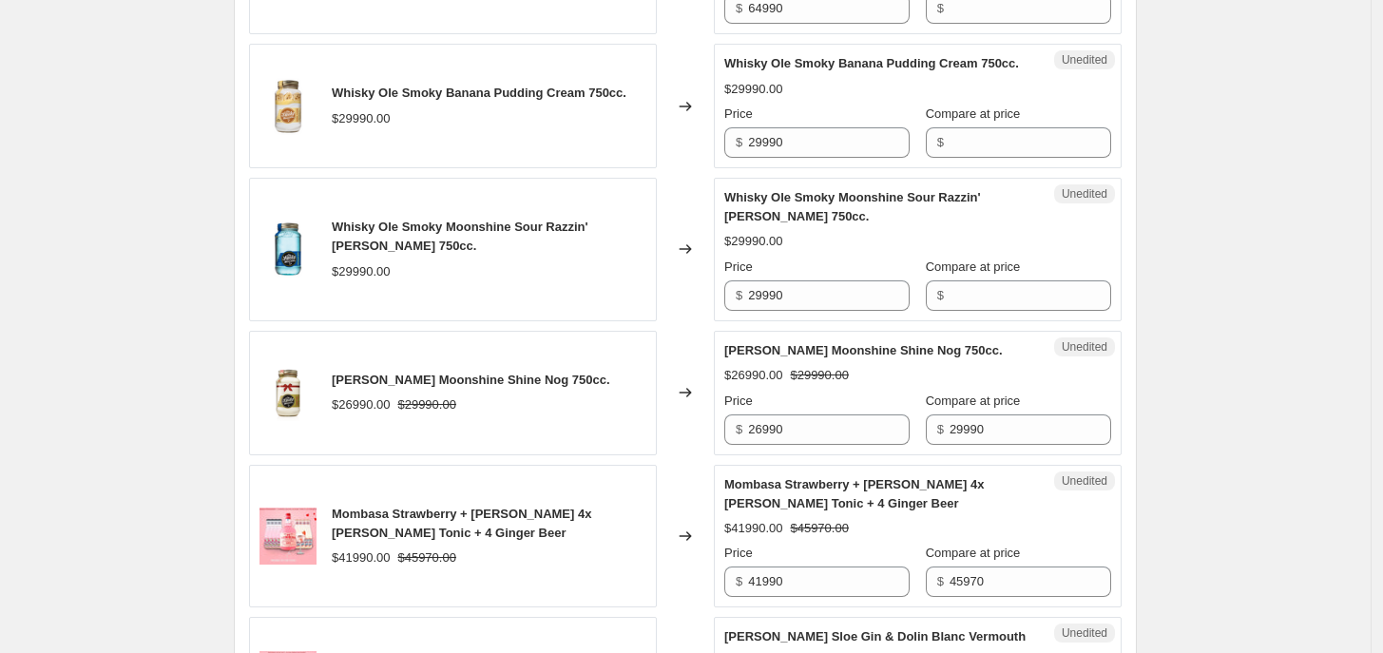
scroll to position [1231, 0]
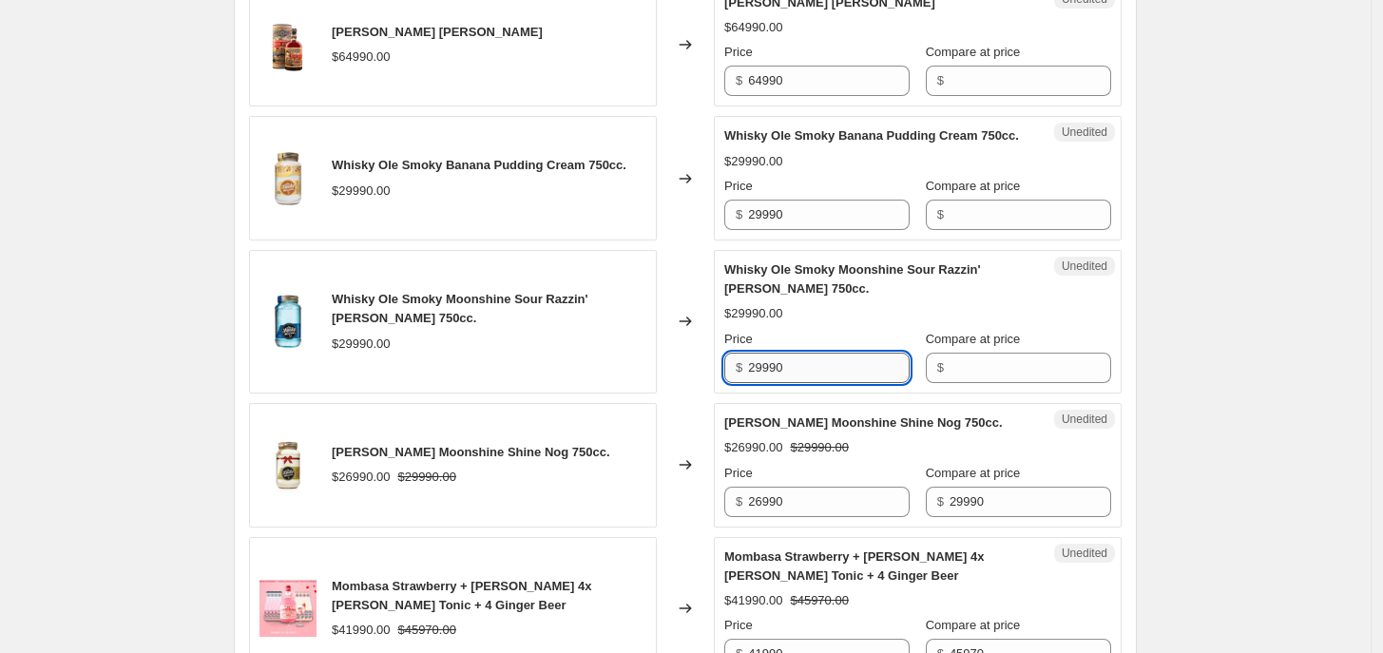
click at [766, 369] on input "29990" at bounding box center [829, 368] width 162 height 30
type input "22990"
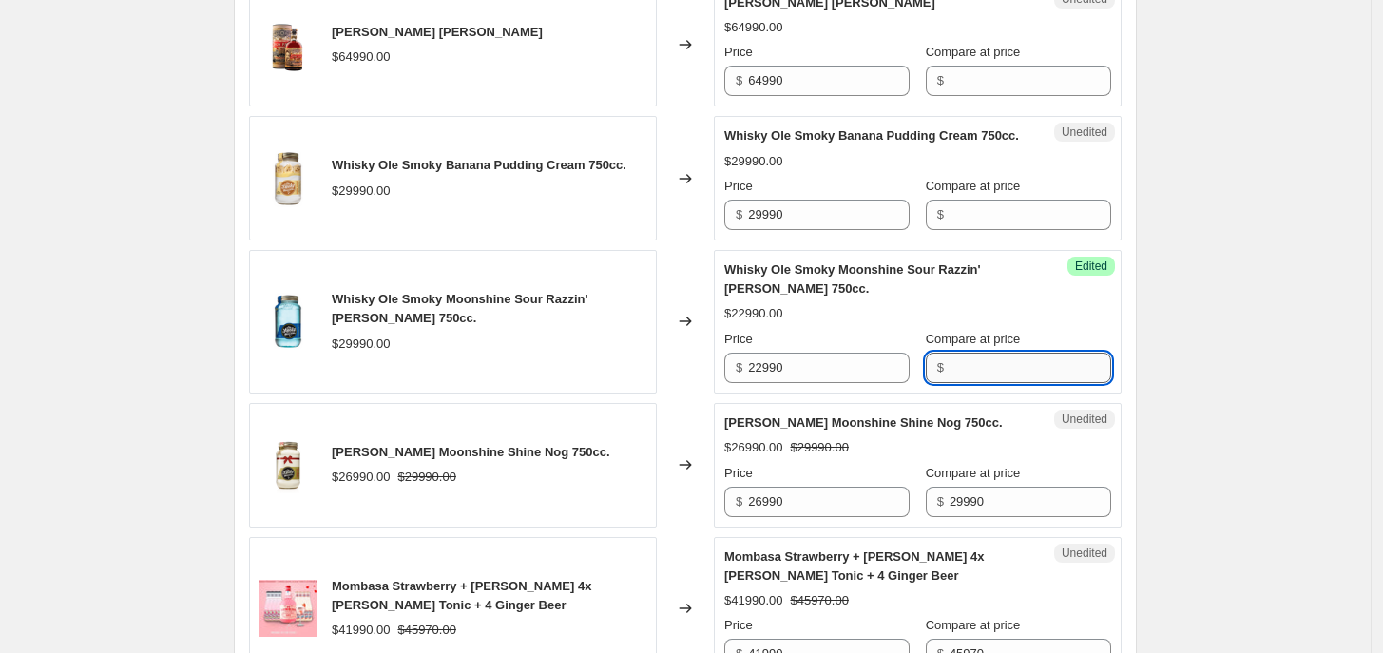
click at [976, 381] on input "Compare at price" at bounding box center [1030, 368] width 162 height 30
type input "29990"
click at [837, 223] on input "29990" at bounding box center [829, 215] width 162 height 30
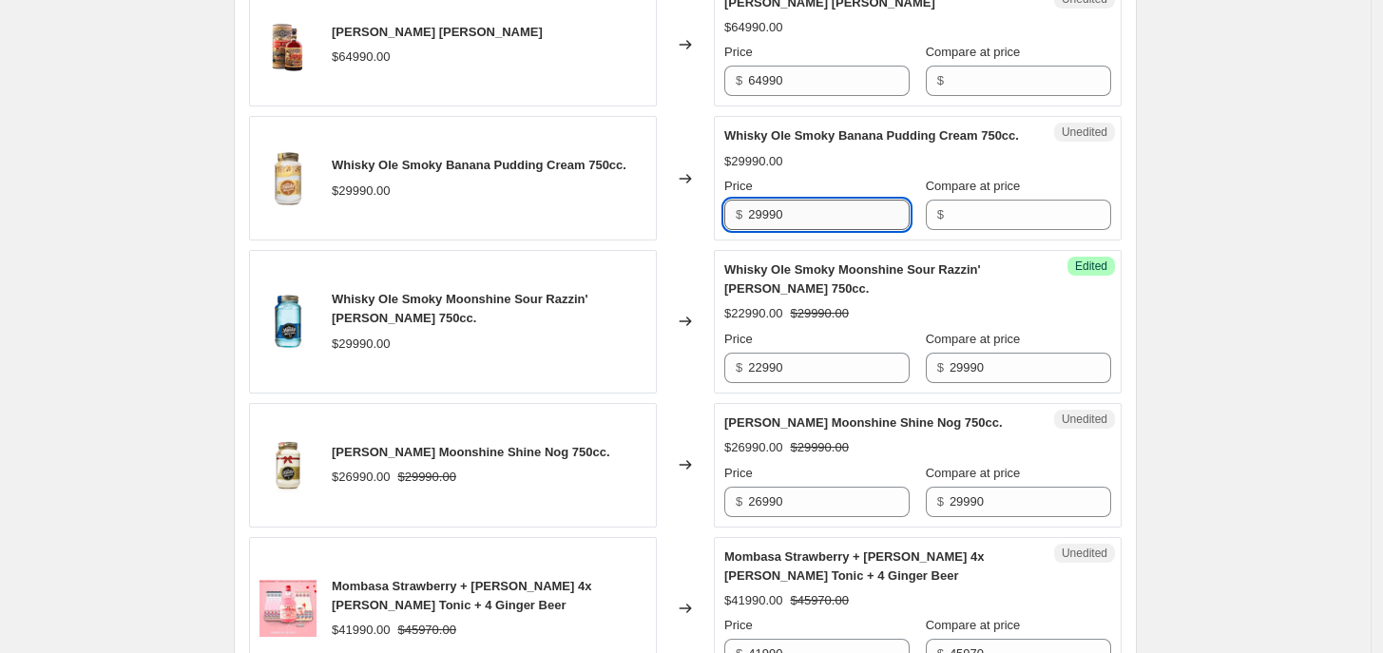
click at [837, 223] on input "29990" at bounding box center [829, 215] width 162 height 30
type input "22990"
click at [981, 222] on input "Compare at price" at bounding box center [1030, 215] width 162 height 30
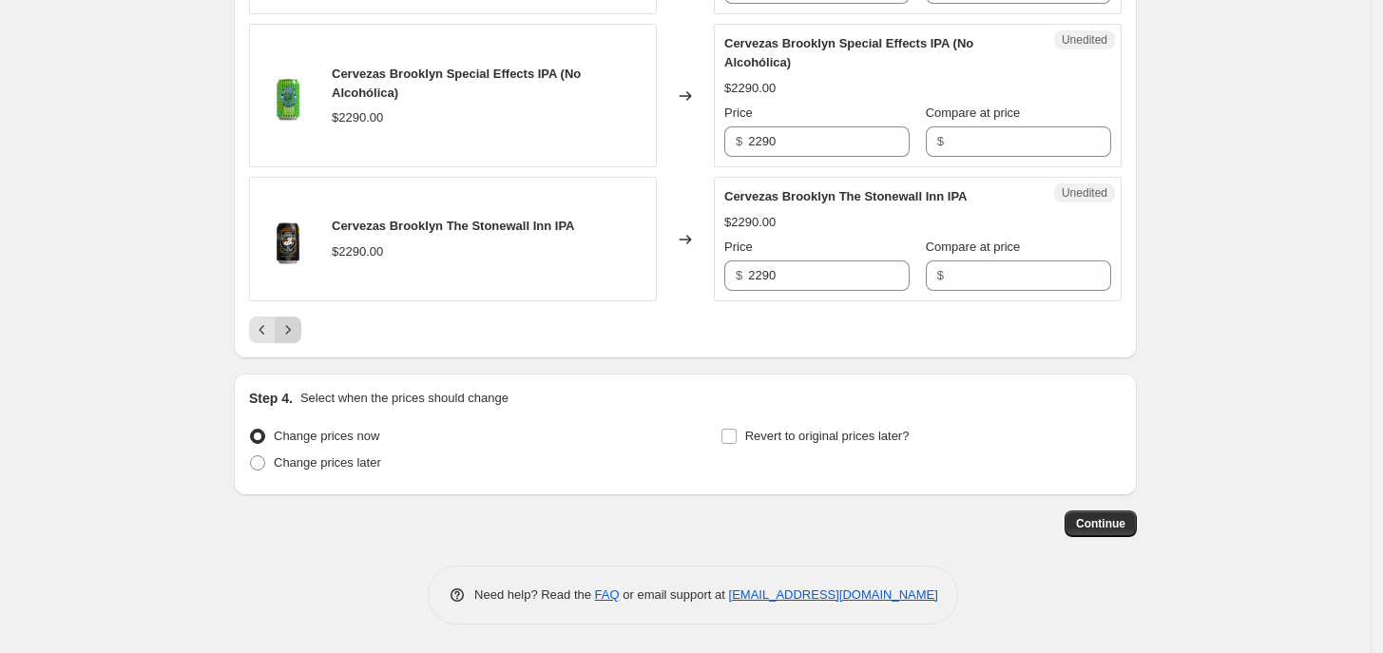
type input "29990"
click at [301, 322] on button "Next" at bounding box center [288, 329] width 27 height 27
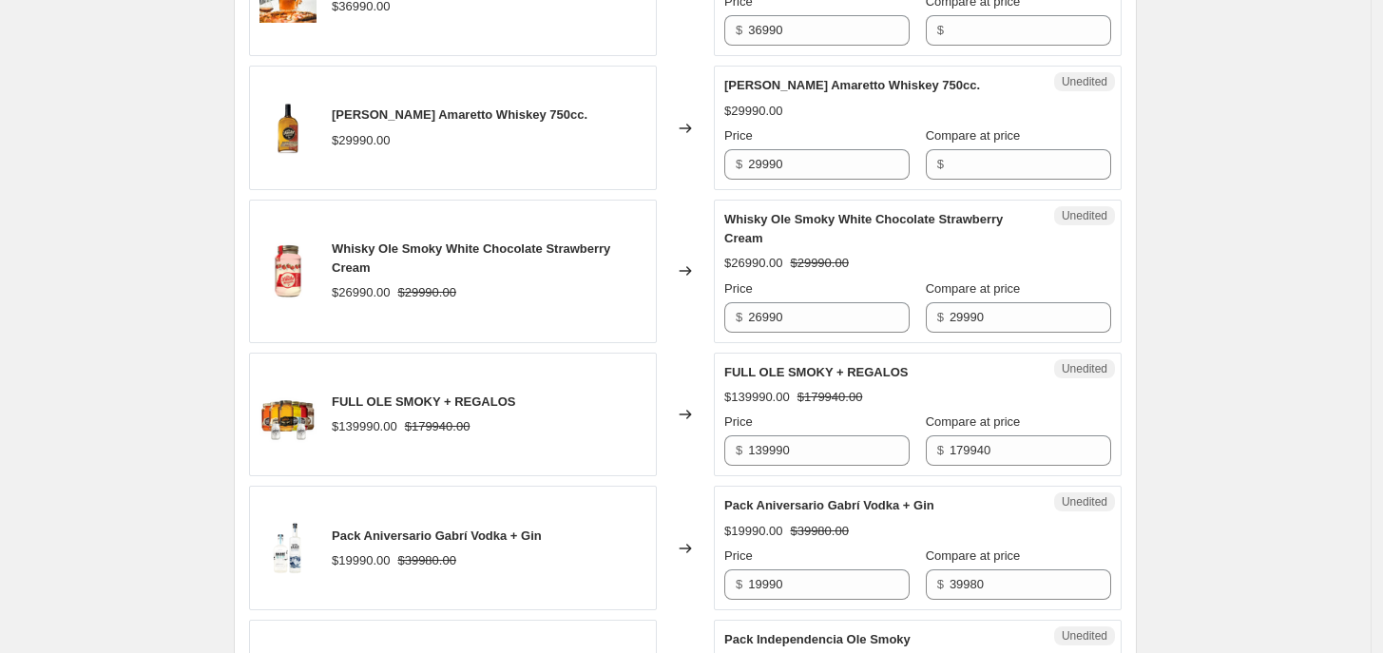
scroll to position [2655, 0]
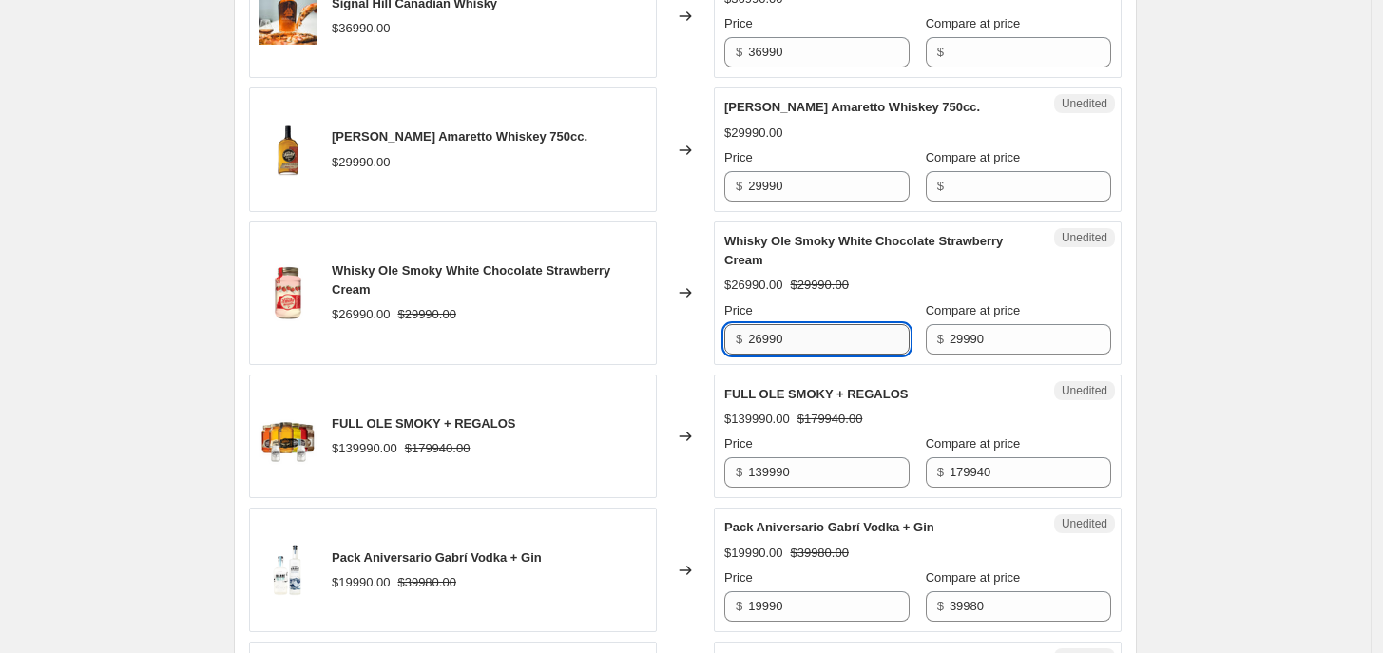
click at [825, 326] on input "26990" at bounding box center [829, 339] width 162 height 30
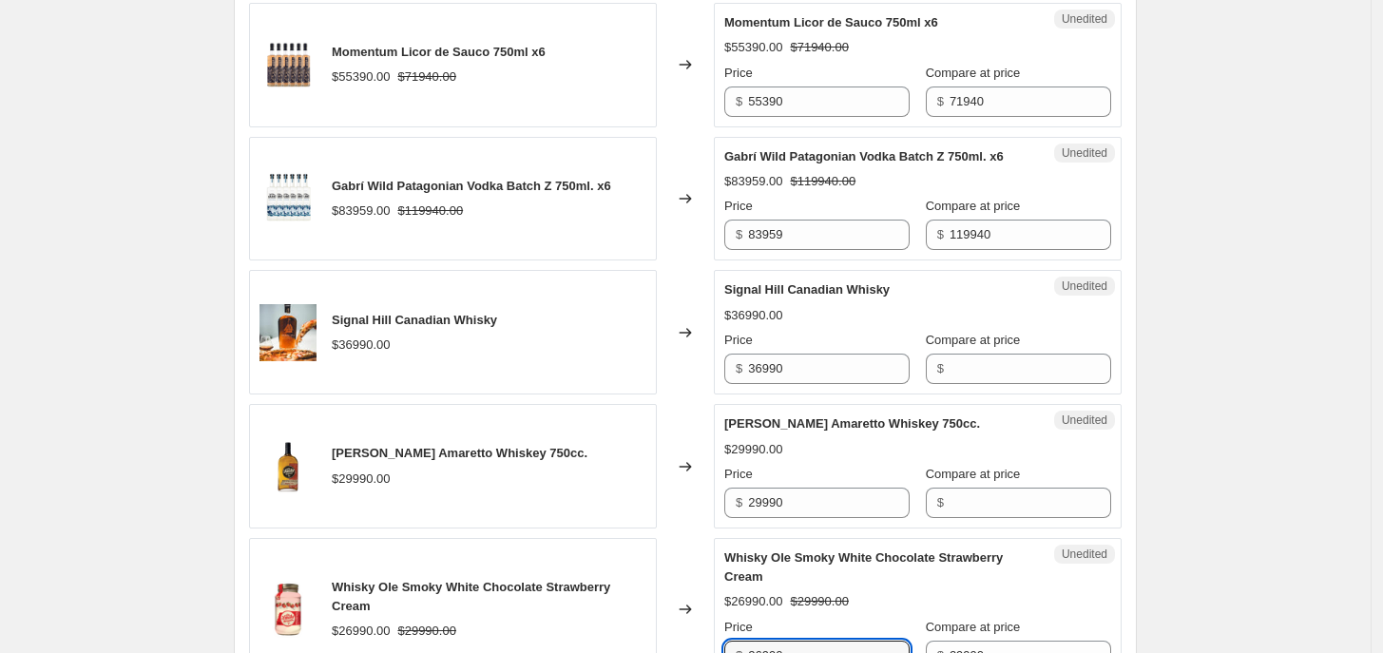
scroll to position [3109, 0]
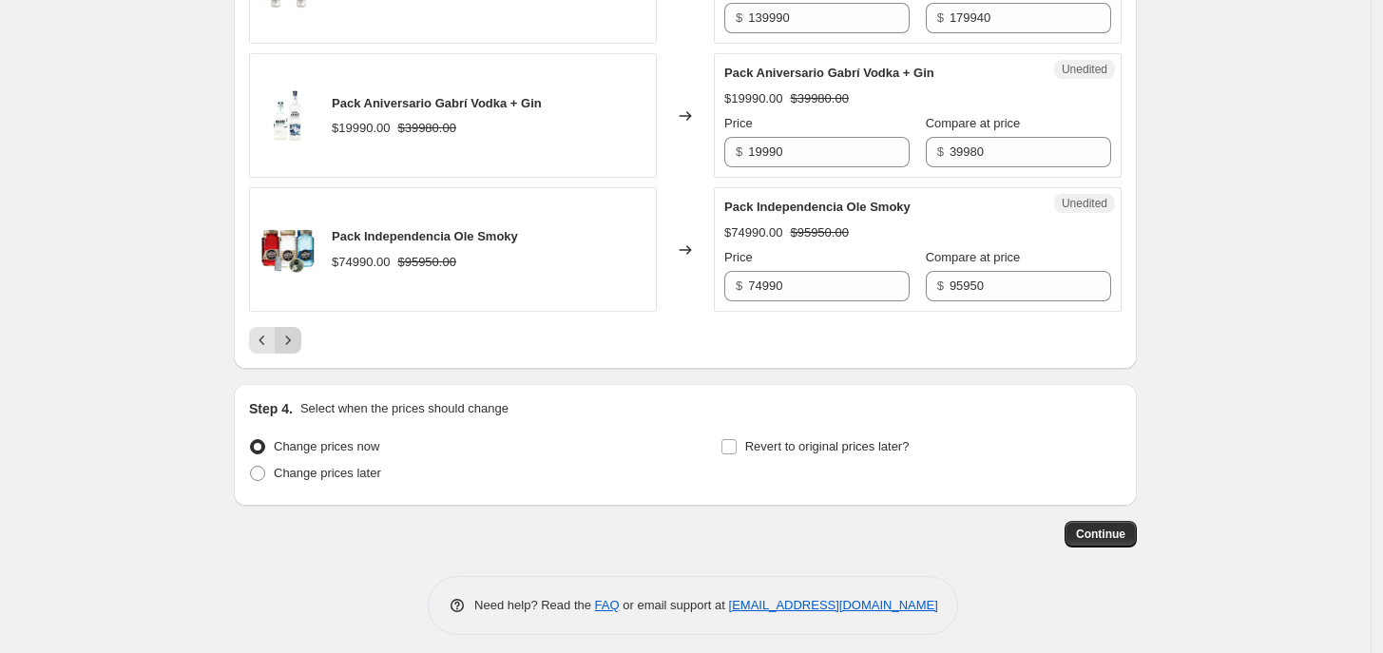
click at [297, 331] on icon "Next" at bounding box center [287, 340] width 19 height 19
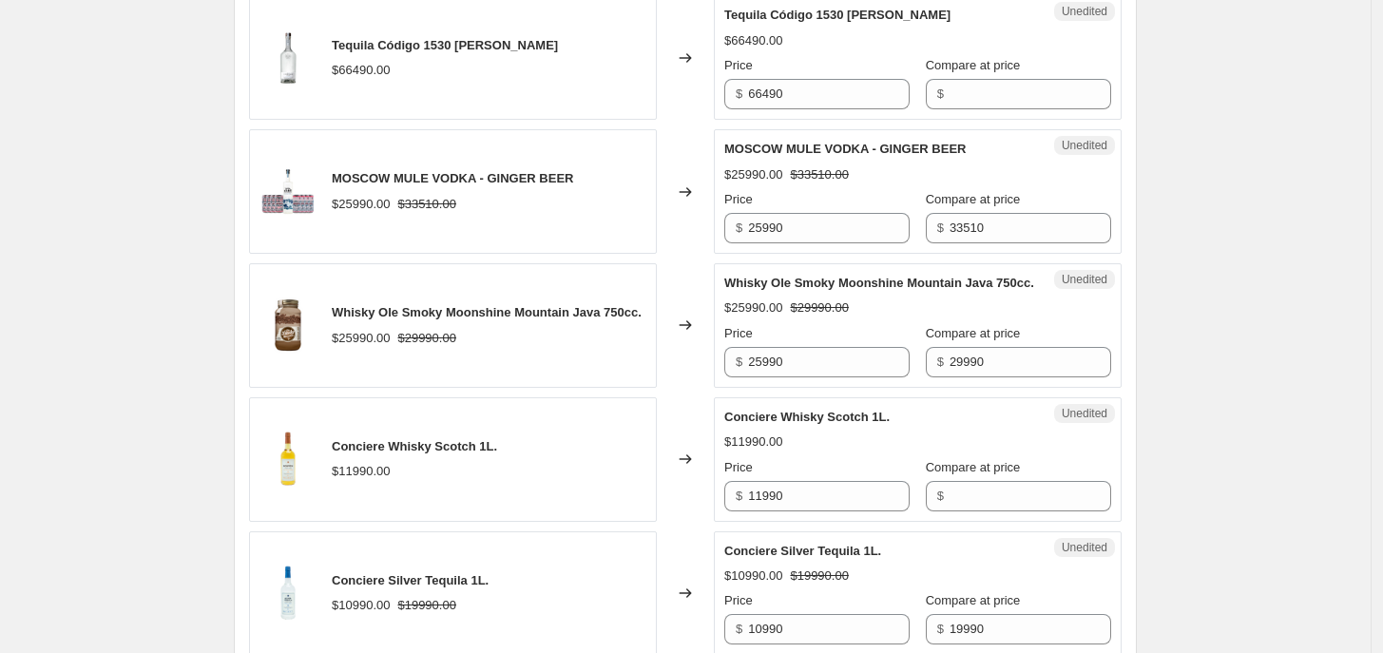
scroll to position [624, 0]
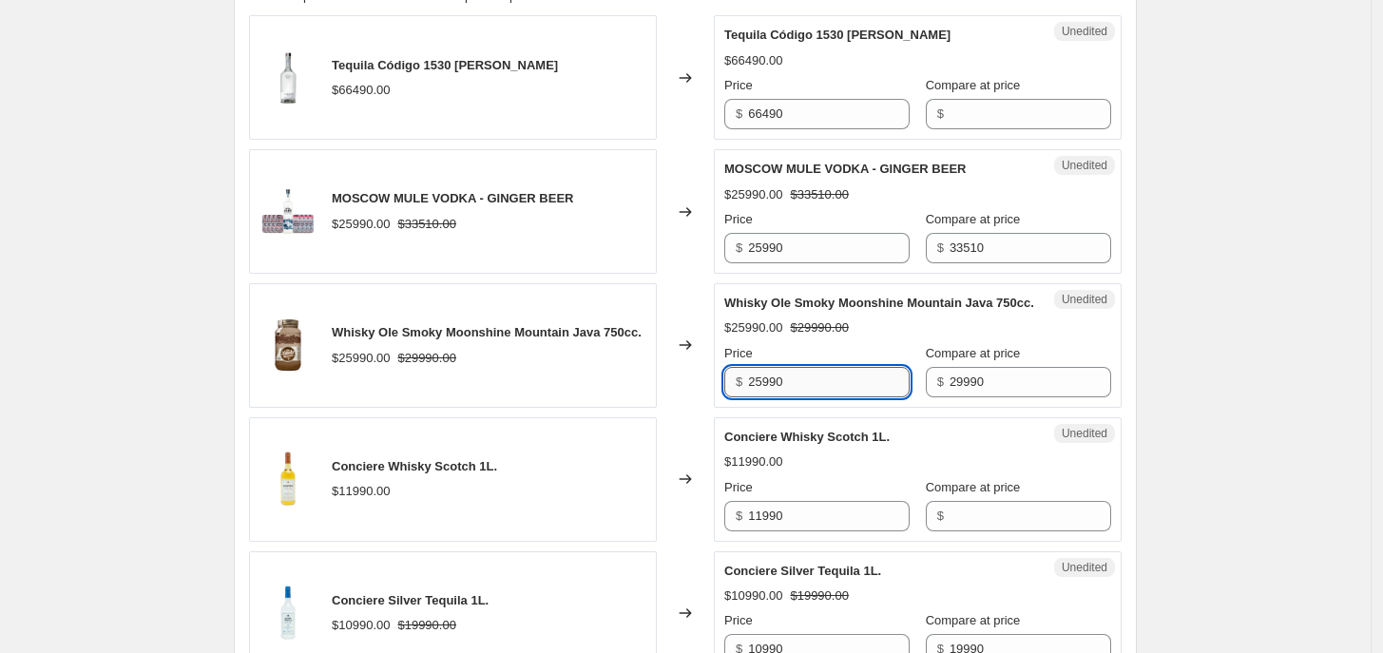
click at [775, 397] on input "25990" at bounding box center [829, 382] width 162 height 30
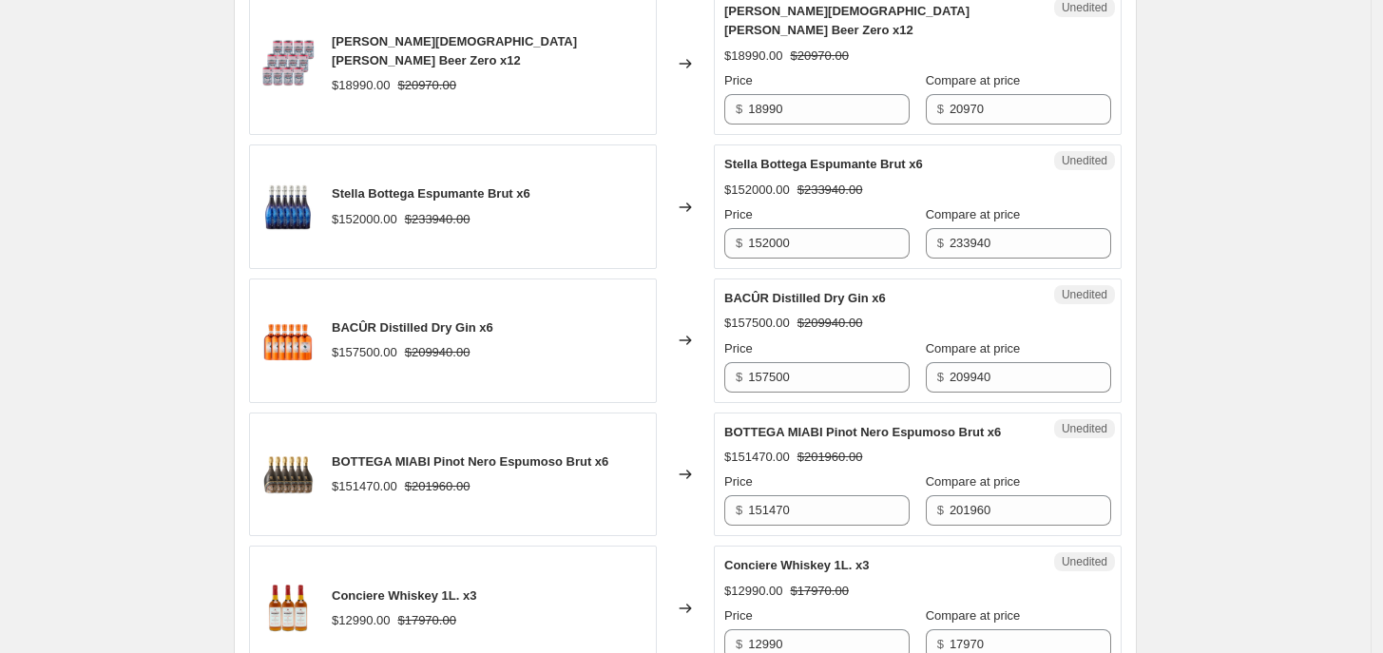
scroll to position [2778, 0]
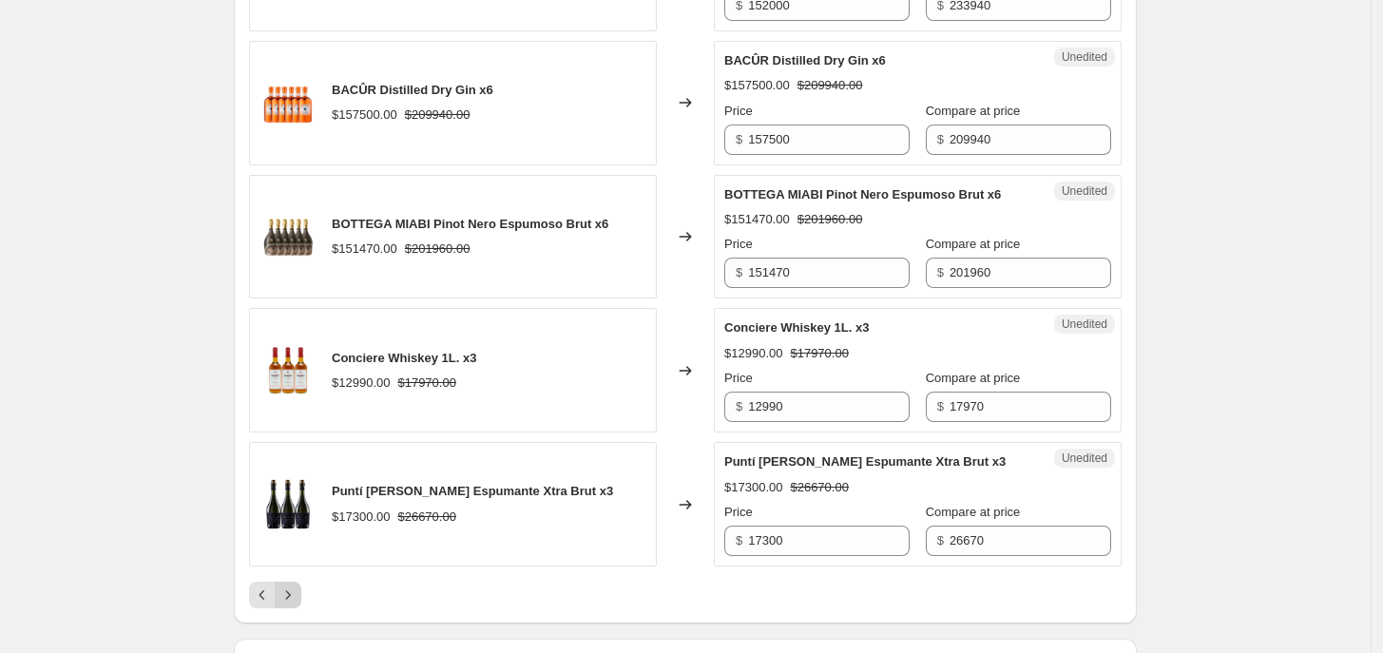
type input "22990"
click at [293, 585] on icon "Next" at bounding box center [287, 594] width 19 height 19
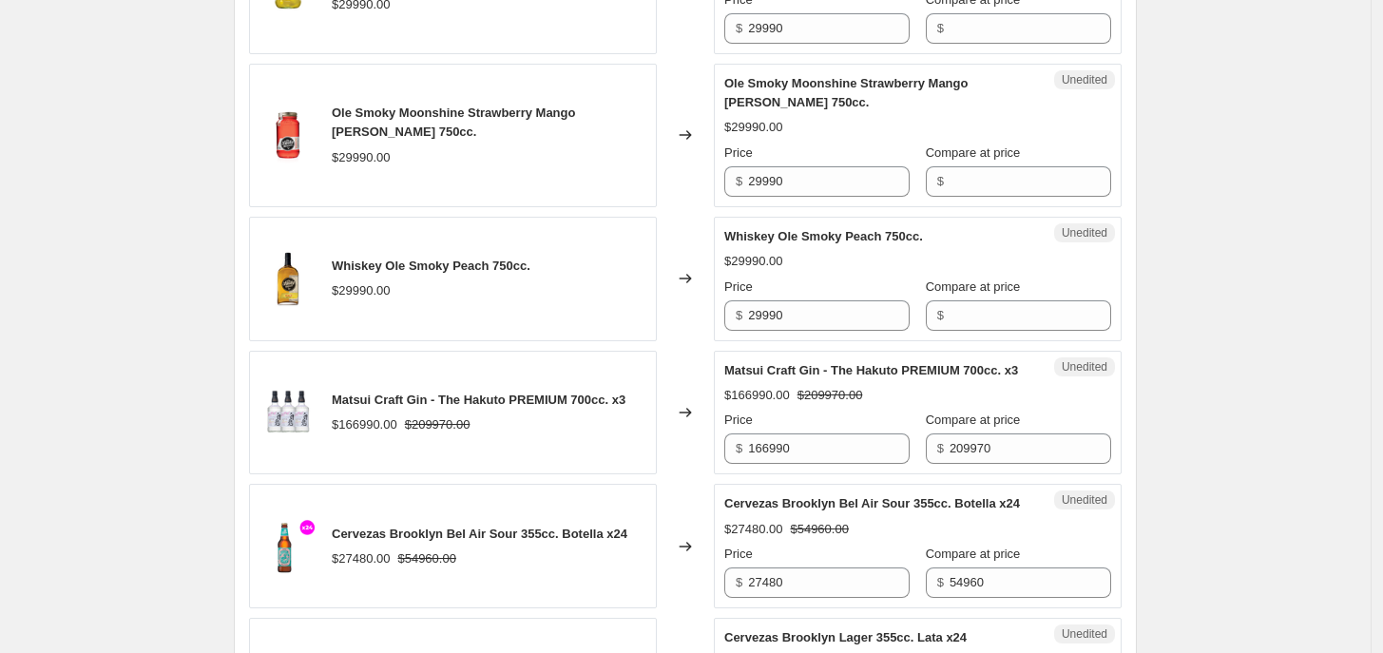
scroll to position [1375, 0]
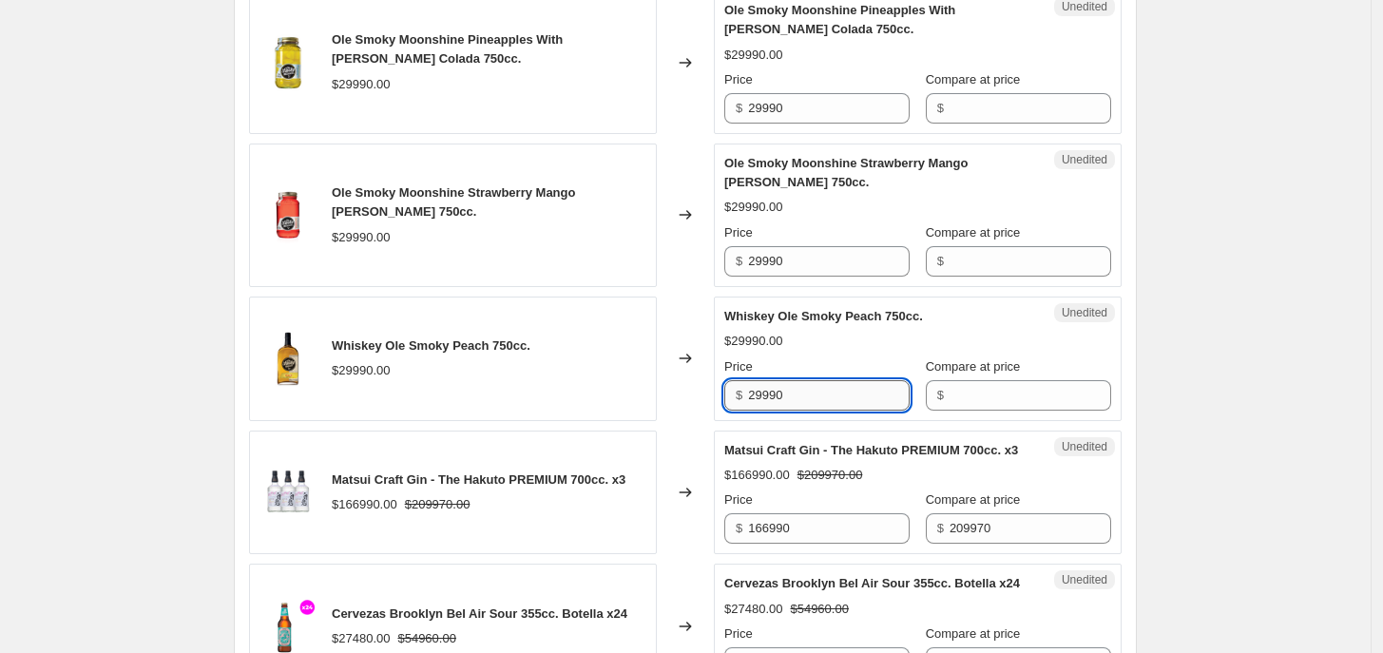
click at [900, 398] on input "29990" at bounding box center [829, 395] width 162 height 30
click at [899, 398] on input "29990" at bounding box center [829, 395] width 162 height 30
type input "19990"
click at [965, 393] on input "Compare at price" at bounding box center [1030, 395] width 162 height 30
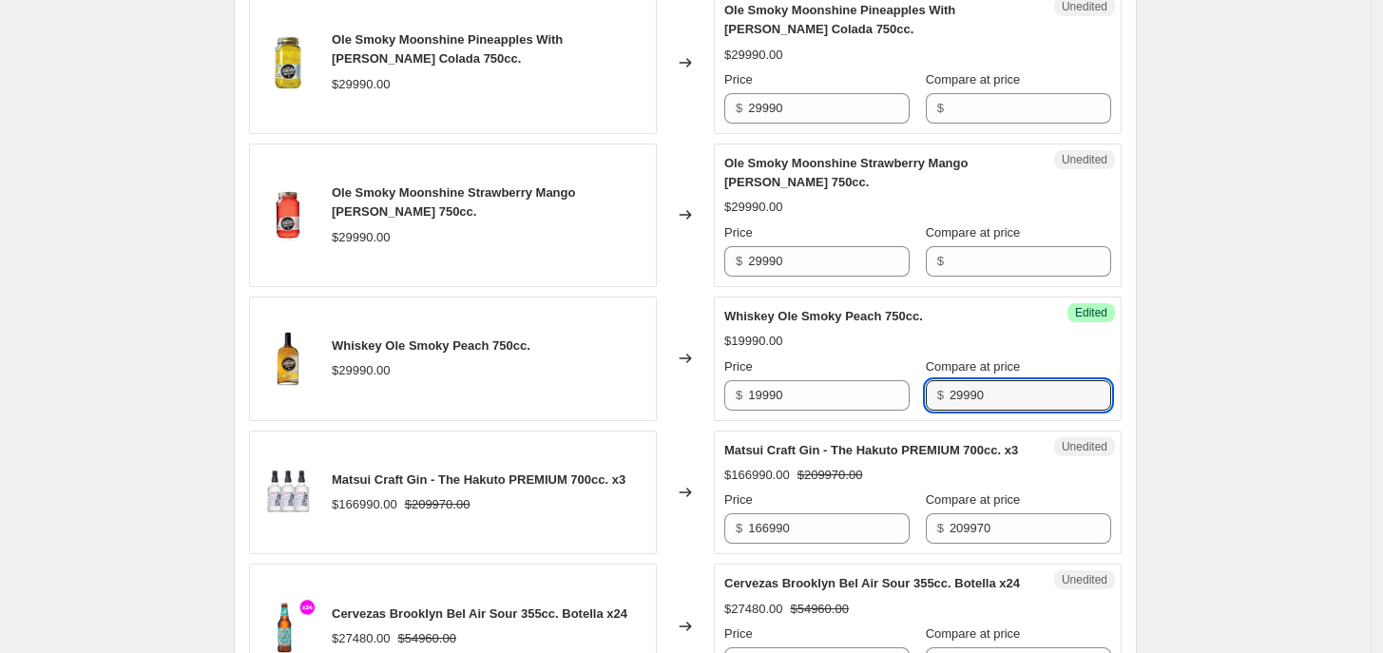
type input "29990"
click at [790, 393] on input "19990" at bounding box center [829, 395] width 162 height 30
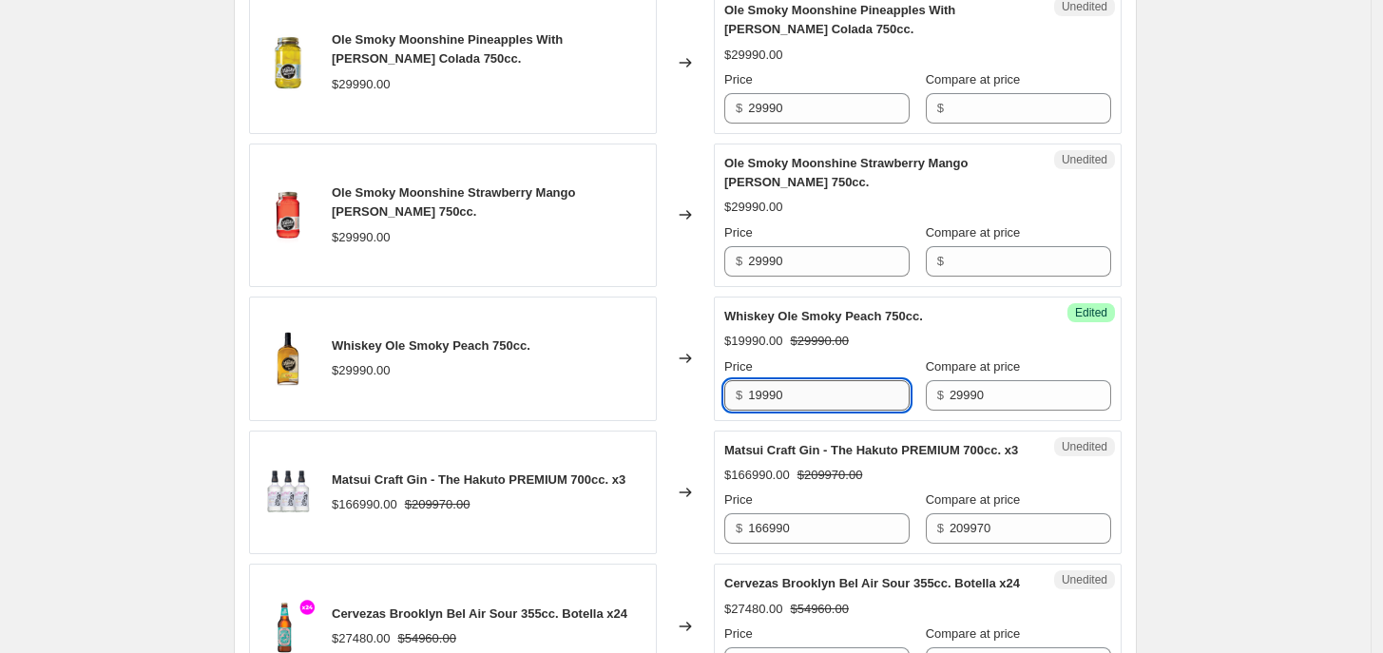
click at [790, 393] on input "19990" at bounding box center [829, 395] width 162 height 30
type input "22990"
click at [1143, 329] on div "Create new price [MEDICAL_DATA]. This page is ready Create new price [MEDICAL_D…" at bounding box center [685, 501] width 949 height 3753
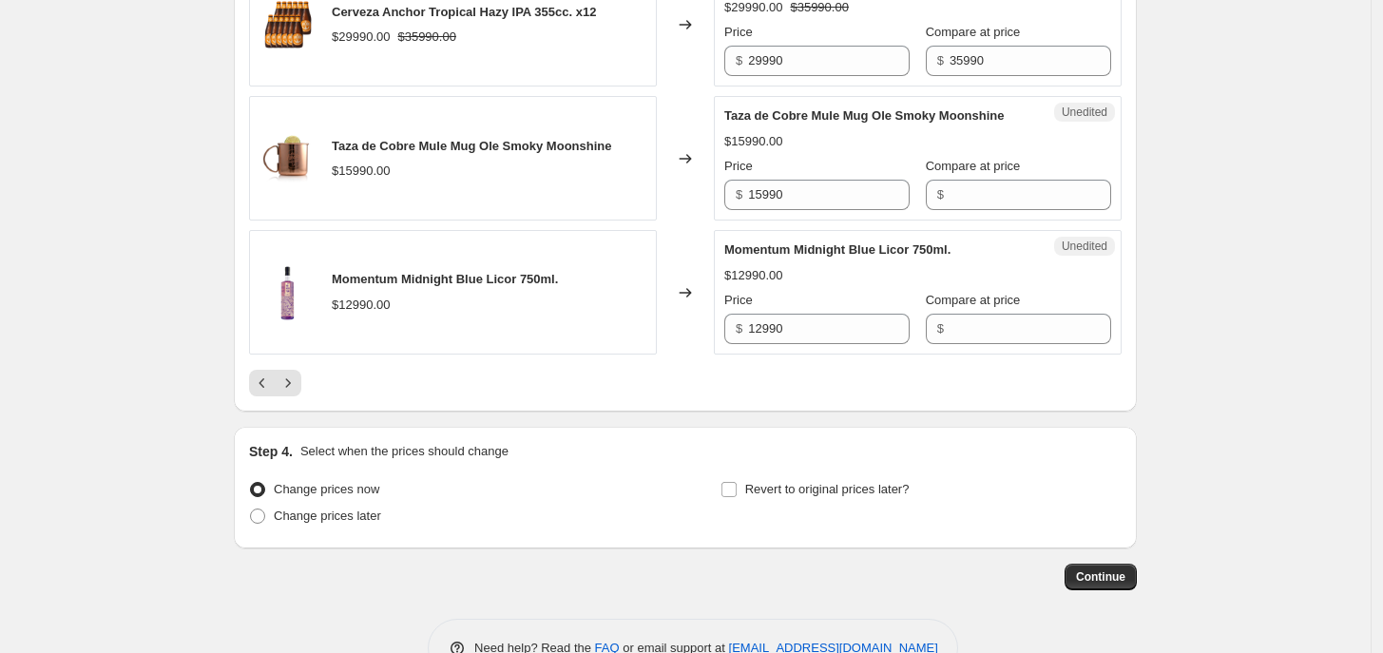
scroll to position [3127, 0]
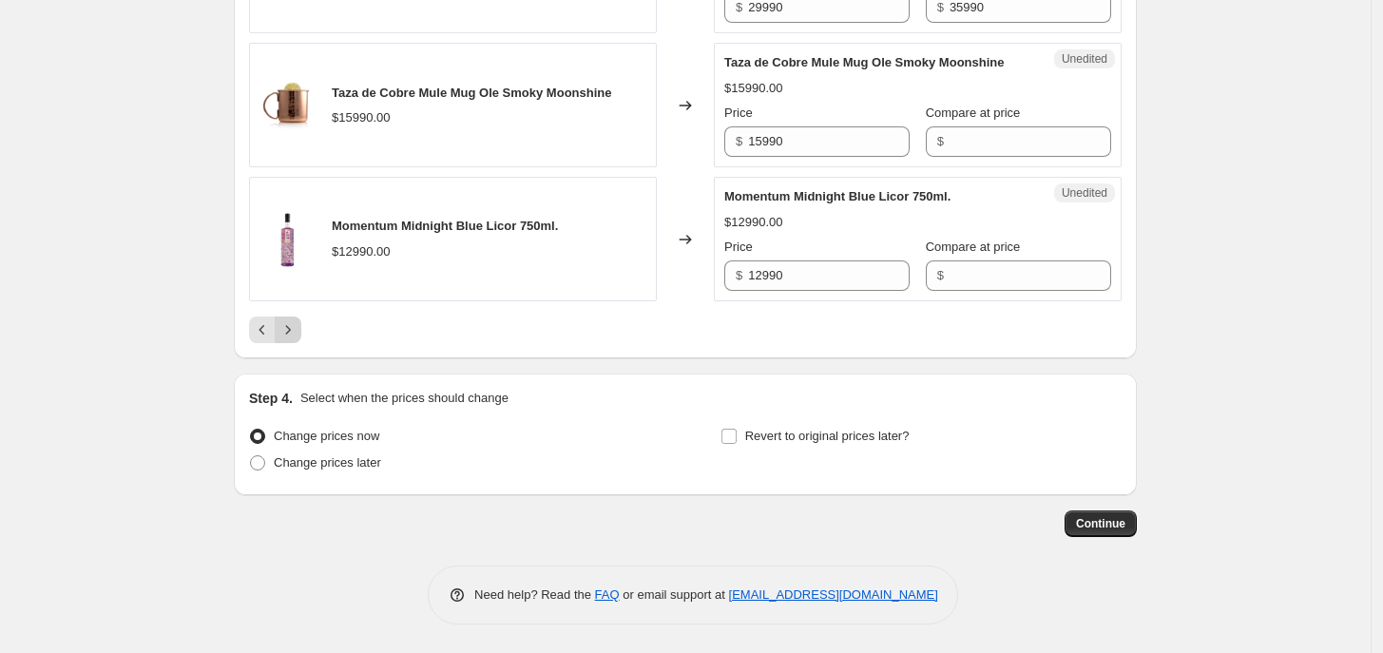
click at [291, 339] on icon "Next" at bounding box center [287, 329] width 19 height 19
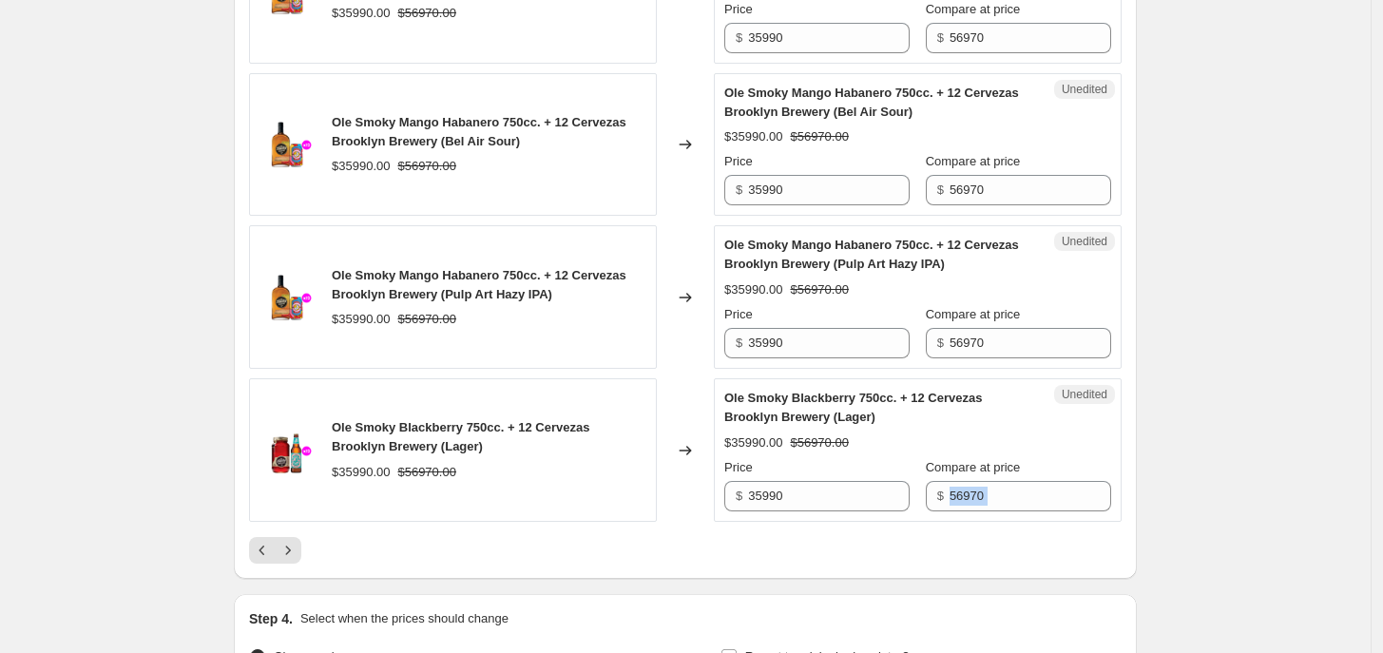
drag, startPoint x: 1376, startPoint y: 562, endPoint x: 1388, endPoint y: 482, distance: 80.6
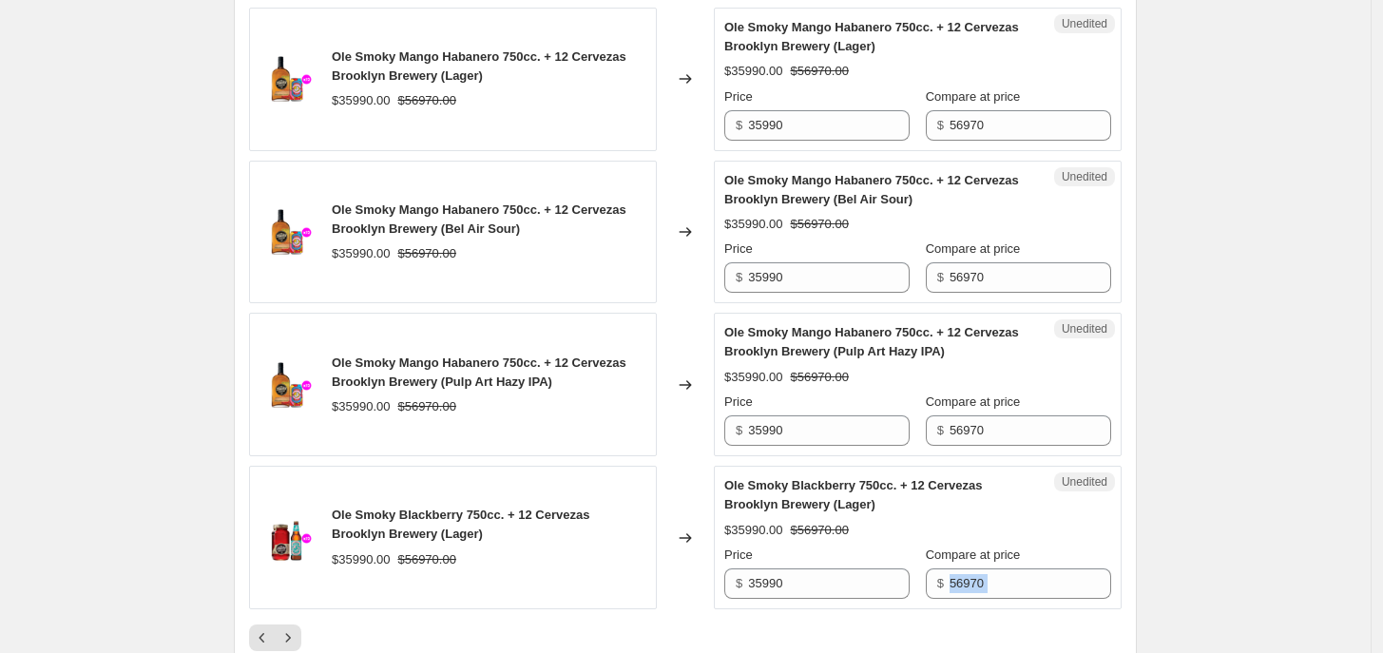
scroll to position [3138, 0]
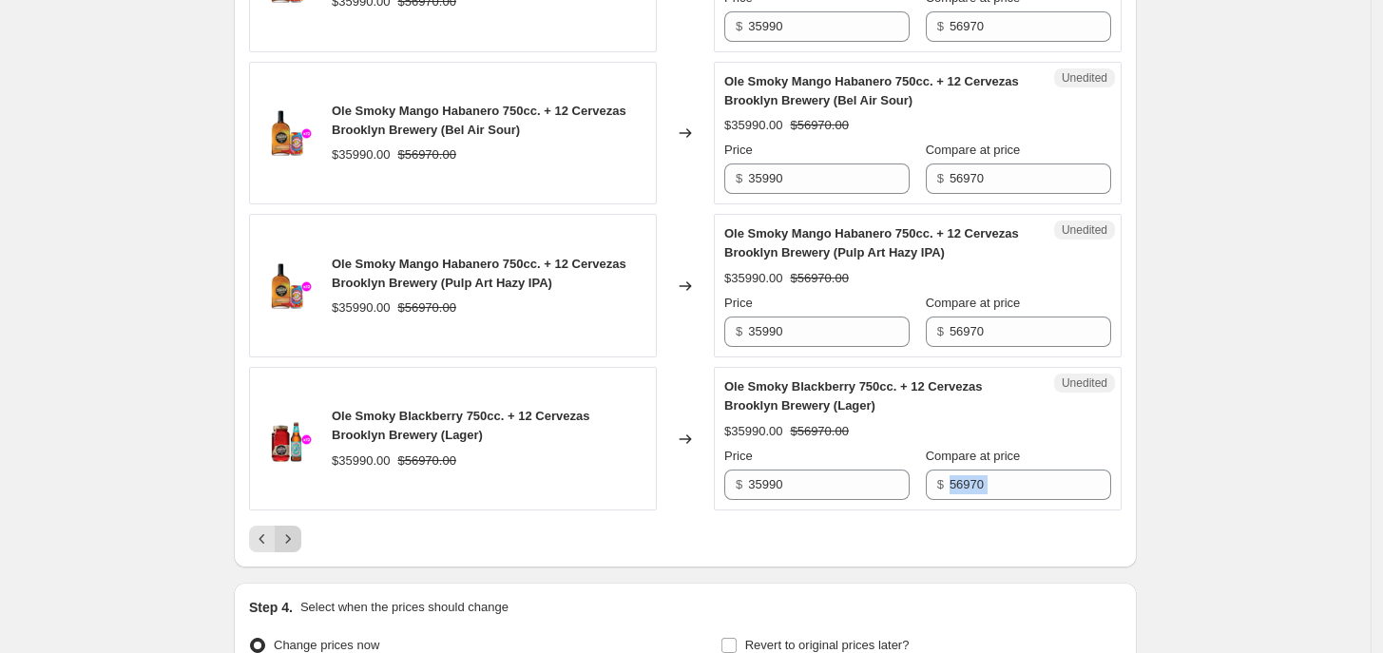
click at [297, 529] on icon "Next" at bounding box center [287, 538] width 19 height 19
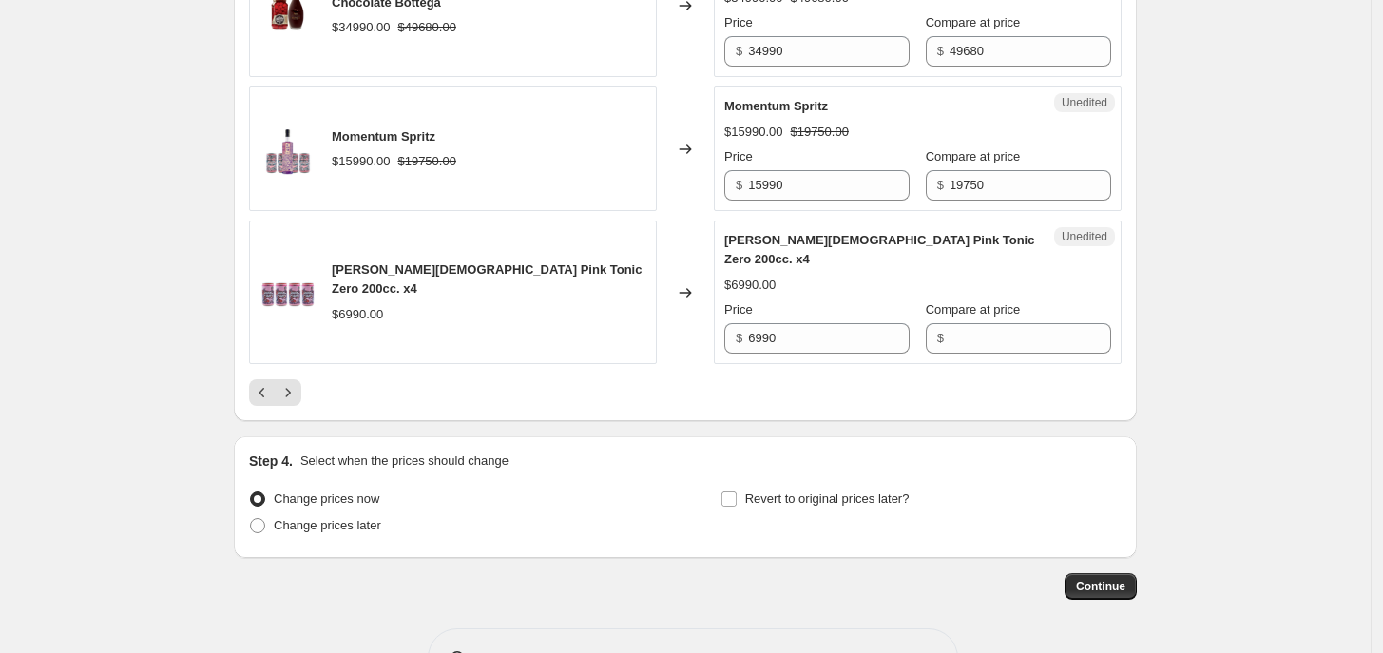
scroll to position [3261, 0]
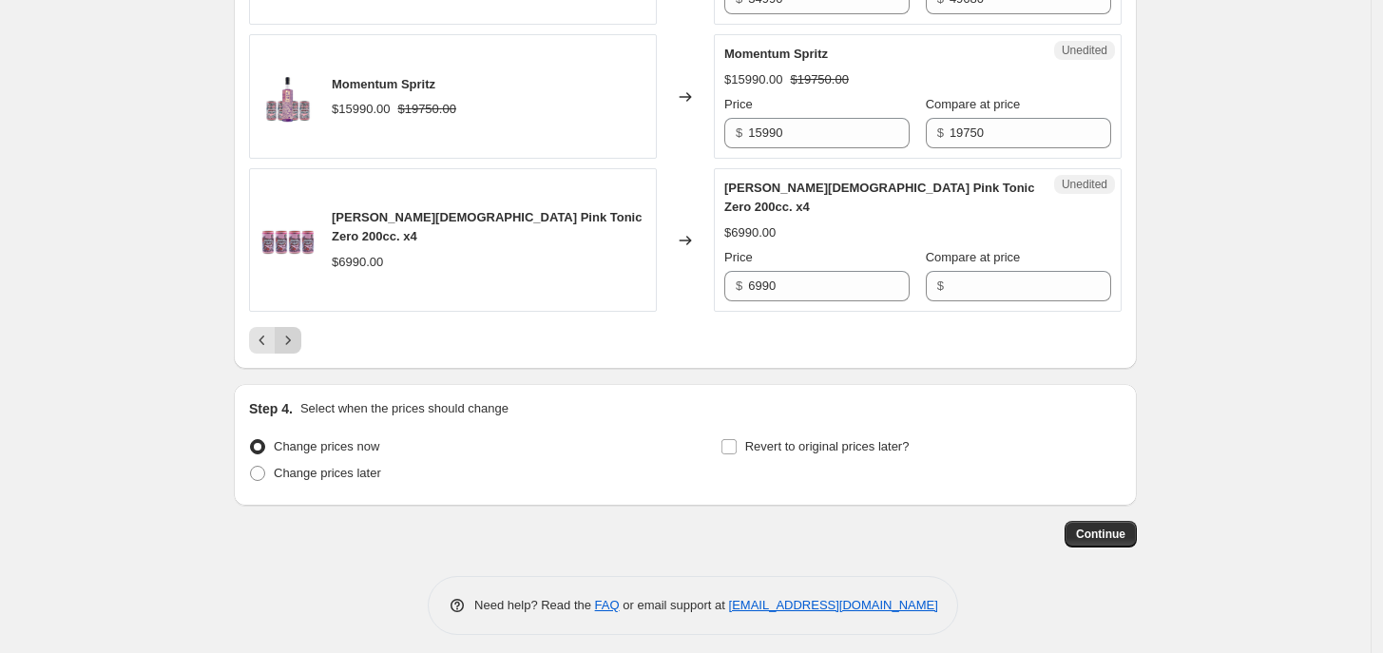
click at [297, 332] on icon "Next" at bounding box center [287, 340] width 19 height 19
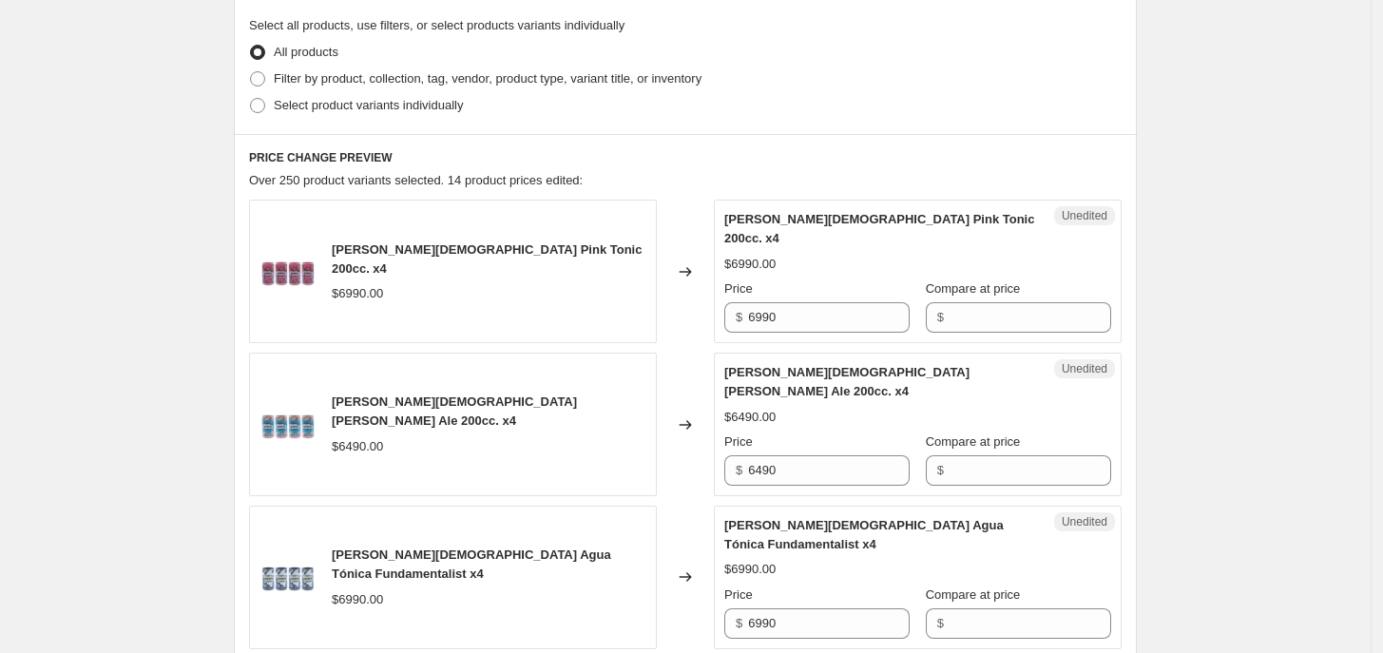
scroll to position [525, 0]
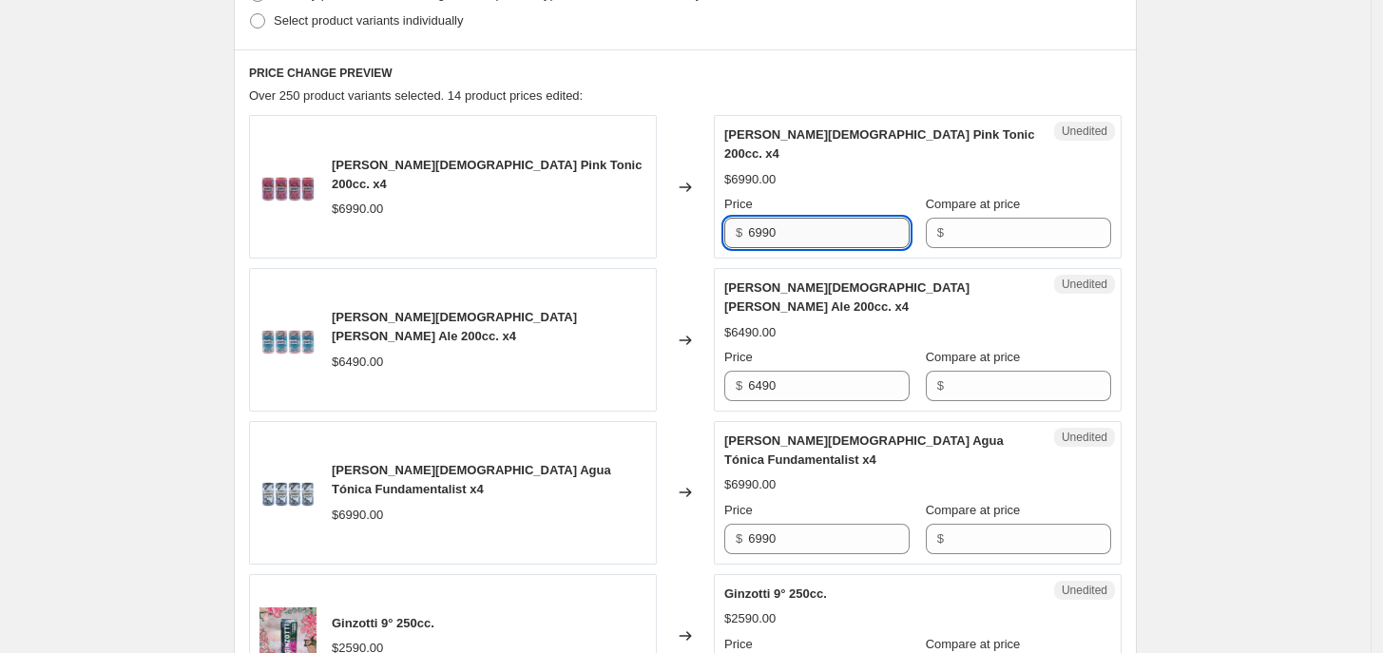
click at [808, 218] on input "6990" at bounding box center [829, 233] width 162 height 30
type input "5490"
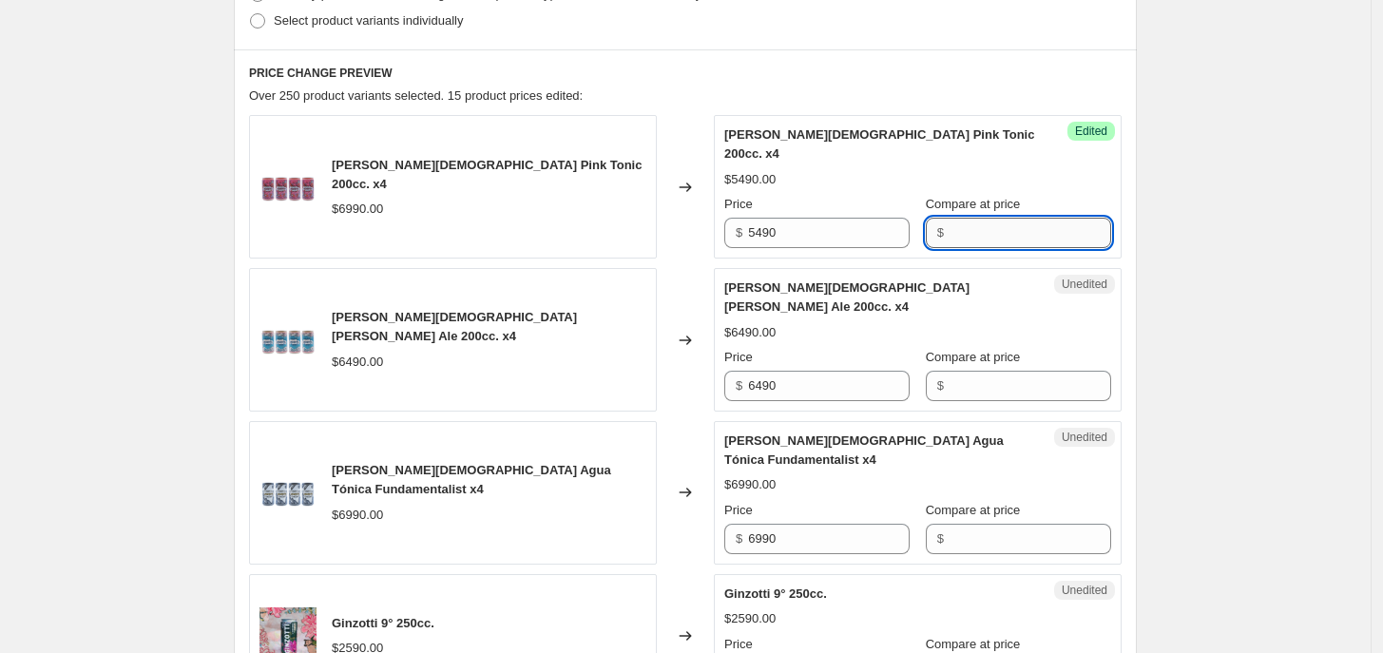
click at [949, 221] on input "Compare at price" at bounding box center [1030, 233] width 162 height 30
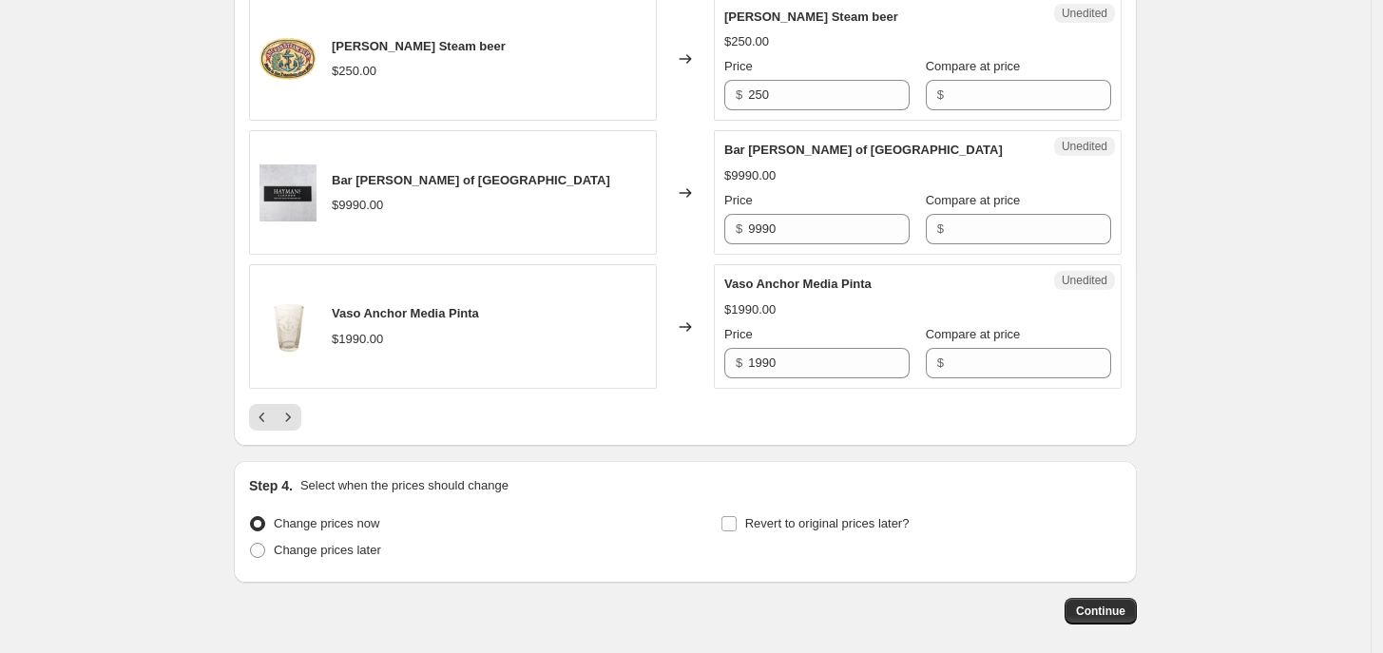
scroll to position [3052, 0]
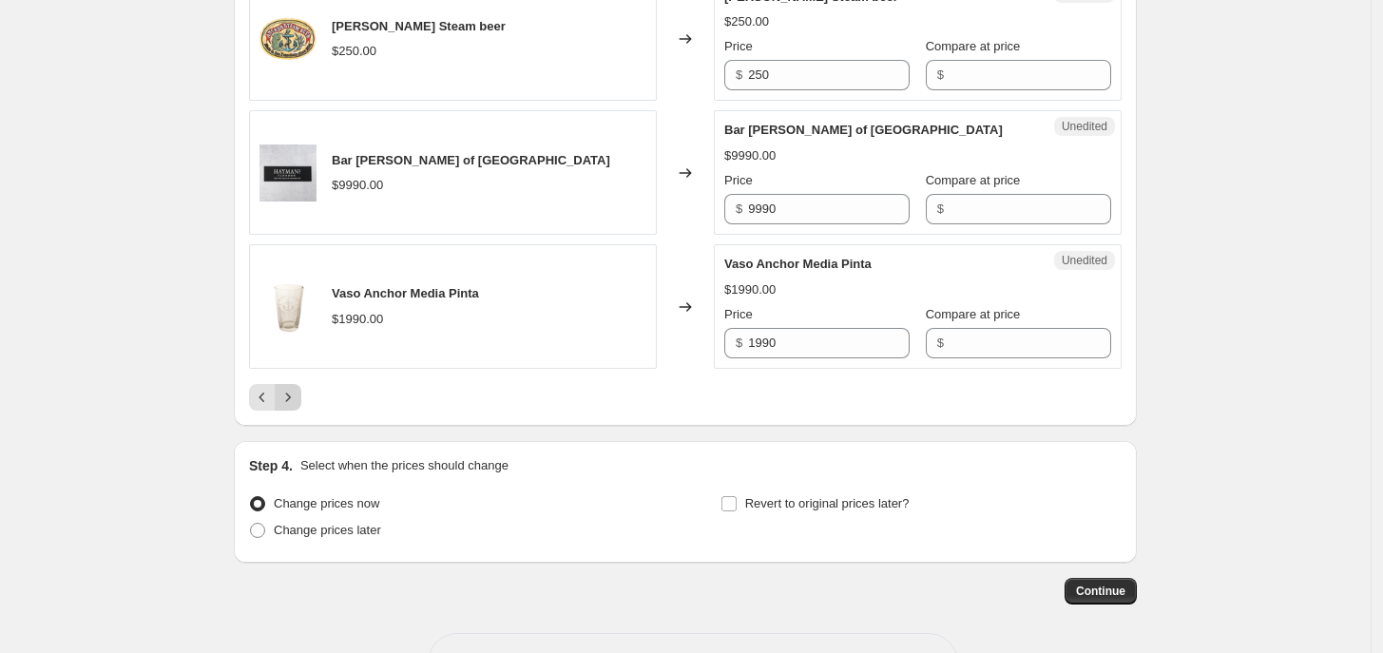
type input "6990"
click at [297, 388] on icon "Next" at bounding box center [287, 397] width 19 height 19
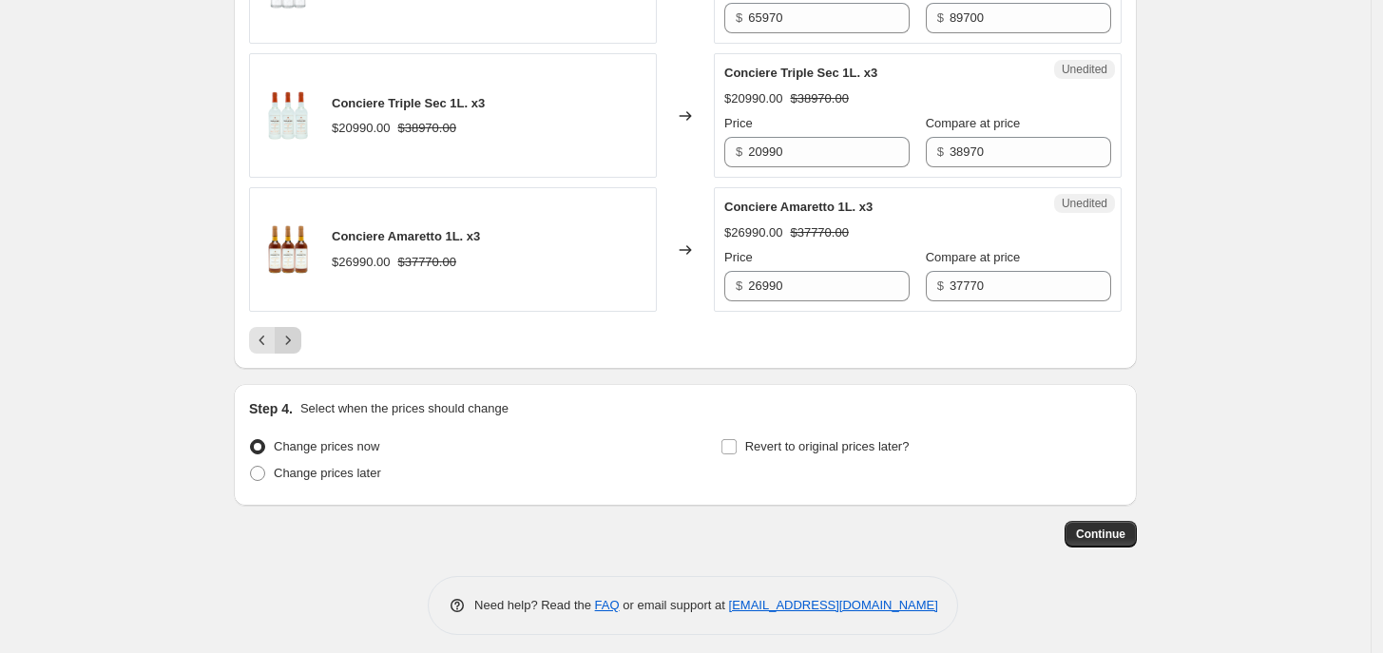
click at [301, 332] on button "Next" at bounding box center [288, 340] width 27 height 27
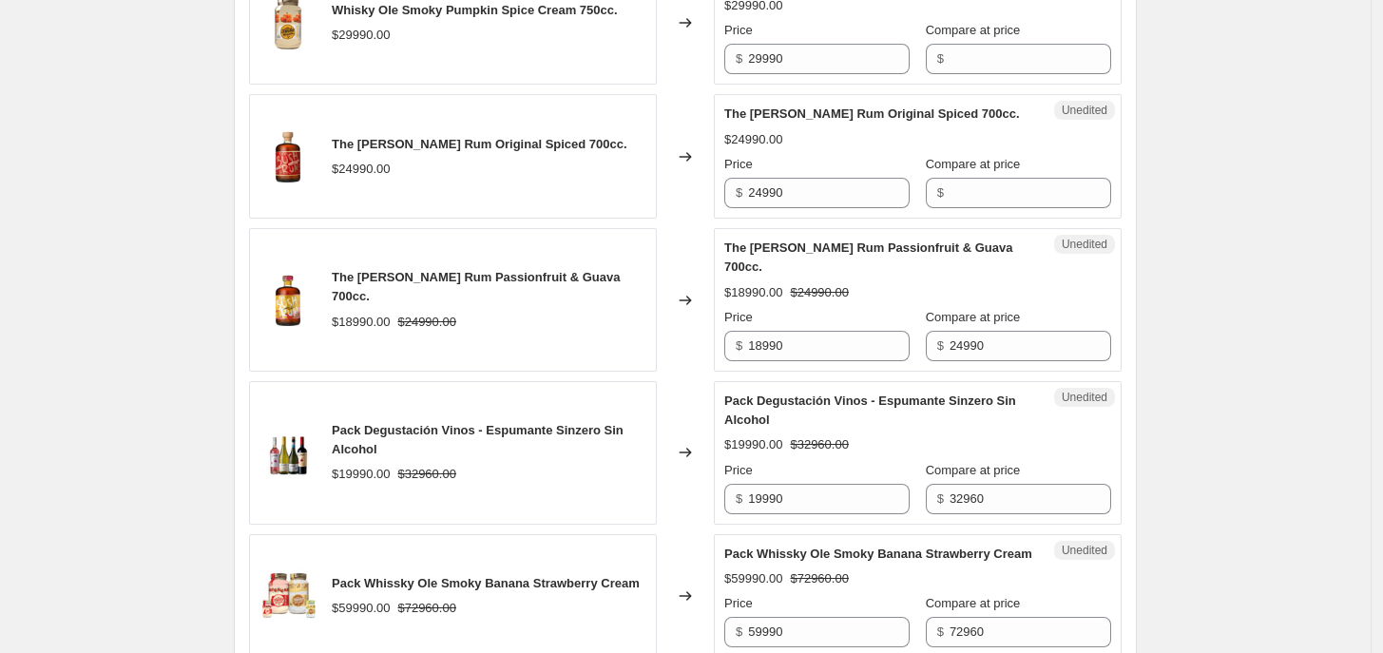
scroll to position [2580, 0]
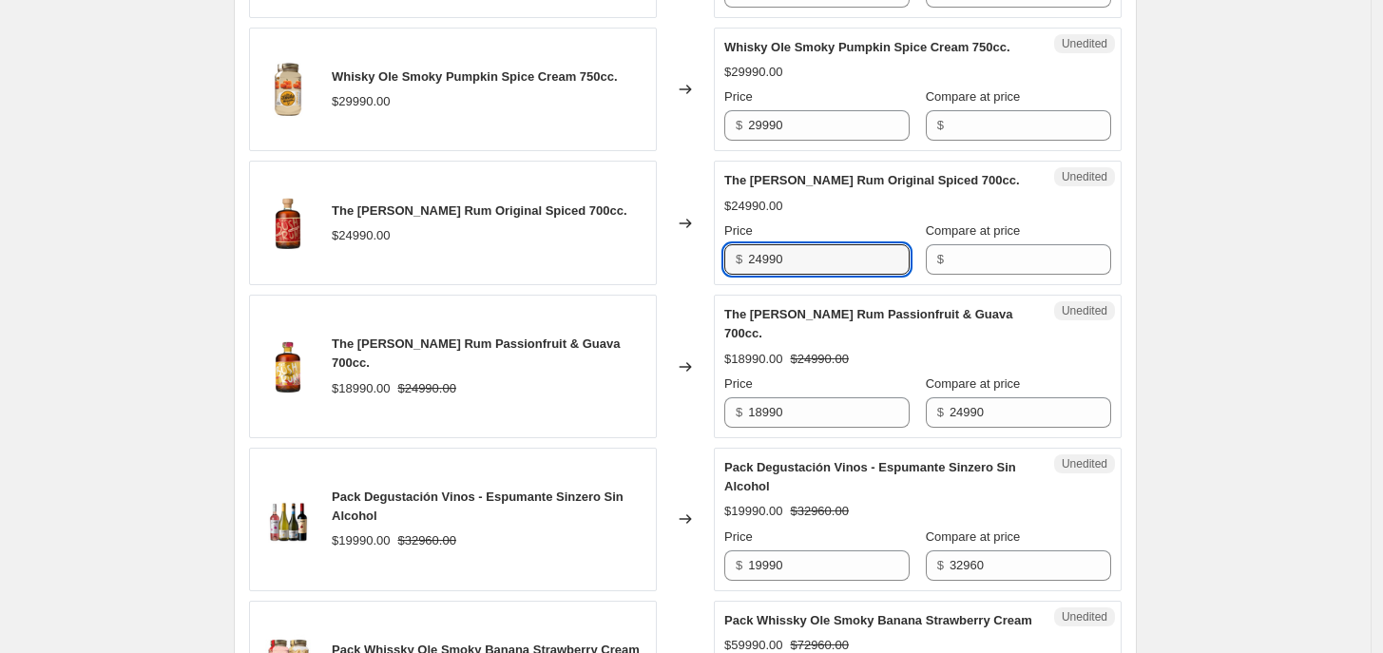
drag, startPoint x: 800, startPoint y: 257, endPoint x: 733, endPoint y: 258, distance: 67.5
click at [733, 258] on div "$ 24990" at bounding box center [816, 259] width 185 height 30
type input "16990"
click at [977, 244] on input "Compare at price" at bounding box center [1030, 259] width 162 height 30
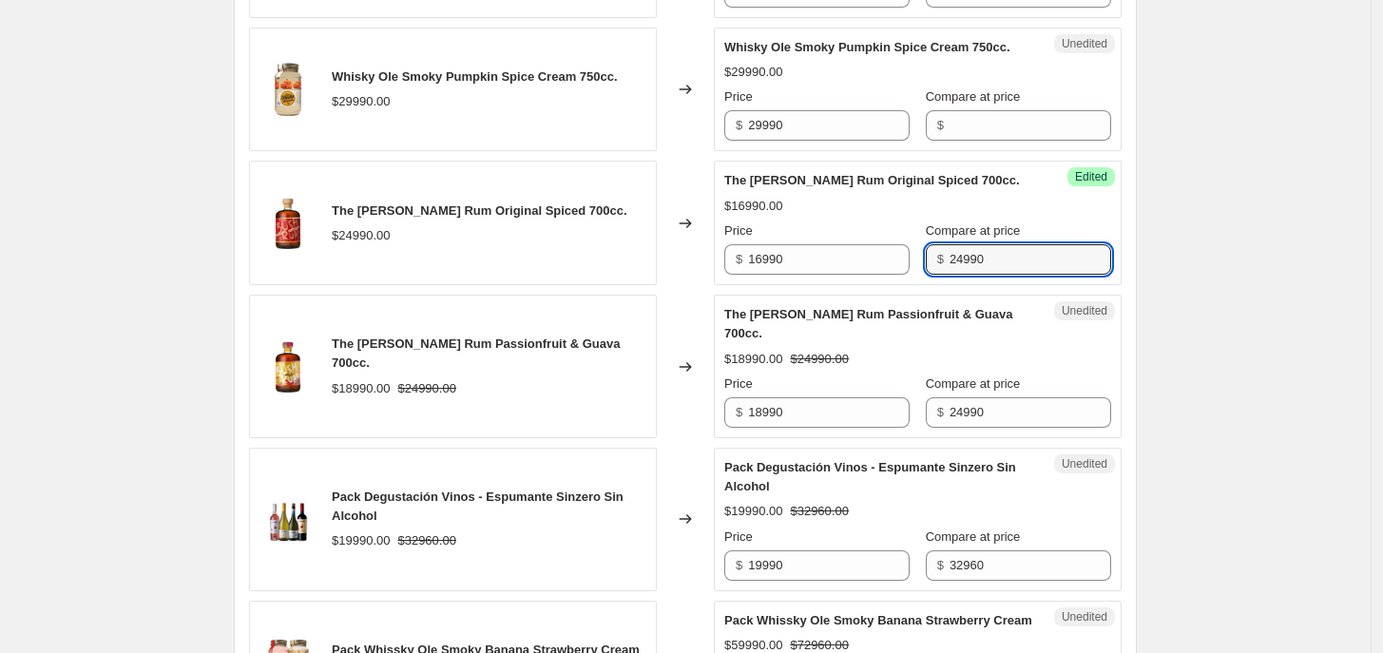
type input "24990"
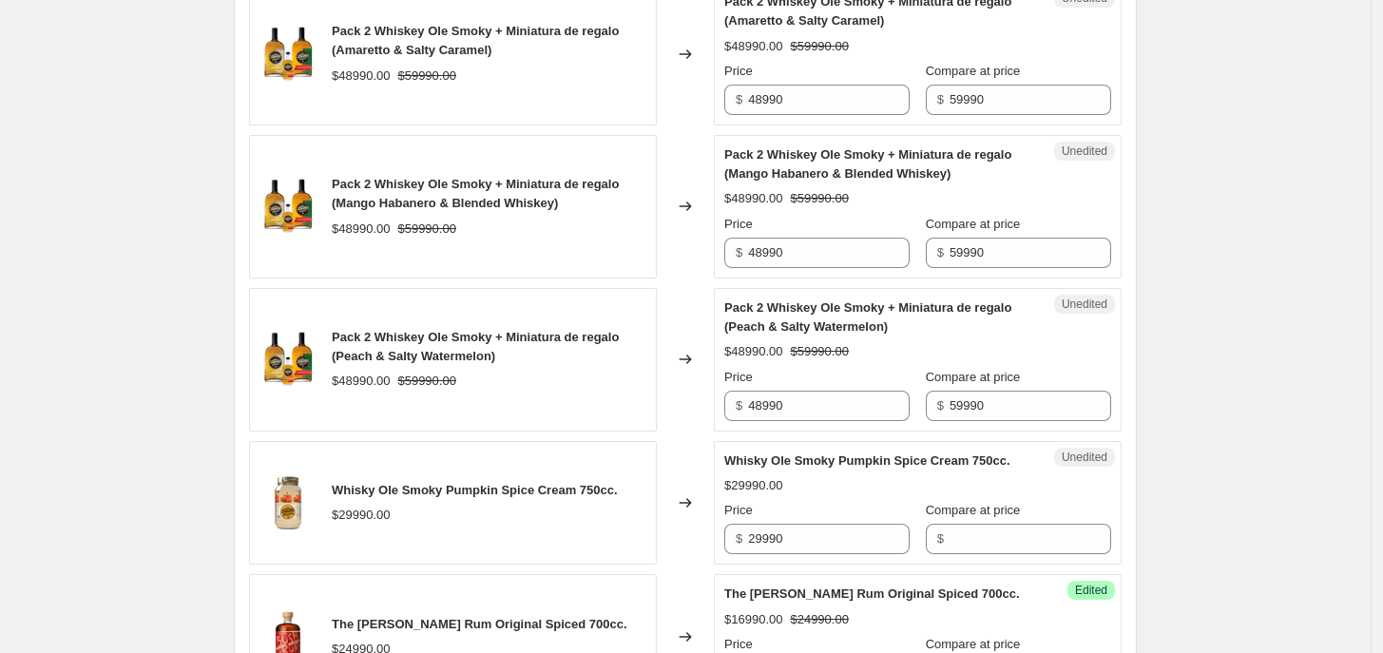
scroll to position [3261, 0]
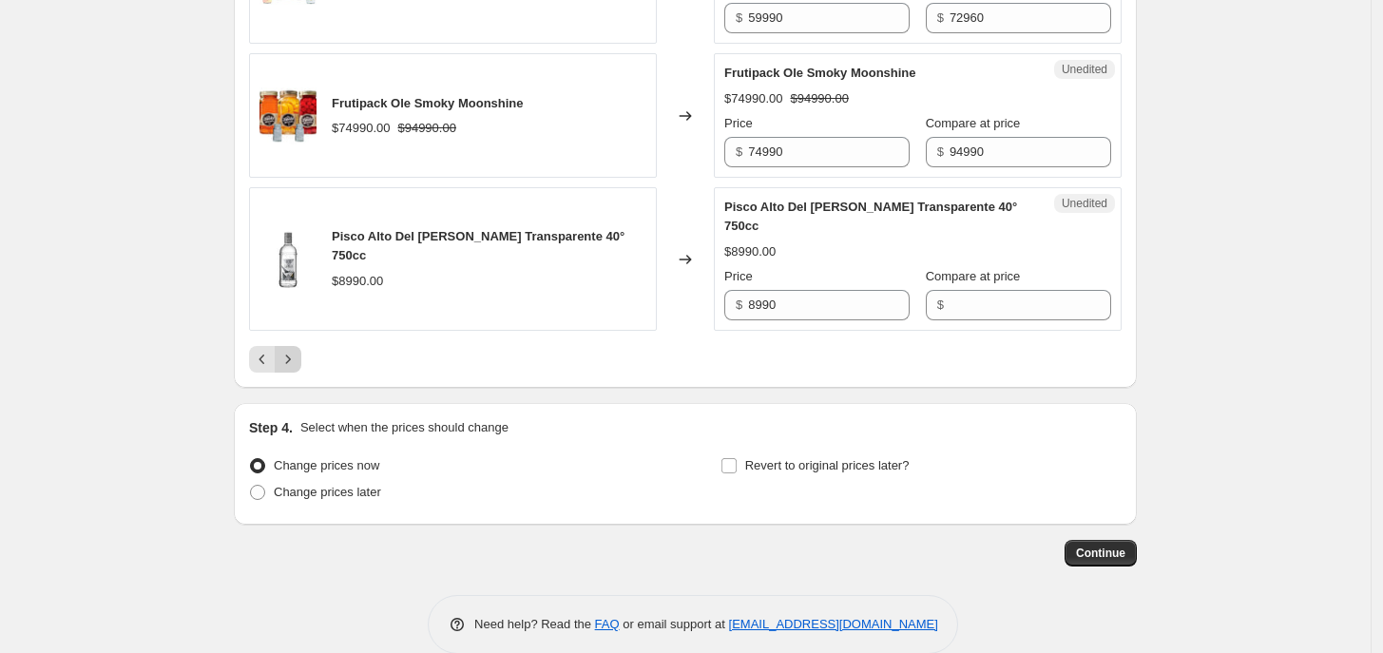
click at [296, 350] on icon "Next" at bounding box center [287, 359] width 19 height 19
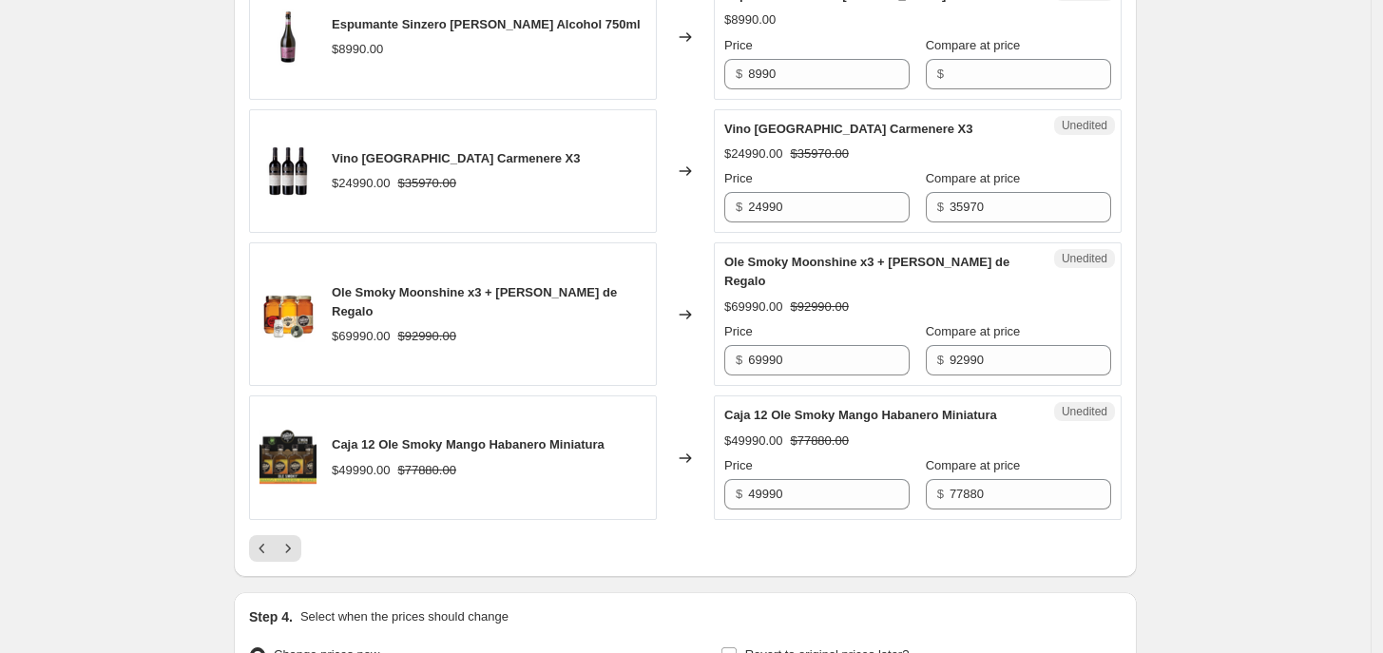
scroll to position [2887, 0]
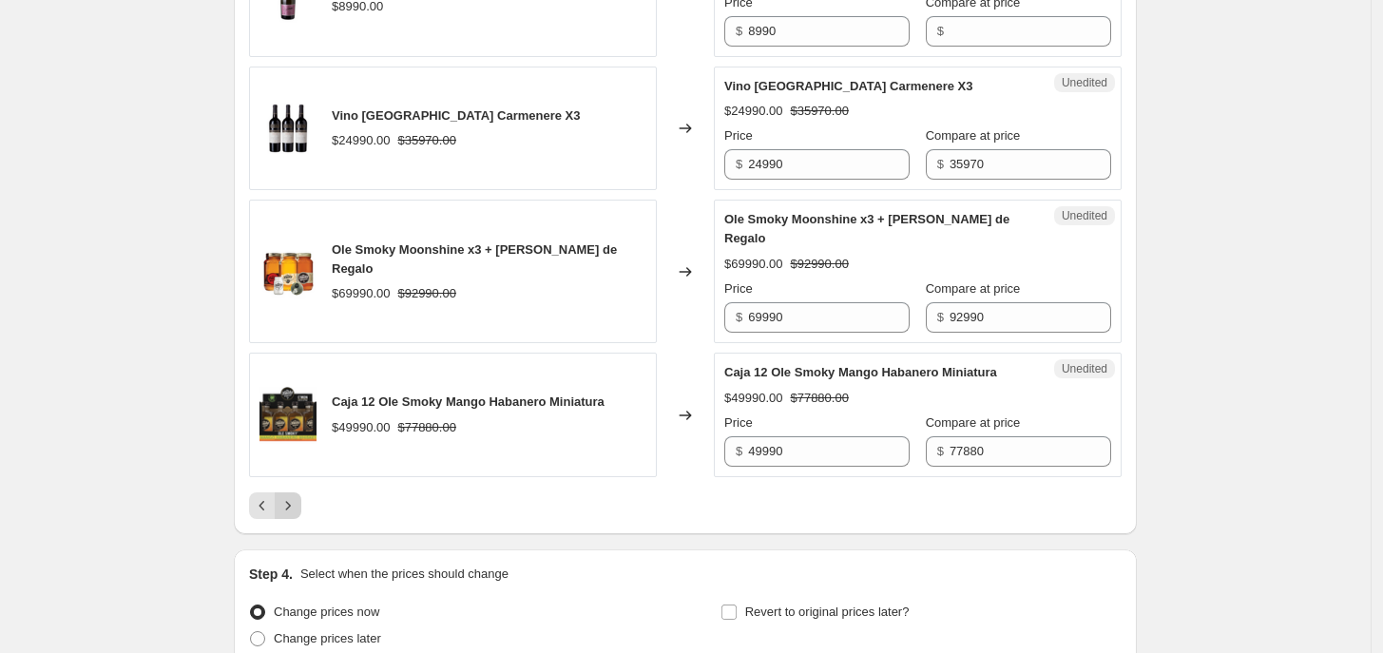
click at [297, 496] on icon "Next" at bounding box center [287, 505] width 19 height 19
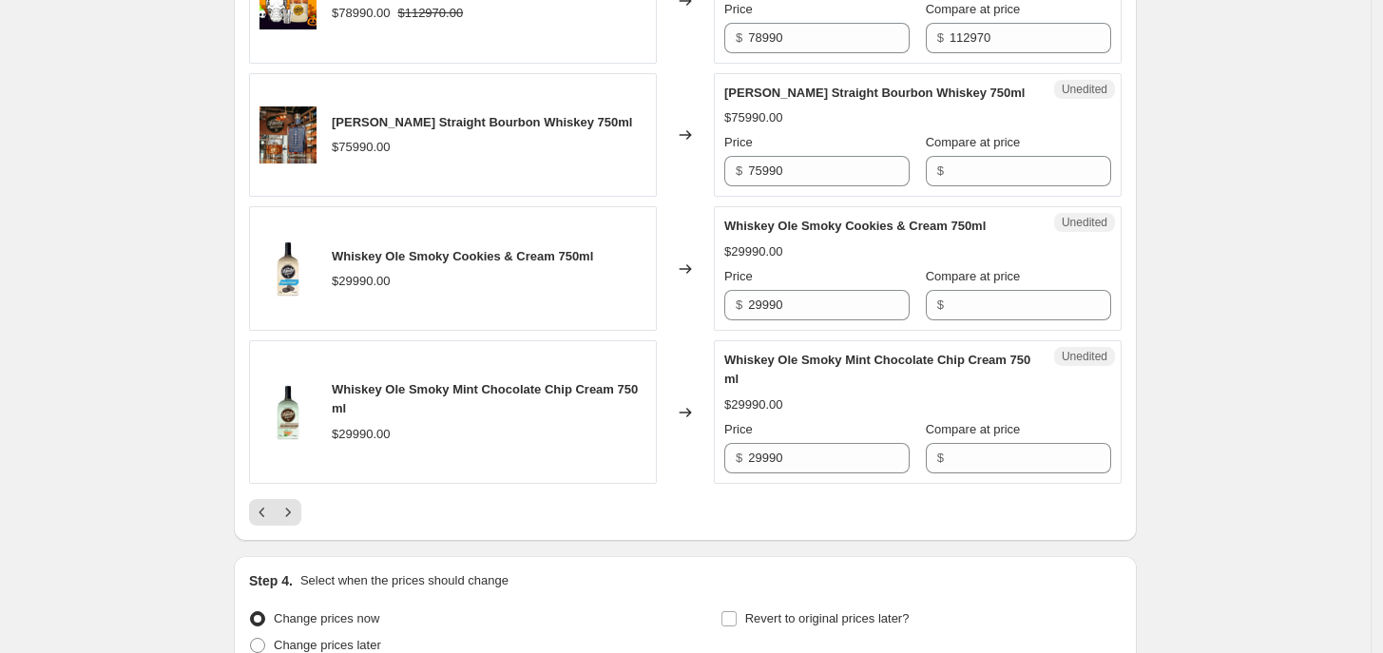
scroll to position [2987, 0]
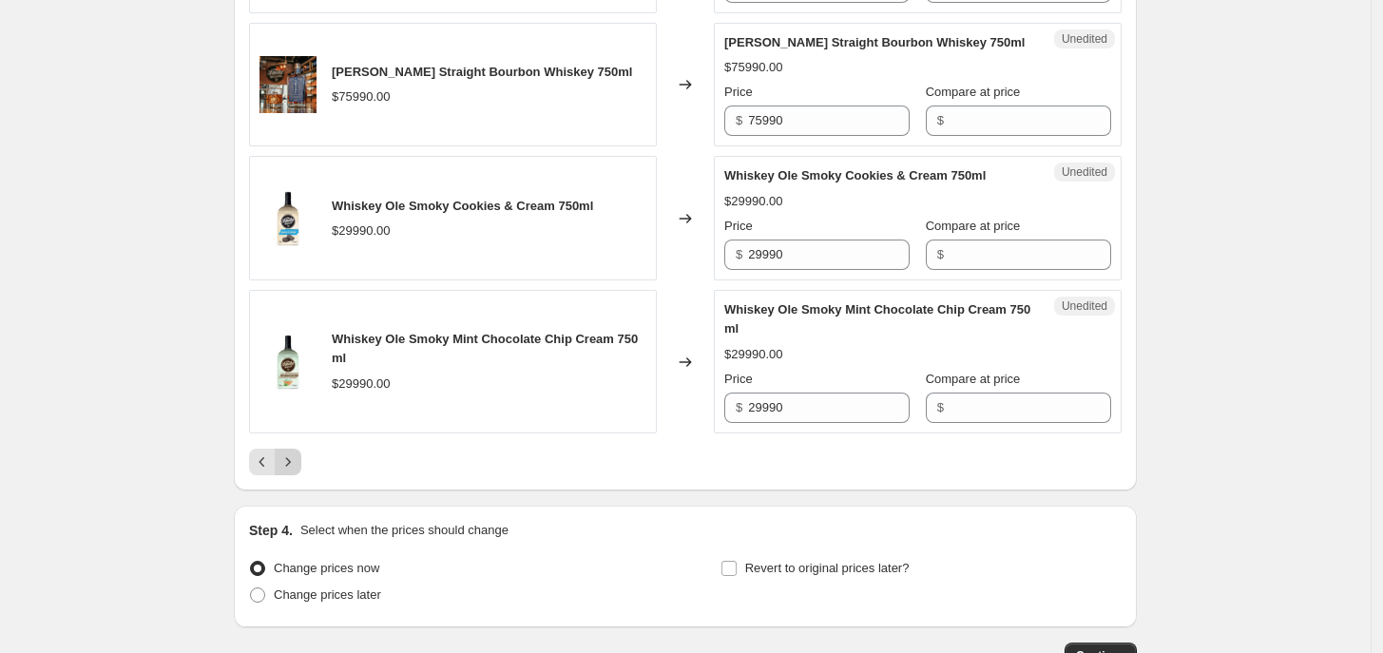
click at [296, 471] on icon "Next" at bounding box center [287, 461] width 19 height 19
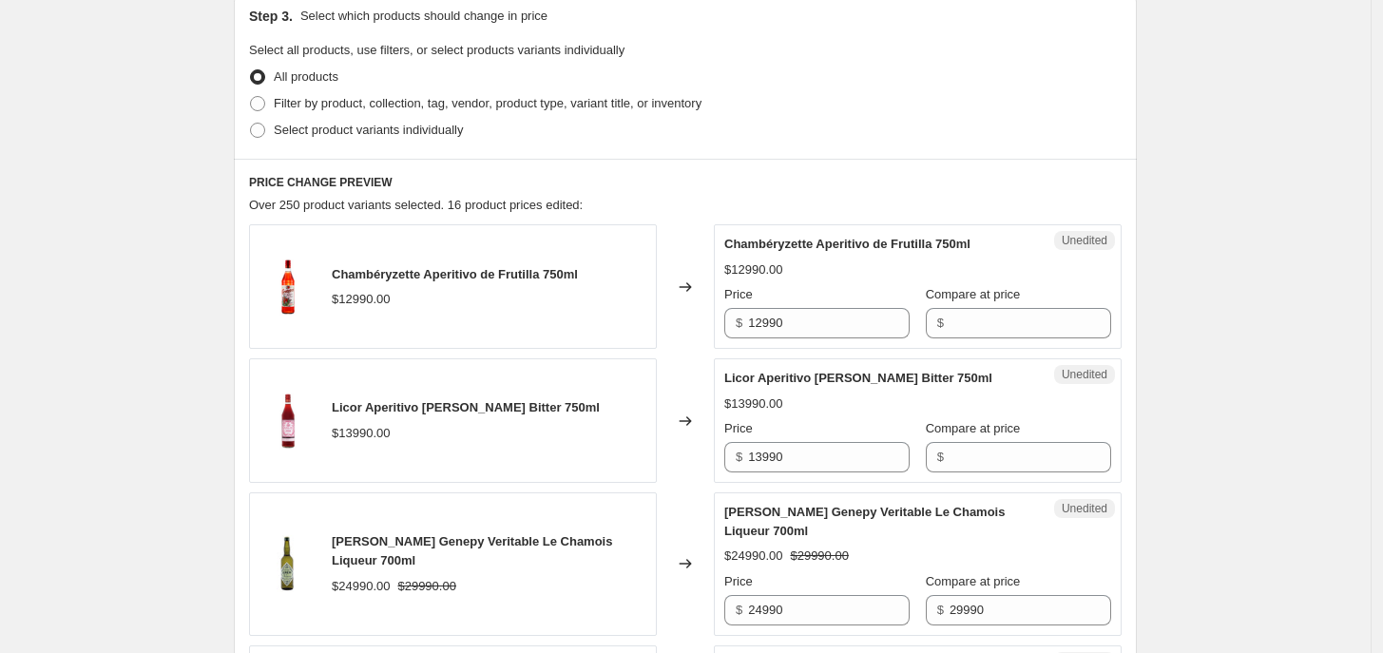
scroll to position [508, 0]
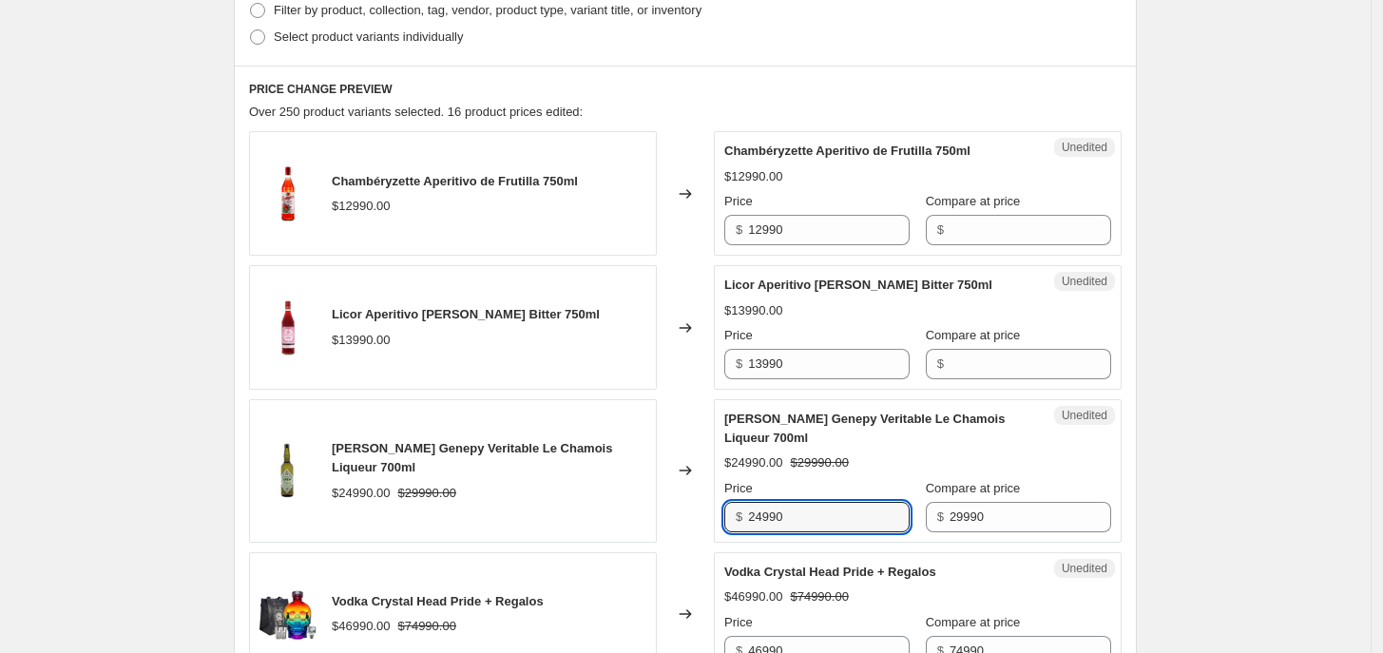
drag, startPoint x: 798, startPoint y: 519, endPoint x: 672, endPoint y: 518, distance: 126.4
click at [672, 518] on div "[PERSON_NAME] Genepy Veritable Le Chamois Liqueur 700ml $24990.00 $29990.00 Cha…" at bounding box center [685, 471] width 873 height 144
type input "23990"
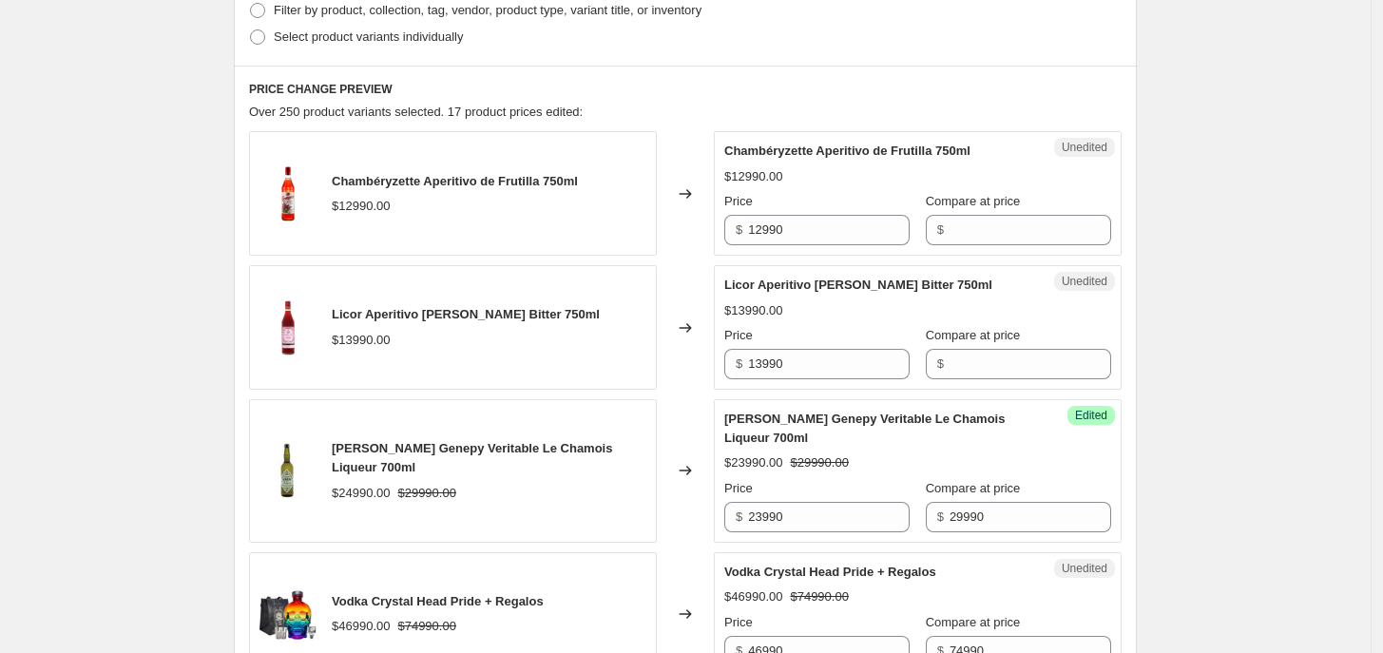
click at [780, 237] on input "12990" at bounding box center [829, 230] width 162 height 30
type input "8990"
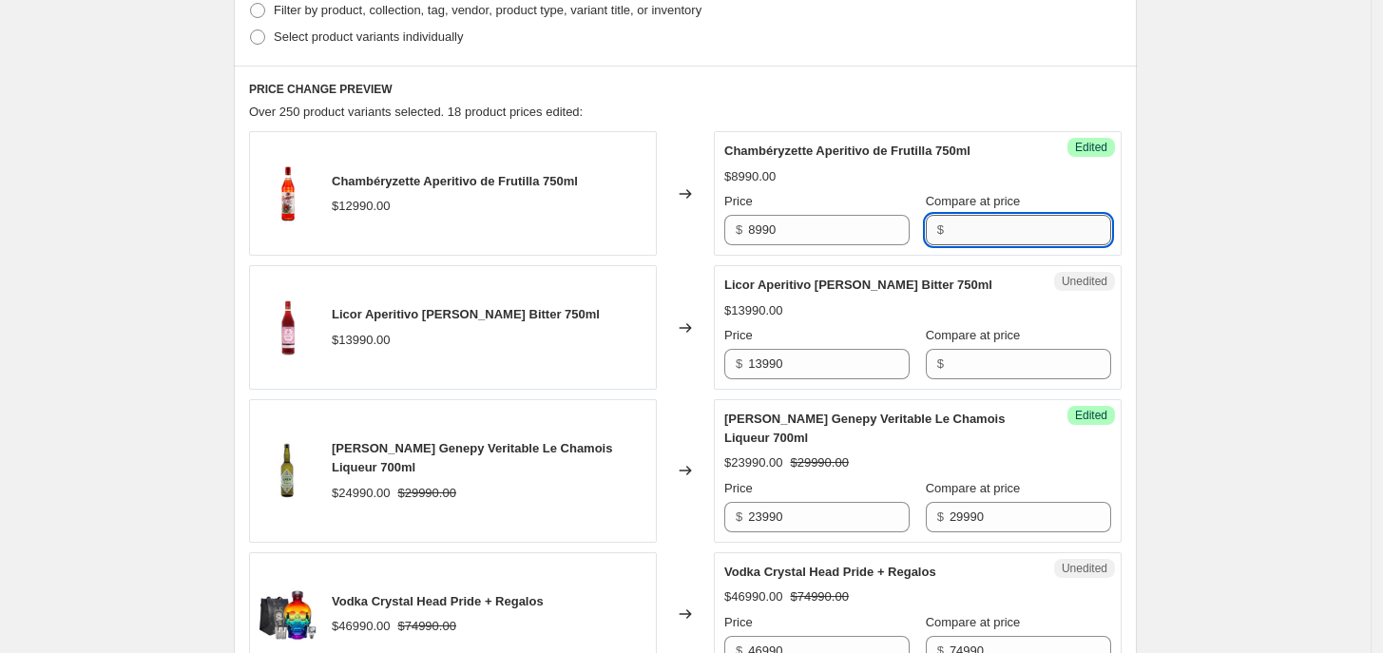
click at [972, 234] on input "Compare at price" at bounding box center [1030, 230] width 162 height 30
type input "12990"
click at [870, 370] on input "13990" at bounding box center [829, 364] width 162 height 30
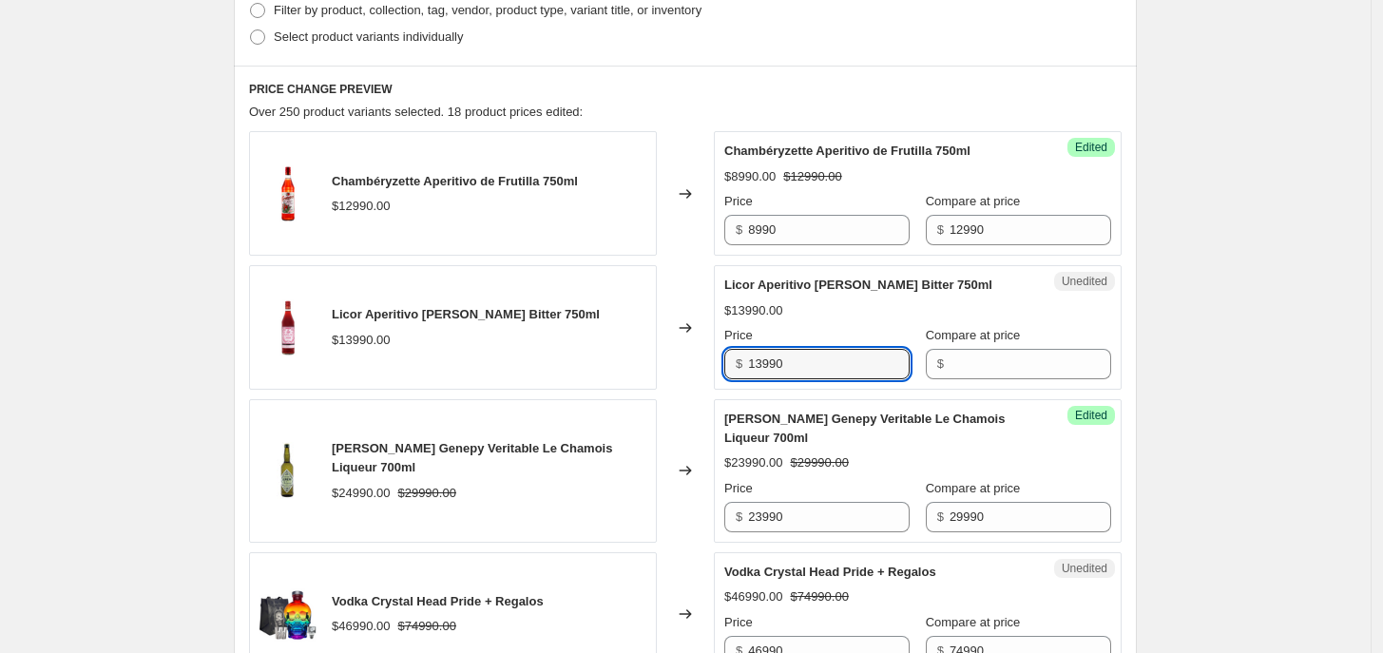
click at [866, 381] on div "Unedited Licor Aperitivo [PERSON_NAME] Bitter 750ml $13990.00 Price $ 13990 Com…" at bounding box center [918, 327] width 408 height 125
click at [849, 370] on input "13990" at bounding box center [829, 364] width 162 height 30
type input "9990"
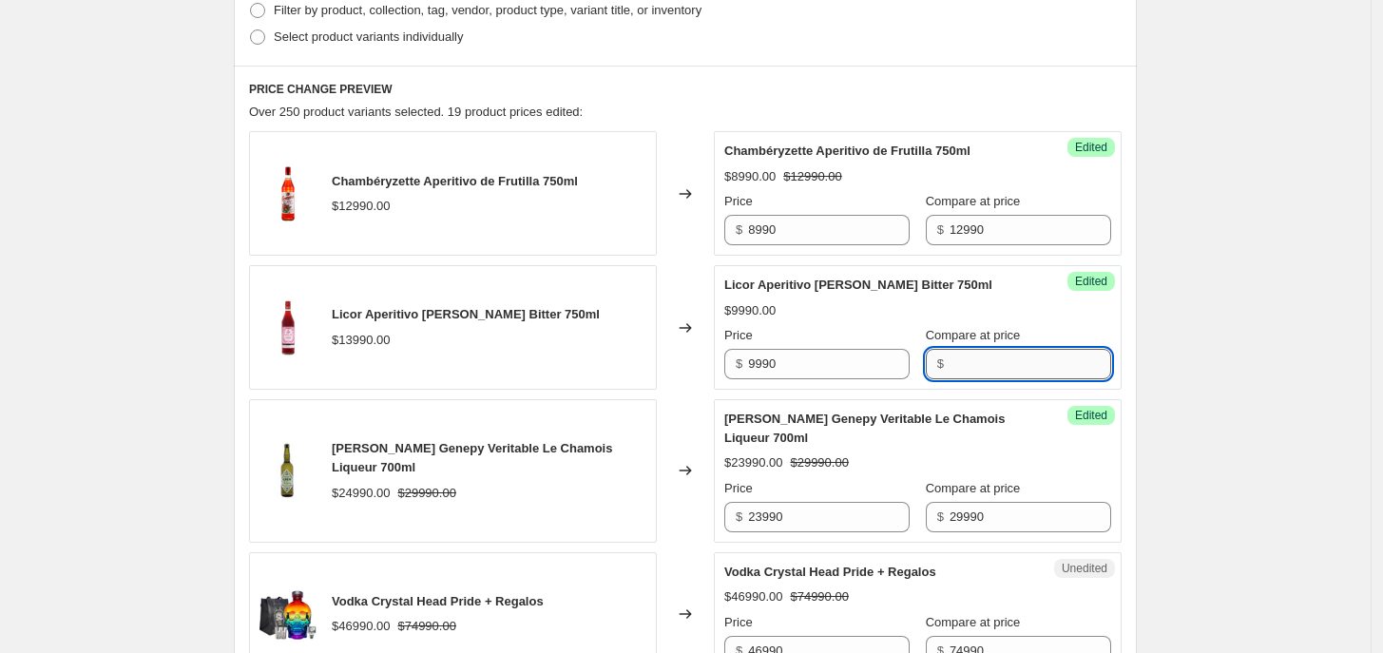
click at [968, 372] on input "Compare at price" at bounding box center [1030, 364] width 162 height 30
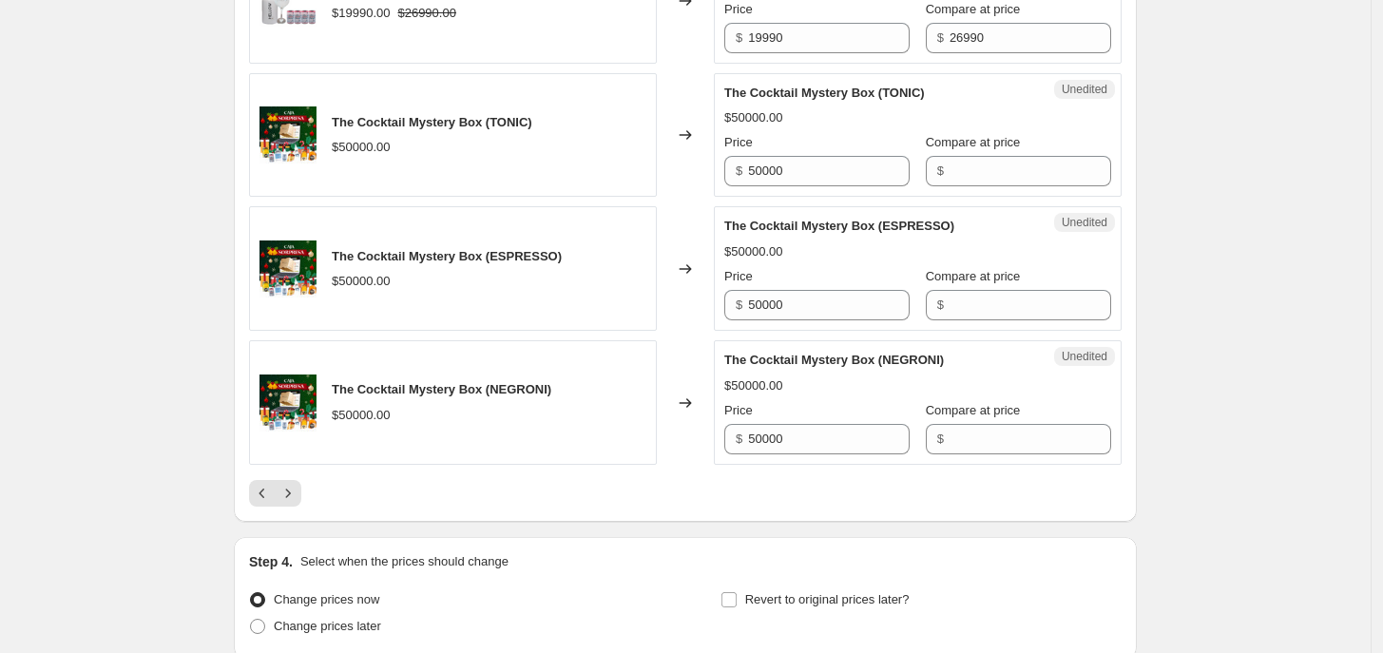
scroll to position [2925, 0]
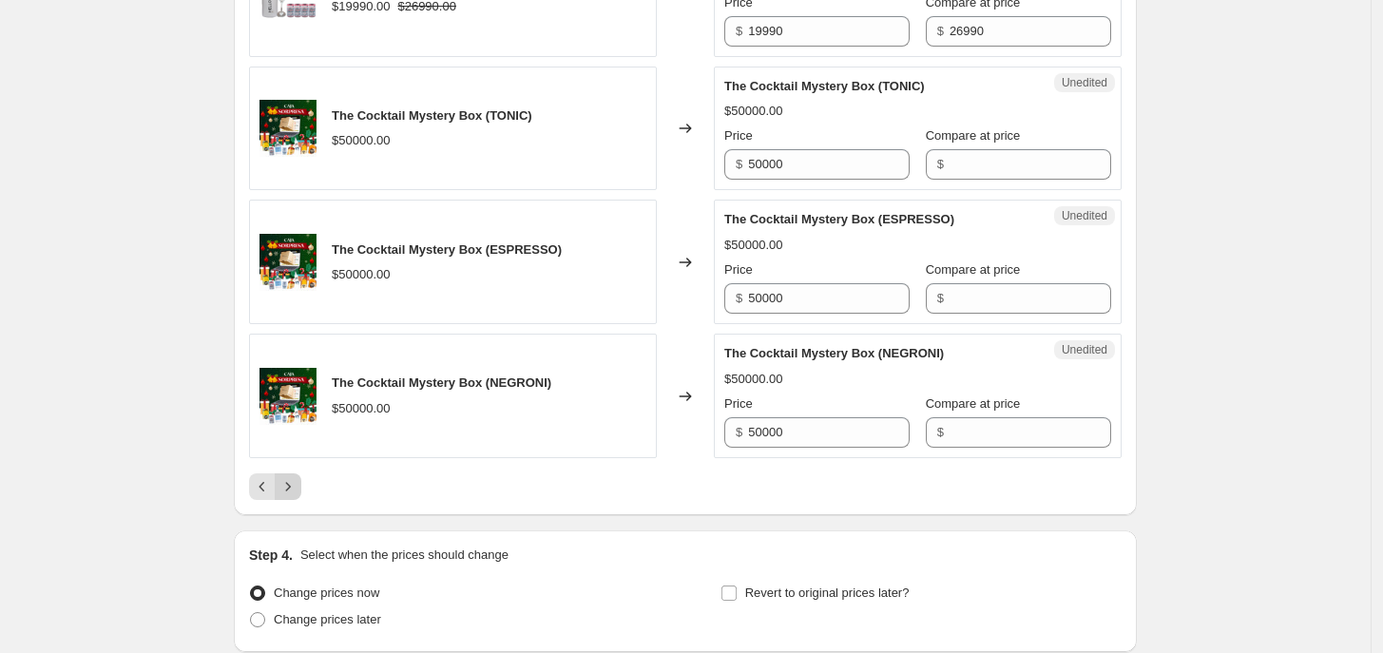
type input "13990"
click at [293, 479] on icon "Next" at bounding box center [287, 486] width 19 height 19
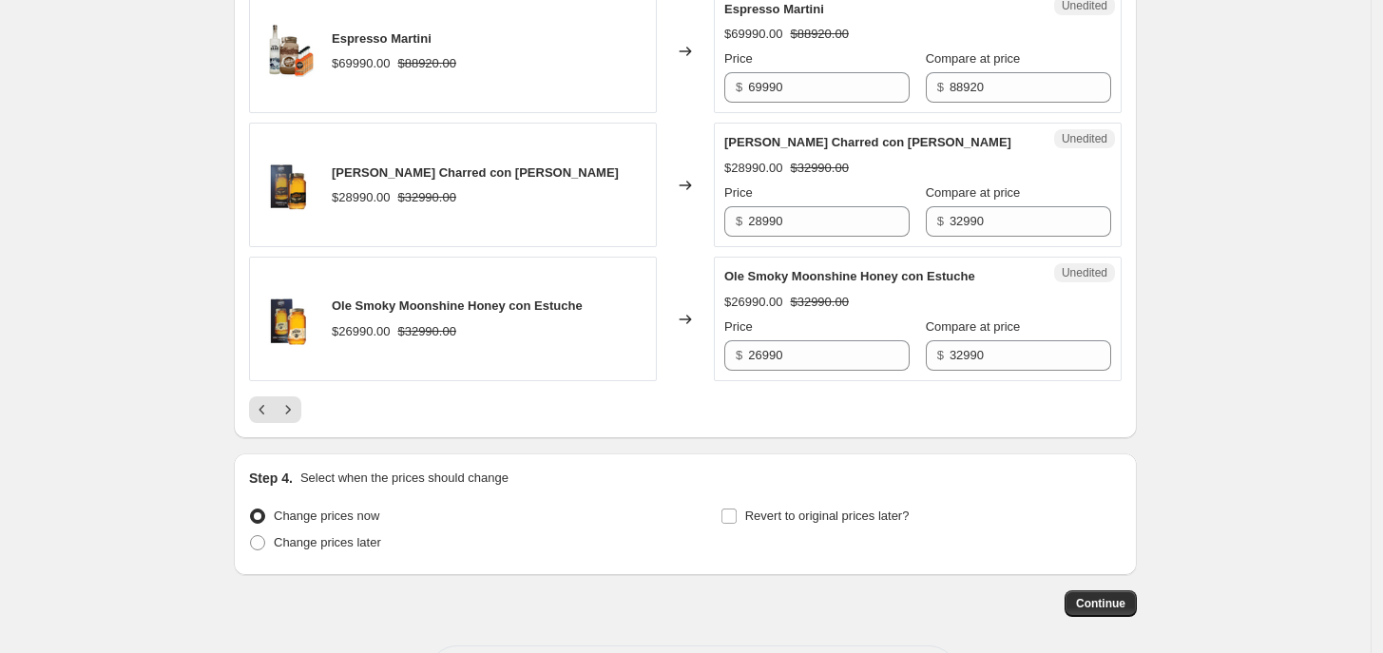
scroll to position [2982, 0]
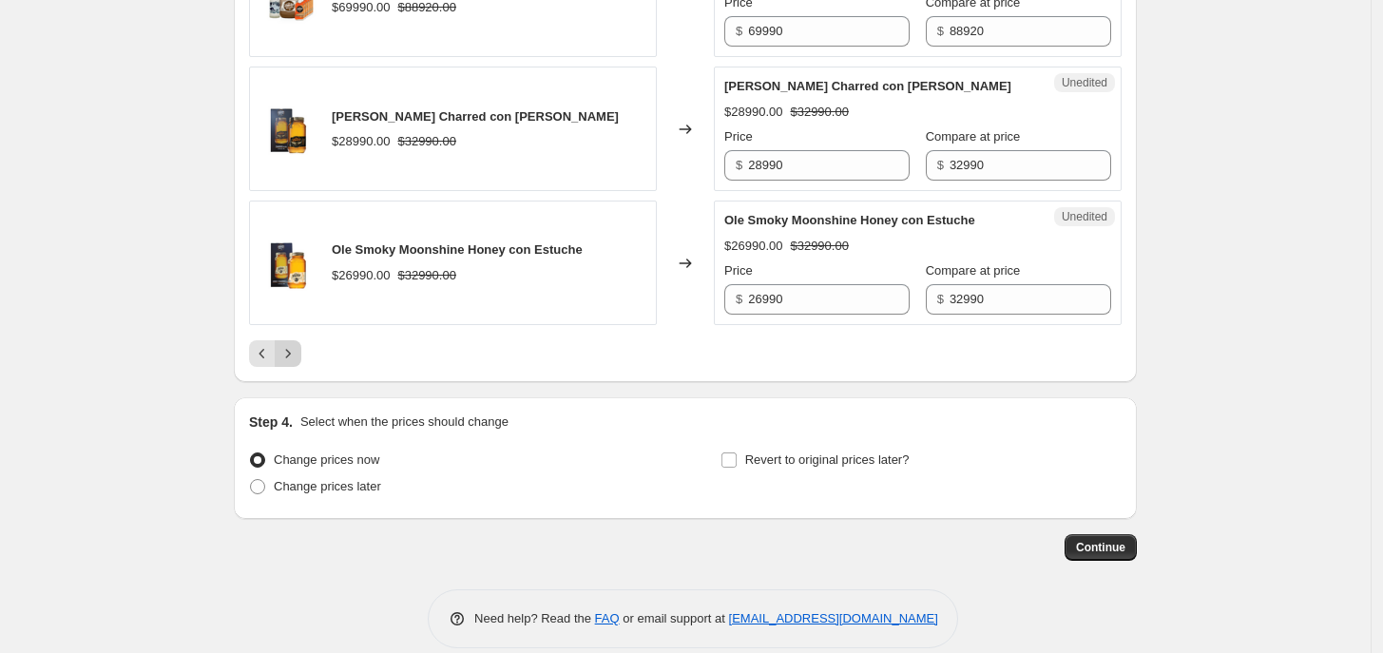
click at [292, 363] on icon "Next" at bounding box center [287, 353] width 19 height 19
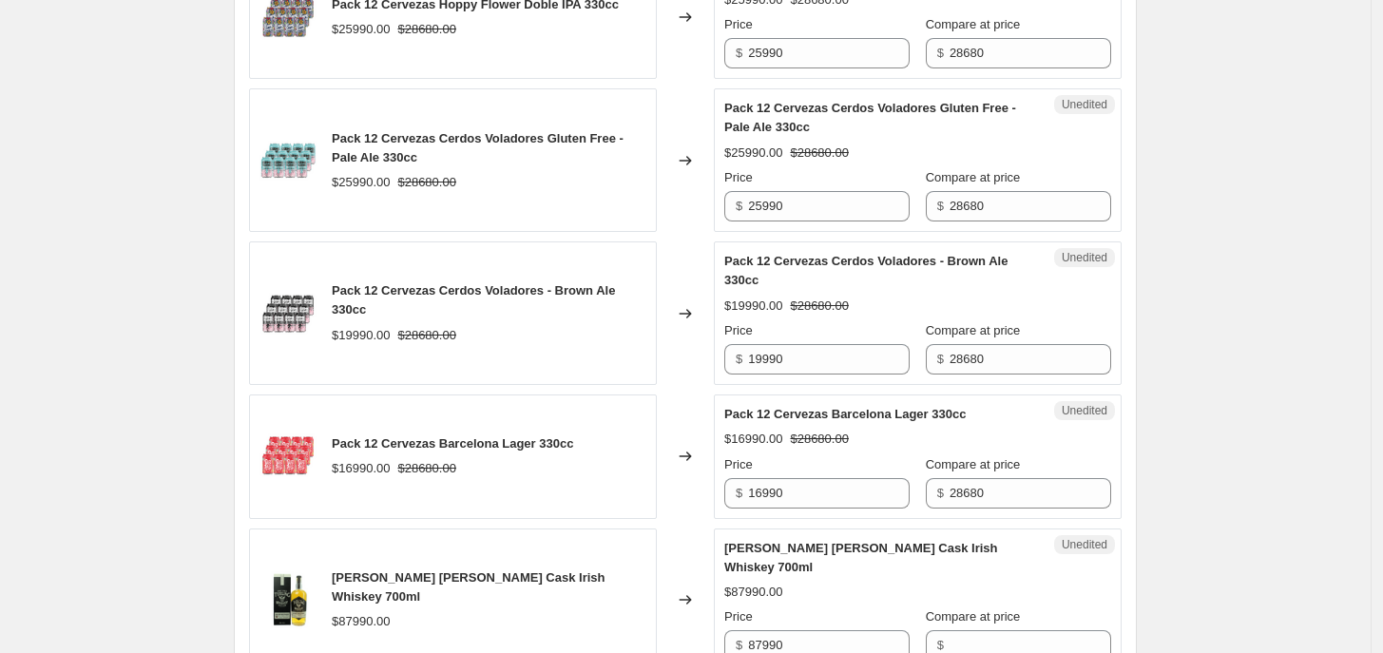
scroll to position [2633, 0]
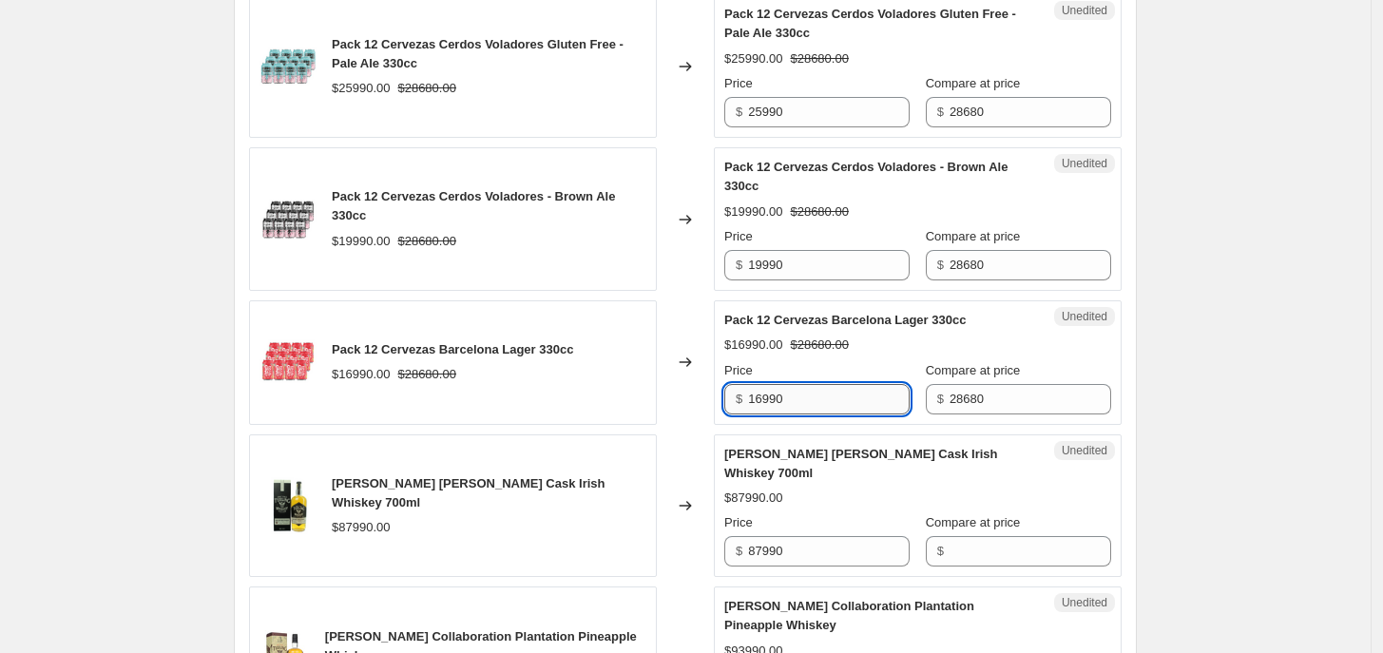
drag, startPoint x: 758, startPoint y: 366, endPoint x: 766, endPoint y: 372, distance: 10.3
click at [766, 384] on input "16990" at bounding box center [829, 399] width 162 height 30
type input "13990"
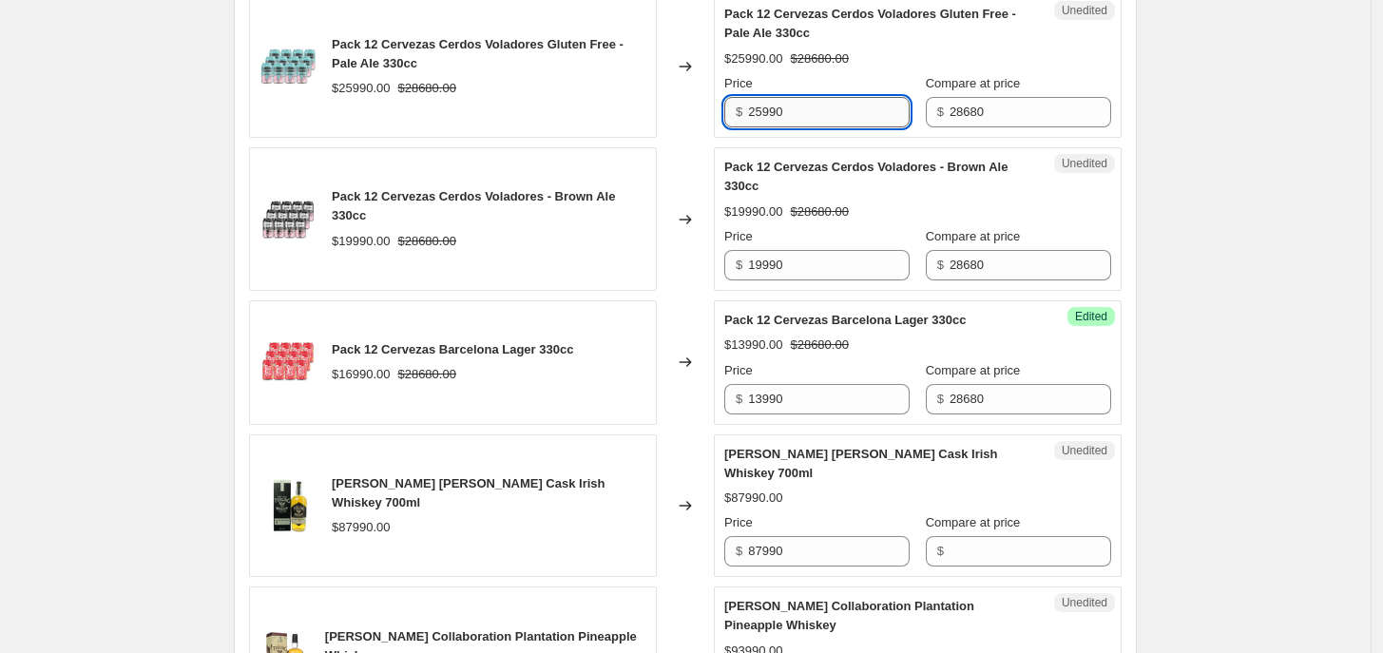
click at [761, 97] on input "25990" at bounding box center [829, 112] width 162 height 30
drag, startPoint x: 765, startPoint y: 84, endPoint x: 722, endPoint y: 83, distance: 42.8
click at [722, 83] on div "Unedited Pack 12 Cervezas Cerdos Voladores Gluten Free - Pale Ale 330cc $25990.…" at bounding box center [918, 66] width 408 height 144
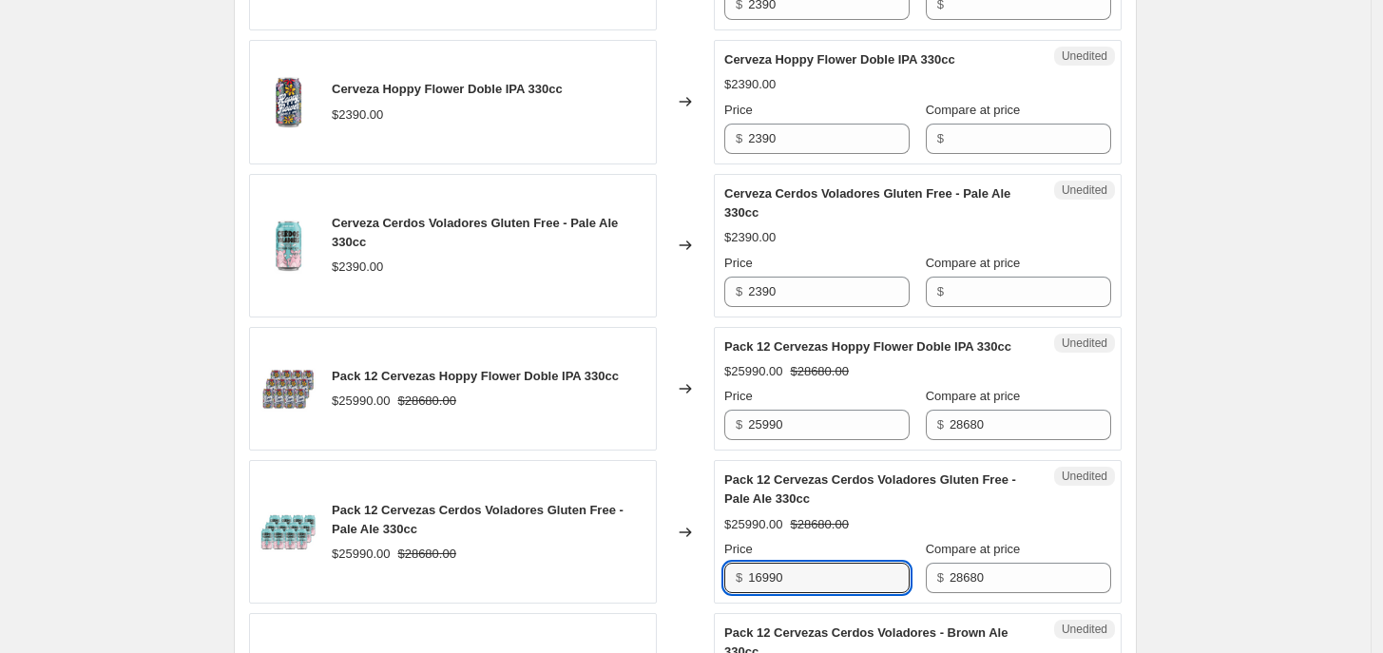
scroll to position [2145, 0]
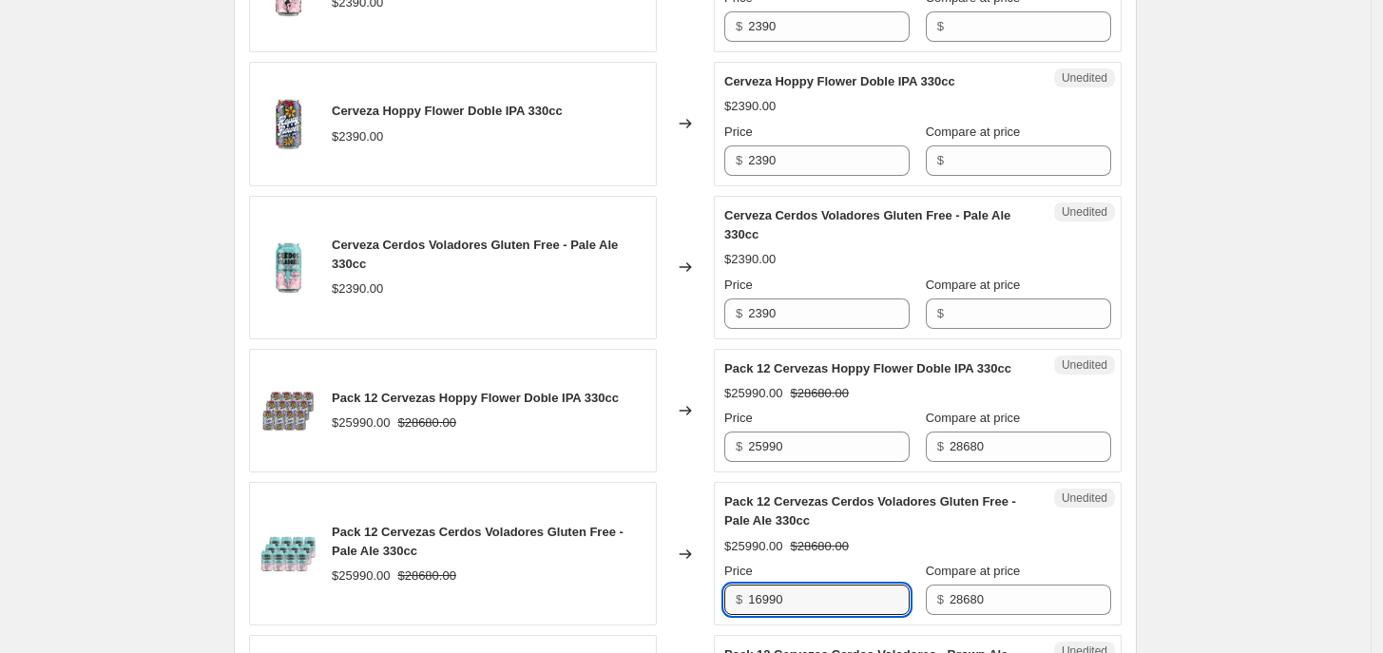
type input "16990"
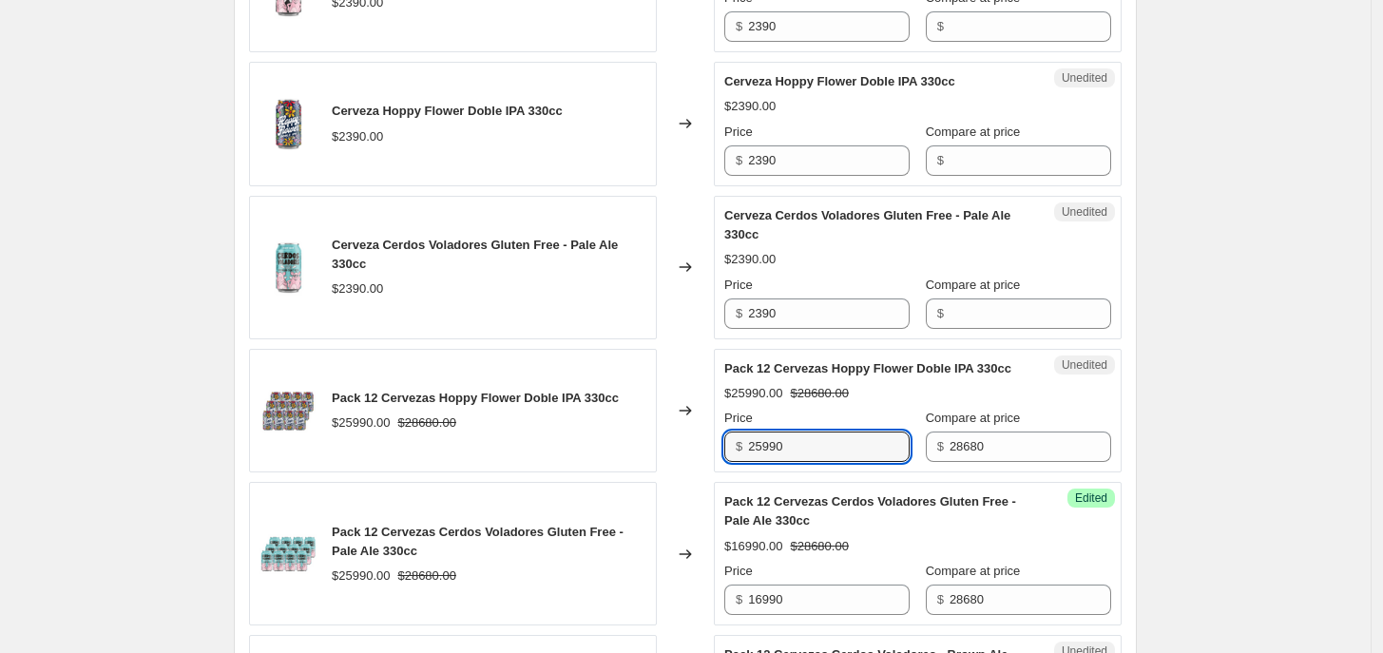
drag, startPoint x: 700, startPoint y: 400, endPoint x: 677, endPoint y: 403, distance: 23.0
click at [677, 402] on div "Pack 12 Cervezas Hoppy Flower Doble IPA 330cc $25990.00 $28680.00 Changed to Un…" at bounding box center [685, 411] width 873 height 125
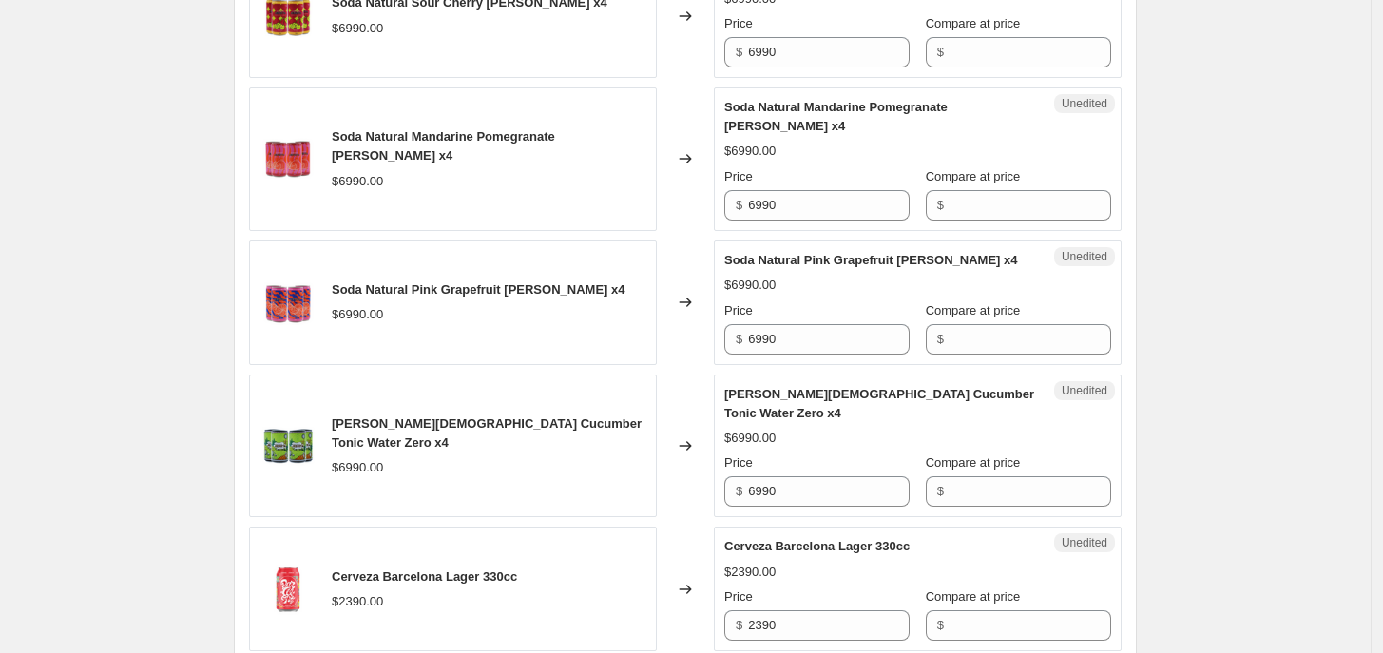
scroll to position [1398, 0]
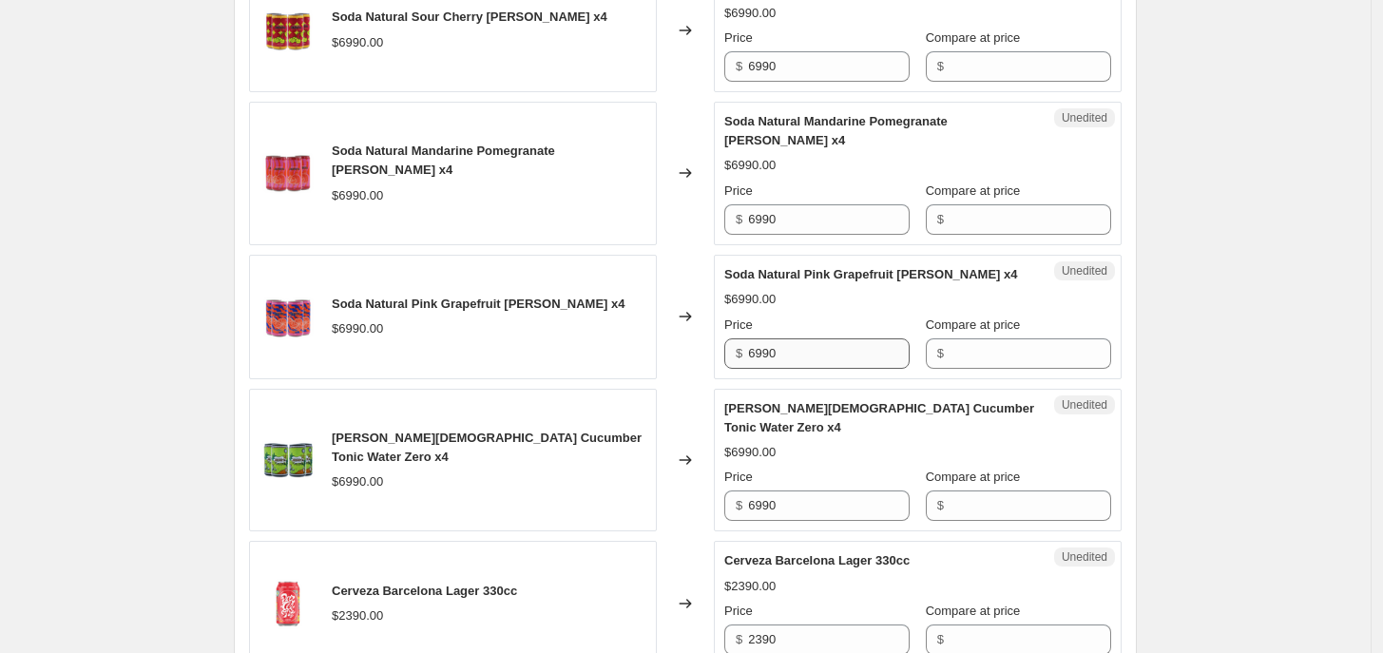
type input "18990"
drag, startPoint x: 796, startPoint y: 341, endPoint x: 676, endPoint y: 331, distance: 121.2
click at [676, 331] on div "Soda Natural Pink Grapefruit [PERSON_NAME] x4 $6990.00 Changed to Unedited Soda…" at bounding box center [685, 317] width 873 height 125
drag, startPoint x: 794, startPoint y: 345, endPoint x: 644, endPoint y: 345, distance: 149.2
click at [644, 345] on div "Soda Natural Pink Grapefruit [PERSON_NAME] x4 $6990.00 Changed to Success Edite…" at bounding box center [685, 317] width 873 height 125
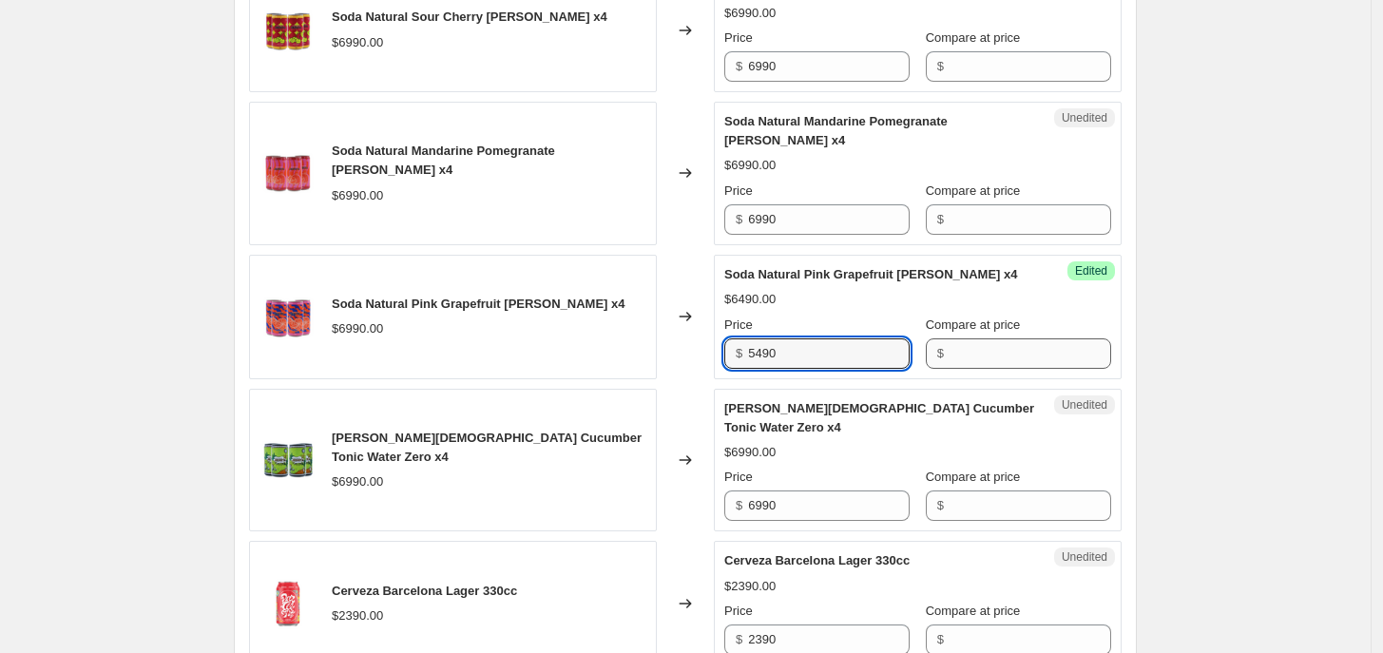
type input "5490"
click at [949, 338] on input "Compare at price" at bounding box center [1030, 353] width 162 height 30
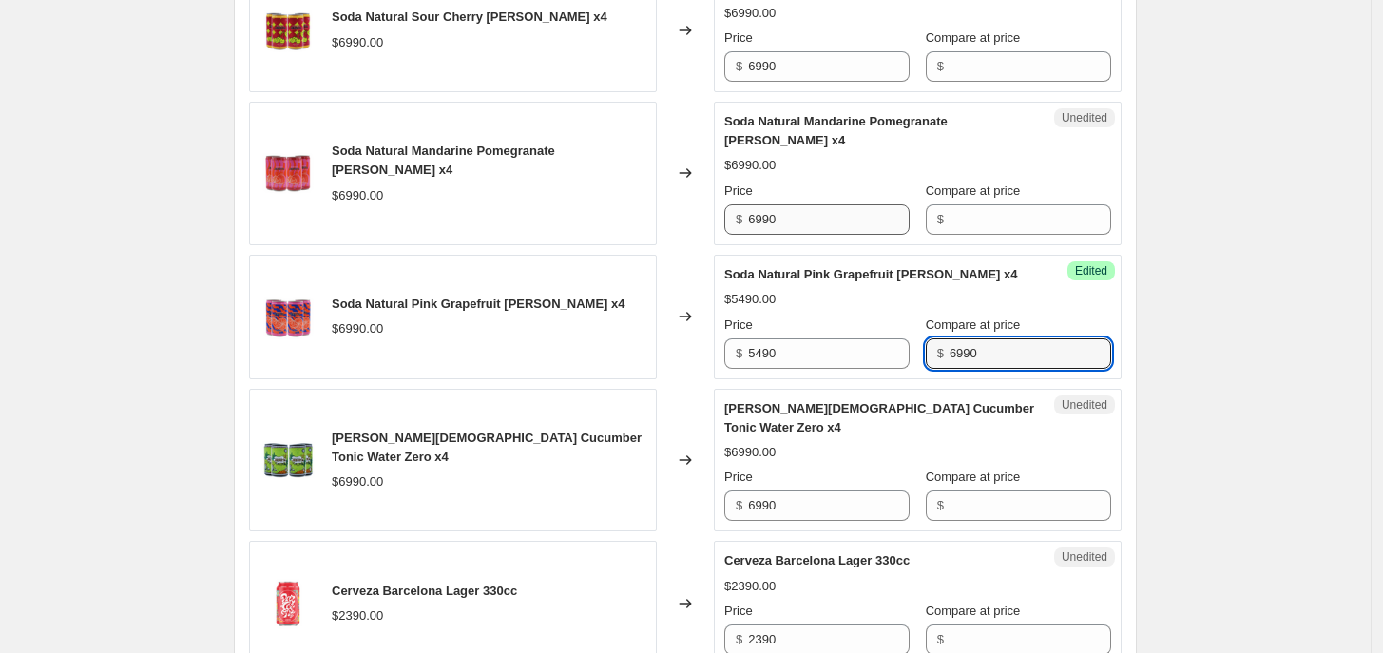
type input "6990"
click at [838, 212] on input "6990" at bounding box center [829, 219] width 162 height 30
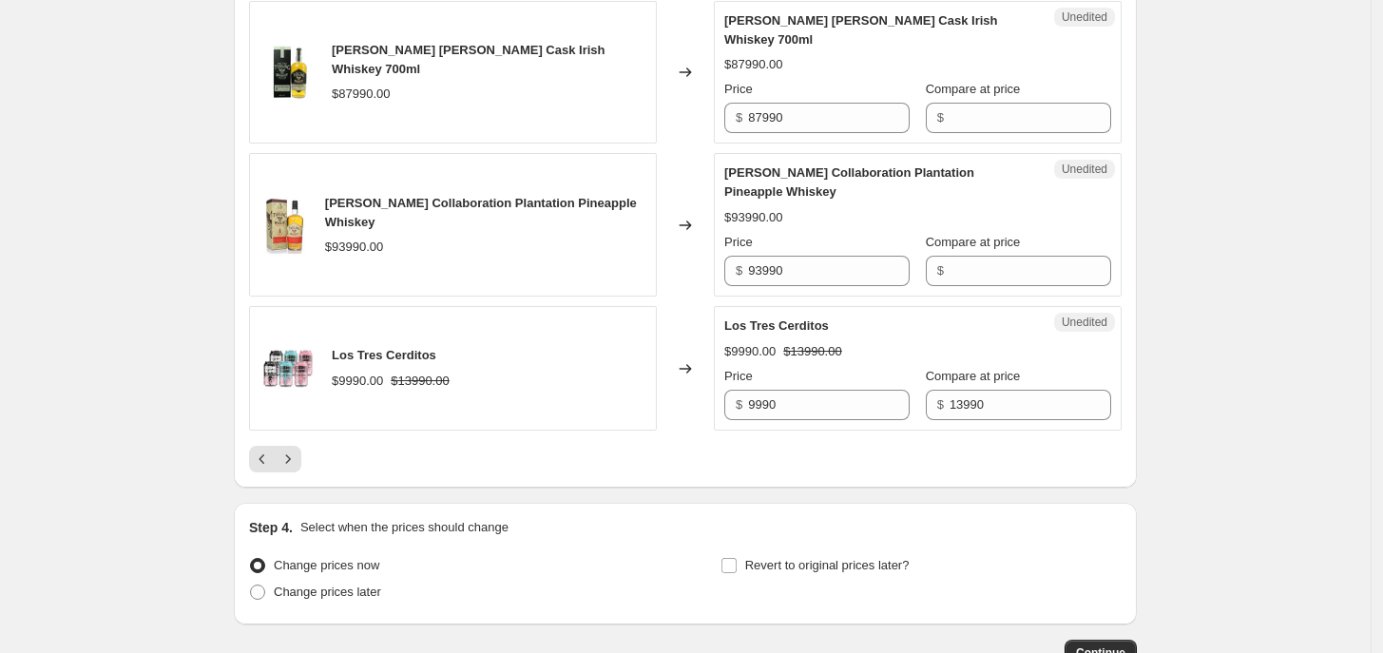
scroll to position [3147, 0]
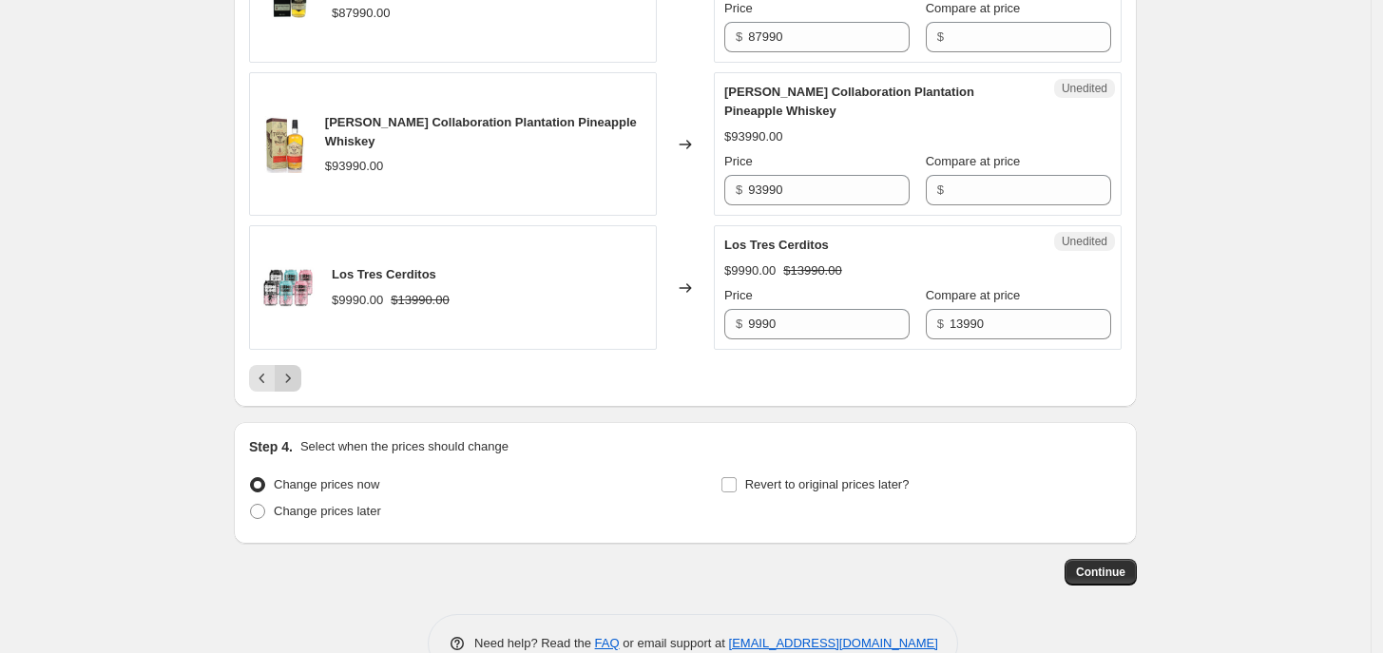
click at [283, 369] on icon "Next" at bounding box center [287, 378] width 19 height 19
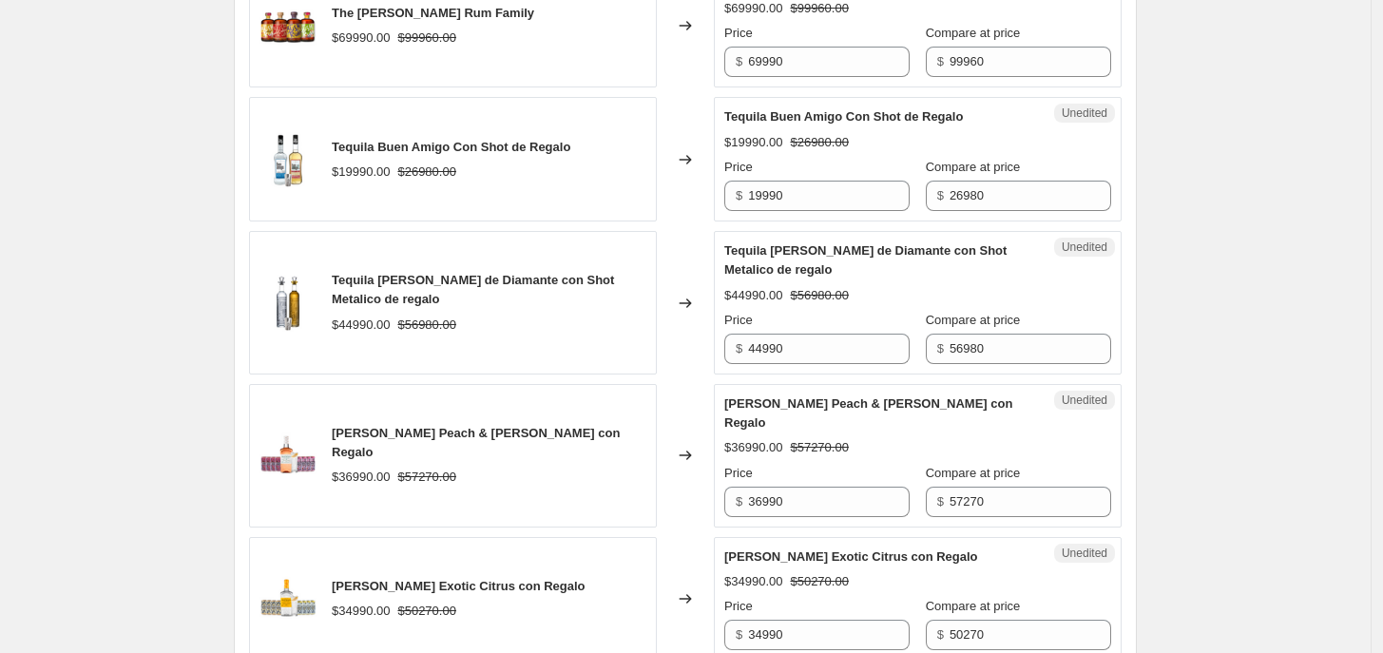
scroll to position [2523, 0]
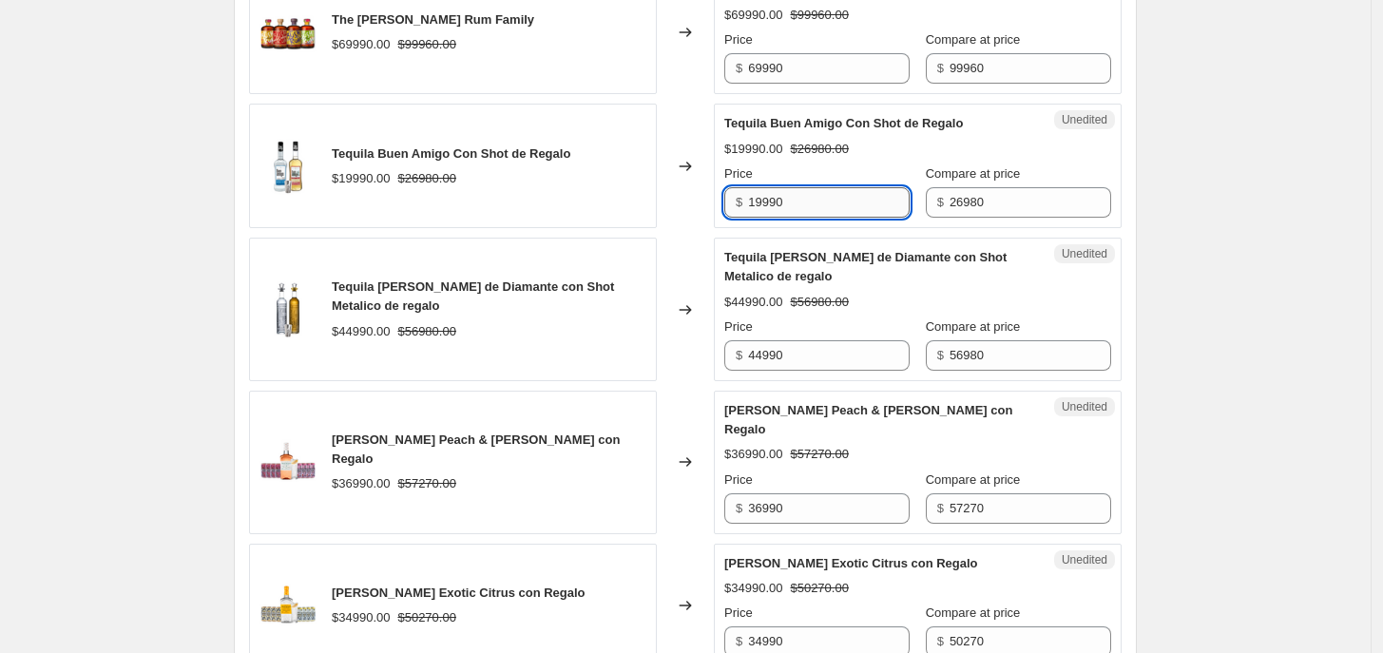
drag, startPoint x: 767, startPoint y: 199, endPoint x: 758, endPoint y: 201, distance: 9.7
click at [758, 201] on input "19990" at bounding box center [829, 202] width 162 height 30
type input "16990"
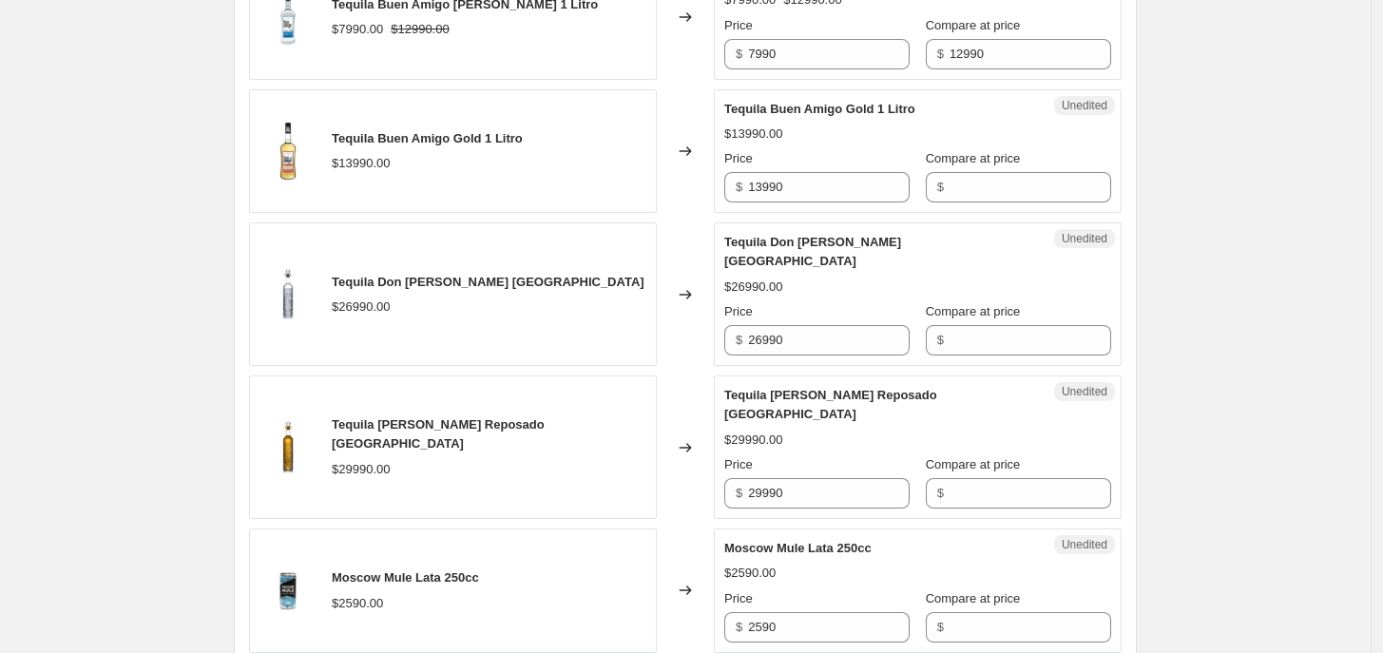
scroll to position [1683, 0]
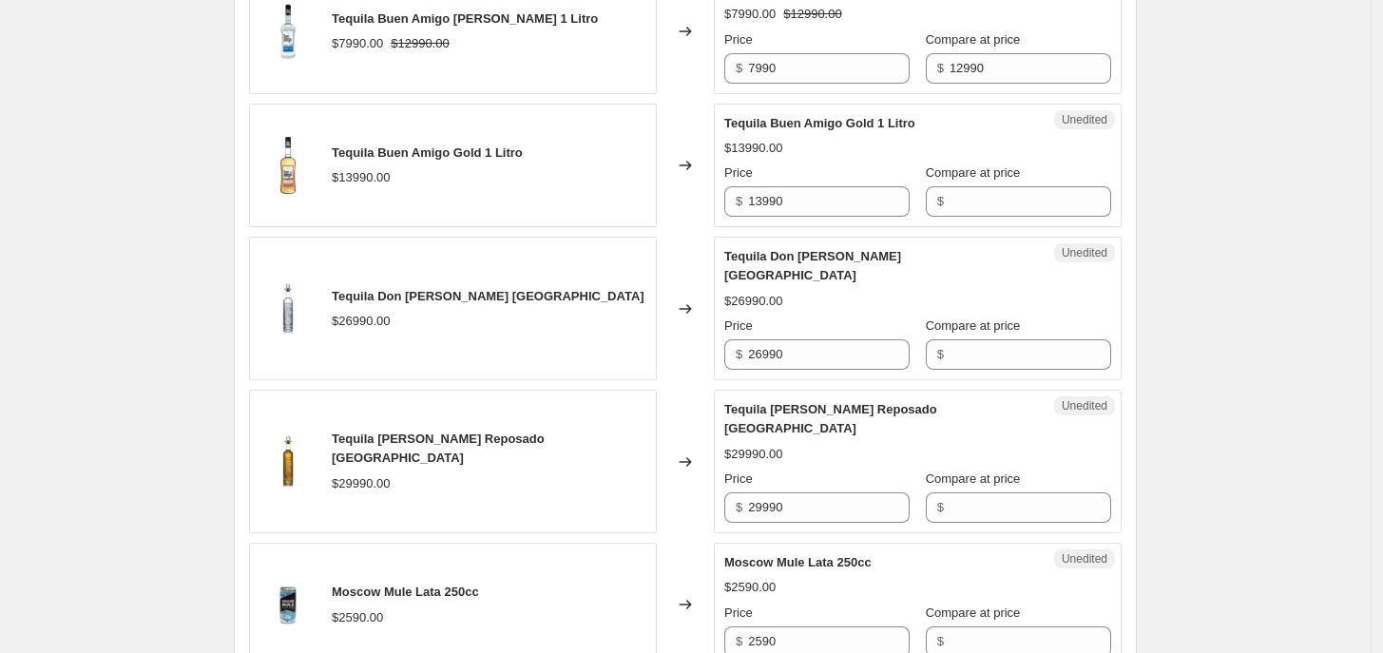
click at [1307, 290] on div "Create new price [MEDICAL_DATA]. This page is ready Create new price [MEDICAL_D…" at bounding box center [685, 222] width 1371 height 3810
click at [853, 355] on div "Unedited Tequila Don [PERSON_NAME] Punta de Diamante $26990.00 Price $ 26990 Co…" at bounding box center [918, 309] width 408 height 144
click at [846, 350] on input "26990" at bounding box center [829, 354] width 162 height 30
type input "22990"
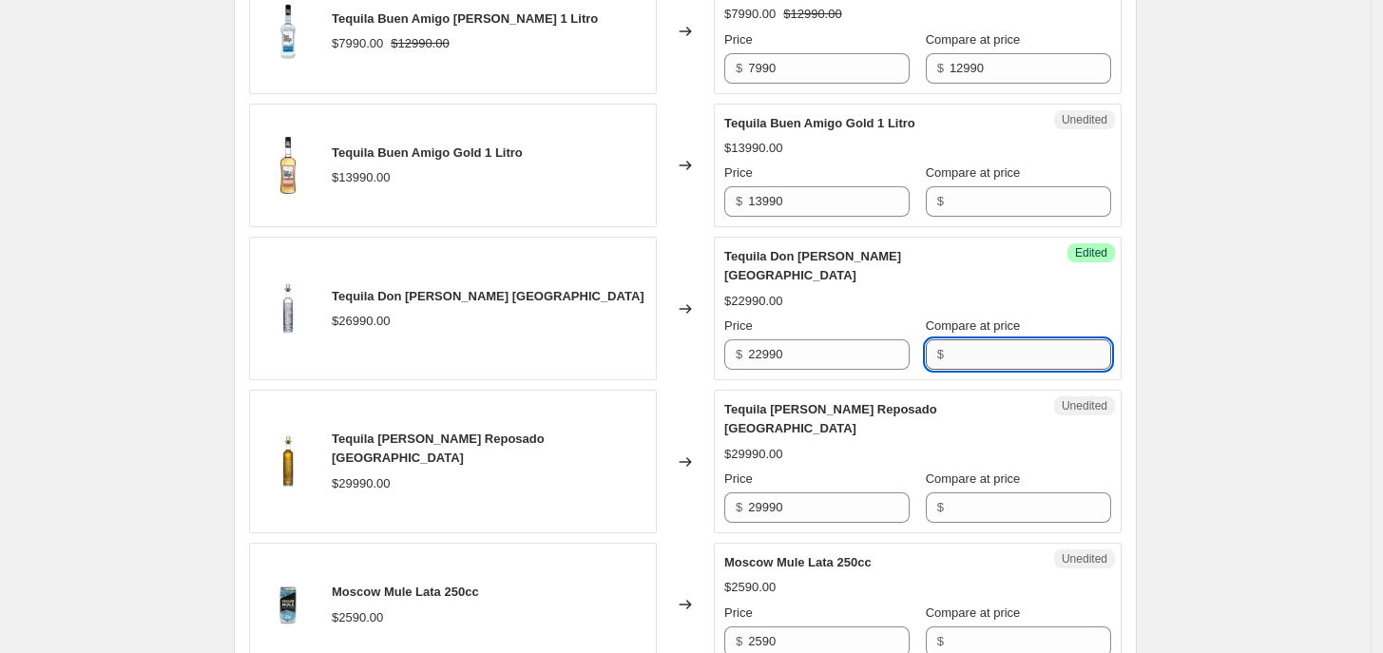
click at [971, 339] on input "Compare at price" at bounding box center [1030, 354] width 162 height 30
drag, startPoint x: 956, startPoint y: 336, endPoint x: 946, endPoint y: 336, distance: 10.5
click at [949, 339] on input "16990" at bounding box center [1030, 354] width 162 height 30
drag, startPoint x: 946, startPoint y: 336, endPoint x: 930, endPoint y: 338, distance: 16.3
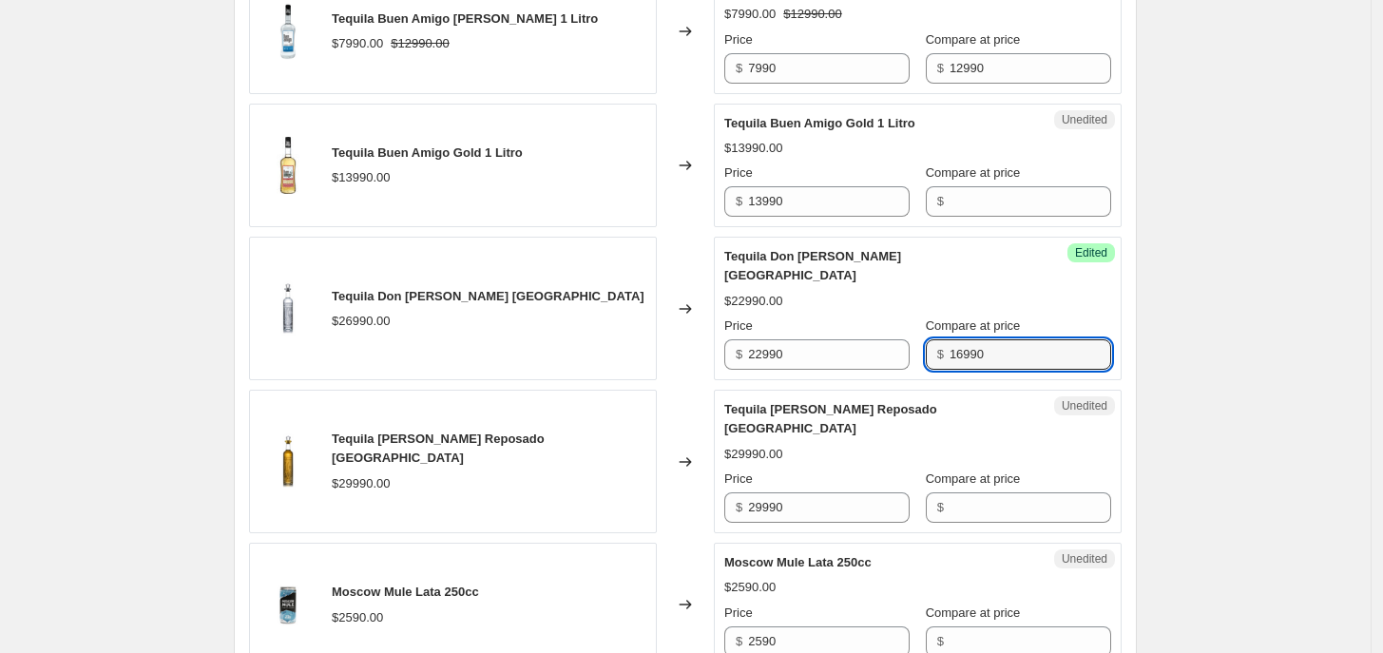
click at [930, 339] on div "$ 16990" at bounding box center [1018, 354] width 185 height 30
type input "26990"
click at [1189, 395] on div "Create new price [MEDICAL_DATA]. This page is ready Create new price [MEDICAL_D…" at bounding box center [685, 222] width 1371 height 3810
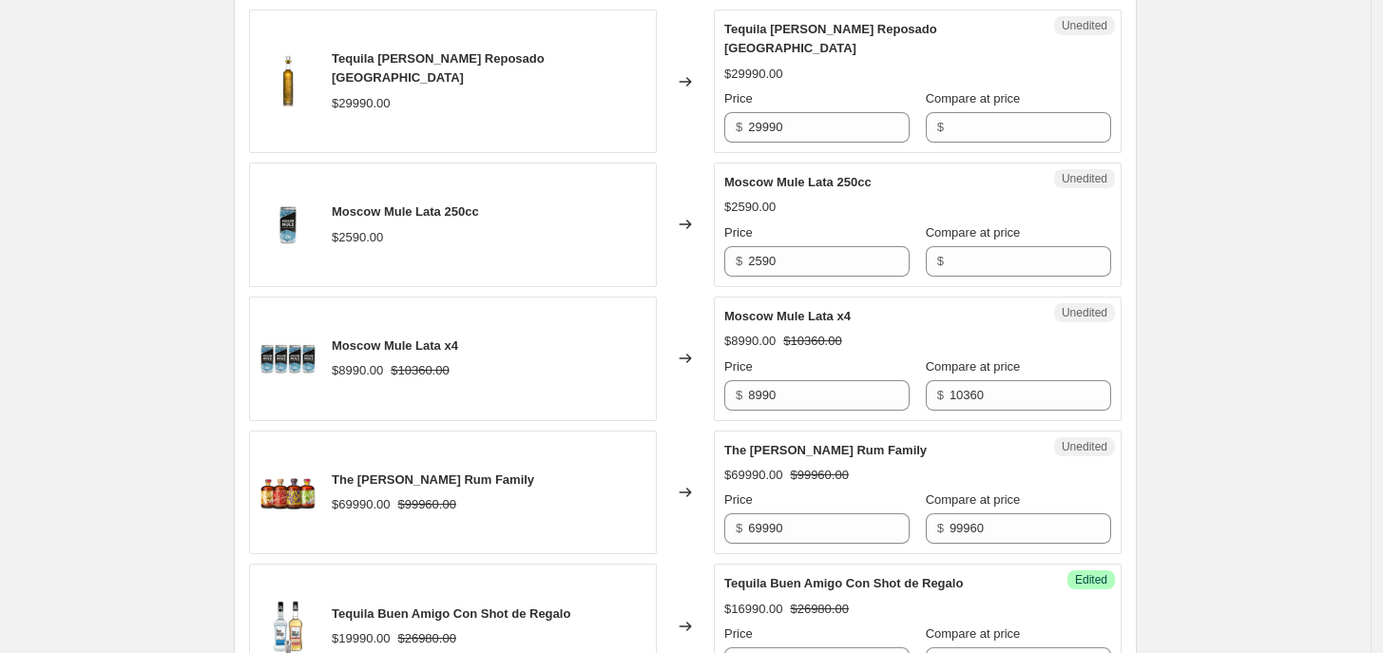
scroll to position [3147, 0]
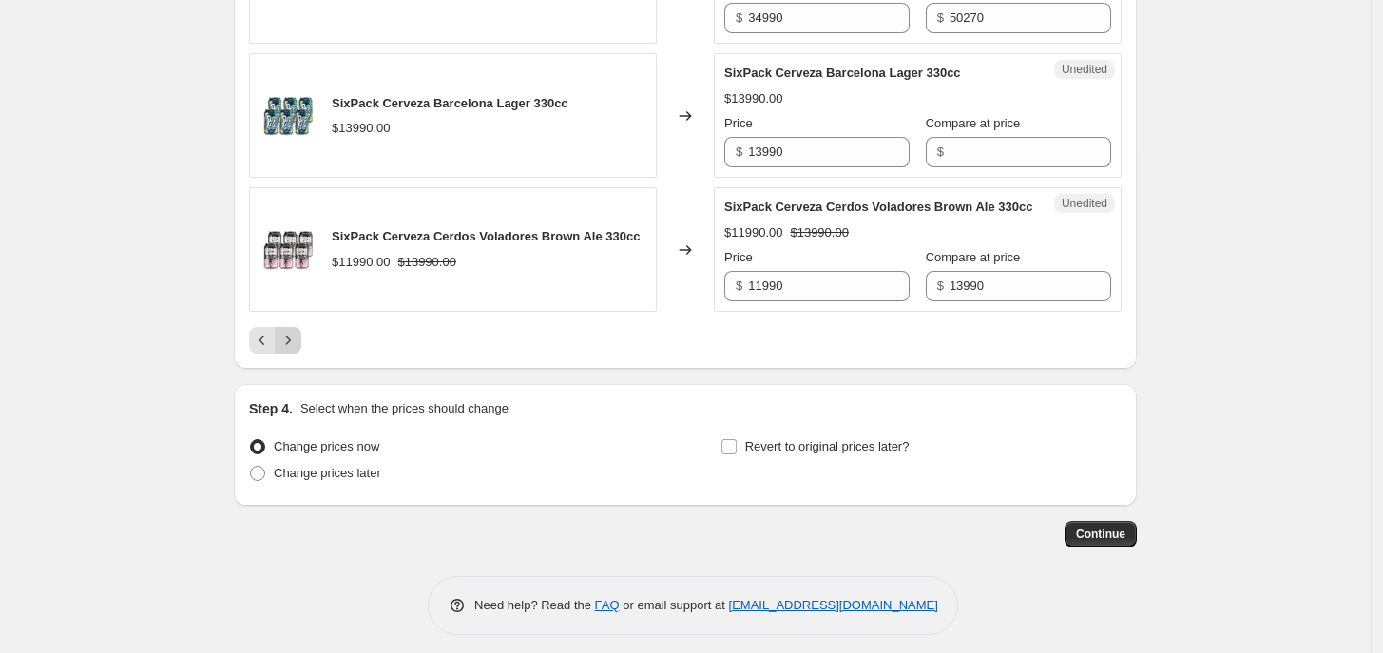
click at [297, 336] on icon "Next" at bounding box center [287, 340] width 19 height 19
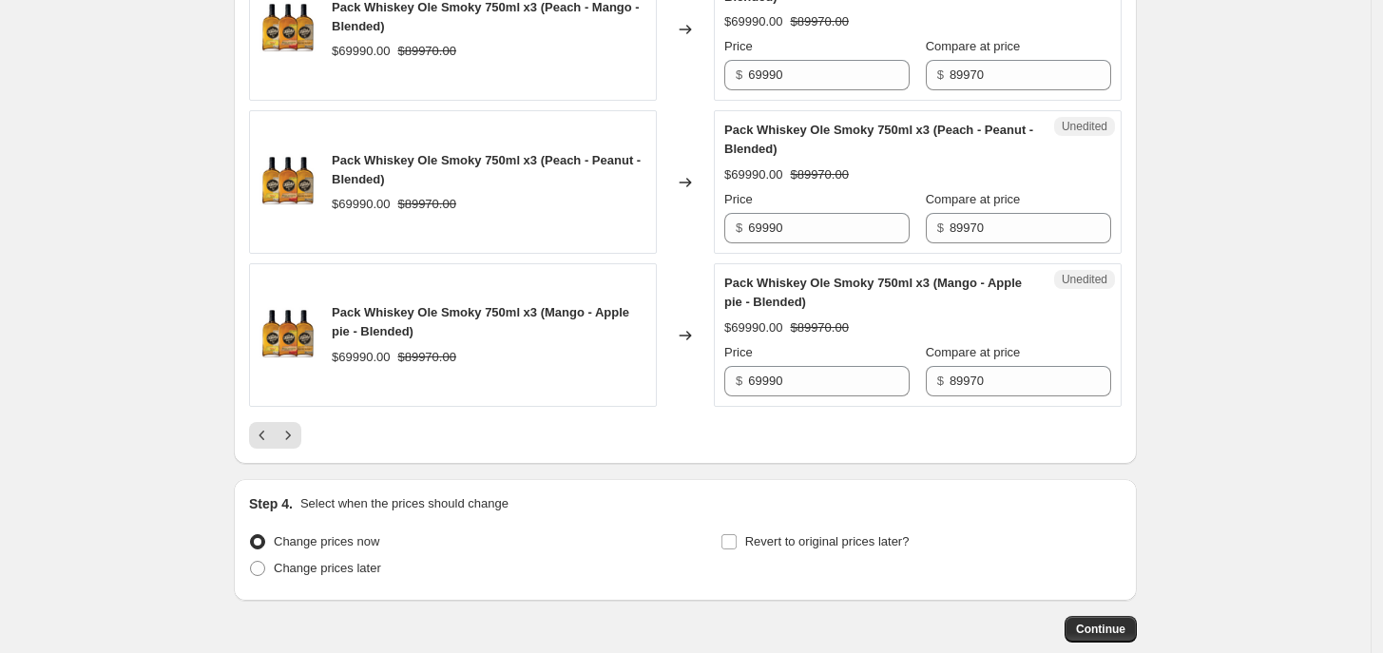
drag, startPoint x: 1371, startPoint y: 562, endPoint x: 1391, endPoint y: 555, distance: 21.0
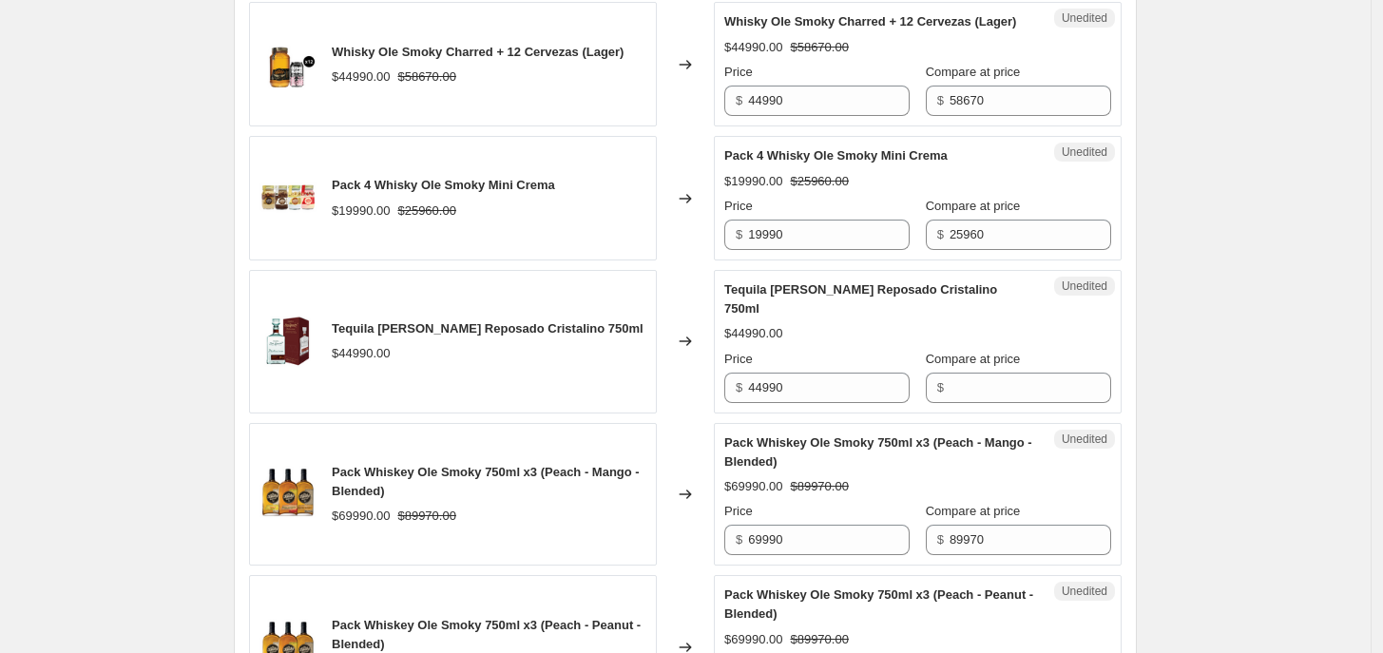
scroll to position [2728, 0]
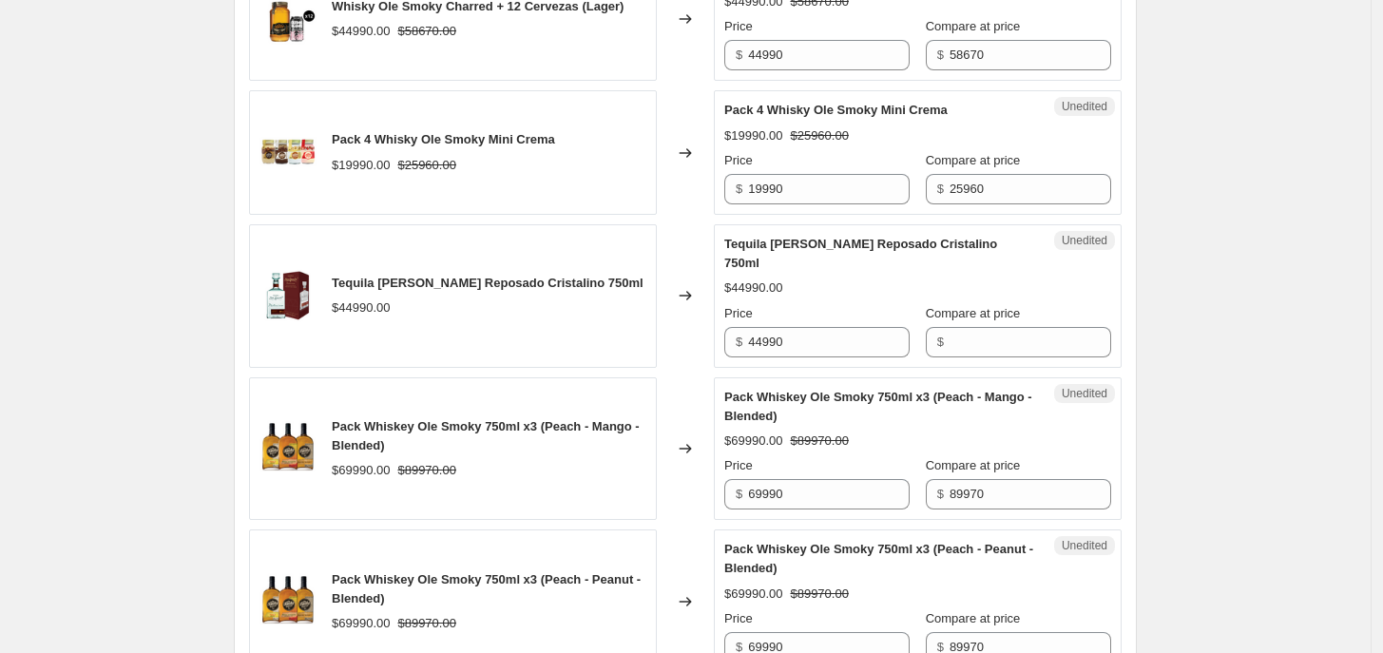
click at [772, 357] on input "44990" at bounding box center [829, 342] width 162 height 30
click at [775, 357] on input "44990" at bounding box center [829, 342] width 162 height 30
type input "37990"
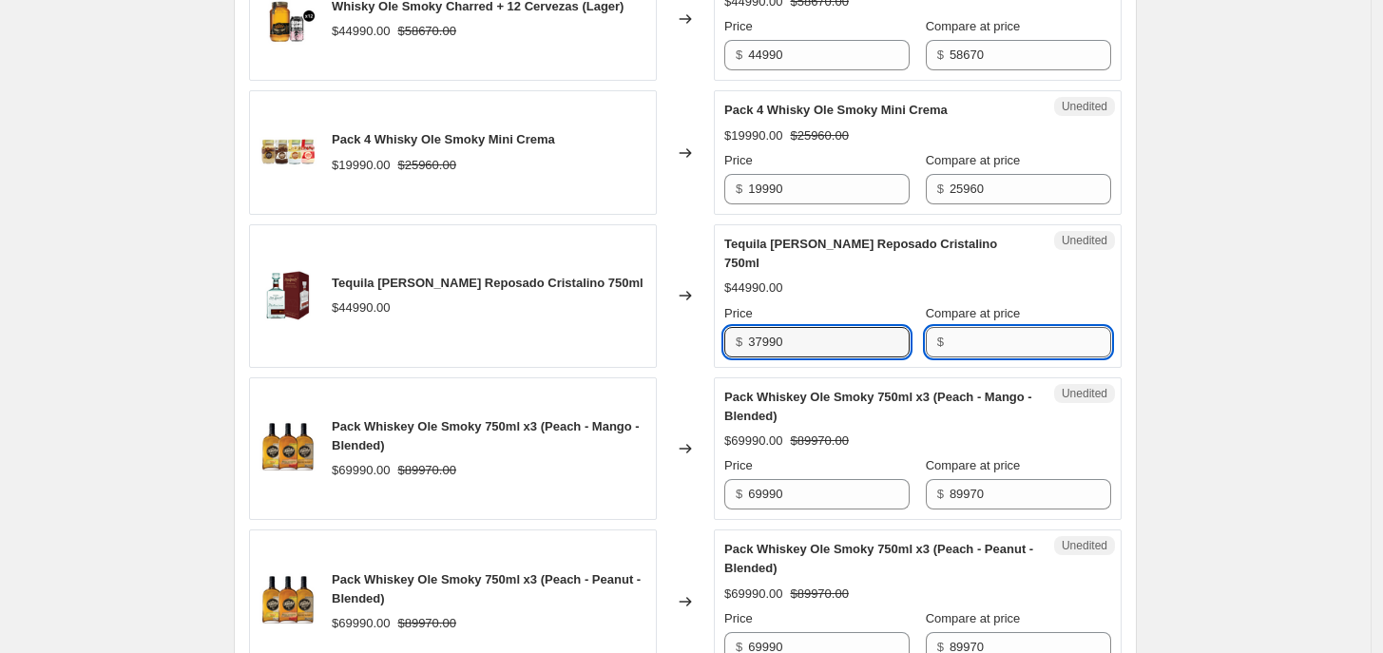
click at [974, 357] on input "Compare at price" at bounding box center [1030, 342] width 162 height 30
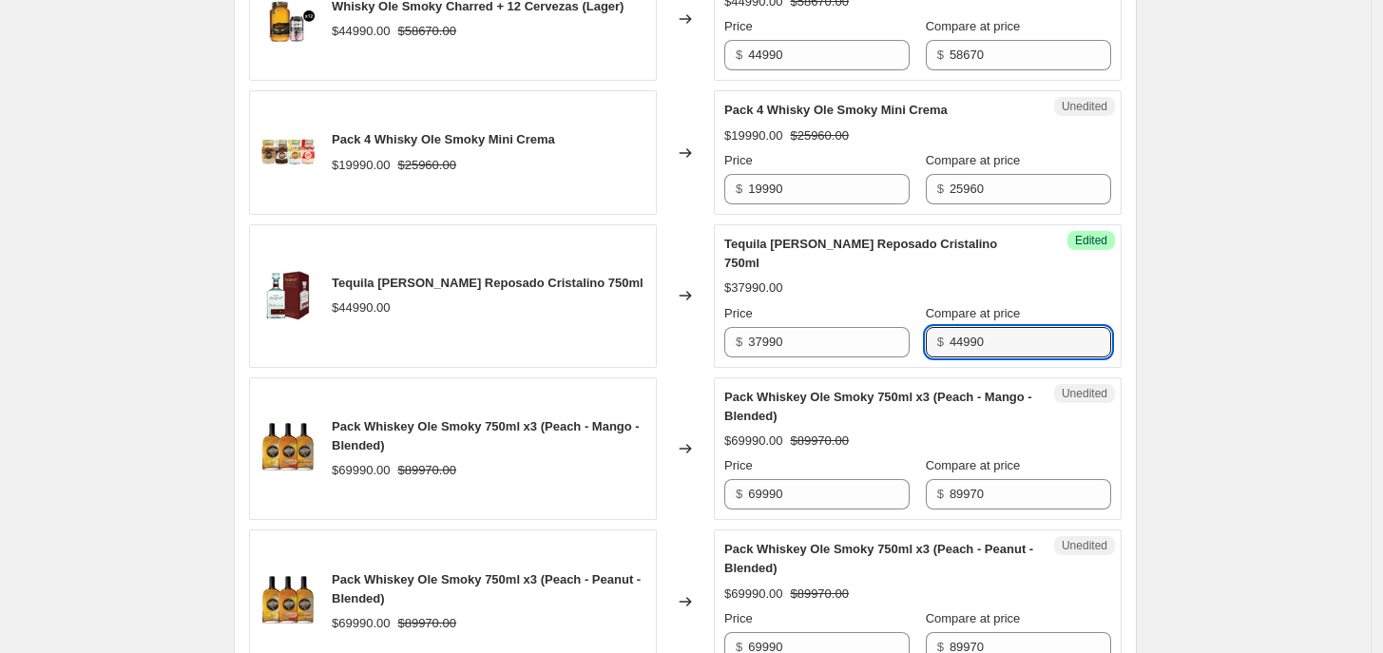
type input "44990"
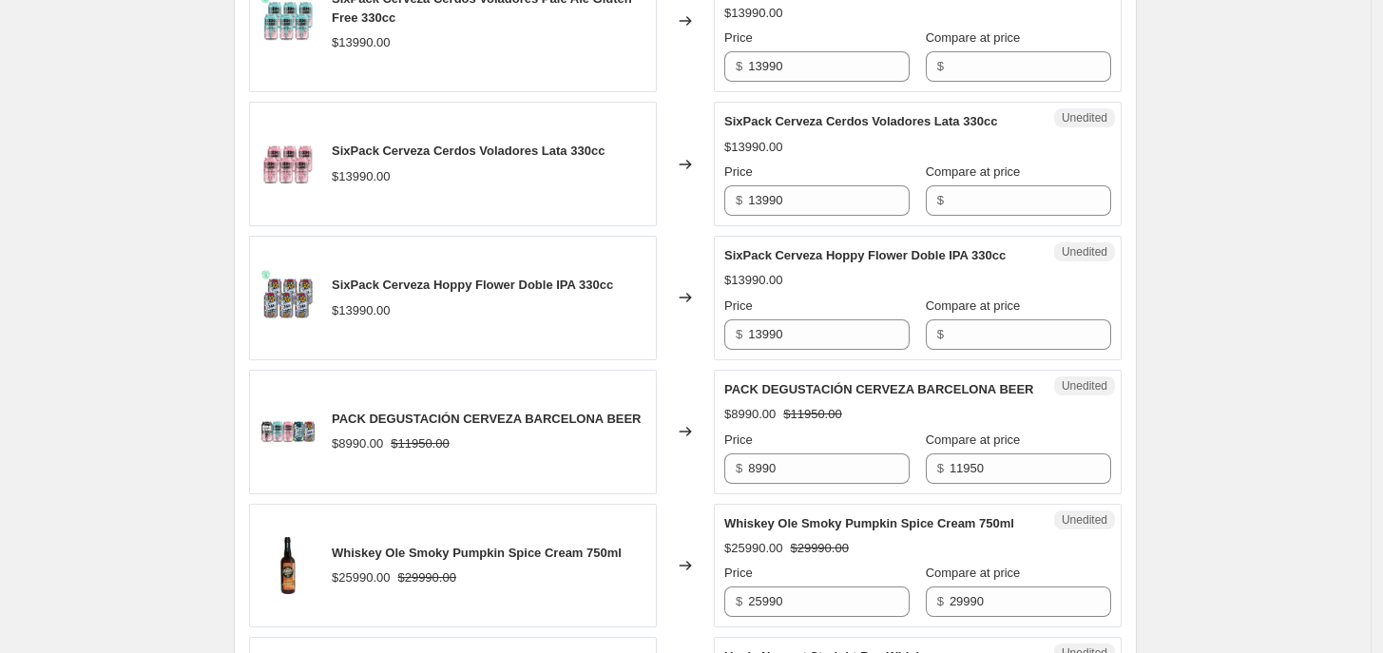
scroll to position [608, 0]
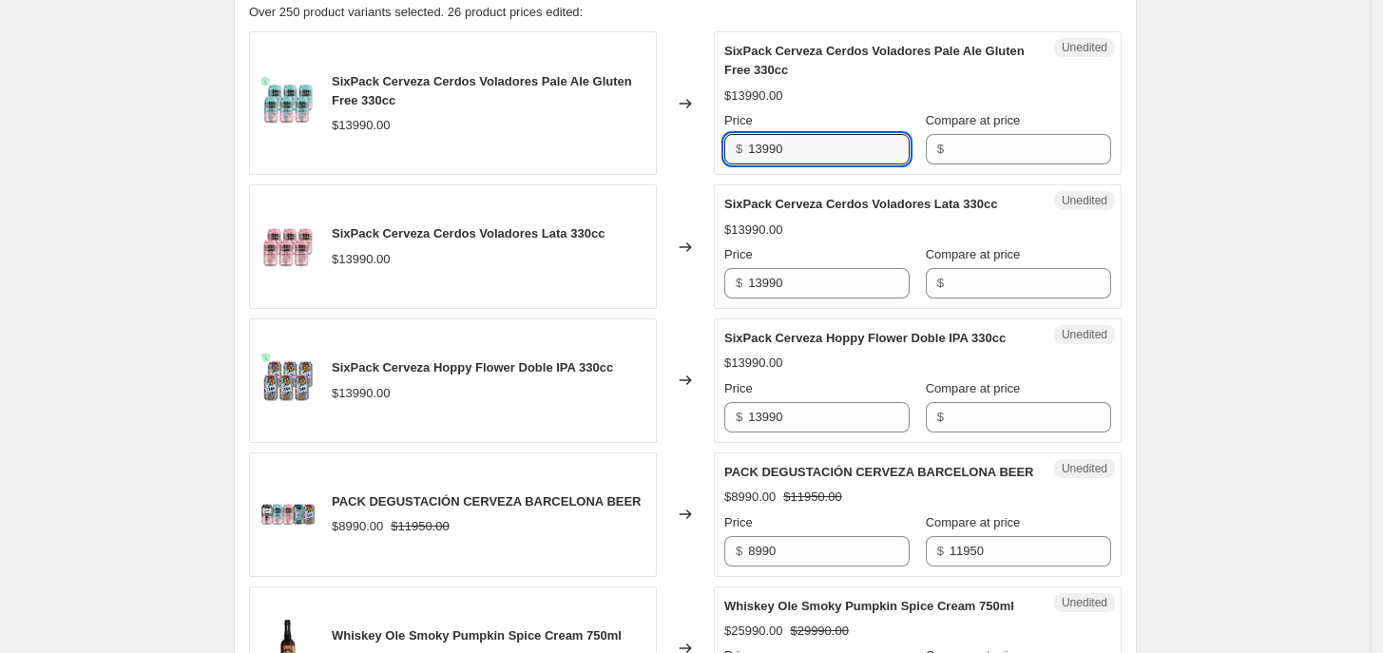
drag, startPoint x: 800, startPoint y: 153, endPoint x: 686, endPoint y: 145, distance: 114.3
click at [686, 145] on div "SixPack Cerveza Cerdos Voladores Pale Ale Gluten Free 330cc $13990.00 Changed t…" at bounding box center [685, 103] width 873 height 144
type input "9990"
click at [969, 155] on input "Compare at price" at bounding box center [1030, 149] width 162 height 30
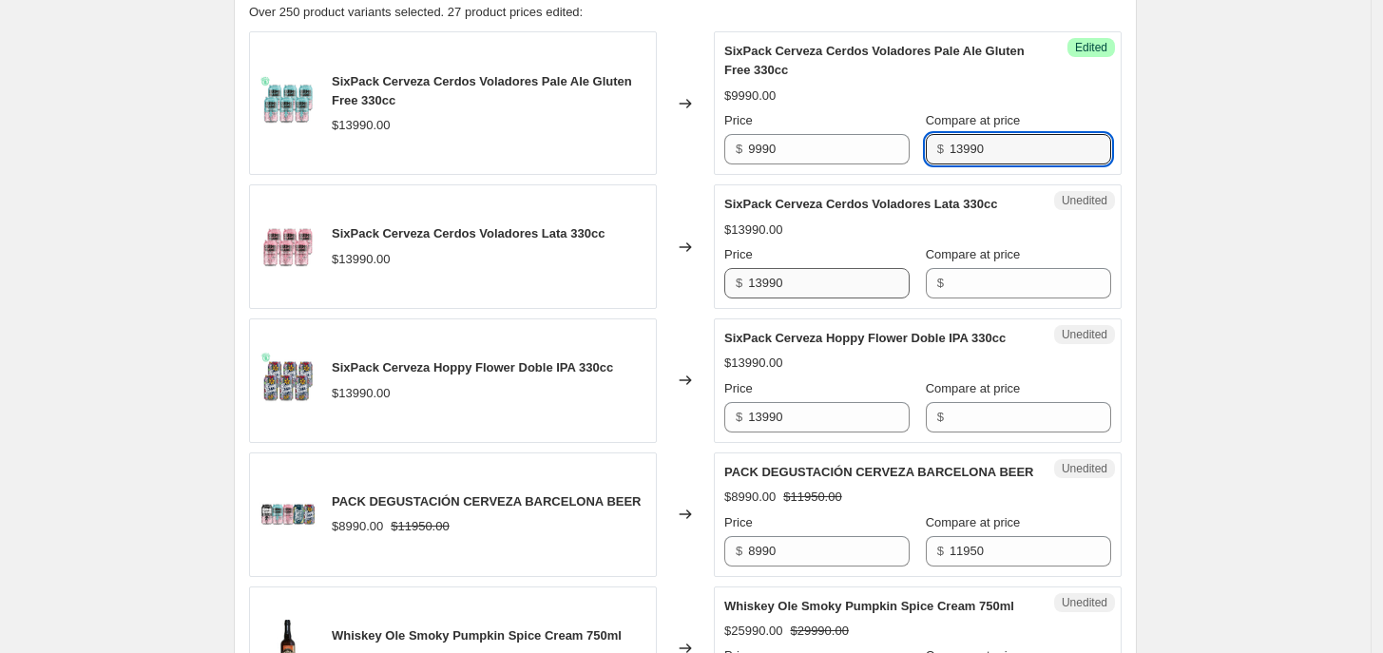
type input "13990"
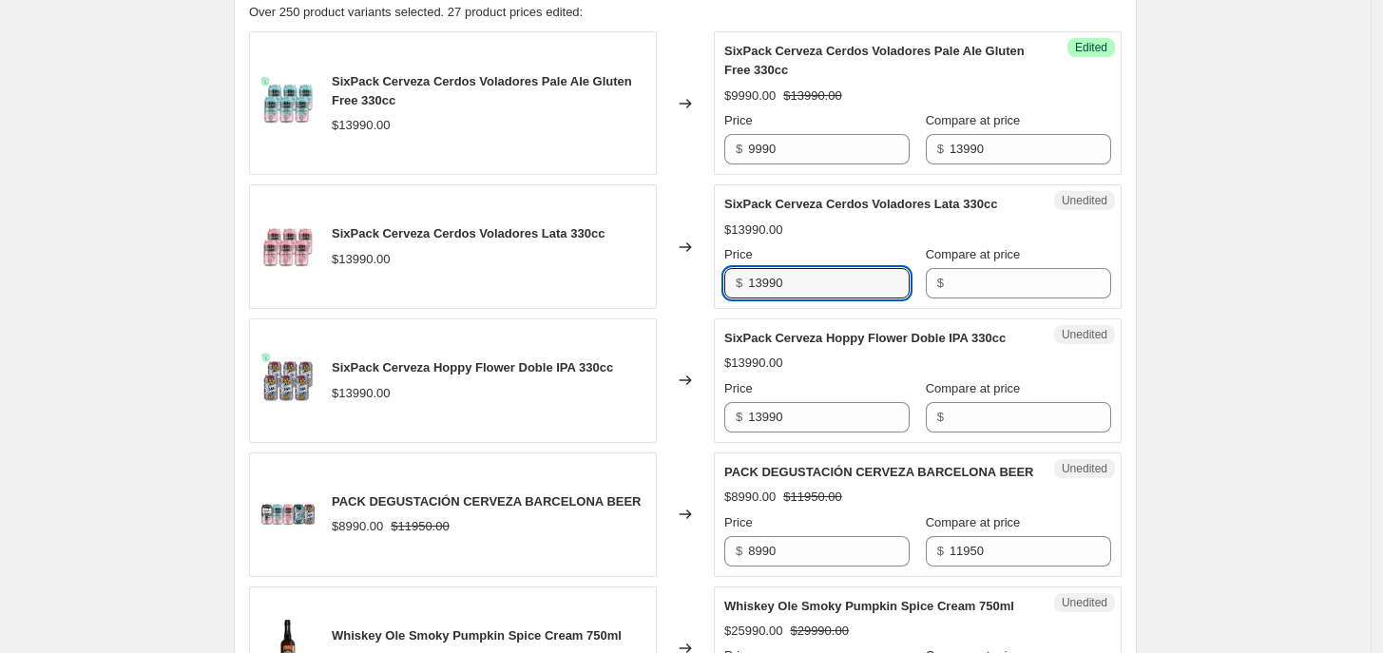
drag, startPoint x: 814, startPoint y: 285, endPoint x: 620, endPoint y: 278, distance: 194.0
click at [620, 278] on div "SixPack Cerveza Cerdos Voladores Lata 330cc $13990.00 Changed to Unedited SixPa…" at bounding box center [685, 246] width 873 height 125
type input "9990"
click at [961, 283] on input "Compare at price" at bounding box center [1030, 283] width 162 height 30
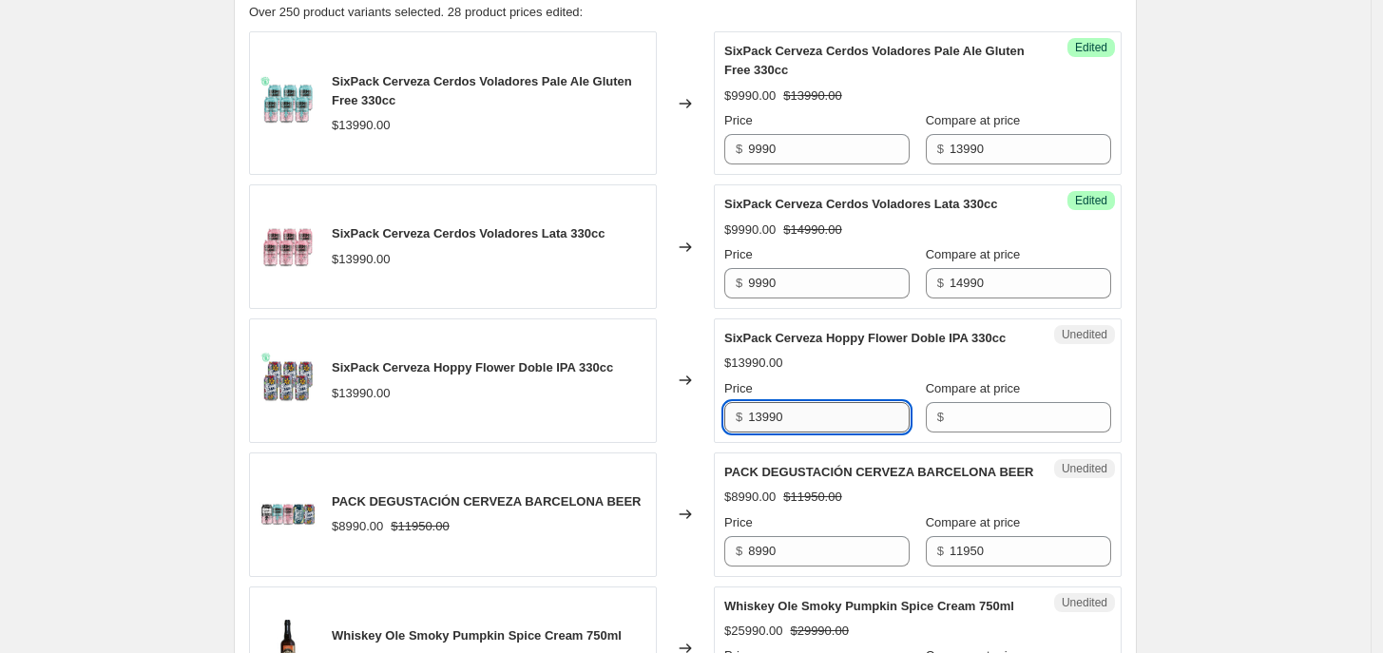
click at [846, 417] on input "13990" at bounding box center [829, 417] width 162 height 30
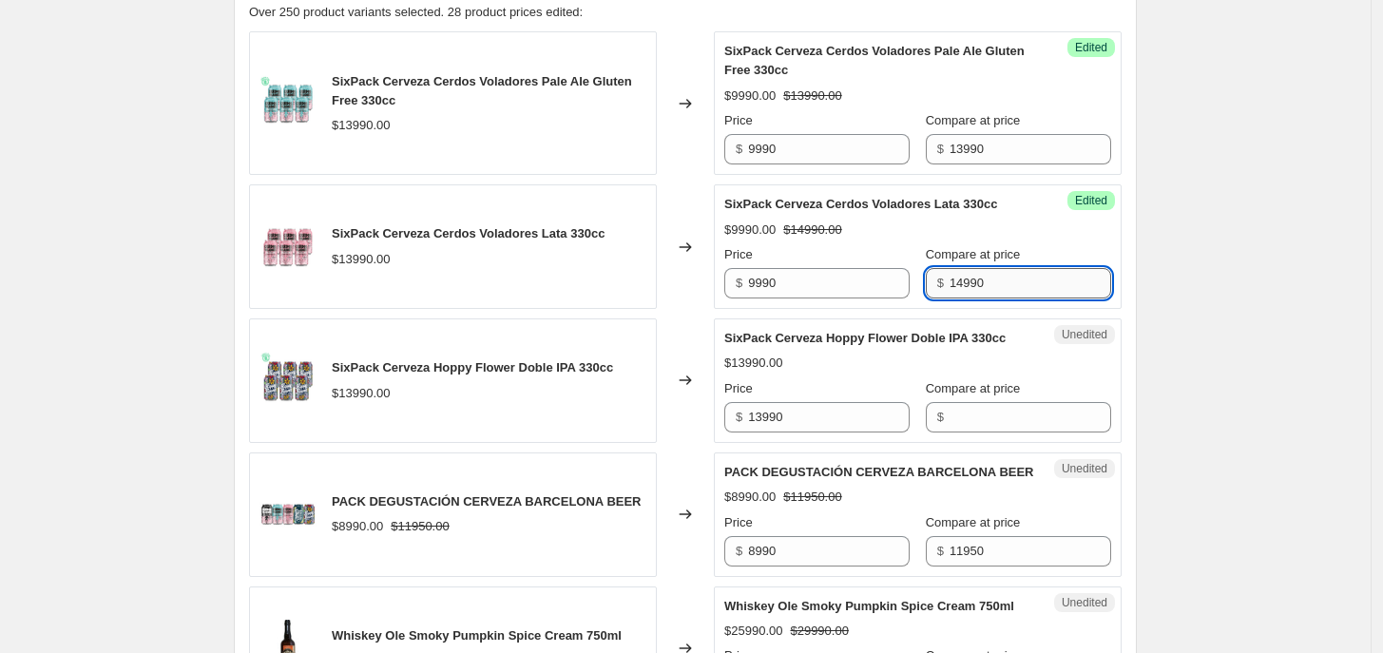
drag, startPoint x: 955, startPoint y: 284, endPoint x: 944, endPoint y: 283, distance: 11.4
click at [949, 283] on input "14990" at bounding box center [1030, 283] width 162 height 30
type input "13990"
click at [871, 413] on input "13990" at bounding box center [829, 417] width 162 height 30
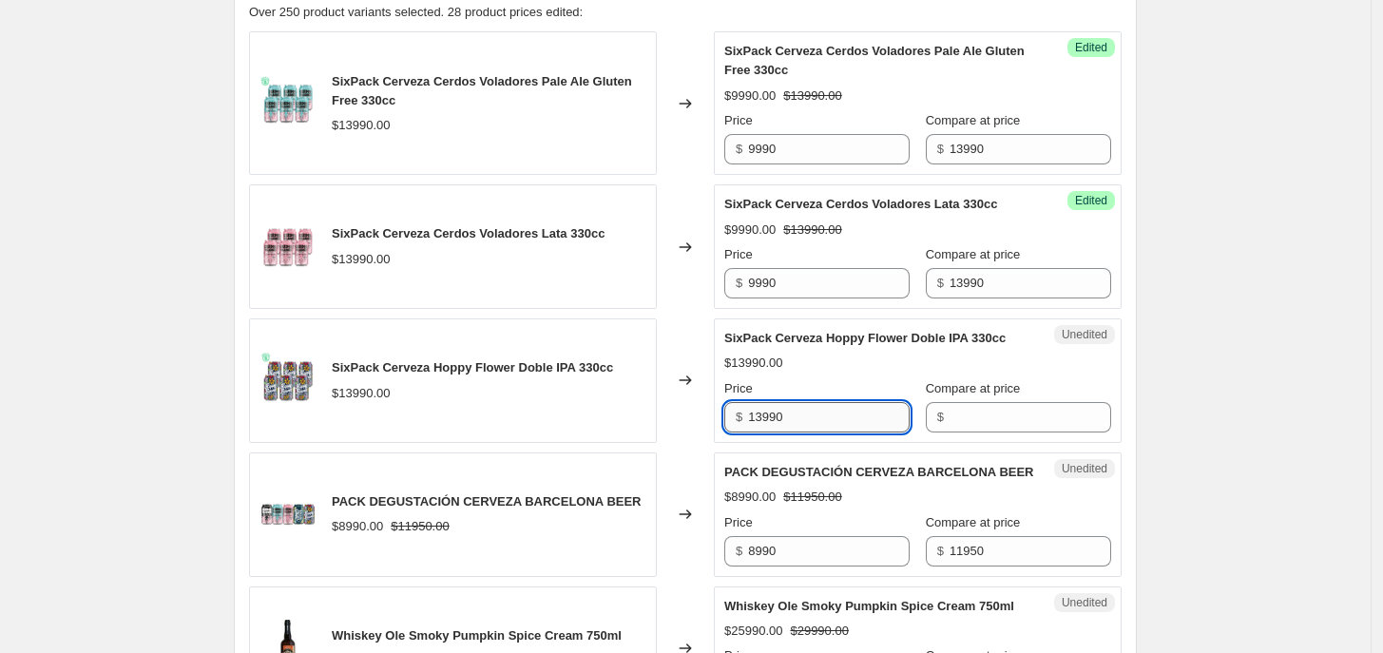
click at [871, 413] on input "13990" at bounding box center [829, 417] width 162 height 30
type input "9990"
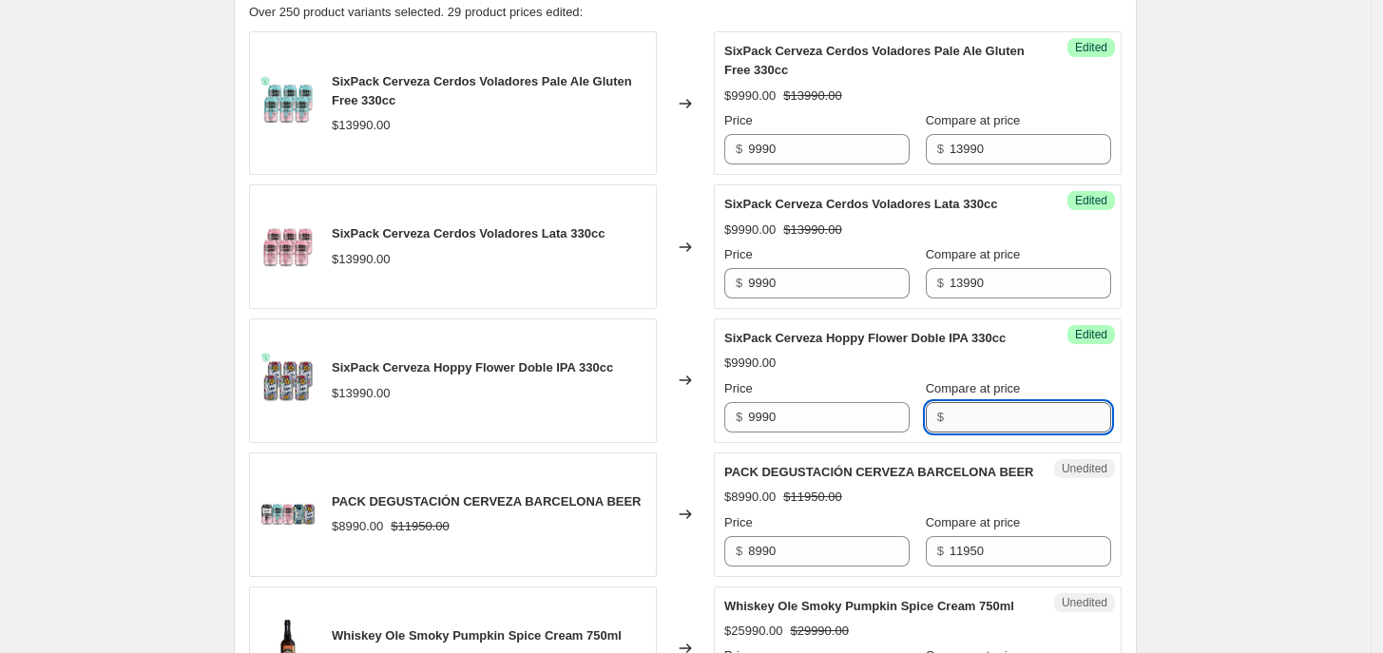
click at [982, 416] on input "Compare at price" at bounding box center [1030, 417] width 162 height 30
type input "13990"
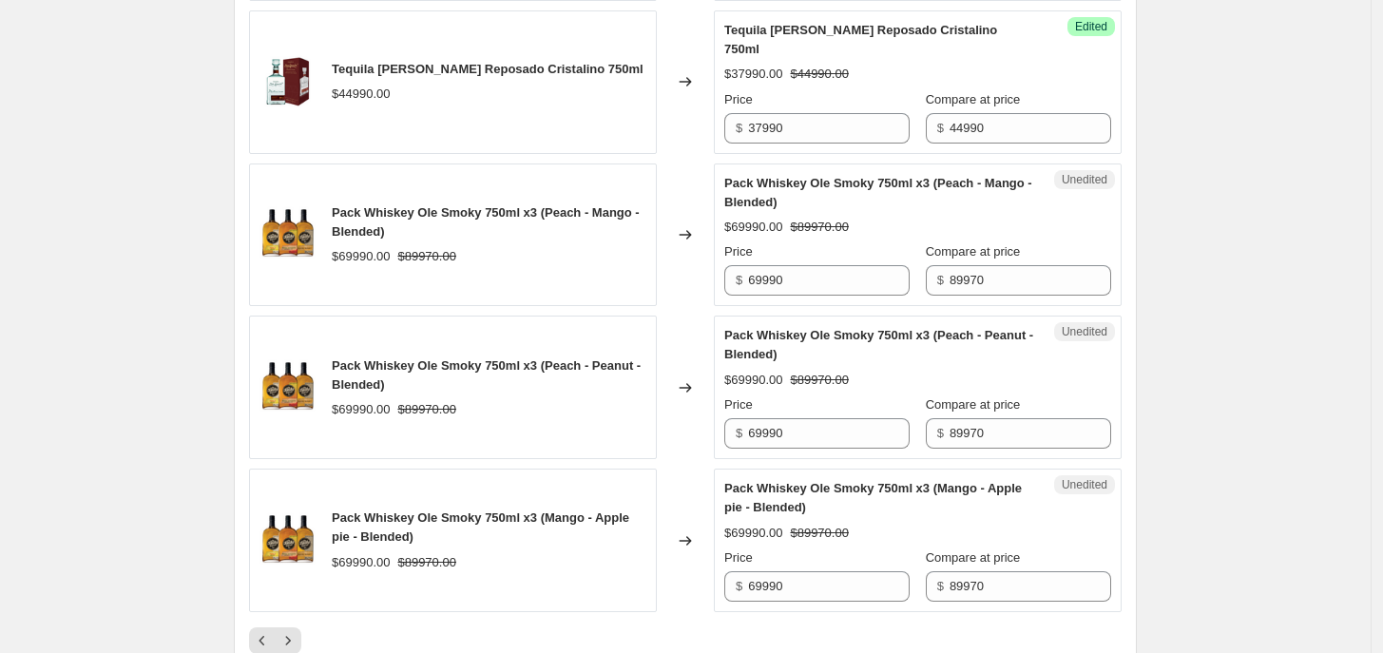
scroll to position [3318, 0]
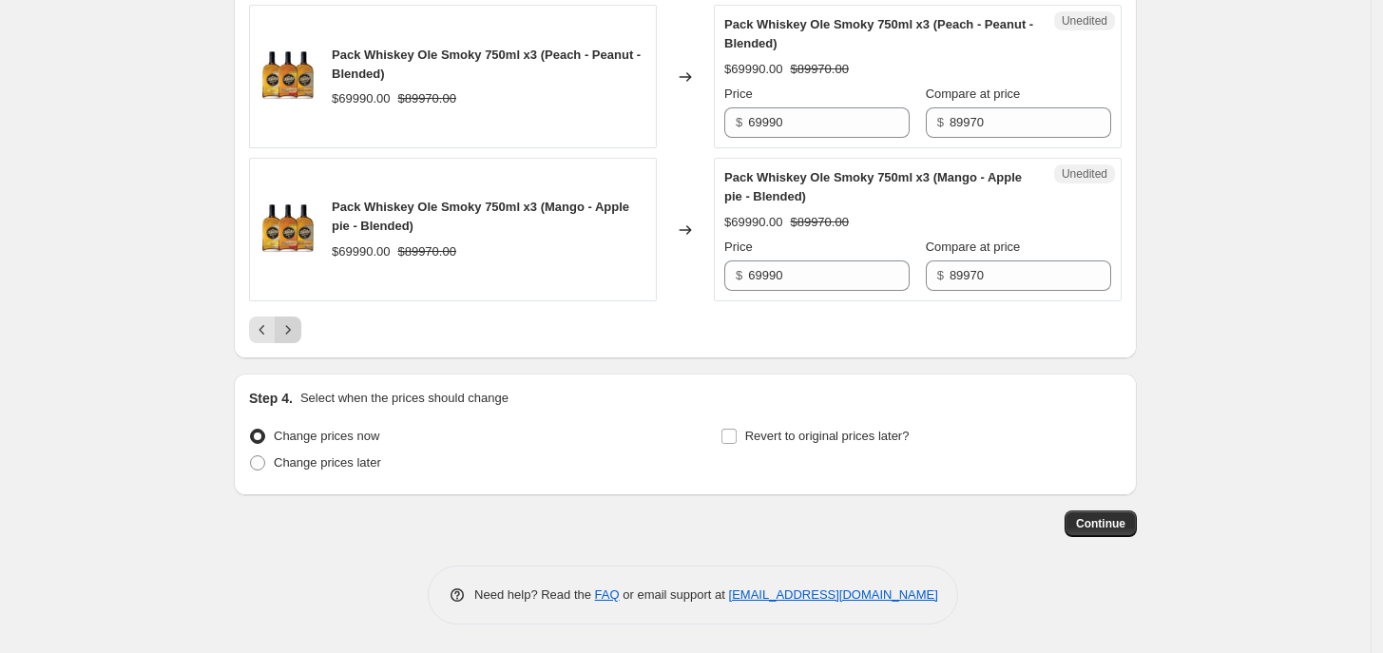
click at [296, 328] on icon "Next" at bounding box center [287, 329] width 19 height 19
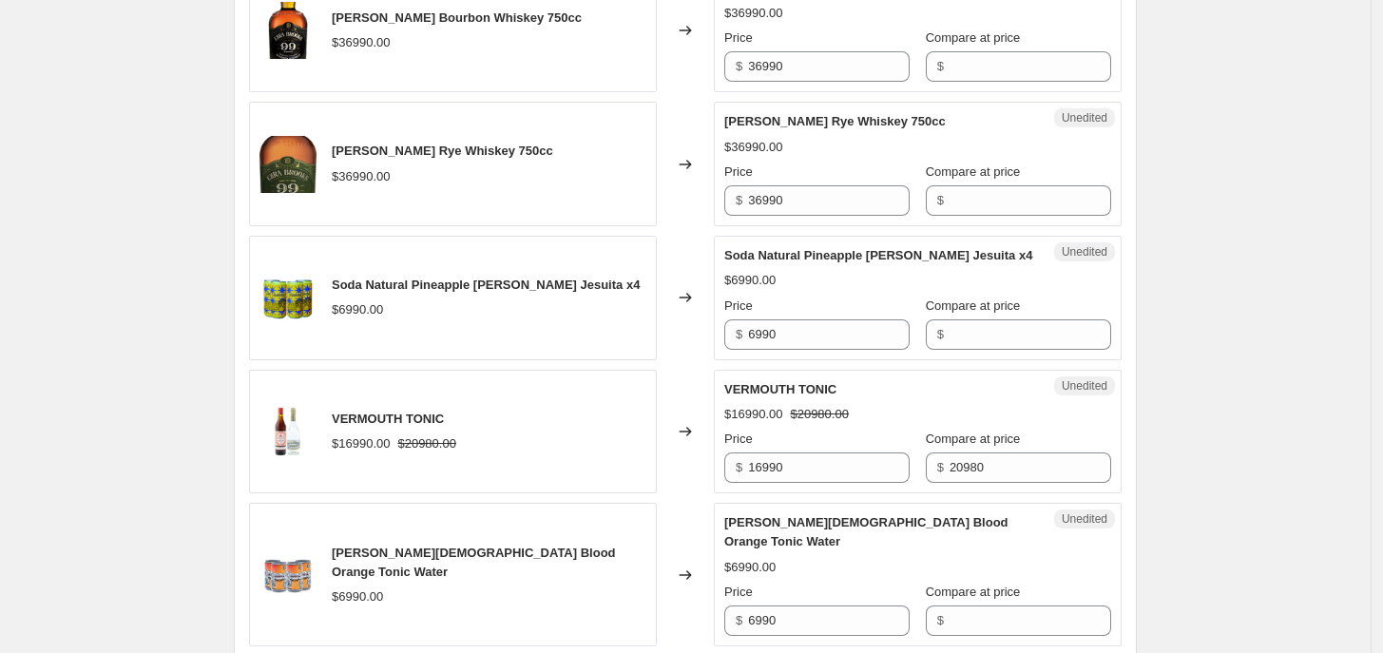
scroll to position [2612, 0]
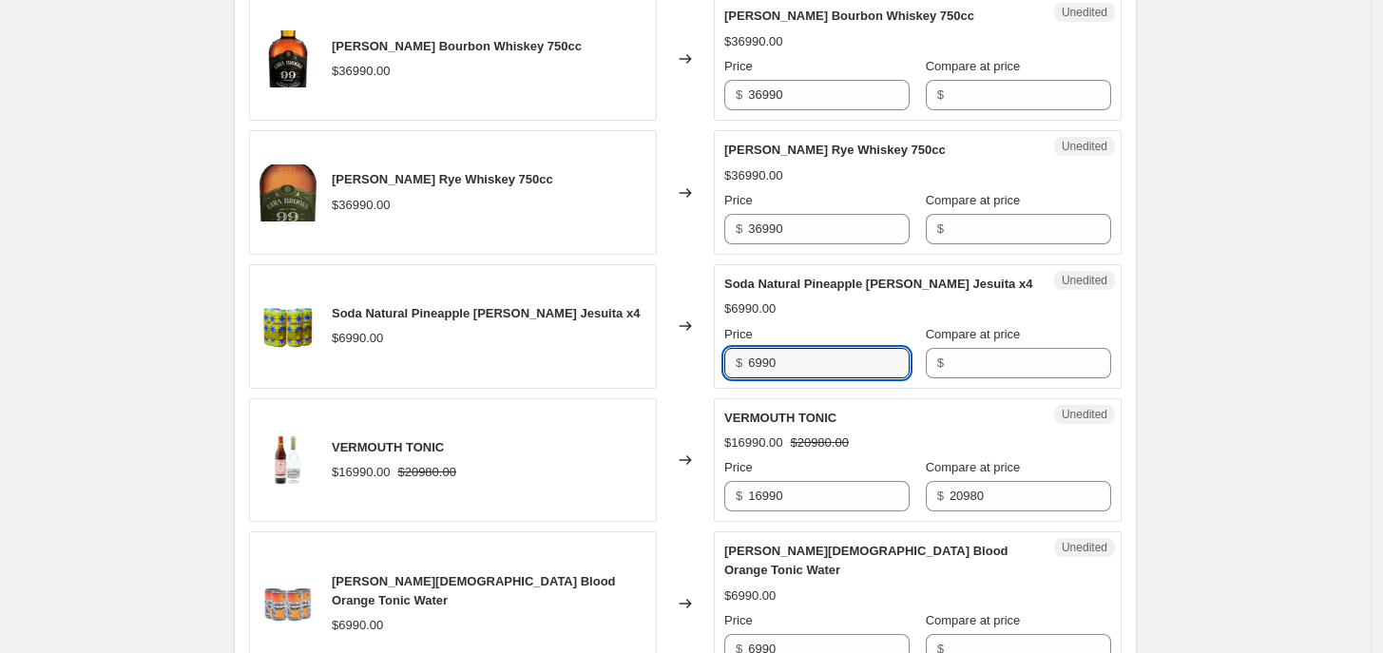
drag, startPoint x: 861, startPoint y: 384, endPoint x: 671, endPoint y: 350, distance: 193.1
click at [671, 350] on div "Soda Natural Pineapple [PERSON_NAME] Jesuita x4 $6990.00 Changed to Unedited So…" at bounding box center [685, 326] width 873 height 125
type input "5490"
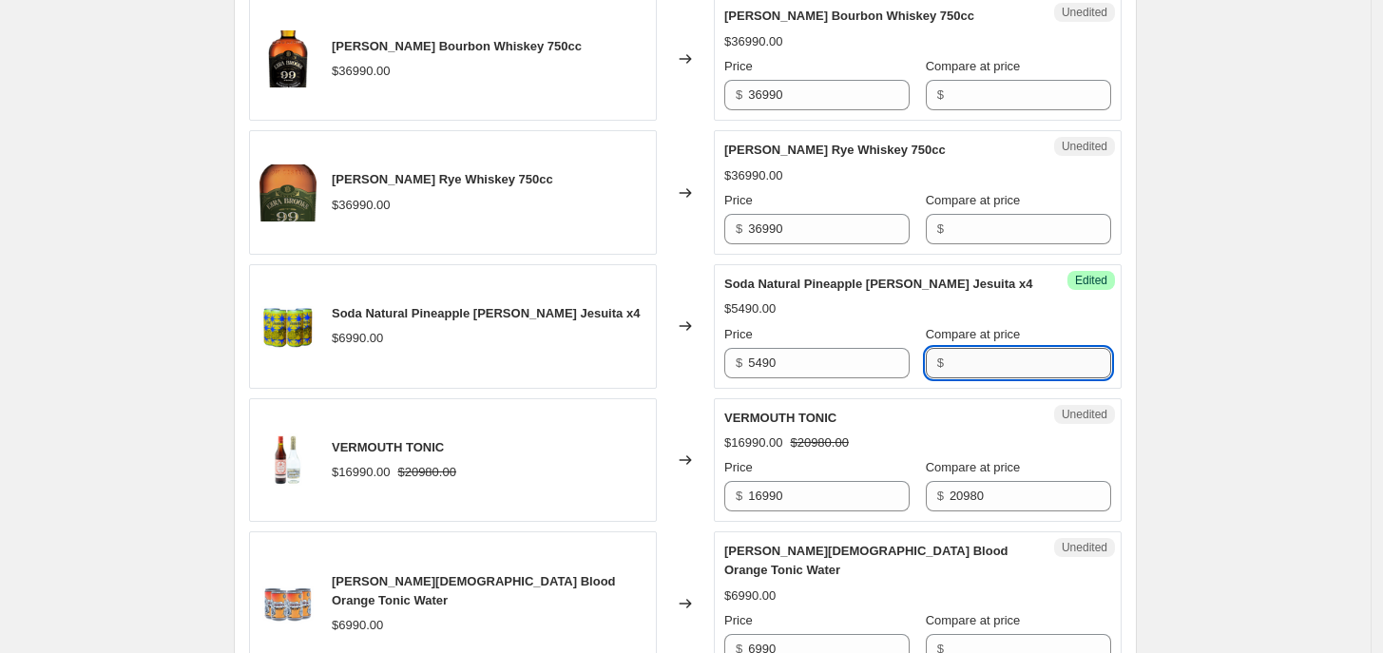
click at [977, 372] on input "Compare at price" at bounding box center [1030, 363] width 162 height 30
type input "6990"
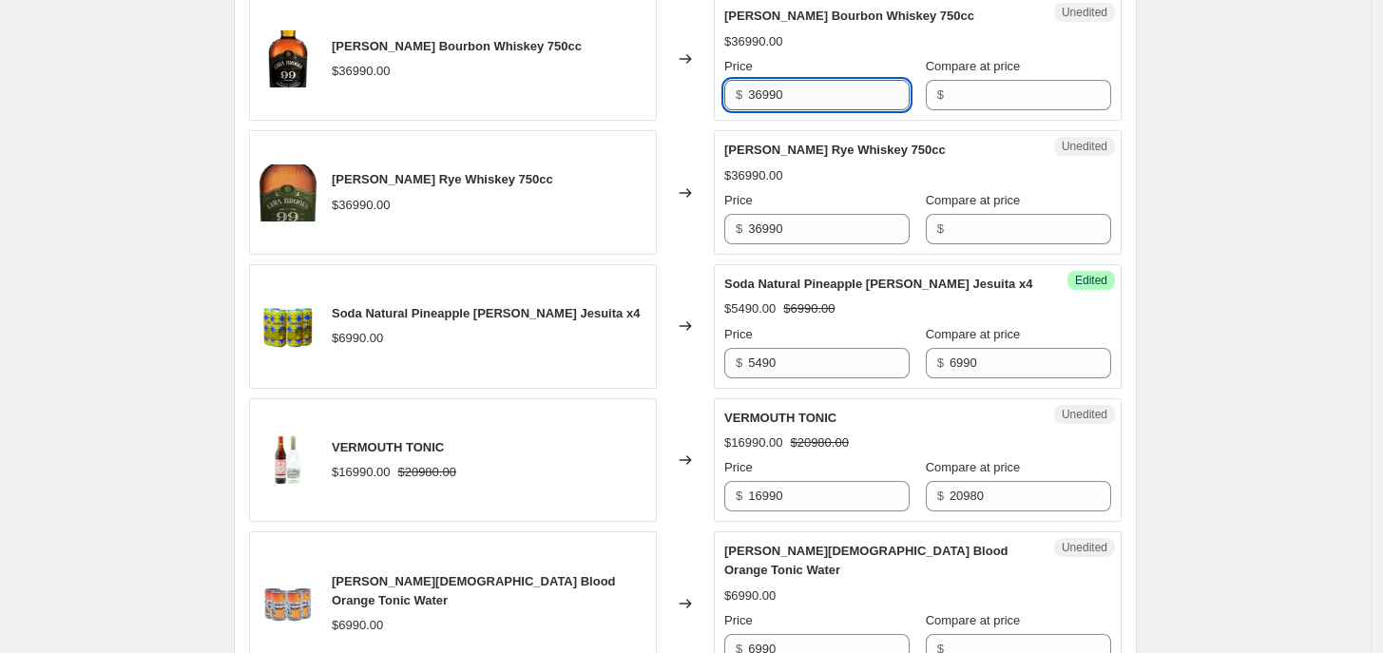
click at [762, 80] on input "36990" at bounding box center [829, 95] width 162 height 30
drag, startPoint x: 767, startPoint y: 80, endPoint x: 753, endPoint y: 81, distance: 14.3
click at [753, 81] on input "36990" at bounding box center [829, 95] width 162 height 30
type input "28990"
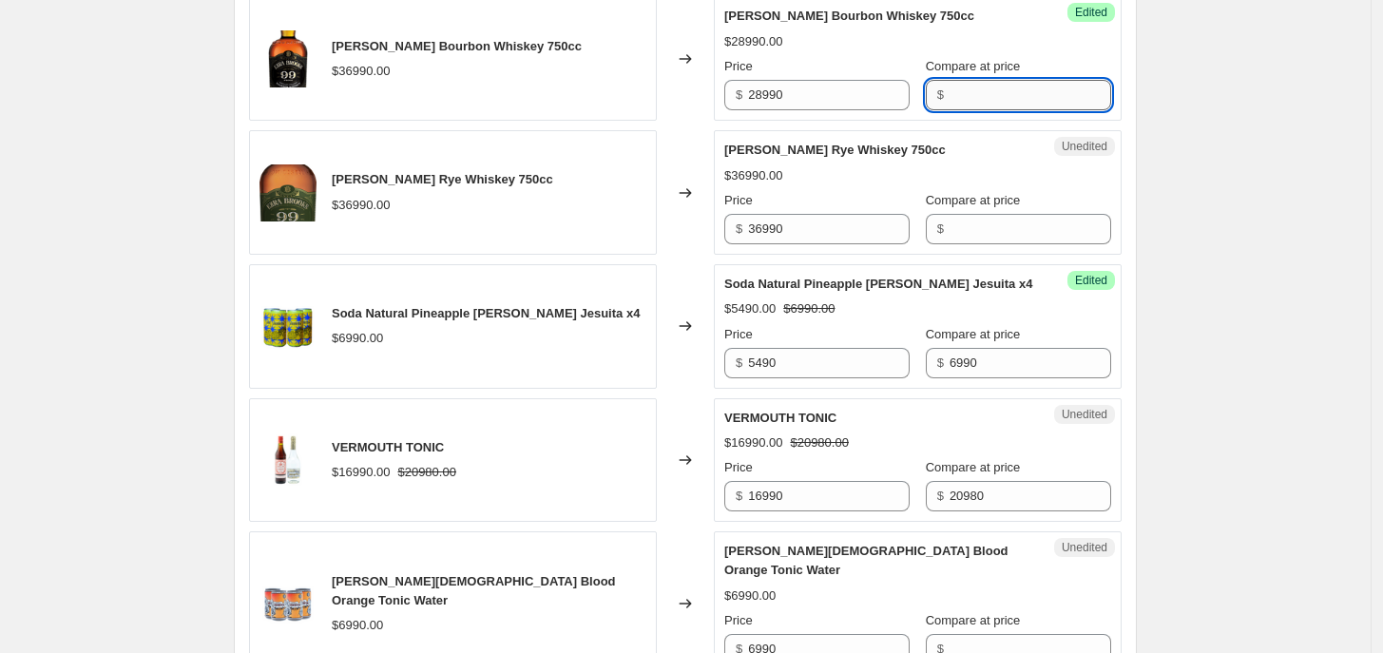
click at [967, 80] on input "Compare at price" at bounding box center [1030, 95] width 162 height 30
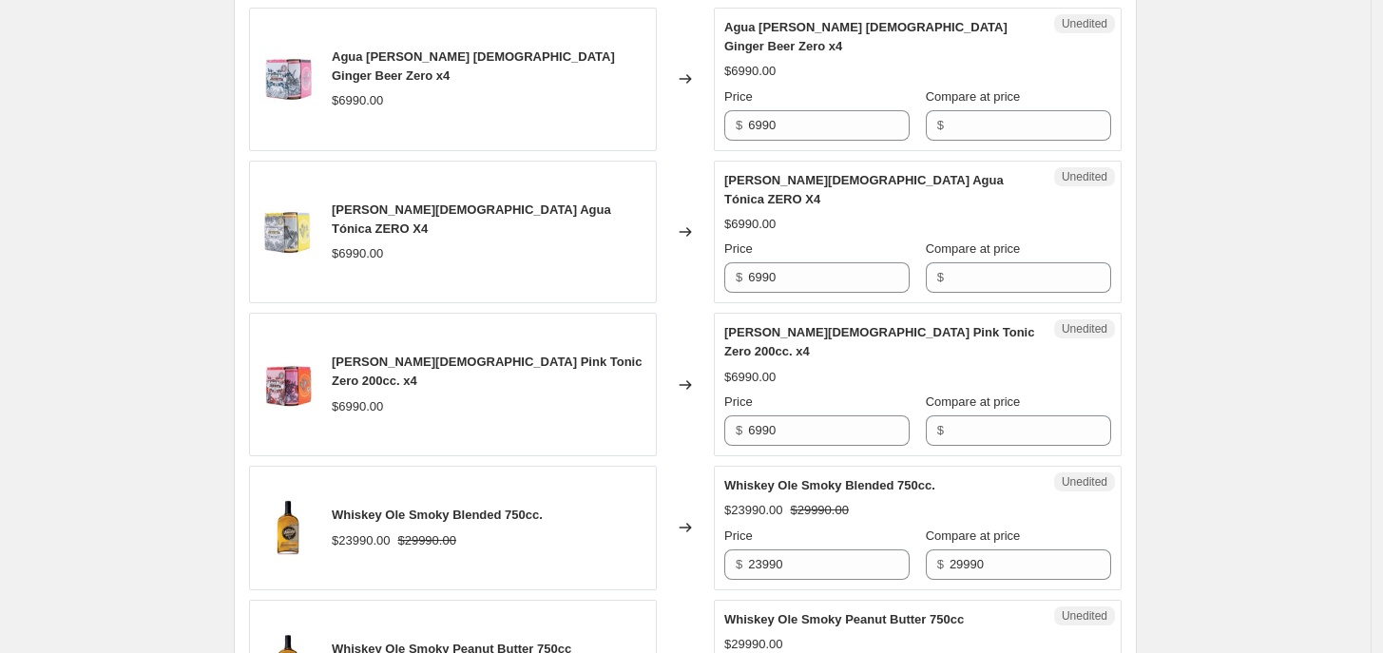
scroll to position [1051, 0]
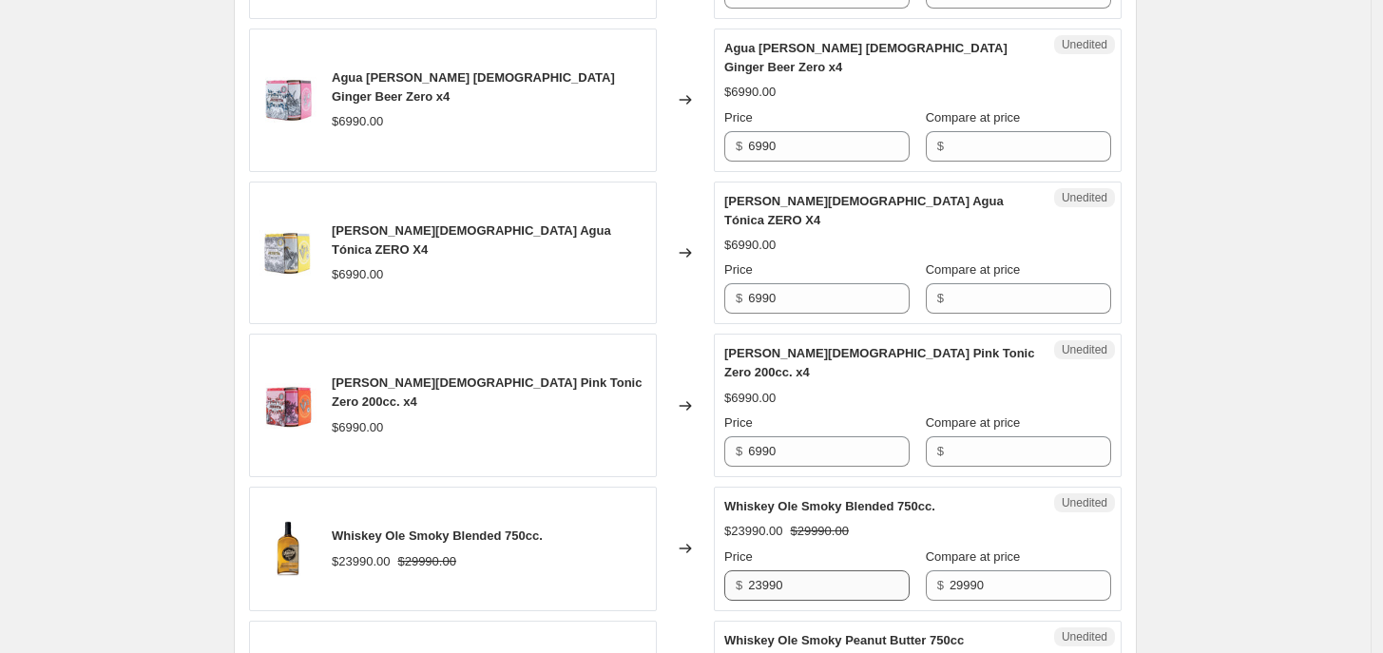
type input "36990"
click at [766, 570] on input "23990" at bounding box center [829, 585] width 162 height 30
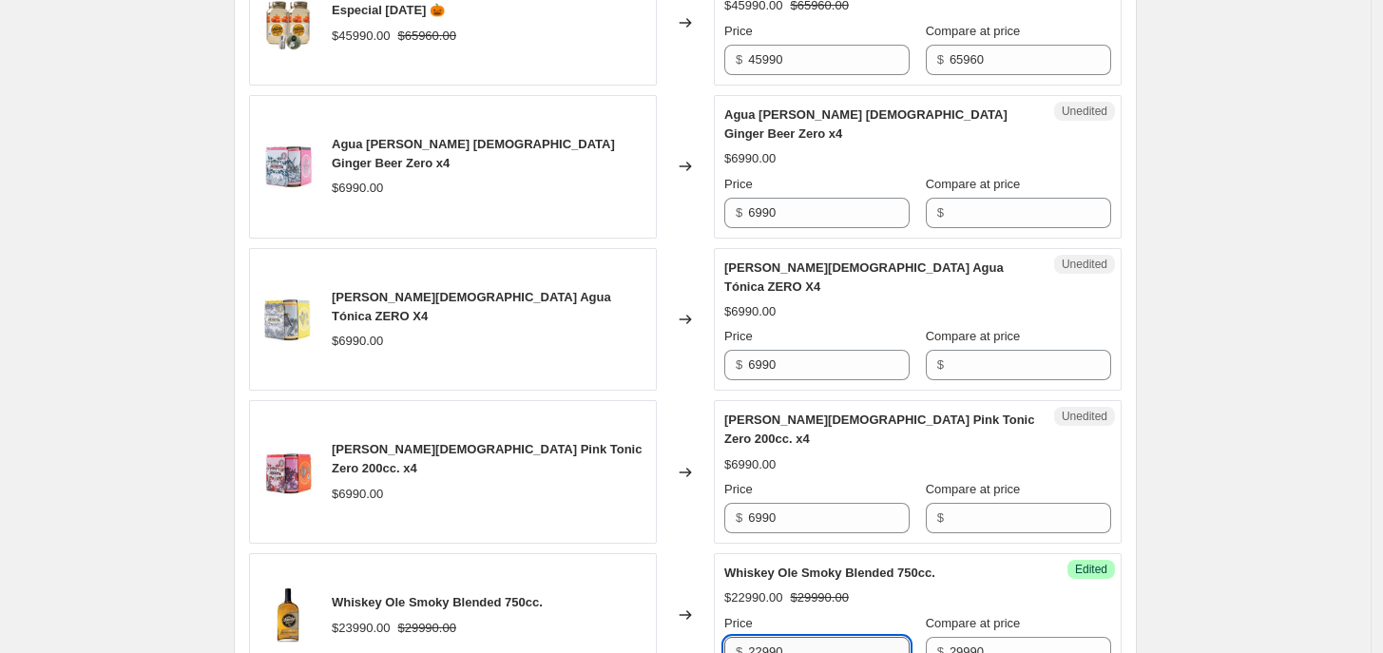
click at [765, 637] on input "22990" at bounding box center [829, 652] width 162 height 30
type input "20990"
drag, startPoint x: 1255, startPoint y: 397, endPoint x: 1275, endPoint y: 364, distance: 38.8
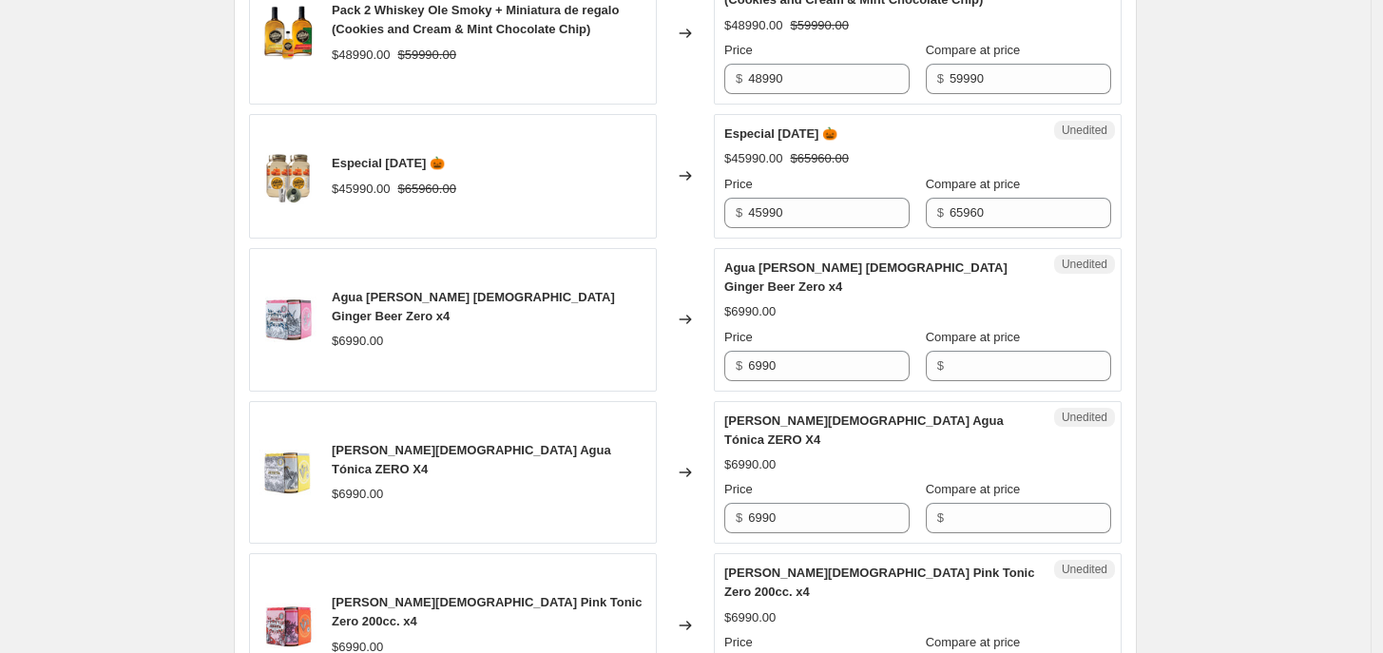
scroll to position [874, 0]
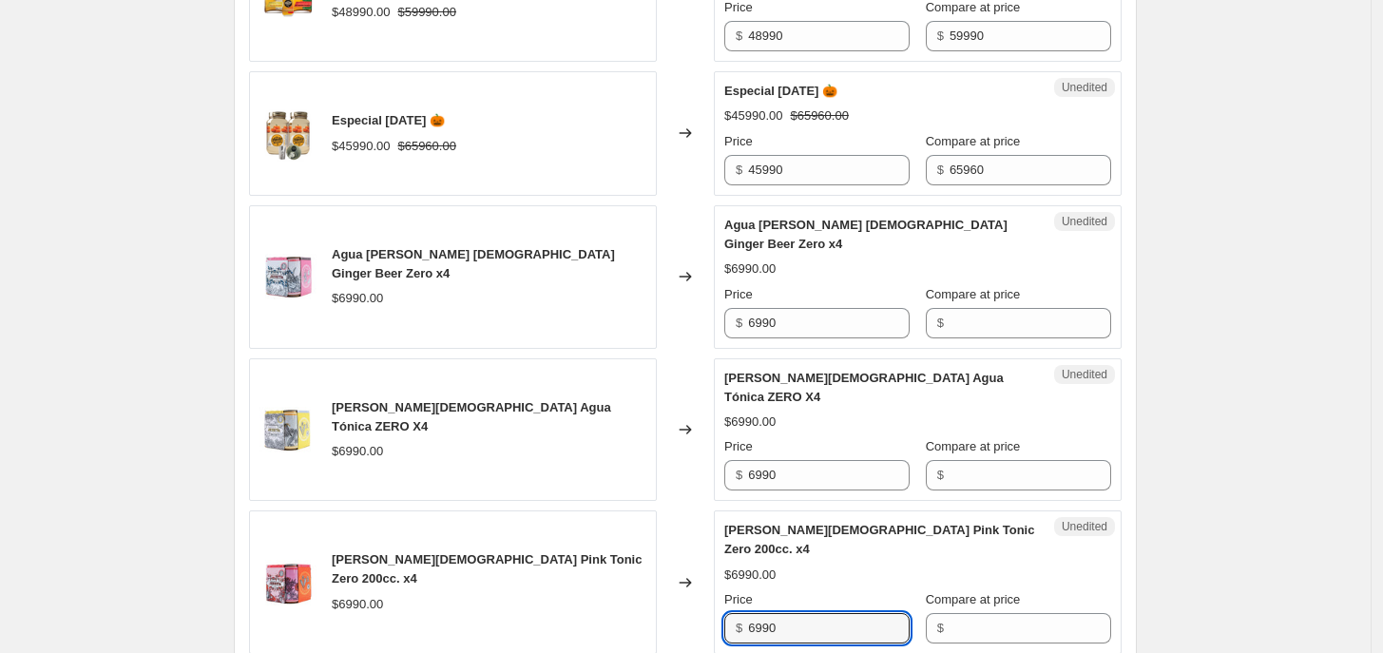
drag, startPoint x: 790, startPoint y: 568, endPoint x: 708, endPoint y: 568, distance: 81.7
click at [708, 568] on div "[PERSON_NAME][DEMOGRAPHIC_DATA] Pink Tonic Zero 200cc. x4 $6990.00 Changed to U…" at bounding box center [685, 582] width 873 height 144
type input "6"
type input "5490"
click at [965, 613] on input "Compare at price" at bounding box center [1030, 628] width 162 height 30
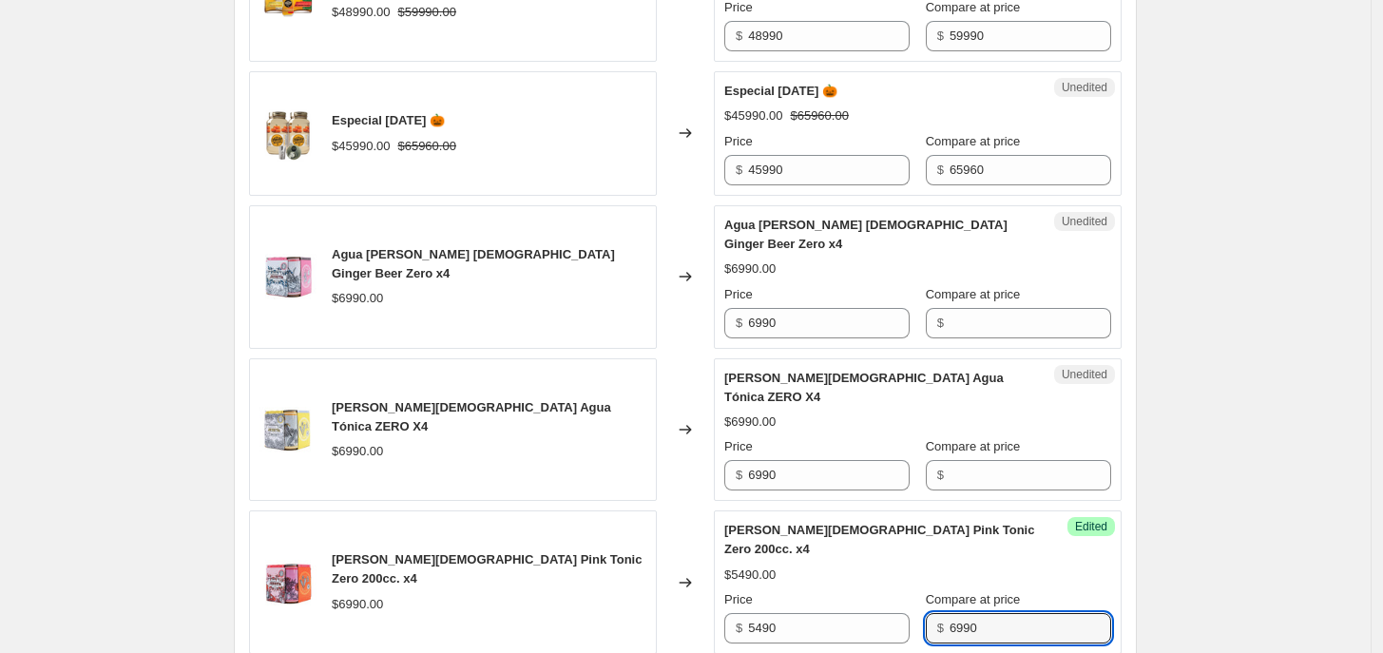
type input "6990"
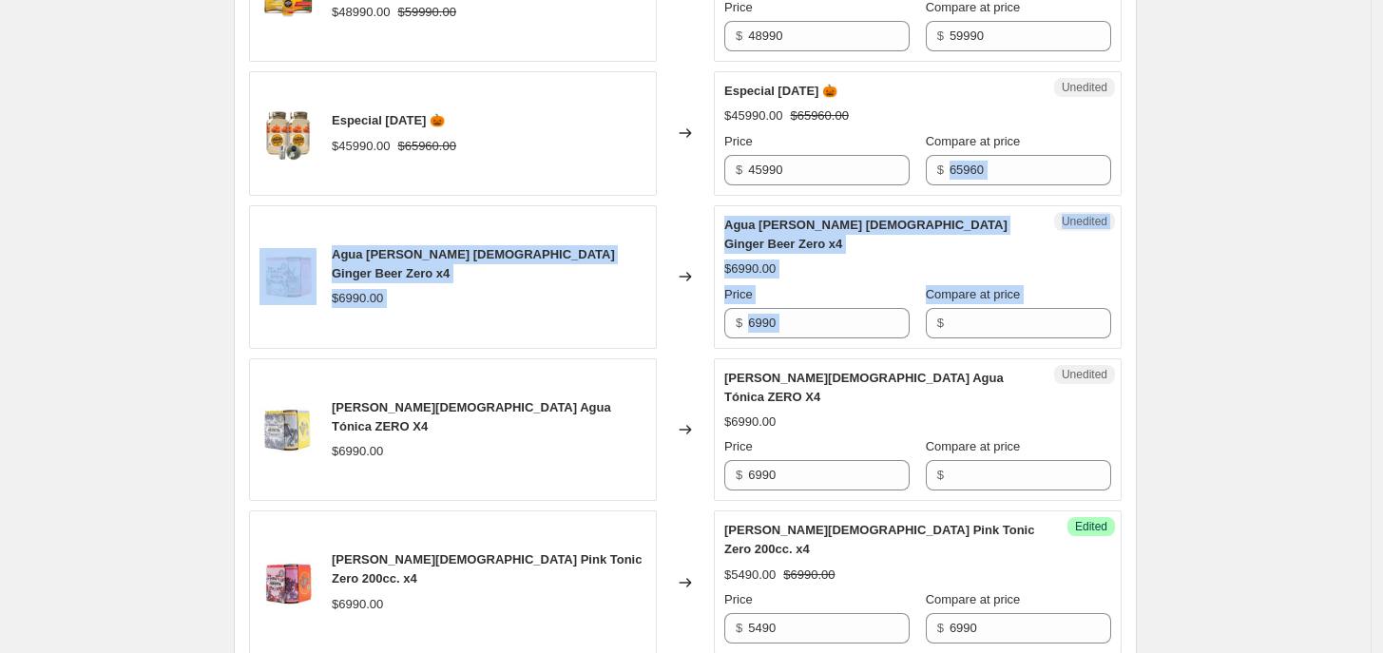
drag, startPoint x: 1381, startPoint y: 181, endPoint x: 1371, endPoint y: 287, distance: 106.9
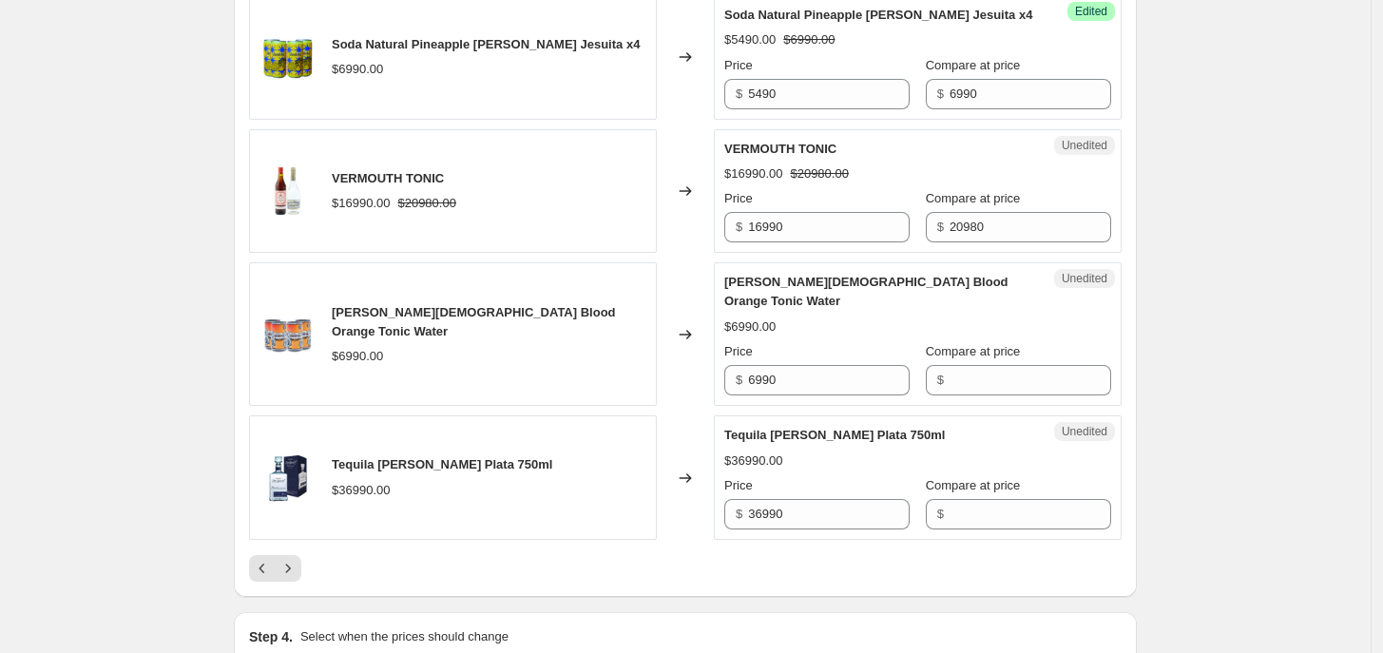
scroll to position [3016, 0]
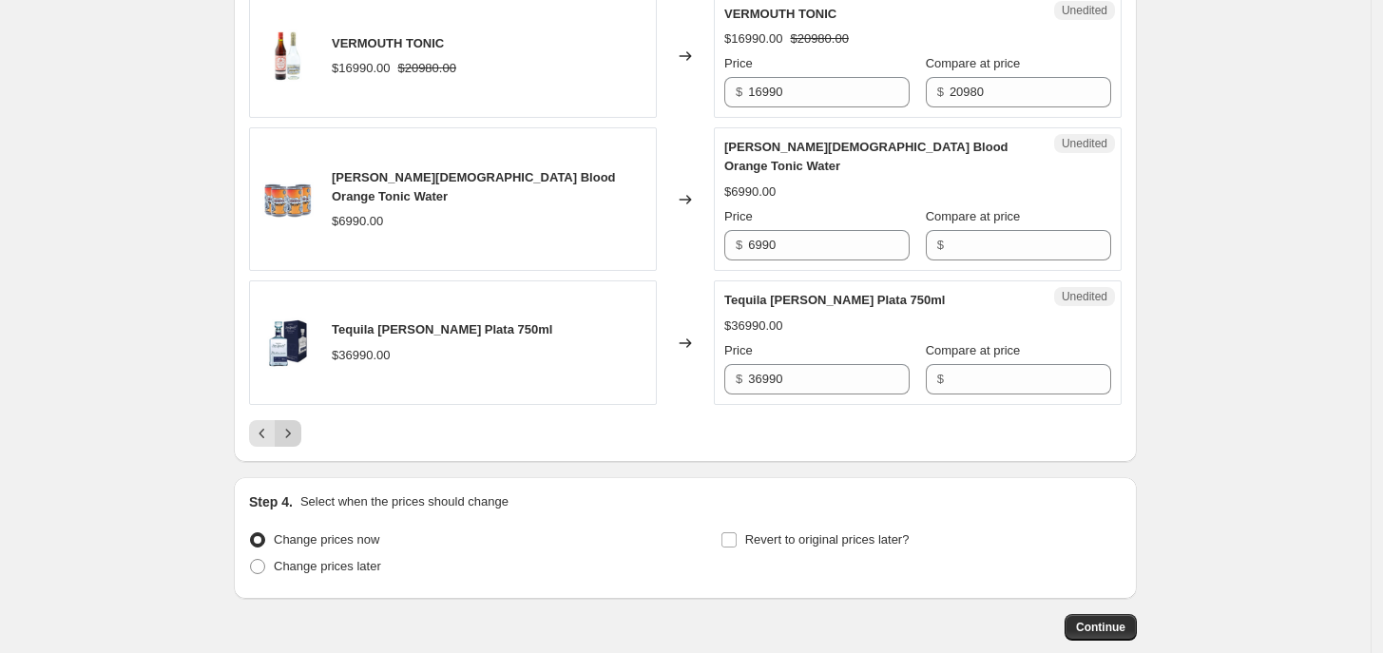
click at [293, 424] on icon "Next" at bounding box center [287, 433] width 19 height 19
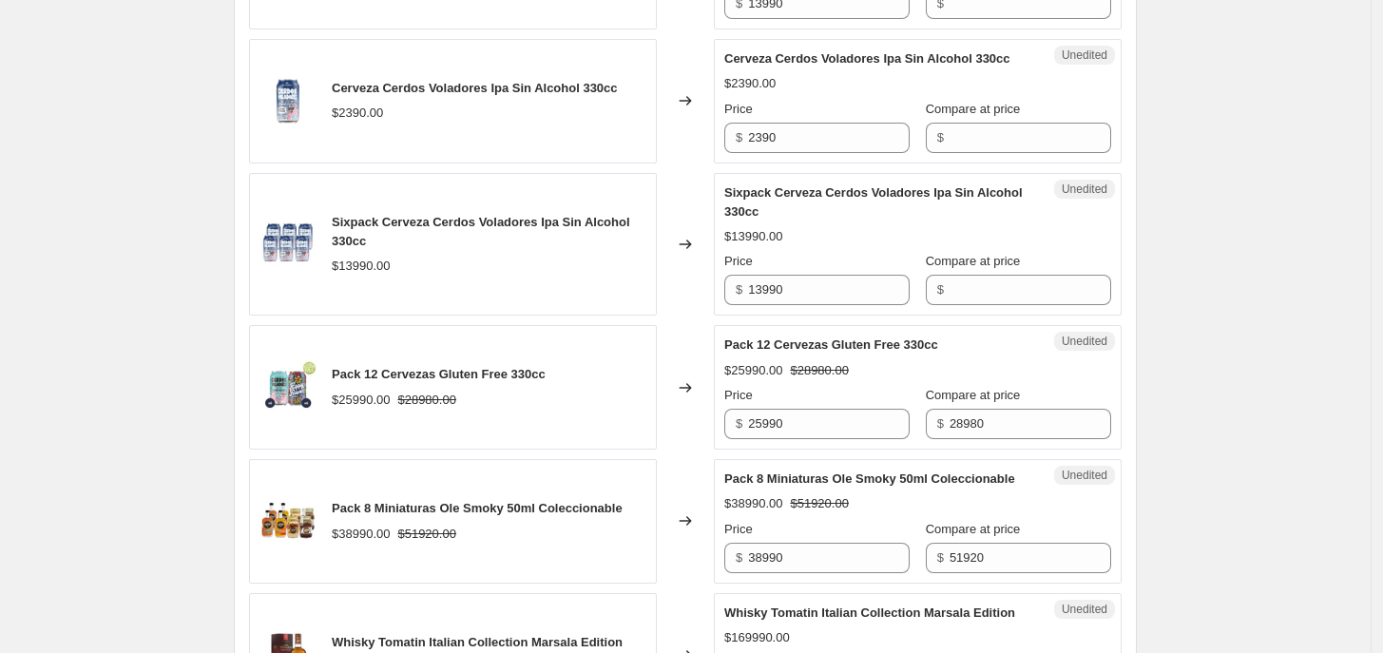
scroll to position [1007, 0]
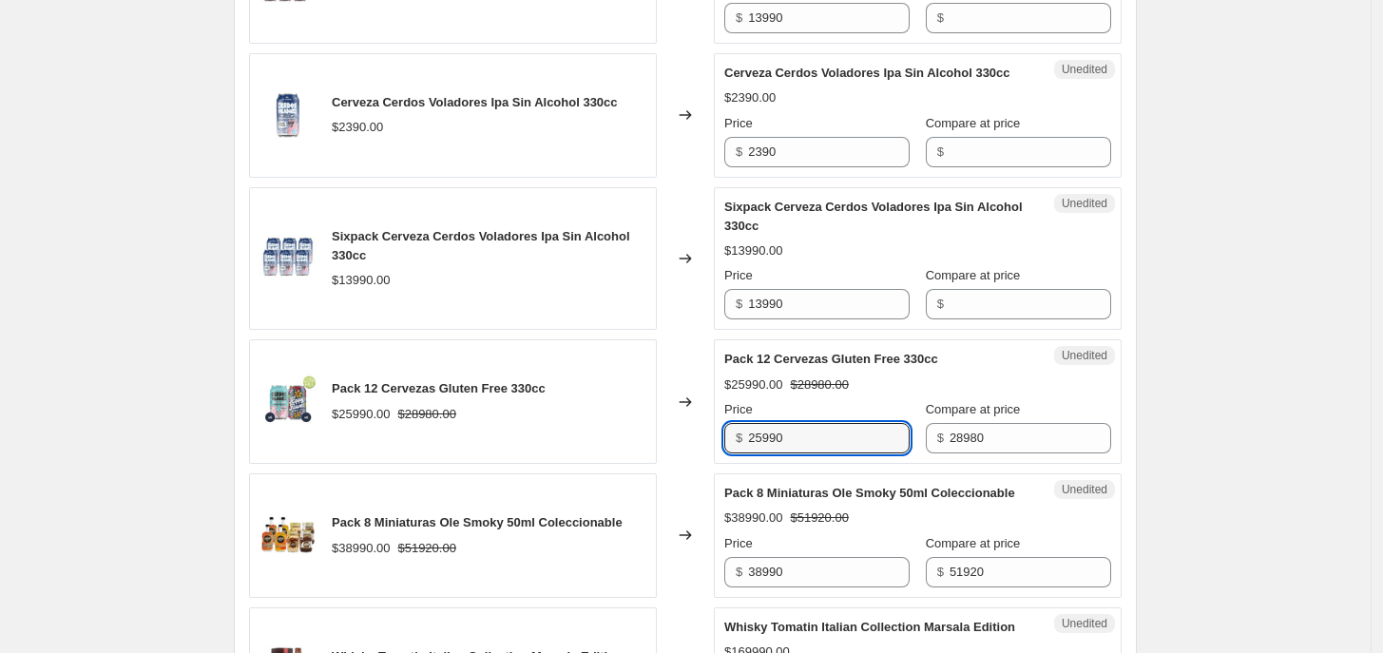
drag, startPoint x: 761, startPoint y: 445, endPoint x: 742, endPoint y: 444, distance: 19.0
click at [742, 444] on div "$ 25990" at bounding box center [816, 438] width 185 height 30
click at [766, 447] on input "25990" at bounding box center [829, 438] width 162 height 30
drag, startPoint x: 766, startPoint y: 447, endPoint x: 749, endPoint y: 448, distance: 17.1
click at [749, 448] on div "$ 25990" at bounding box center [816, 438] width 185 height 30
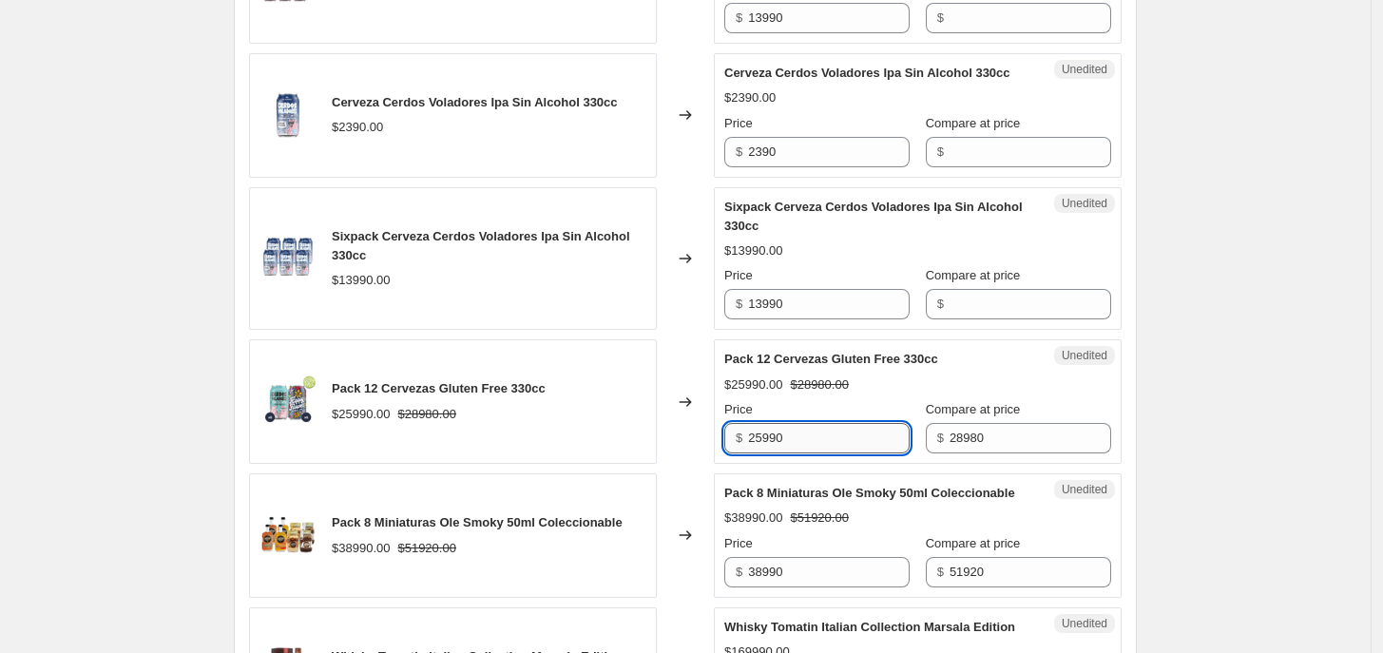
click at [763, 447] on input "25990" at bounding box center [829, 438] width 162 height 30
drag, startPoint x: 766, startPoint y: 443, endPoint x: 741, endPoint y: 443, distance: 24.7
click at [741, 443] on div "$ 25990" at bounding box center [816, 438] width 185 height 30
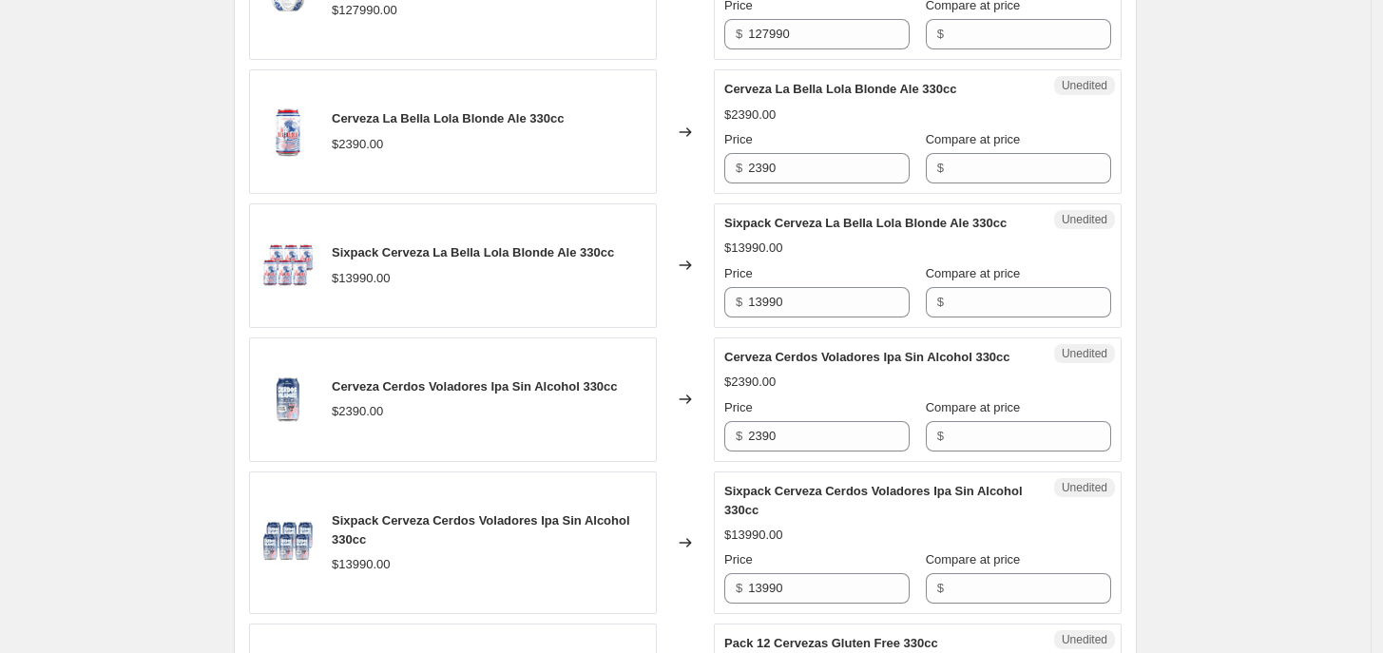
scroll to position [3128, 0]
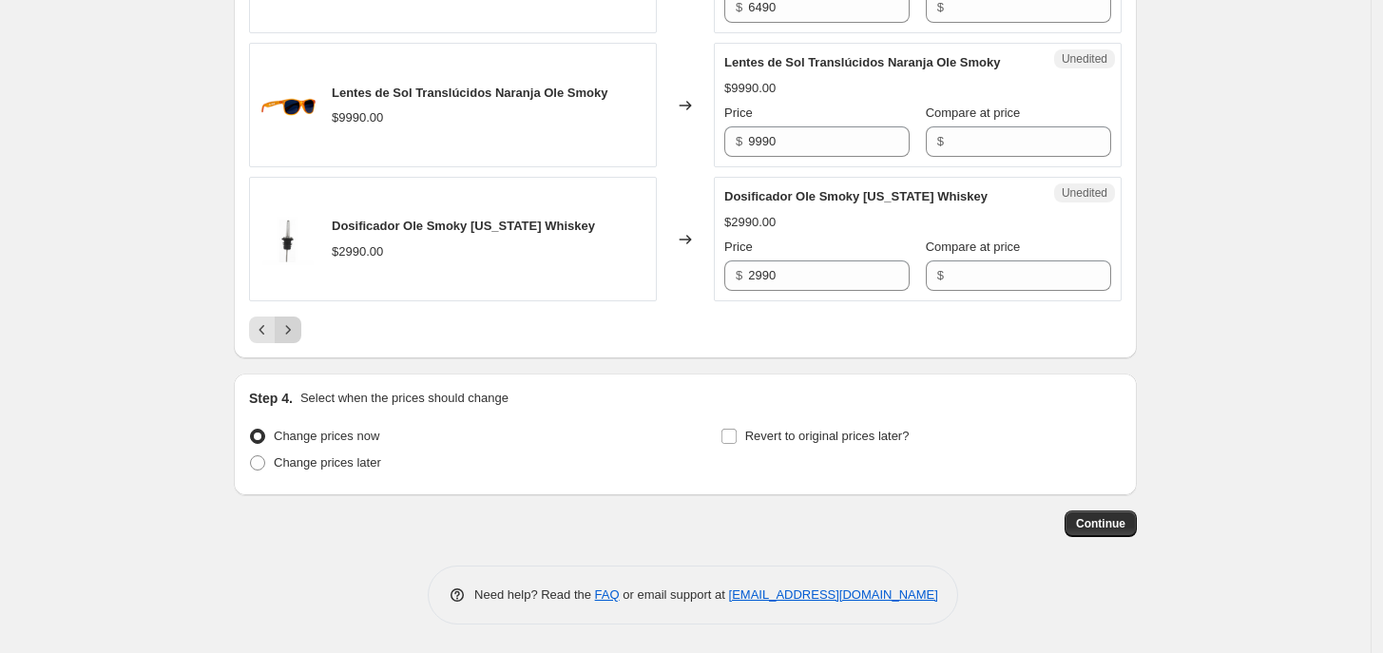
type input "19990"
click at [296, 341] on button "Next" at bounding box center [288, 329] width 27 height 27
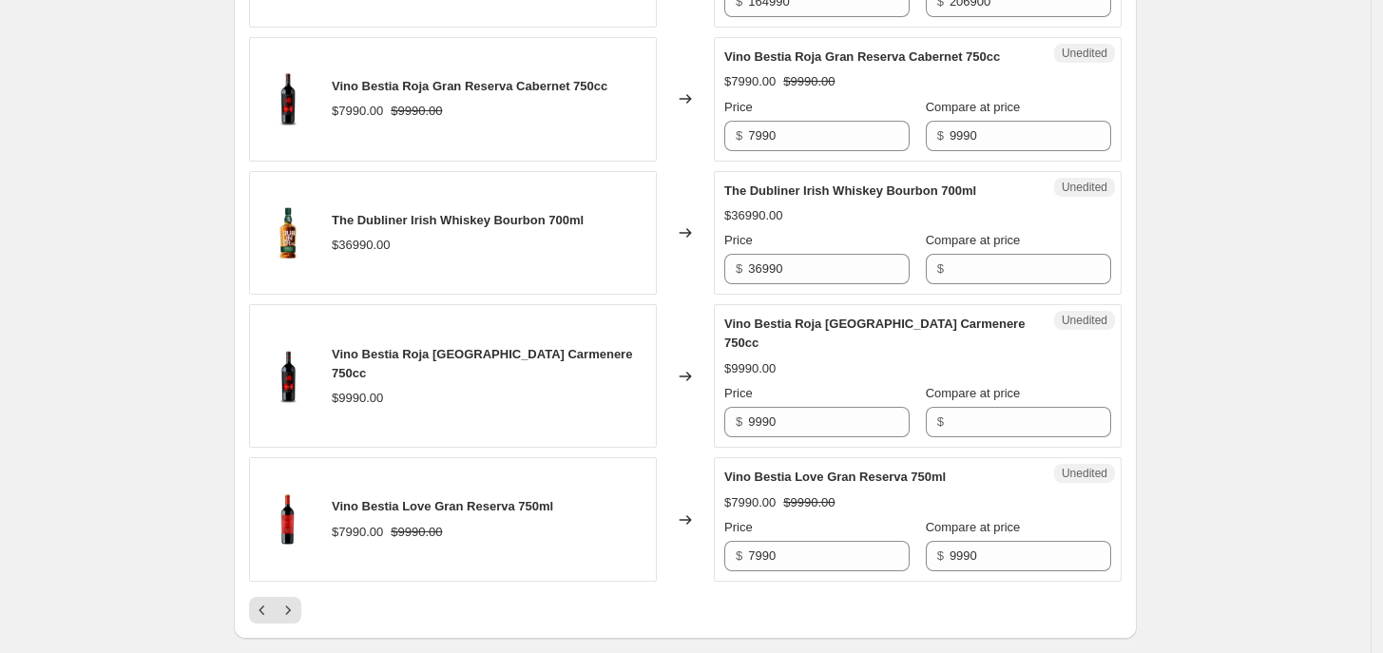
scroll to position [2966, 0]
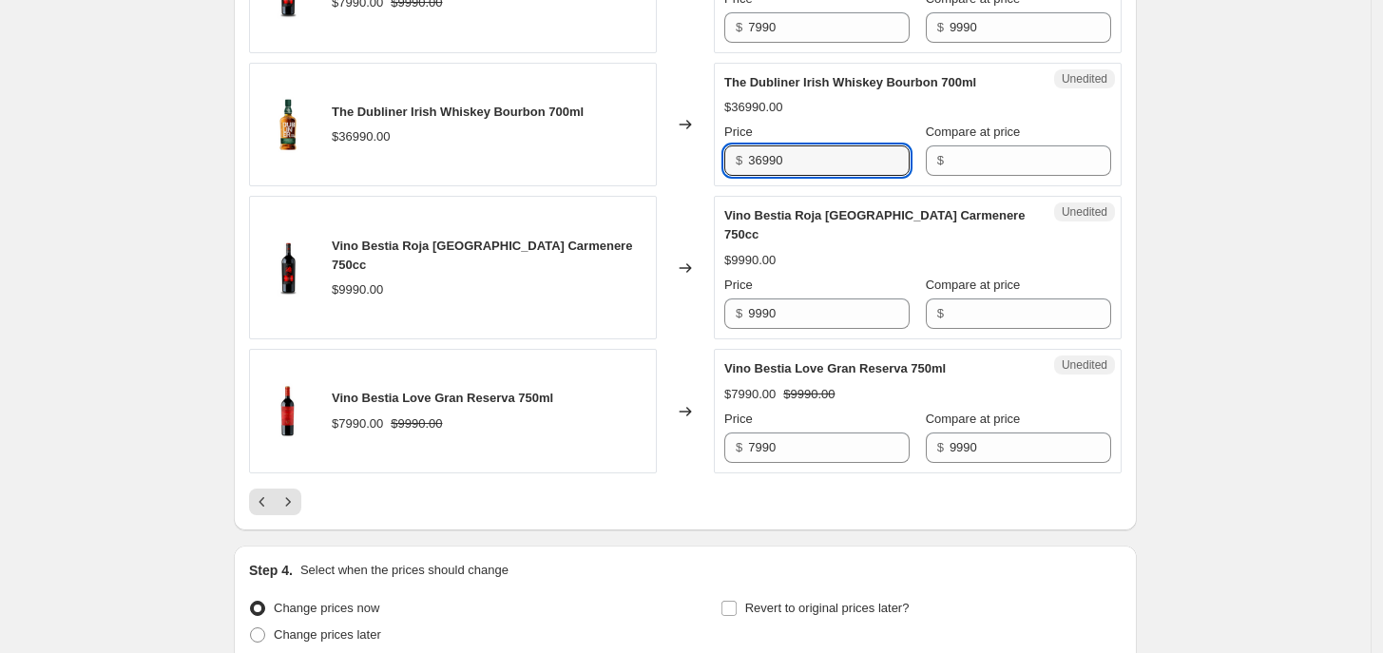
drag, startPoint x: 791, startPoint y: 164, endPoint x: 741, endPoint y: 152, distance: 50.9
click at [741, 152] on div "Price $ 36990" at bounding box center [816, 149] width 185 height 53
type input "29990"
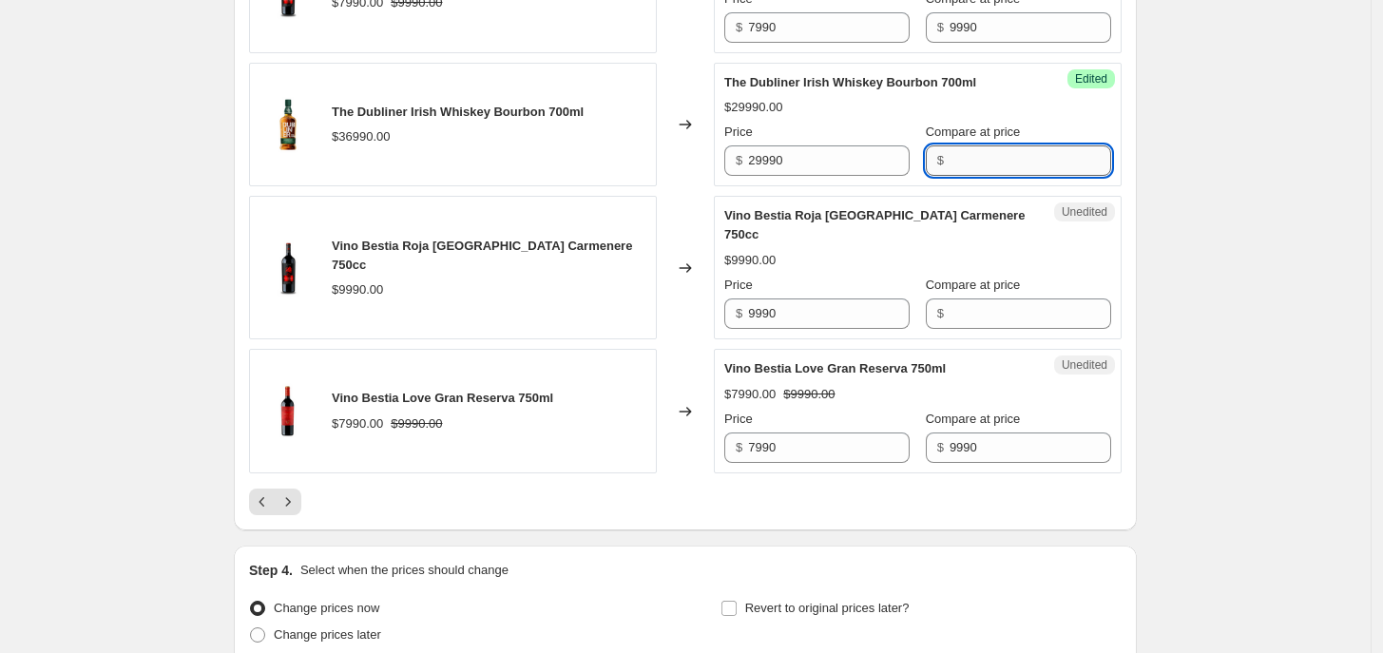
click at [962, 164] on input "Compare at price" at bounding box center [1030, 160] width 162 height 30
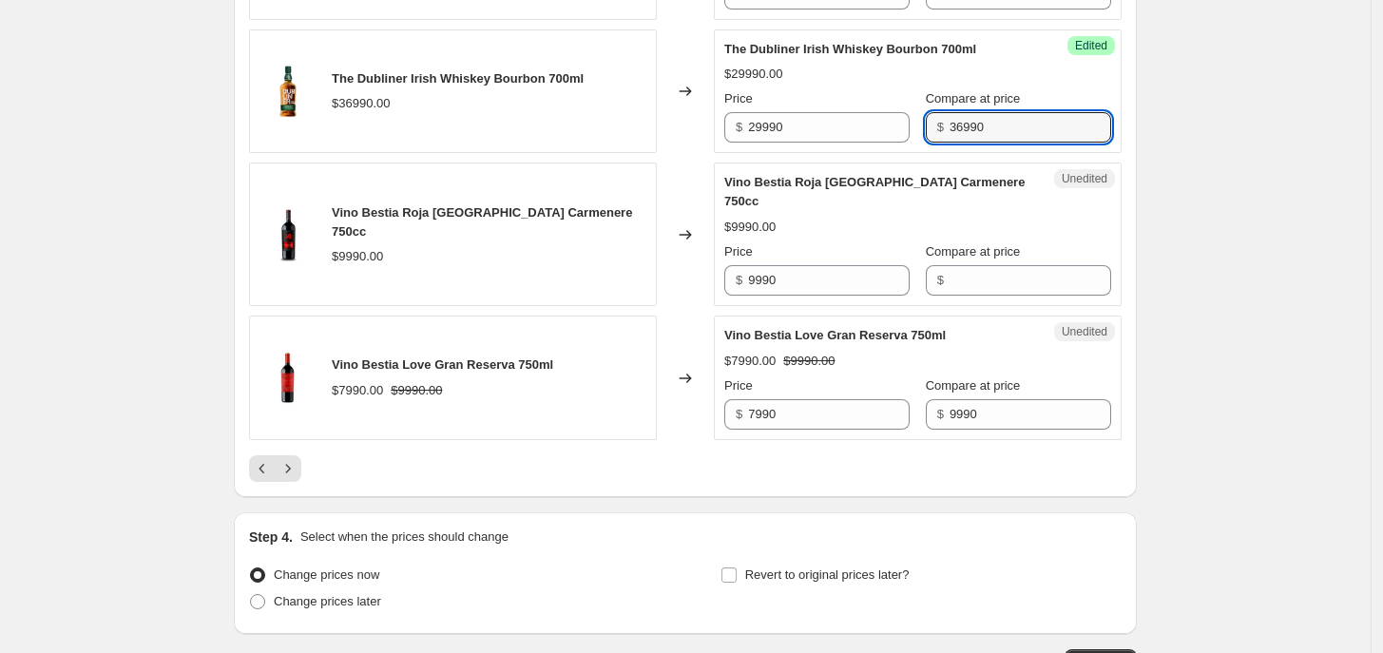
scroll to position [3128, 0]
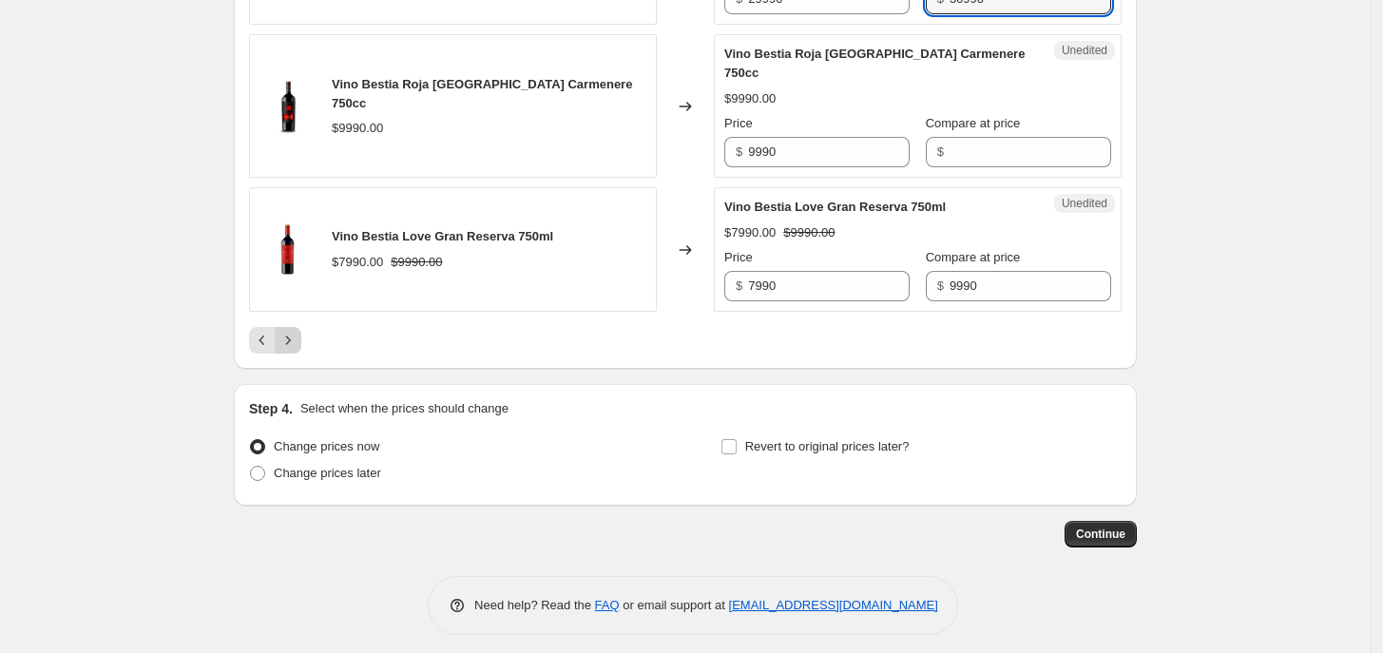
type input "36990"
click at [290, 331] on icon "Next" at bounding box center [287, 340] width 19 height 19
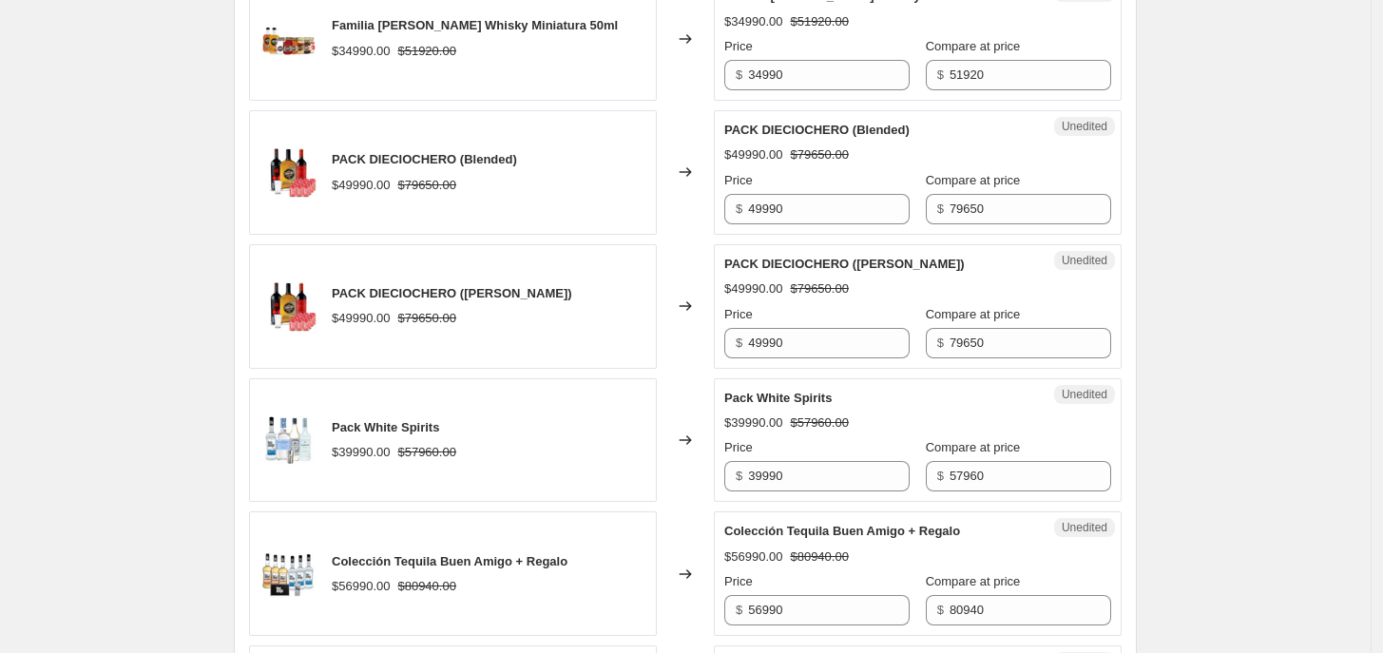
scroll to position [3033, 0]
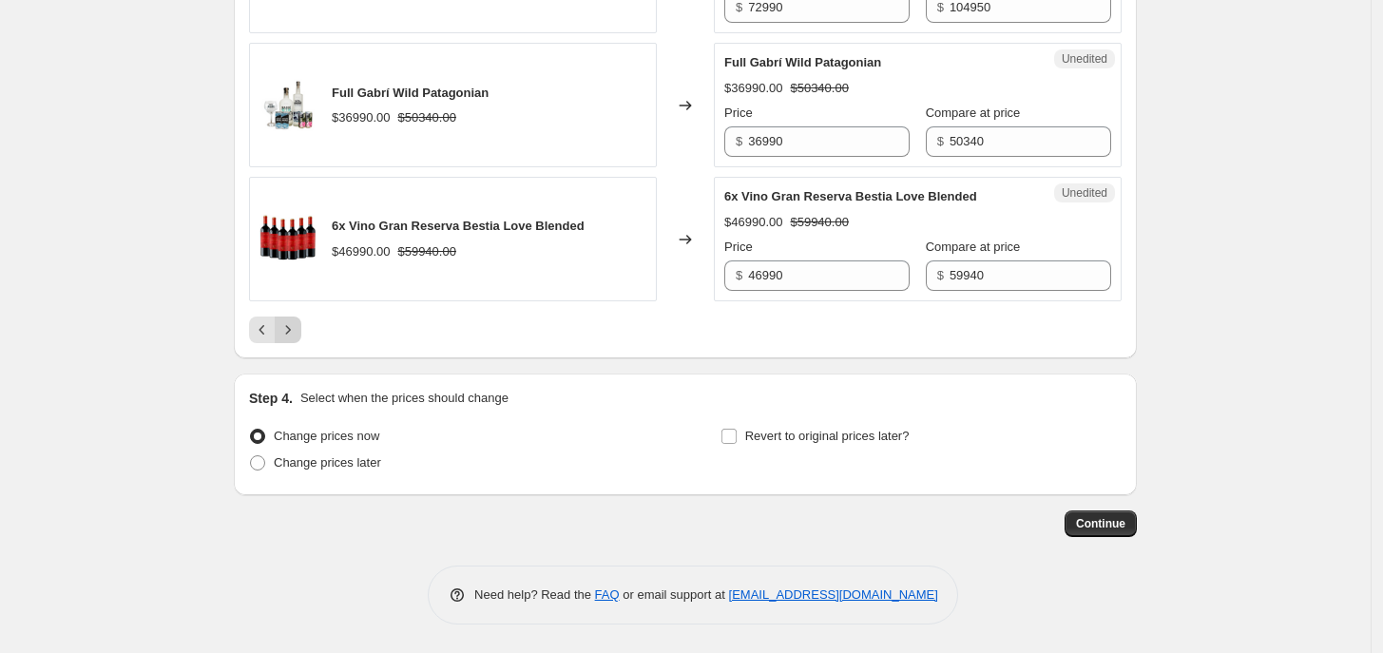
click at [297, 329] on icon "Next" at bounding box center [287, 329] width 19 height 19
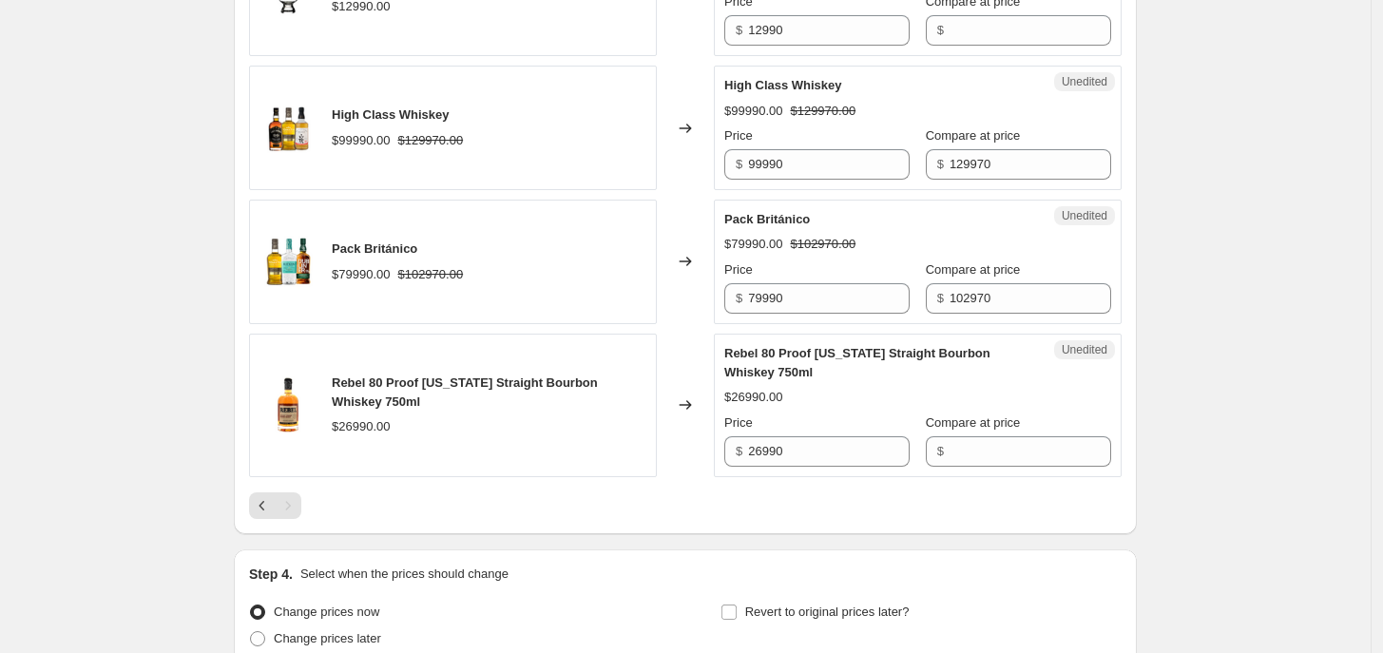
scroll to position [1460, 0]
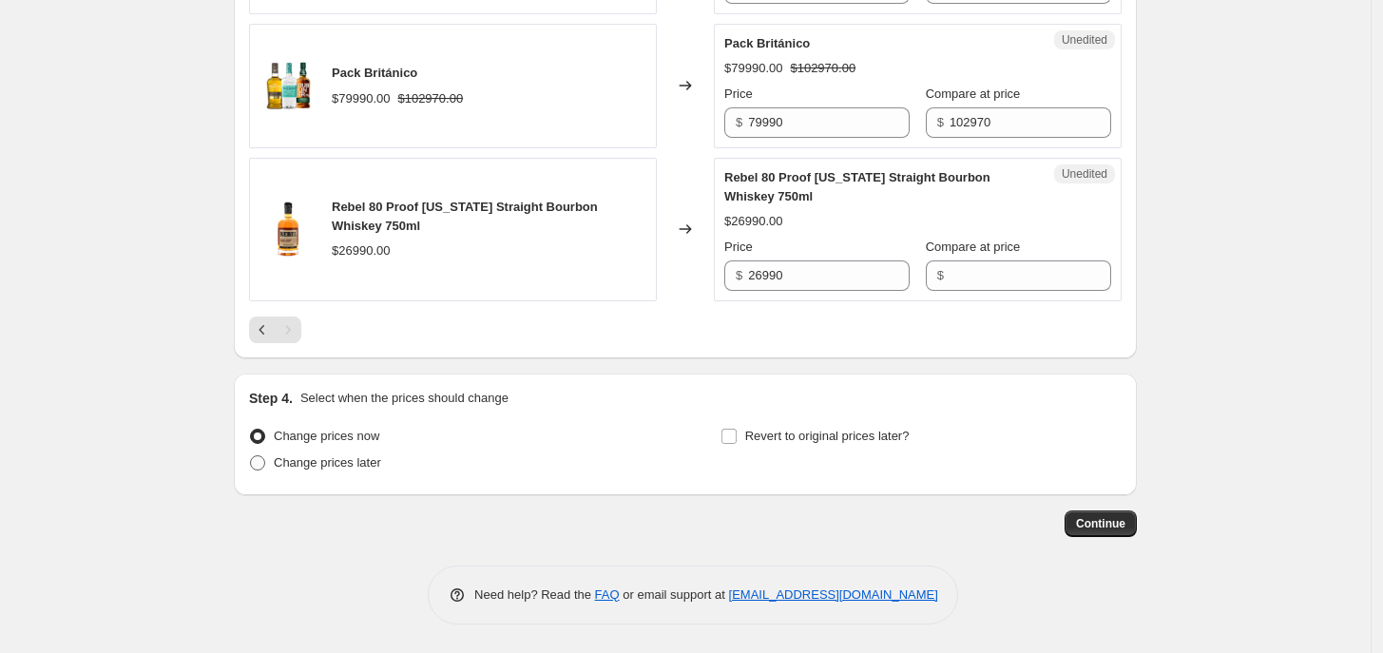
click at [297, 469] on span "Change prices later" at bounding box center [327, 462] width 107 height 14
click at [264, 466] on span at bounding box center [257, 462] width 15 height 15
click at [251, 456] on input "Change prices later" at bounding box center [250, 455] width 1 height 1
radio input "true"
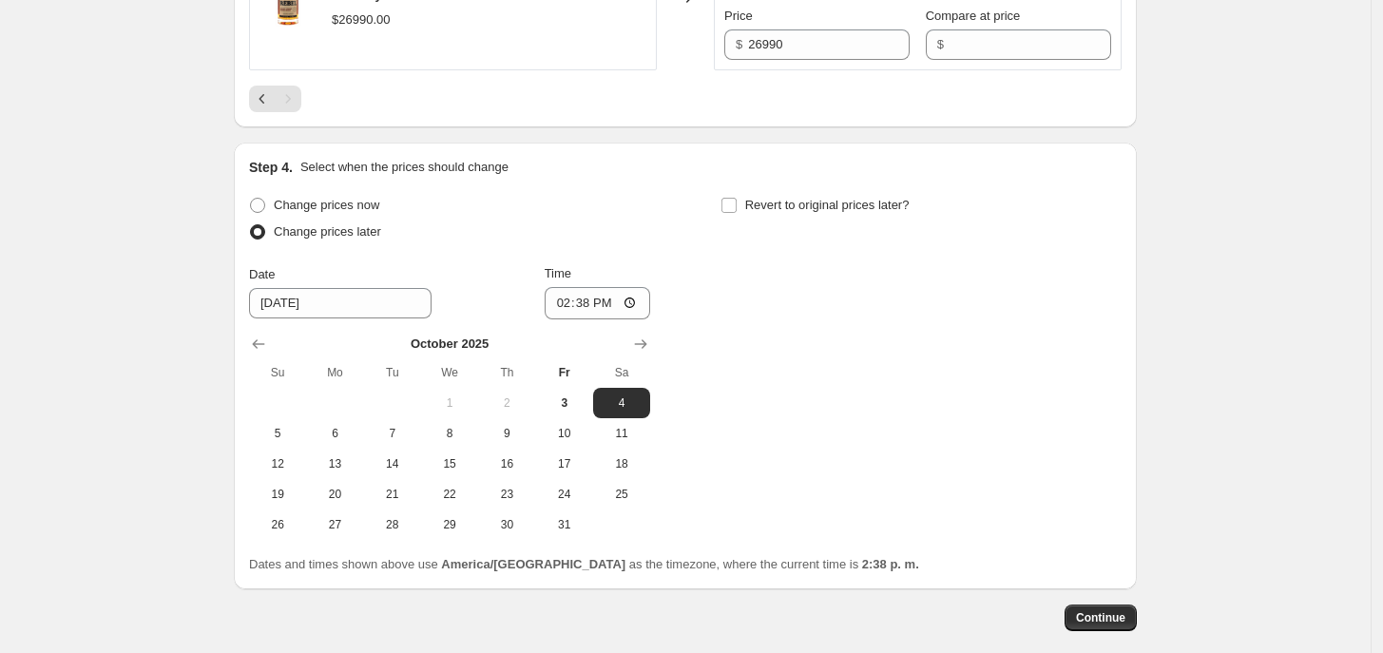
scroll to position [1698, 0]
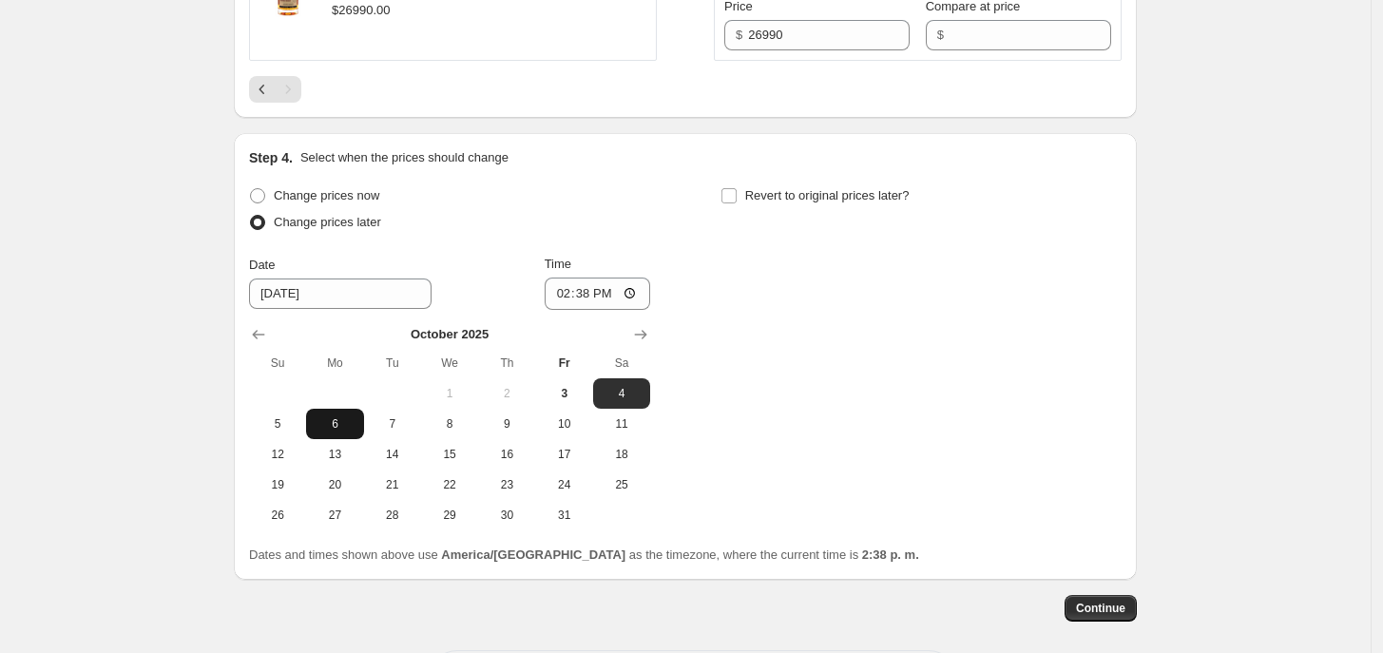
click at [330, 432] on span "6" at bounding box center [335, 423] width 42 height 15
type input "[DATE]"
click at [604, 297] on input "14:38" at bounding box center [598, 294] width 106 height 32
click at [592, 297] on input "14:38" at bounding box center [598, 294] width 106 height 32
click at [610, 299] on input "00:38" at bounding box center [598, 294] width 106 height 32
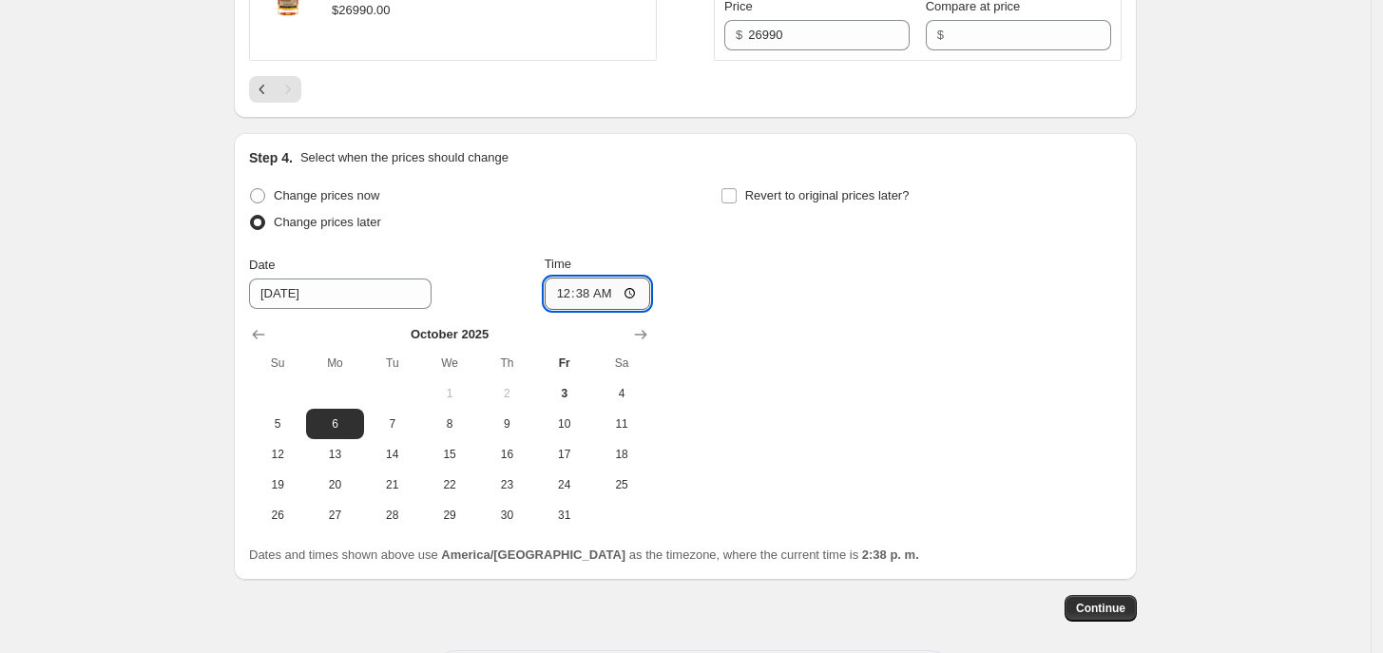
type input "00:00"
click at [844, 202] on span "Revert to original prices later?" at bounding box center [827, 195] width 164 height 14
click at [737, 203] on input "Revert to original prices later?" at bounding box center [728, 195] width 15 height 15
checkbox input "true"
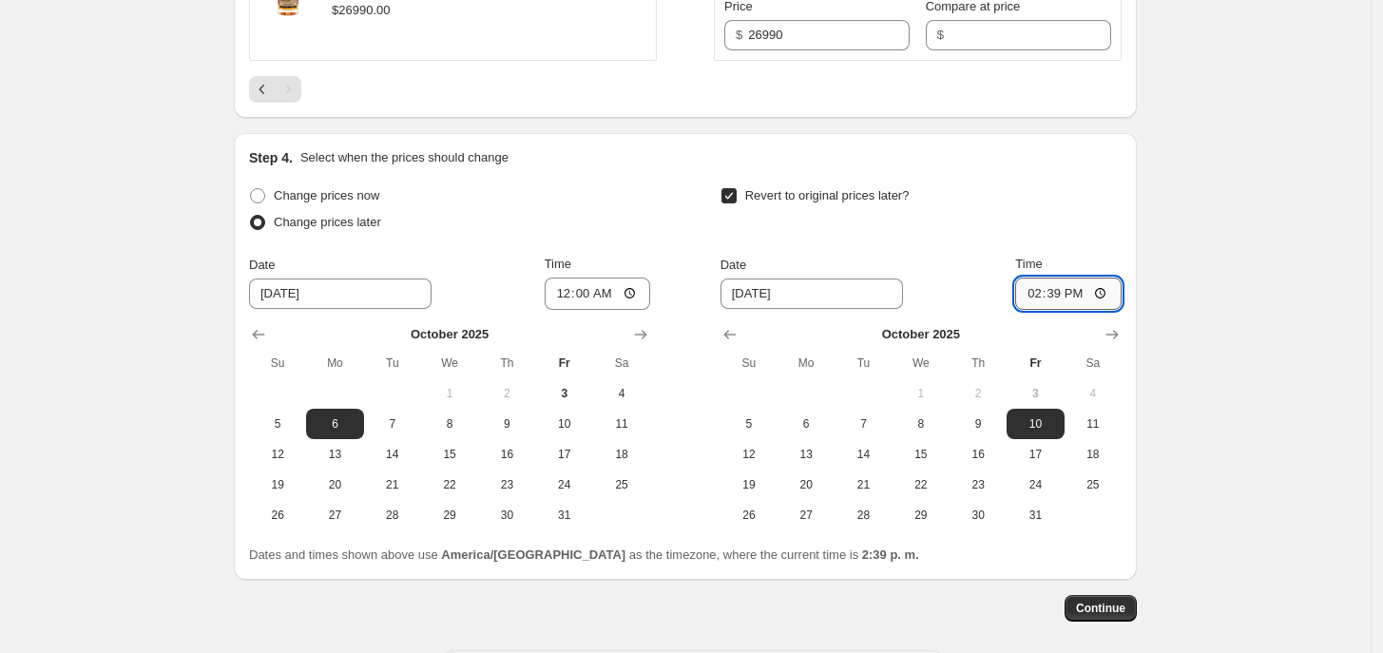
click at [1060, 297] on input "14:39" at bounding box center [1068, 294] width 106 height 32
type input "23:59"
click at [1117, 611] on span "Continue" at bounding box center [1100, 608] width 49 height 15
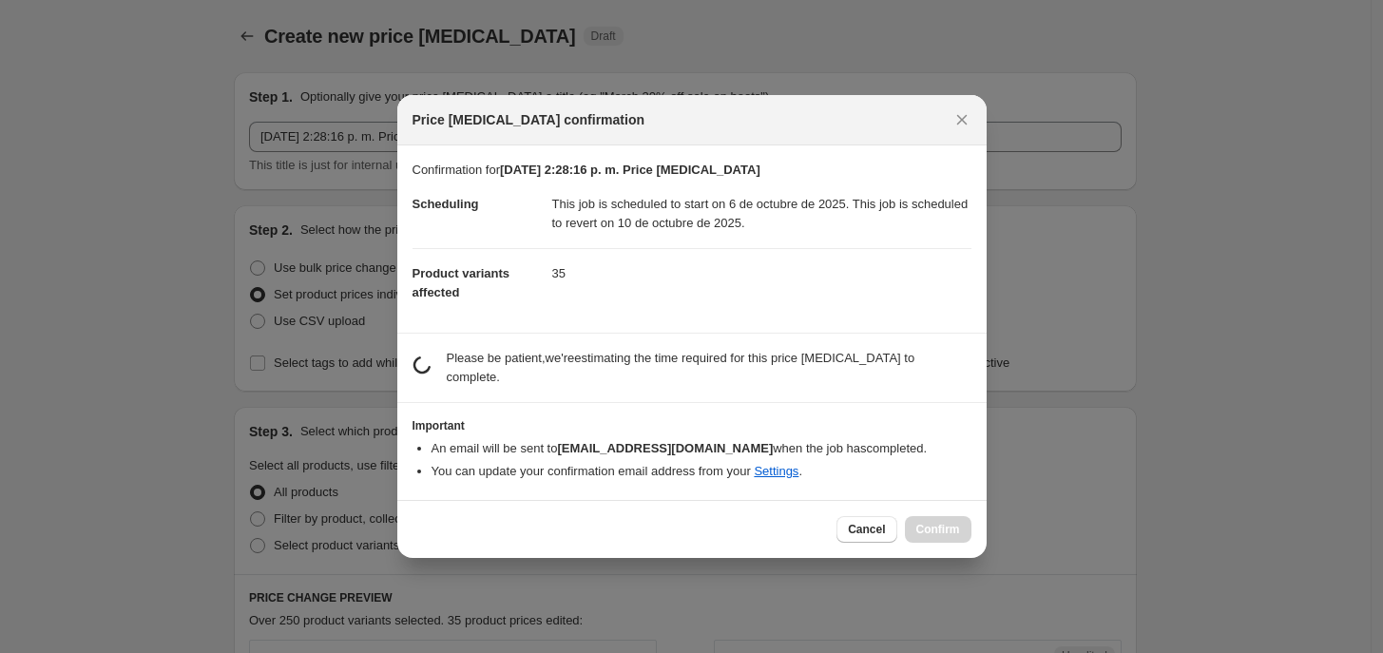
scroll to position [0, 0]
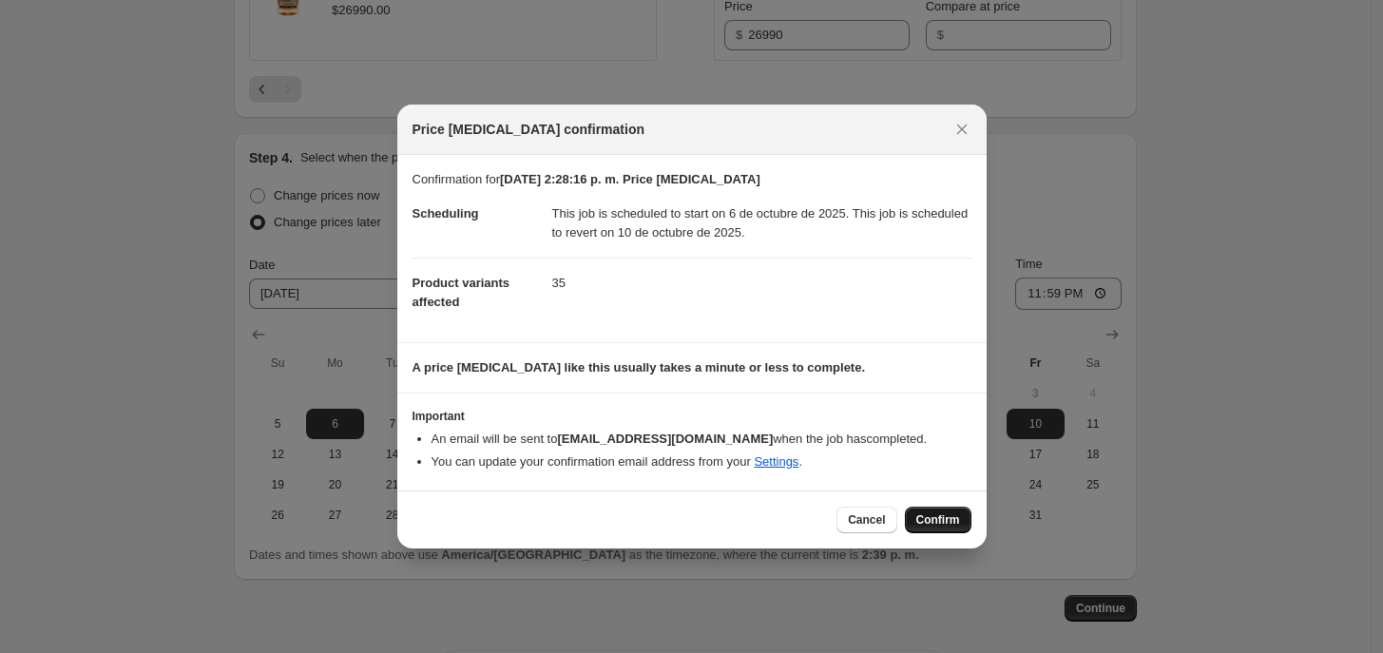
click at [937, 519] on span "Confirm" at bounding box center [938, 519] width 44 height 15
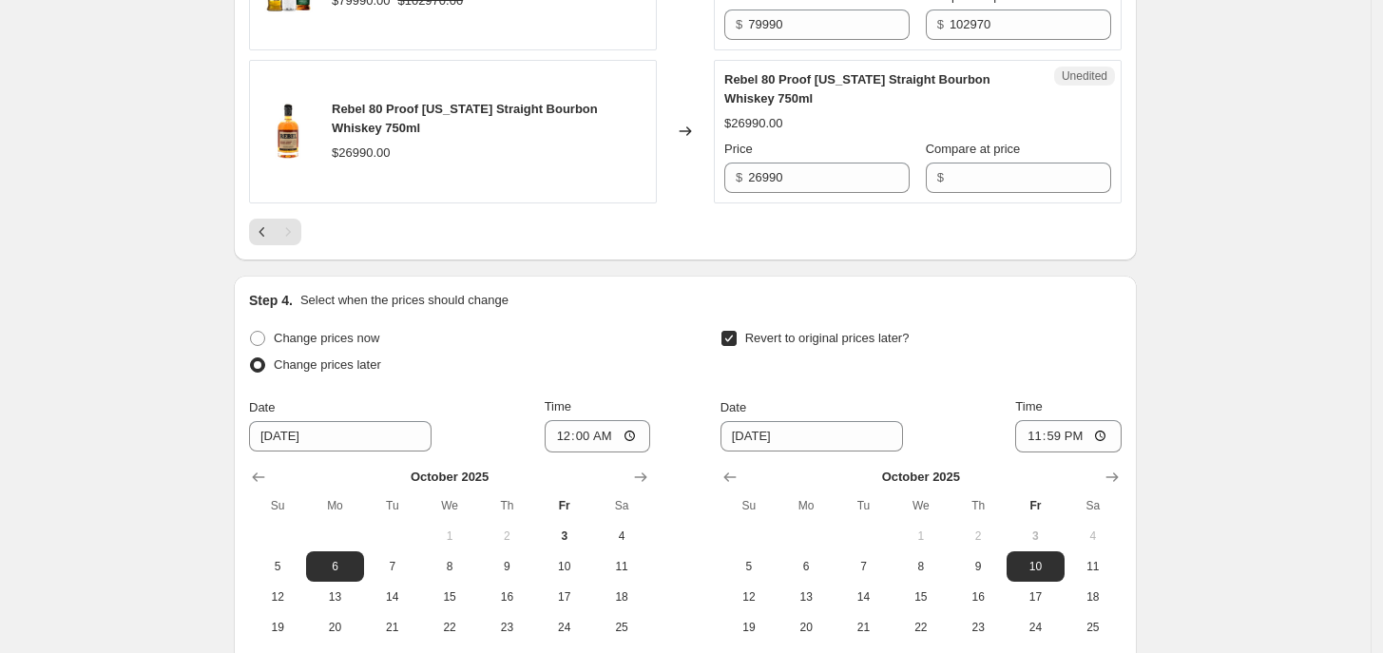
scroll to position [1901, 0]
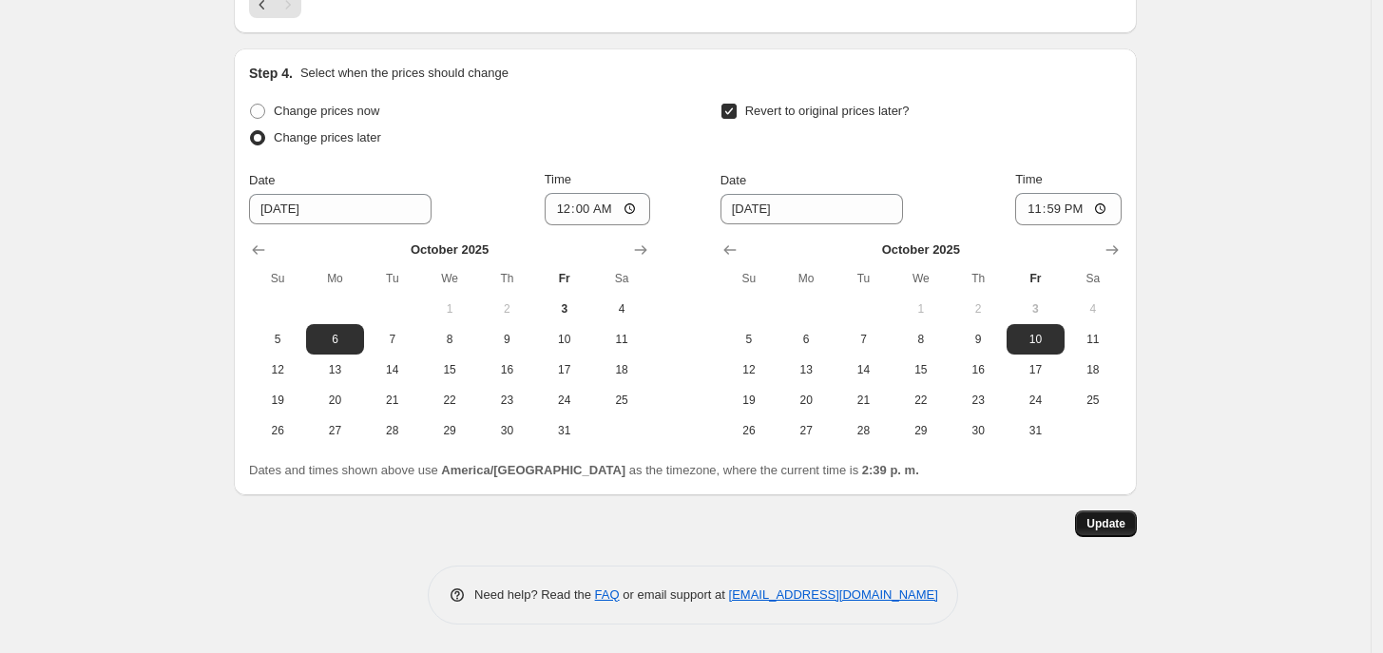
click at [1123, 535] on button "Update" at bounding box center [1106, 523] width 62 height 27
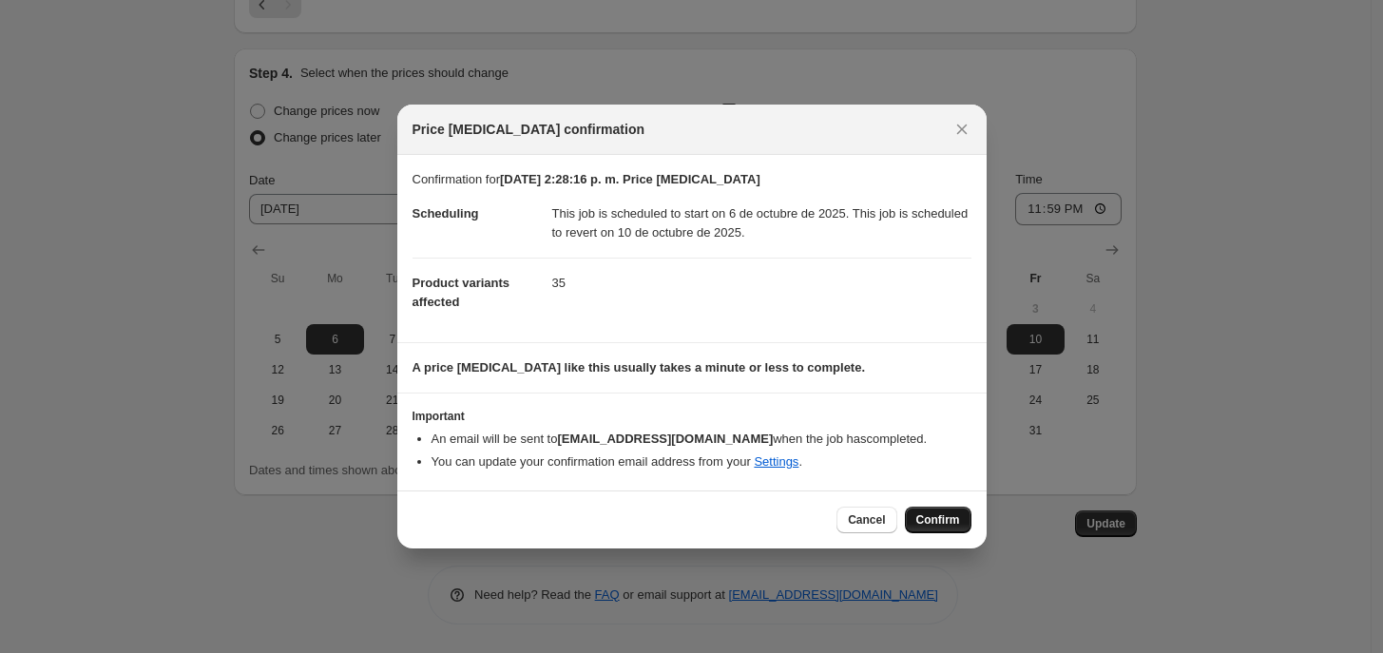
click at [947, 532] on button "Confirm" at bounding box center [938, 520] width 67 height 27
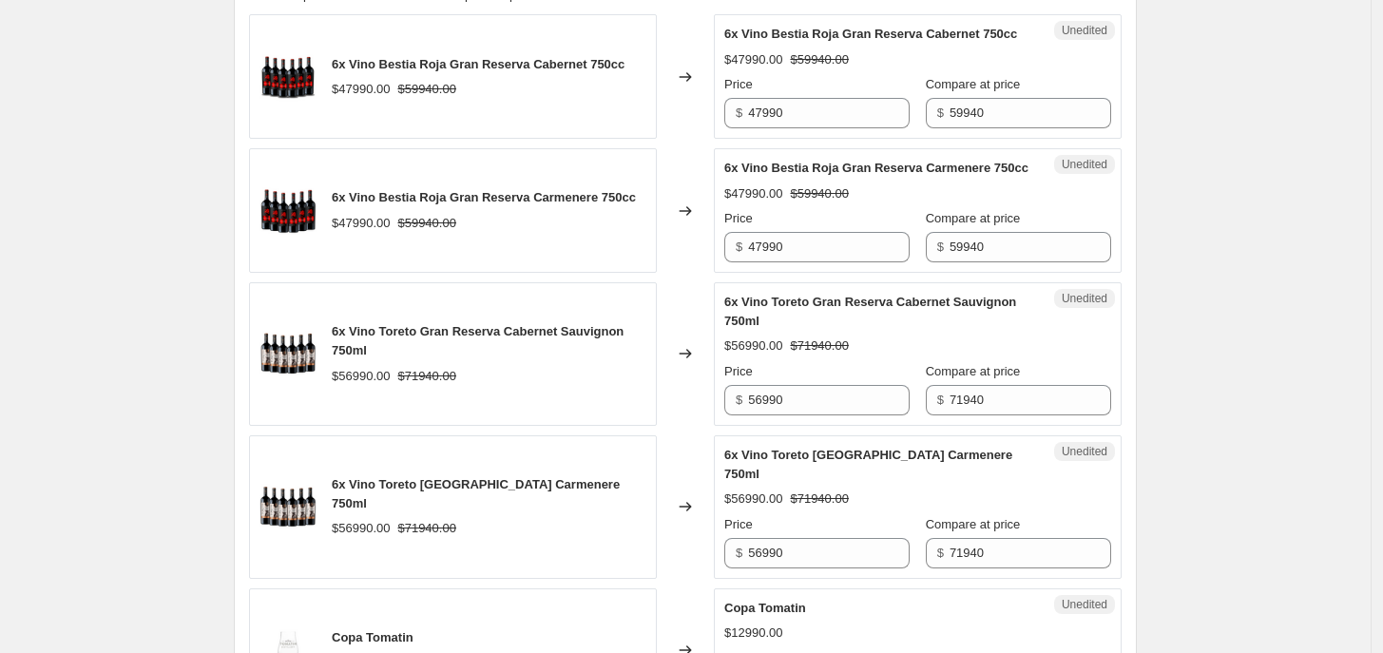
scroll to position [771, 0]
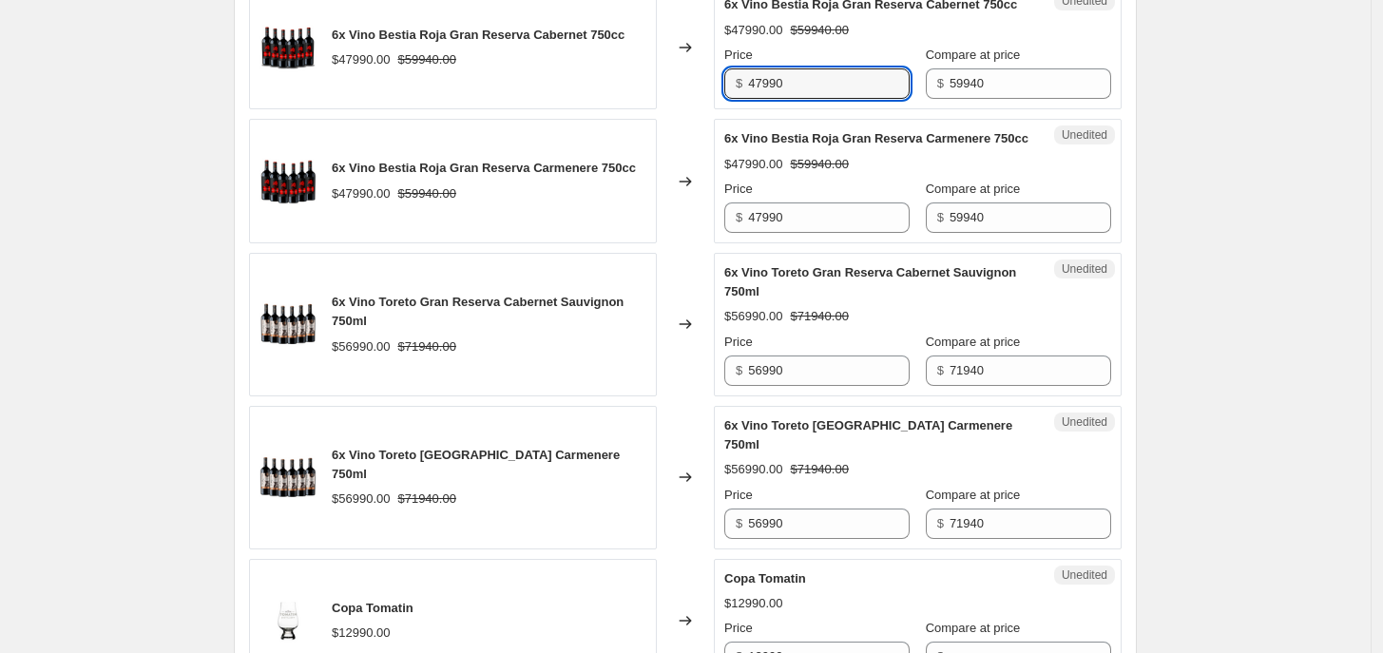
drag, startPoint x: 765, startPoint y: 84, endPoint x: 741, endPoint y: 83, distance: 23.8
click at [741, 83] on div "$ 47990" at bounding box center [816, 83] width 185 height 30
type input "39990"
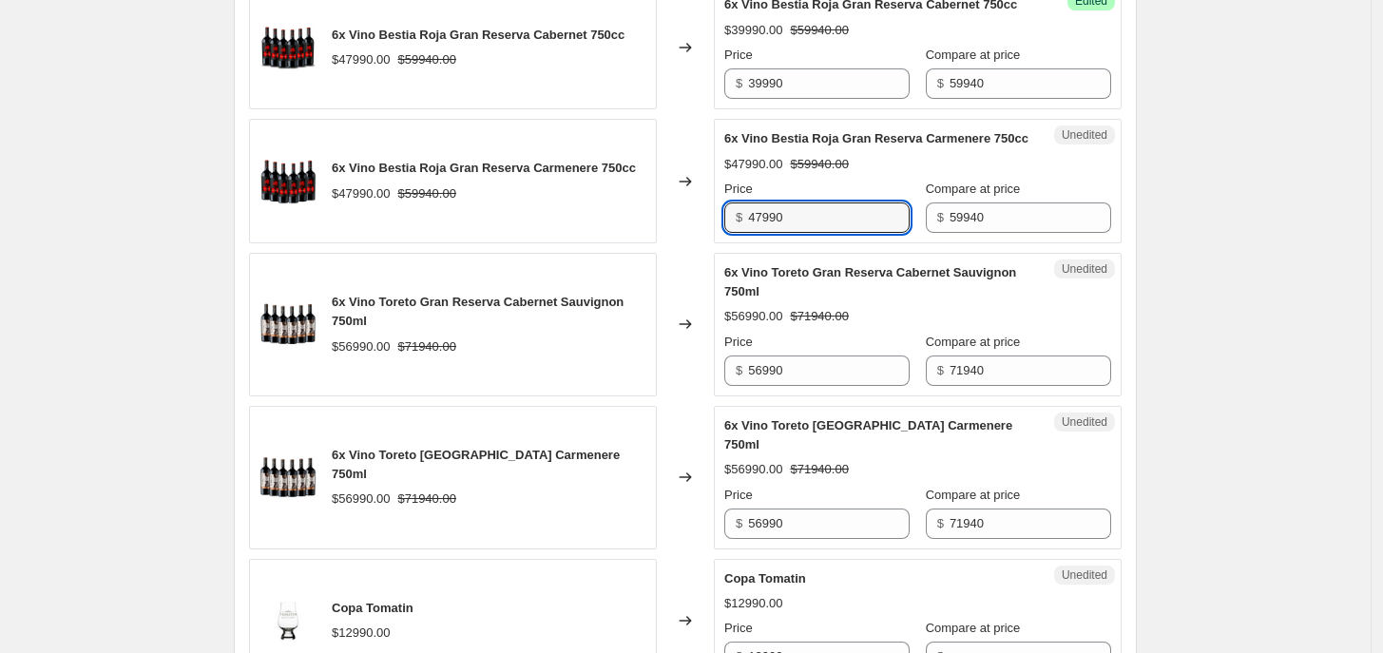
drag, startPoint x: 770, startPoint y: 243, endPoint x: 742, endPoint y: 242, distance: 27.6
click at [742, 233] on div "$ 47990" at bounding box center [816, 217] width 185 height 30
type input "39990"
click at [1226, 324] on div "[DATE] 2:28:16 p. m. Price [MEDICAL_DATA]. This page is ready [DATE] 2:28:16 p.…" at bounding box center [685, 504] width 1371 height 2551
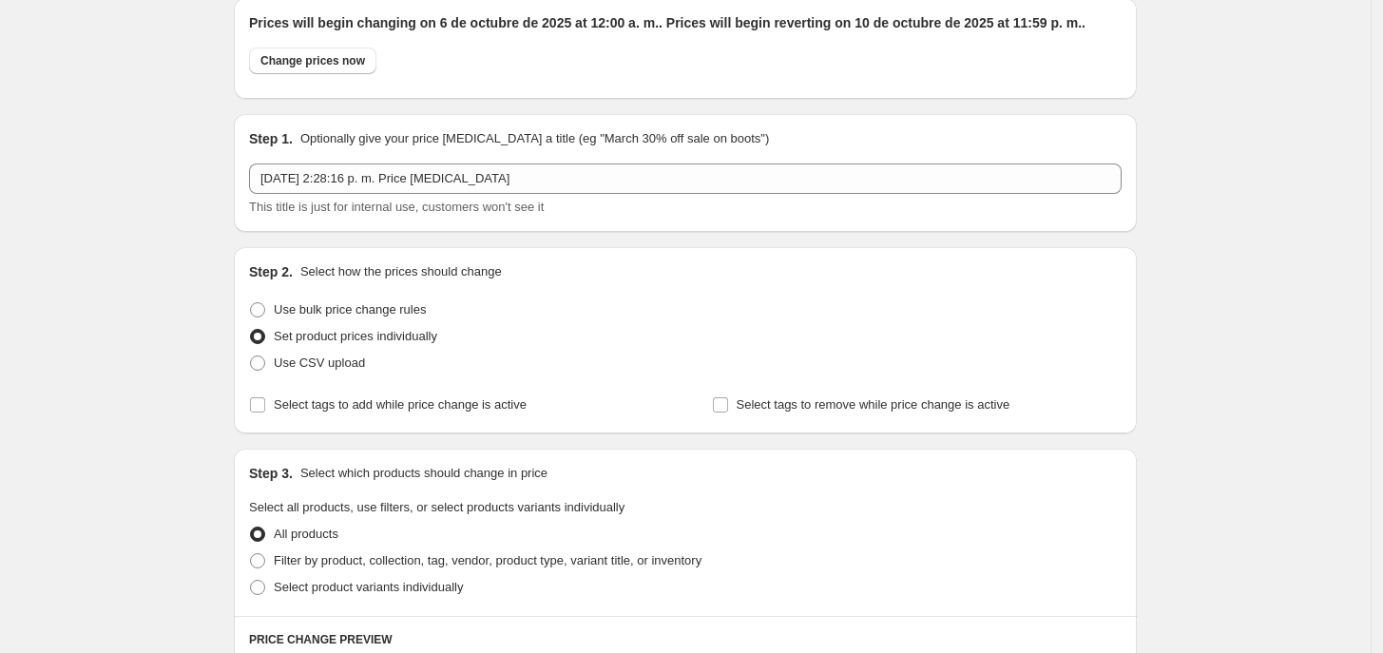
scroll to position [0, 0]
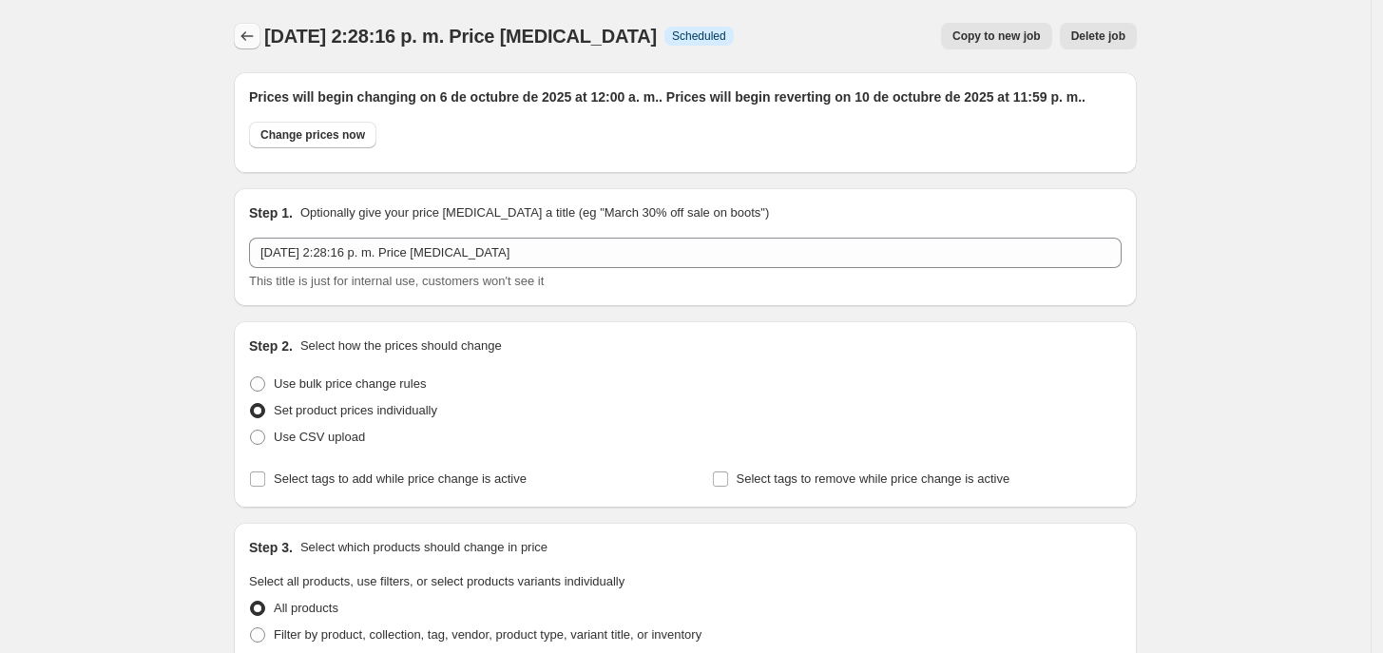
click at [260, 39] on button "Price change jobs" at bounding box center [247, 36] width 27 height 27
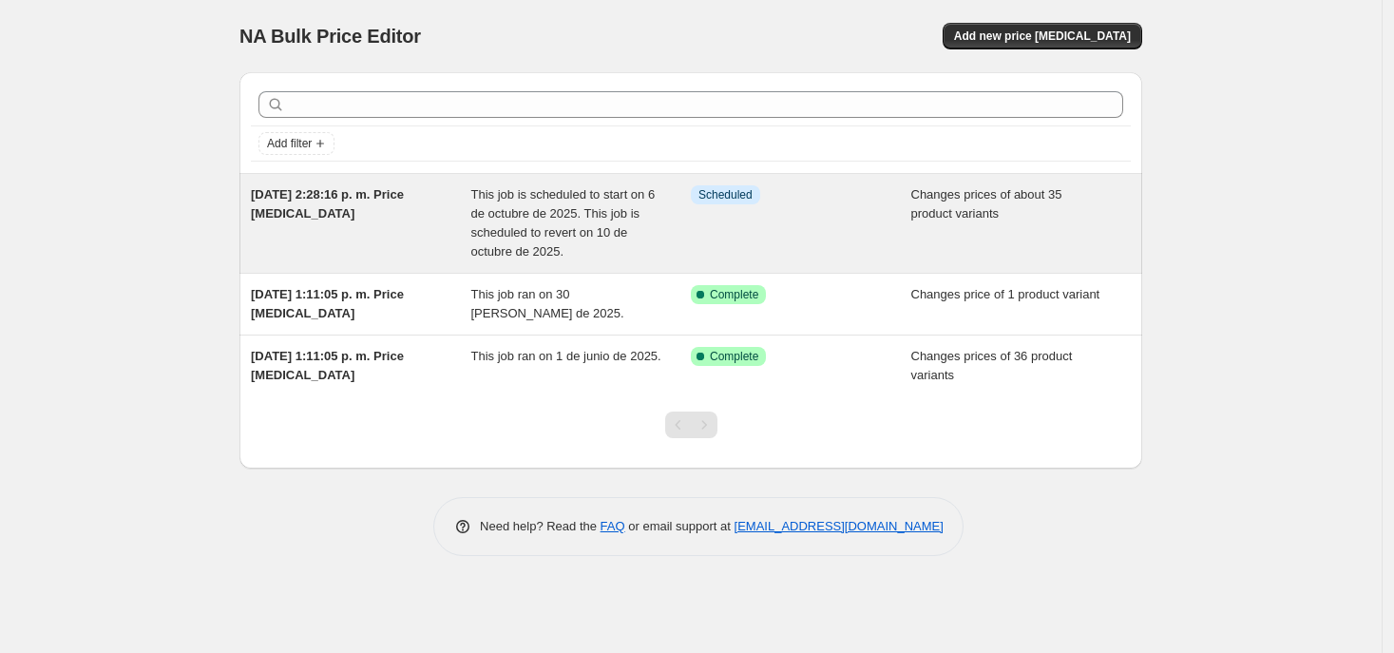
click at [392, 220] on div "[DATE] 2:28:16 p. m. Price [MEDICAL_DATA]" at bounding box center [361, 223] width 221 height 76
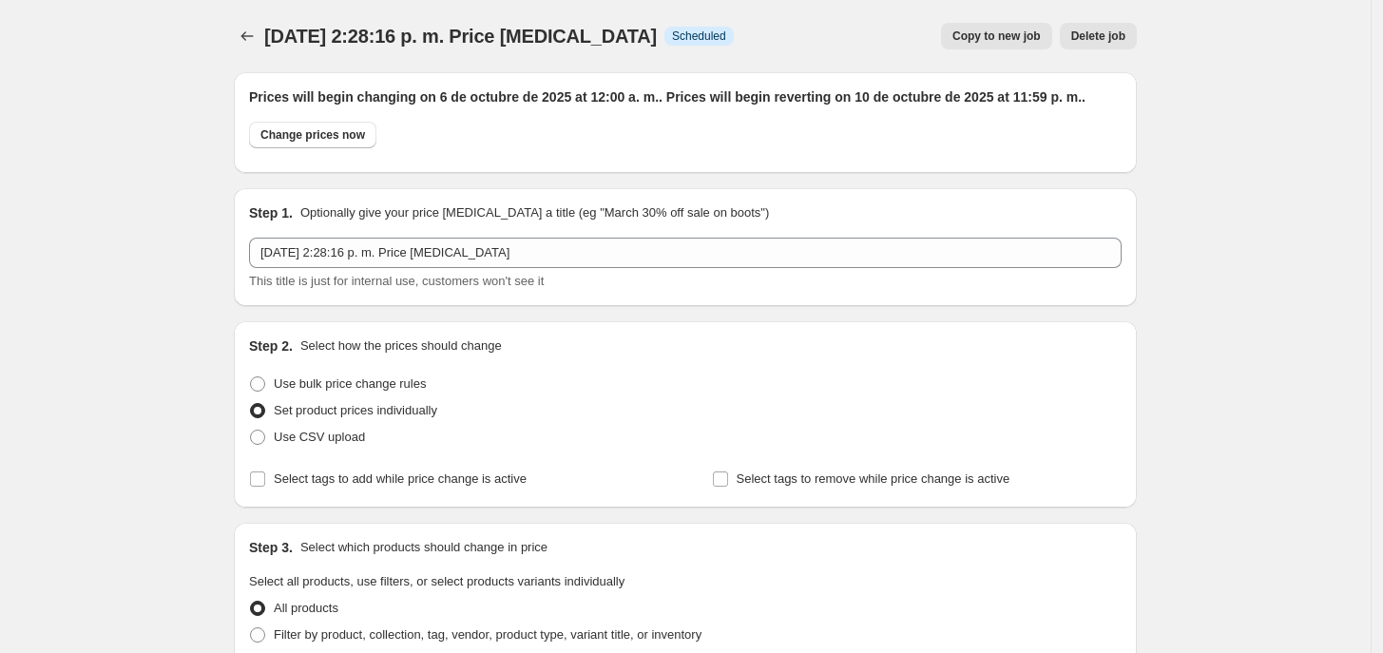
click at [363, 236] on div "Step 1. Optionally give your price [MEDICAL_DATA] a title (eg "March 30% off sa…" at bounding box center [685, 246] width 873 height 87
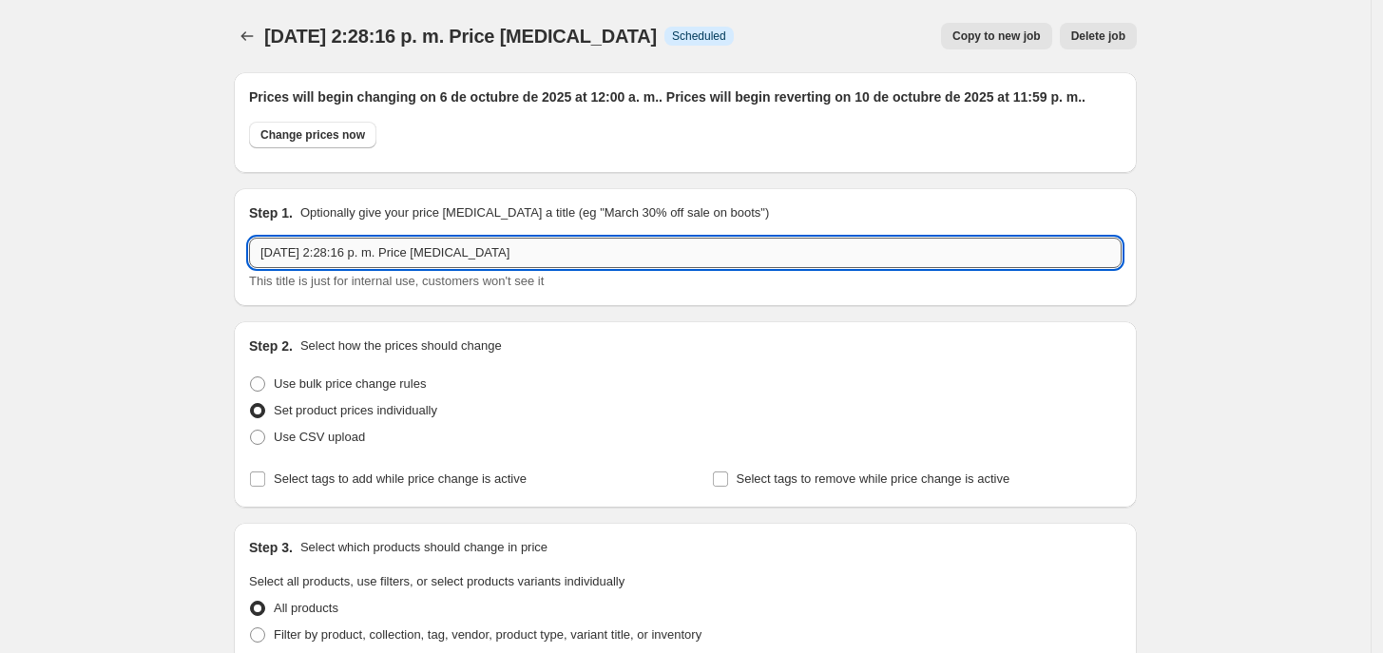
click at [376, 250] on input "[DATE] 2:28:16 p. m. Price [MEDICAL_DATA]" at bounding box center [685, 253] width 873 height 30
type input "CYBER"
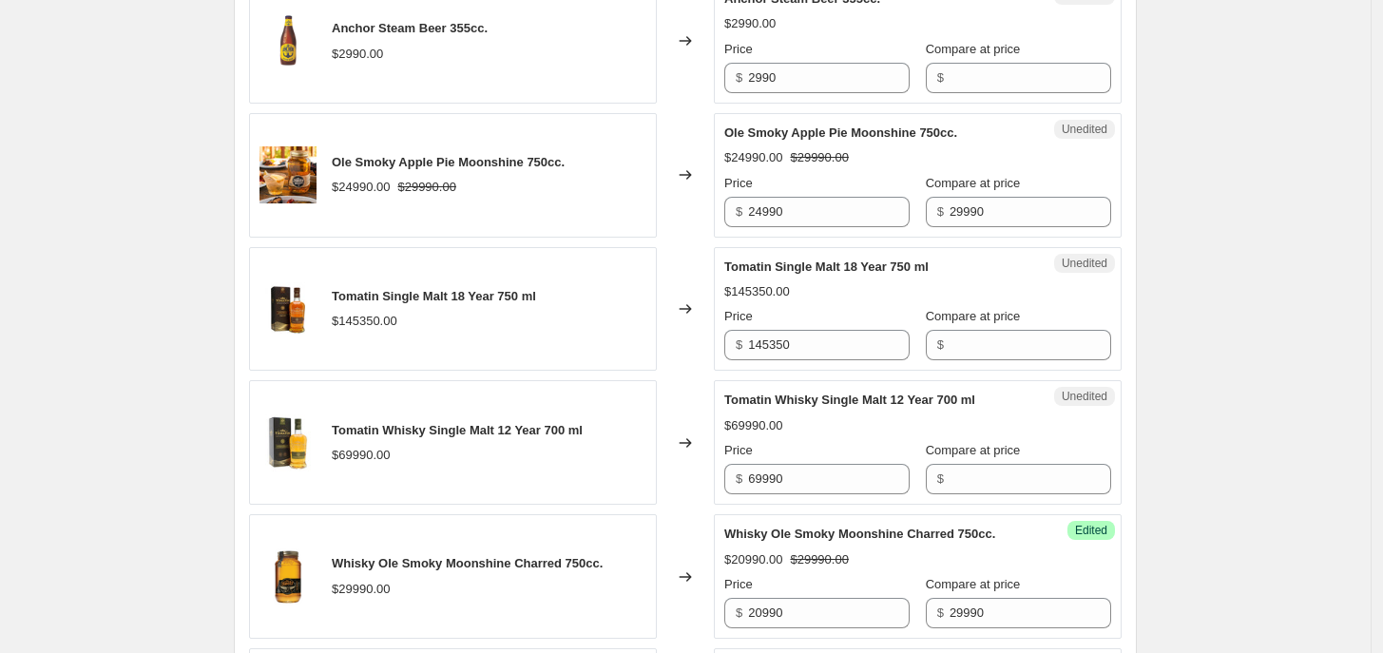
scroll to position [3531, 0]
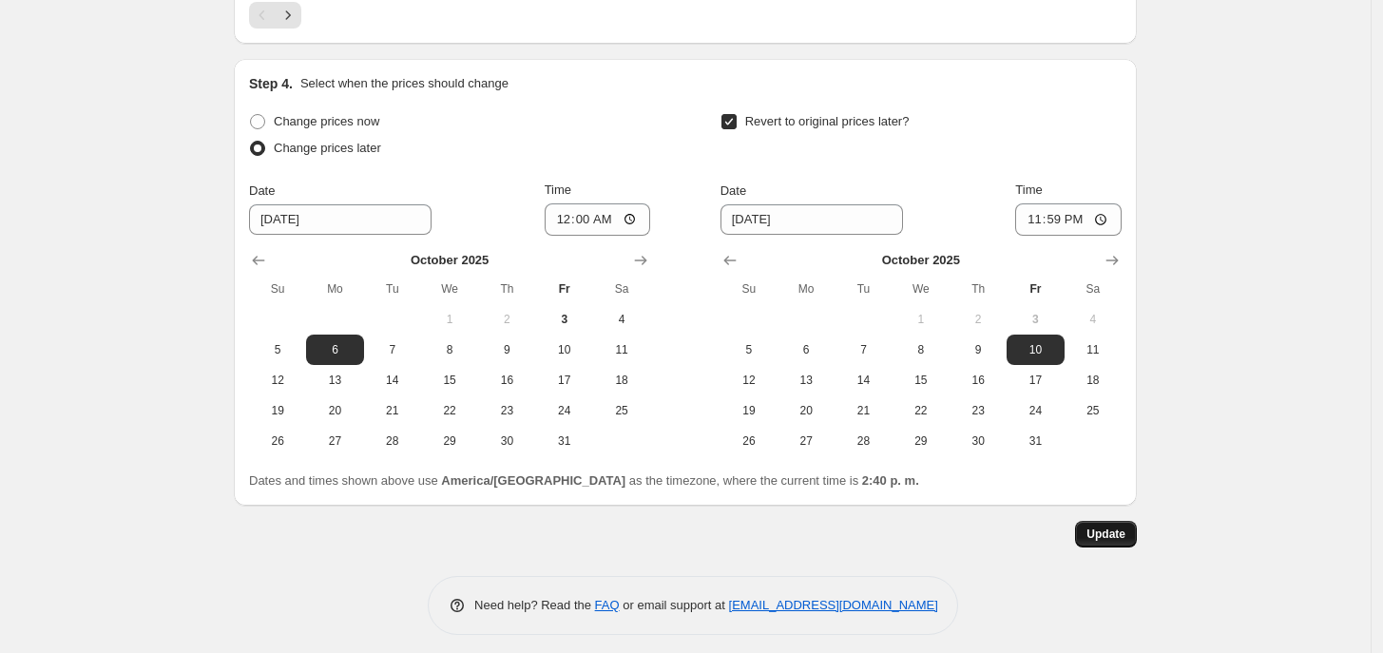
click at [1114, 527] on span "Update" at bounding box center [1105, 534] width 39 height 15
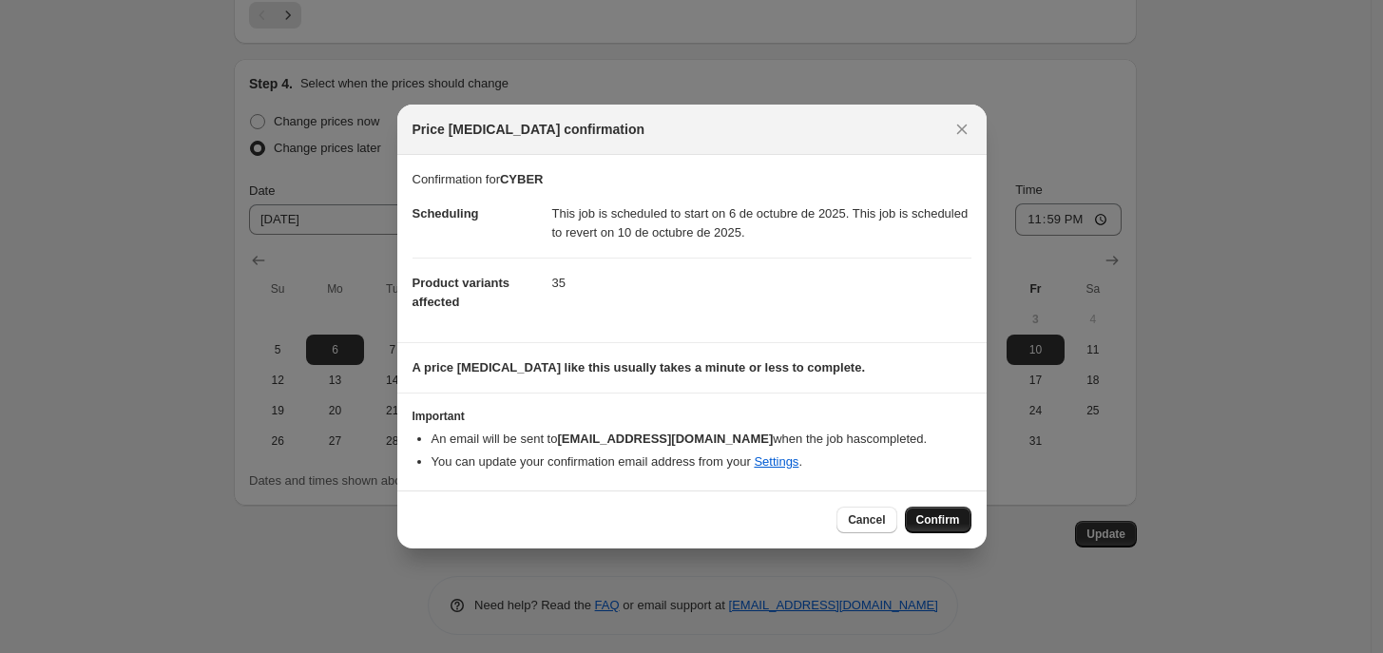
click at [931, 516] on span "Confirm" at bounding box center [938, 519] width 44 height 15
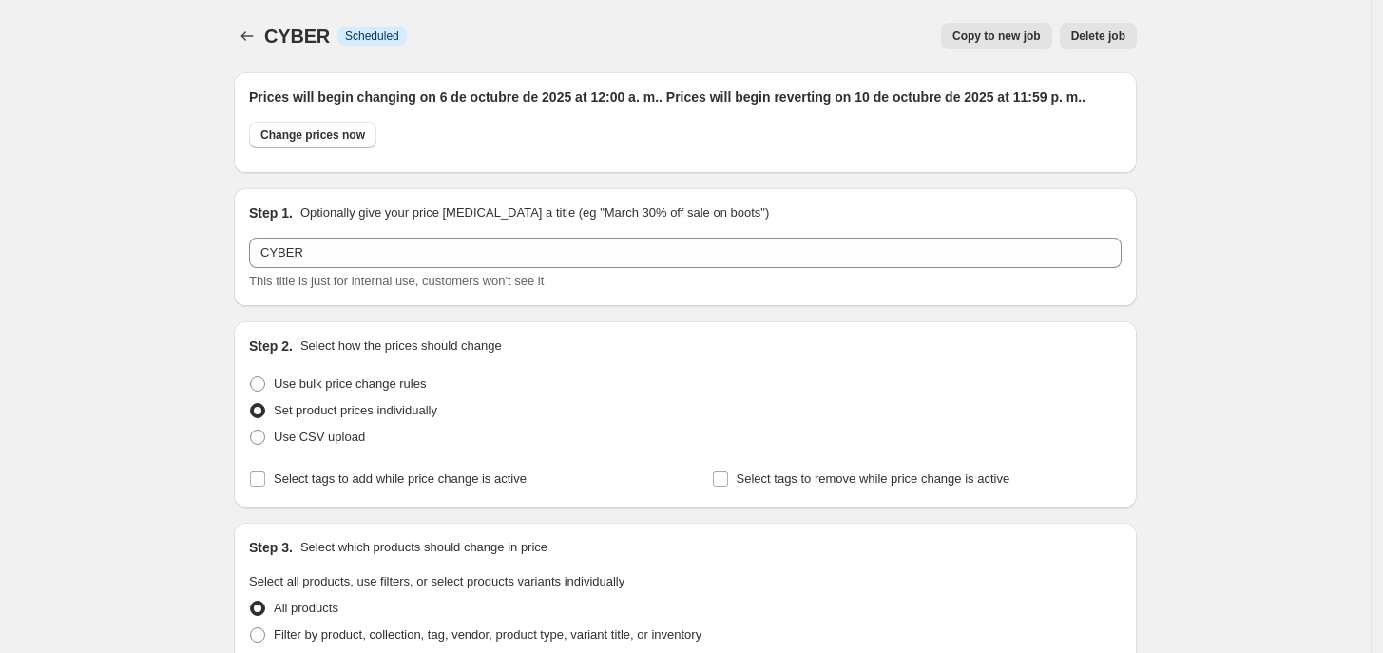
scroll to position [3531, 0]
